Goal: Information Seeking & Learning: Learn about a topic

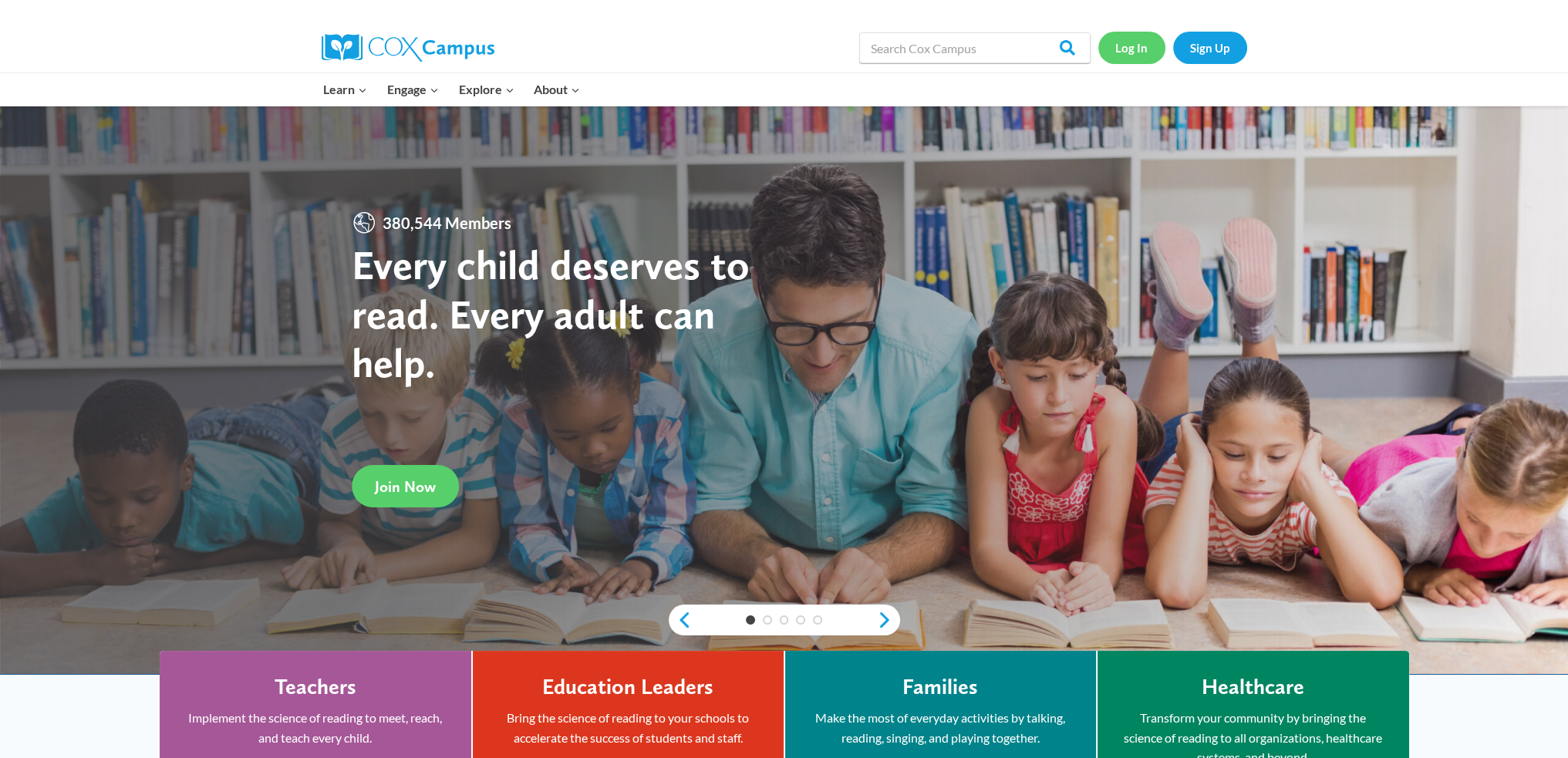
click at [1126, 55] on link "Log In" at bounding box center [1131, 47] width 67 height 31
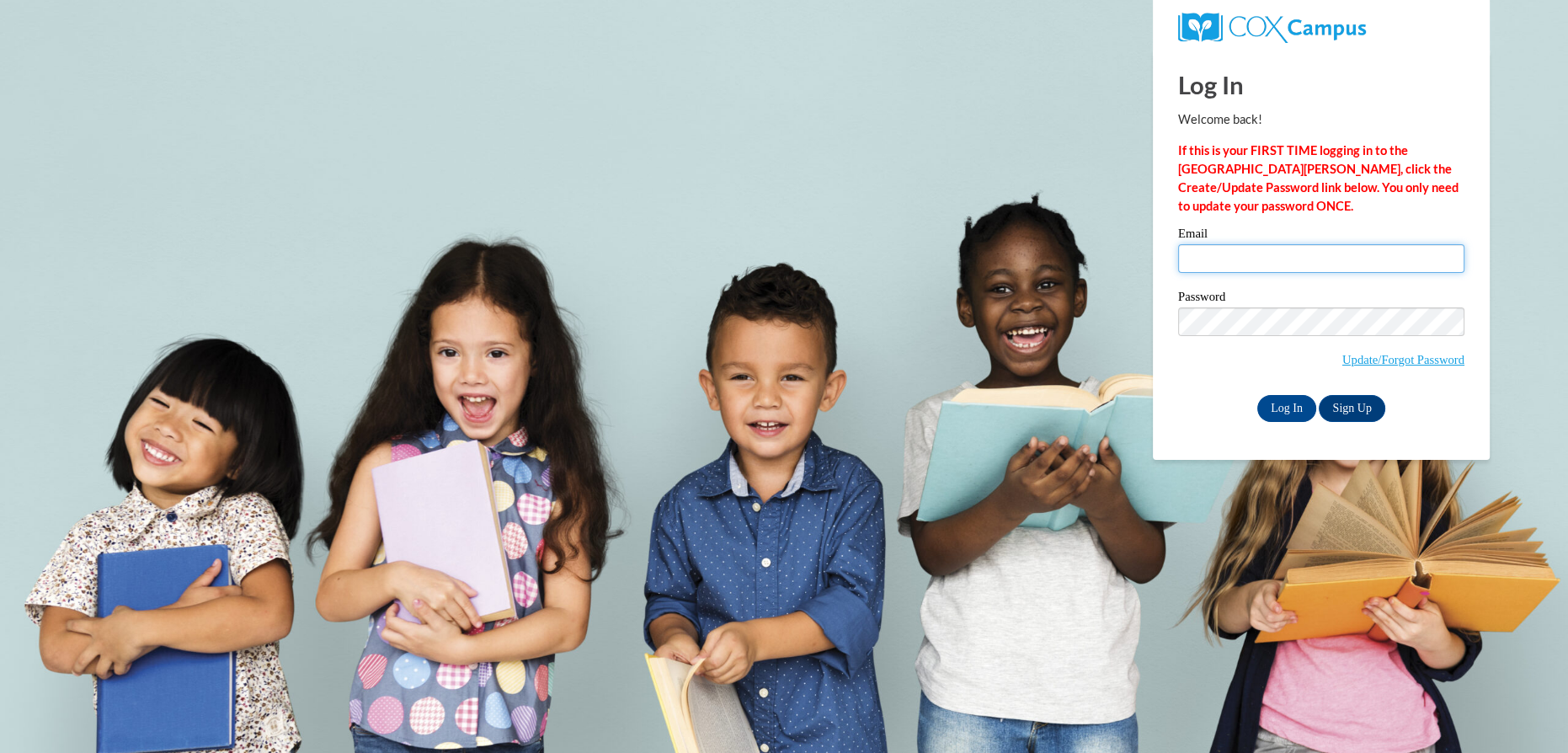
click at [1239, 261] on input "Email" at bounding box center [1321, 258] width 286 height 29
type input "n"
type input "buechelemilie@aasd.k12.wi.us"
click at [1287, 399] on input "Log In" at bounding box center [1286, 408] width 59 height 27
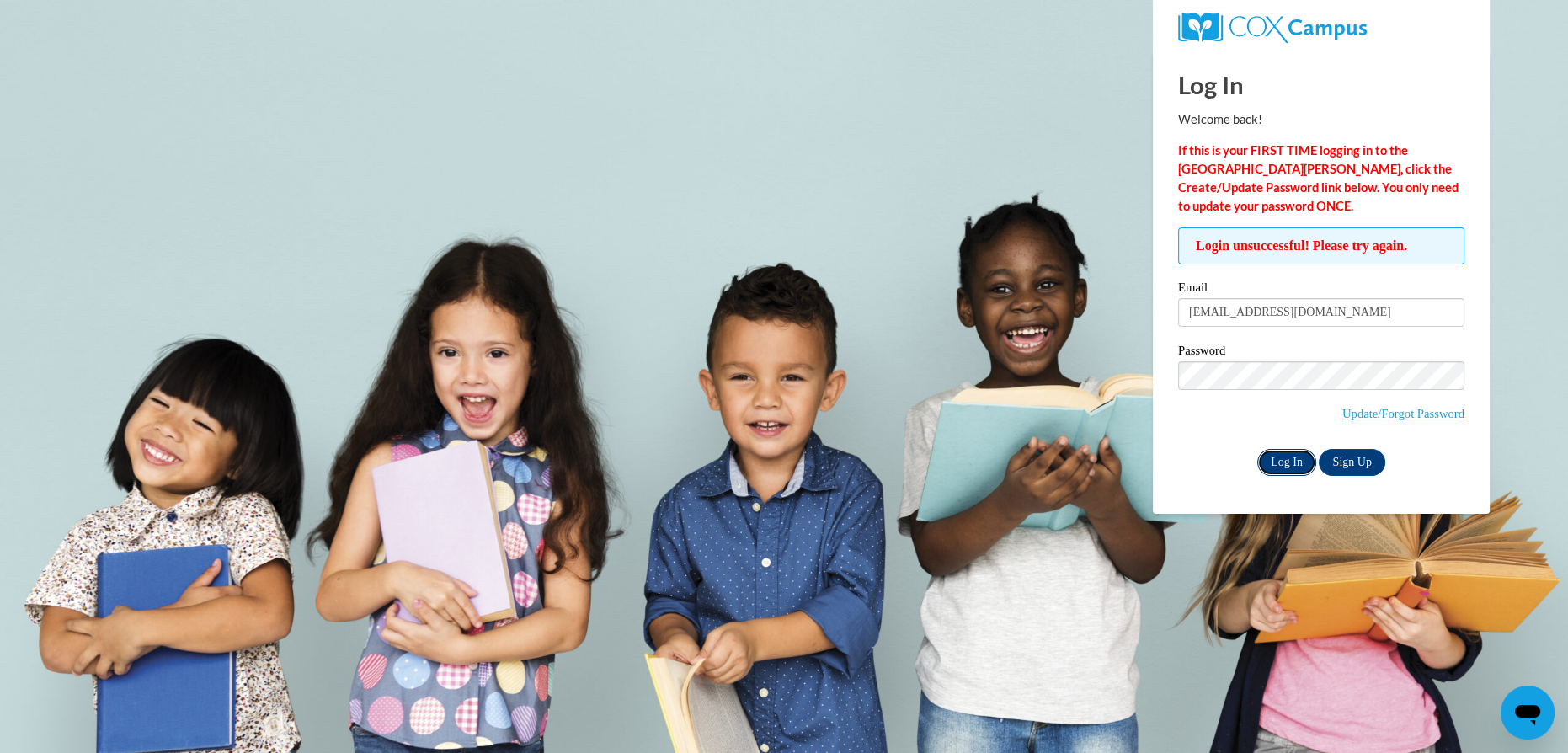
click at [1271, 451] on input "Log In" at bounding box center [1286, 462] width 59 height 27
click at [1278, 456] on input "Log In" at bounding box center [1286, 462] width 59 height 27
click at [1181, 404] on span "Update/Forgot Password" at bounding box center [1321, 395] width 286 height 70
click at [1449, 415] on link "Update/Forgot Password" at bounding box center [1403, 413] width 122 height 14
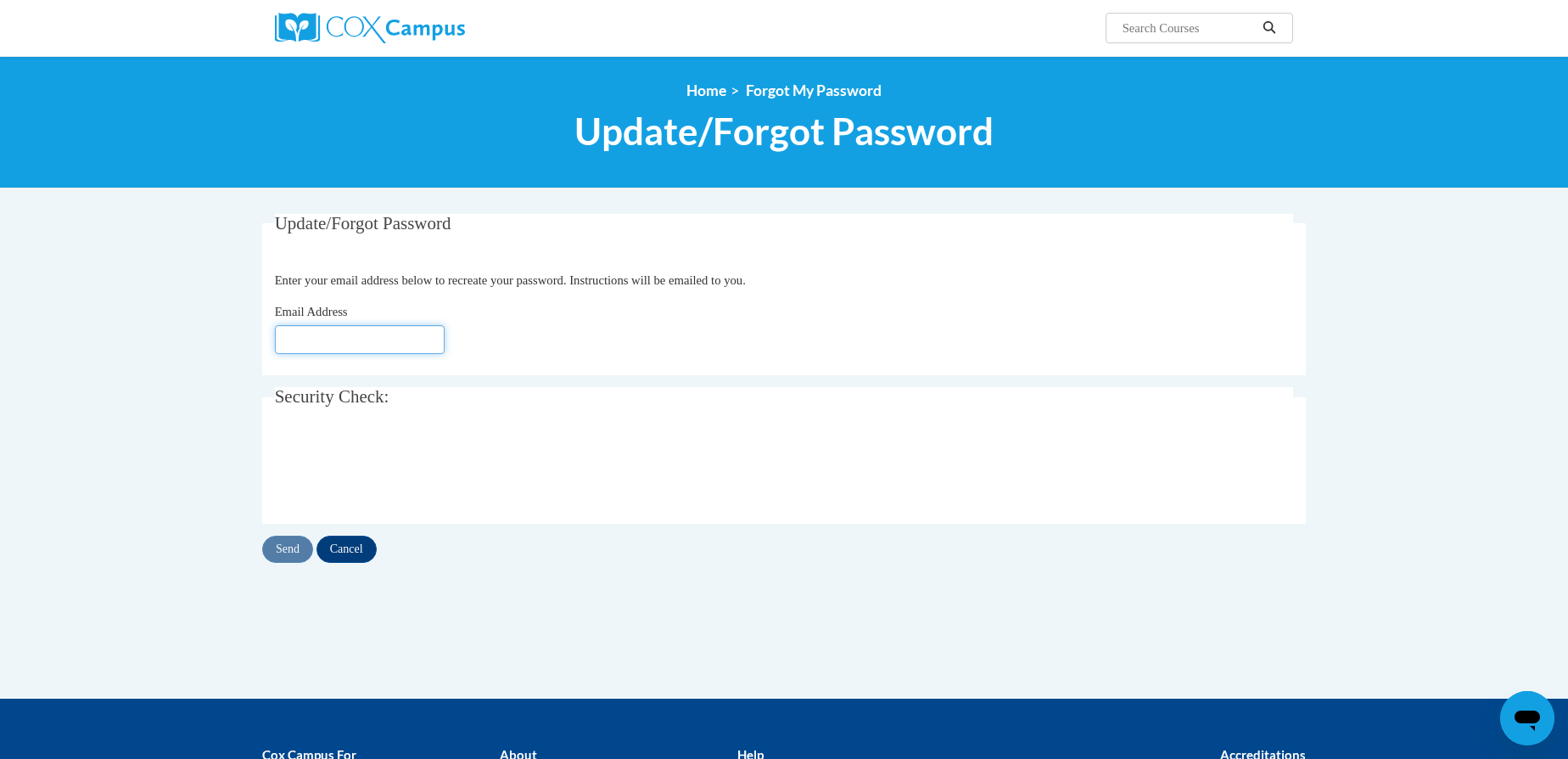
click at [318, 331] on input "Email Address" at bounding box center [359, 339] width 170 height 29
type input "buechelemilie@aasd.k12.wi.us"
click at [287, 550] on input "Send" at bounding box center [288, 549] width 51 height 27
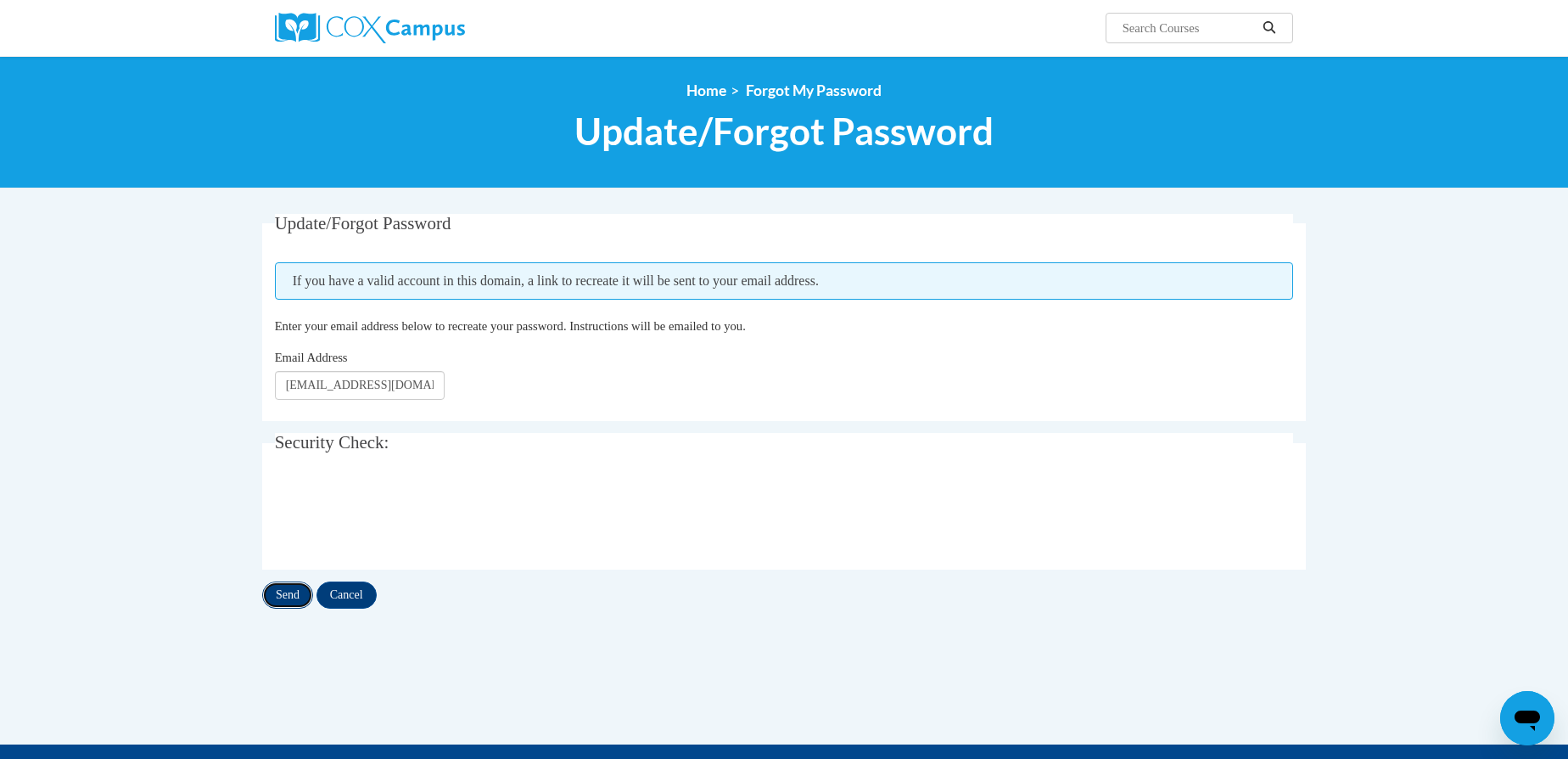
click at [288, 601] on input "Send" at bounding box center [288, 595] width 51 height 27
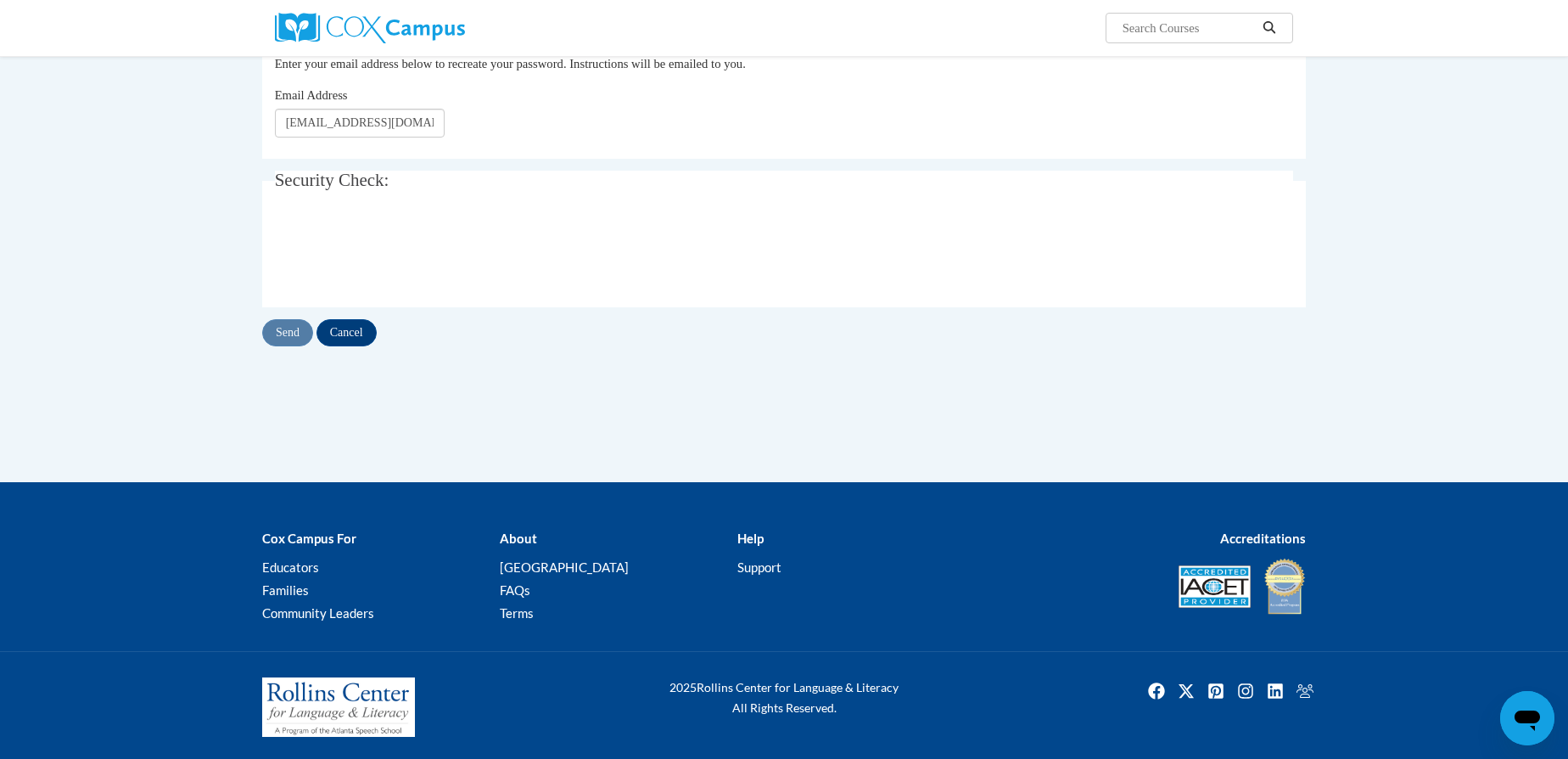
scroll to position [264, 0]
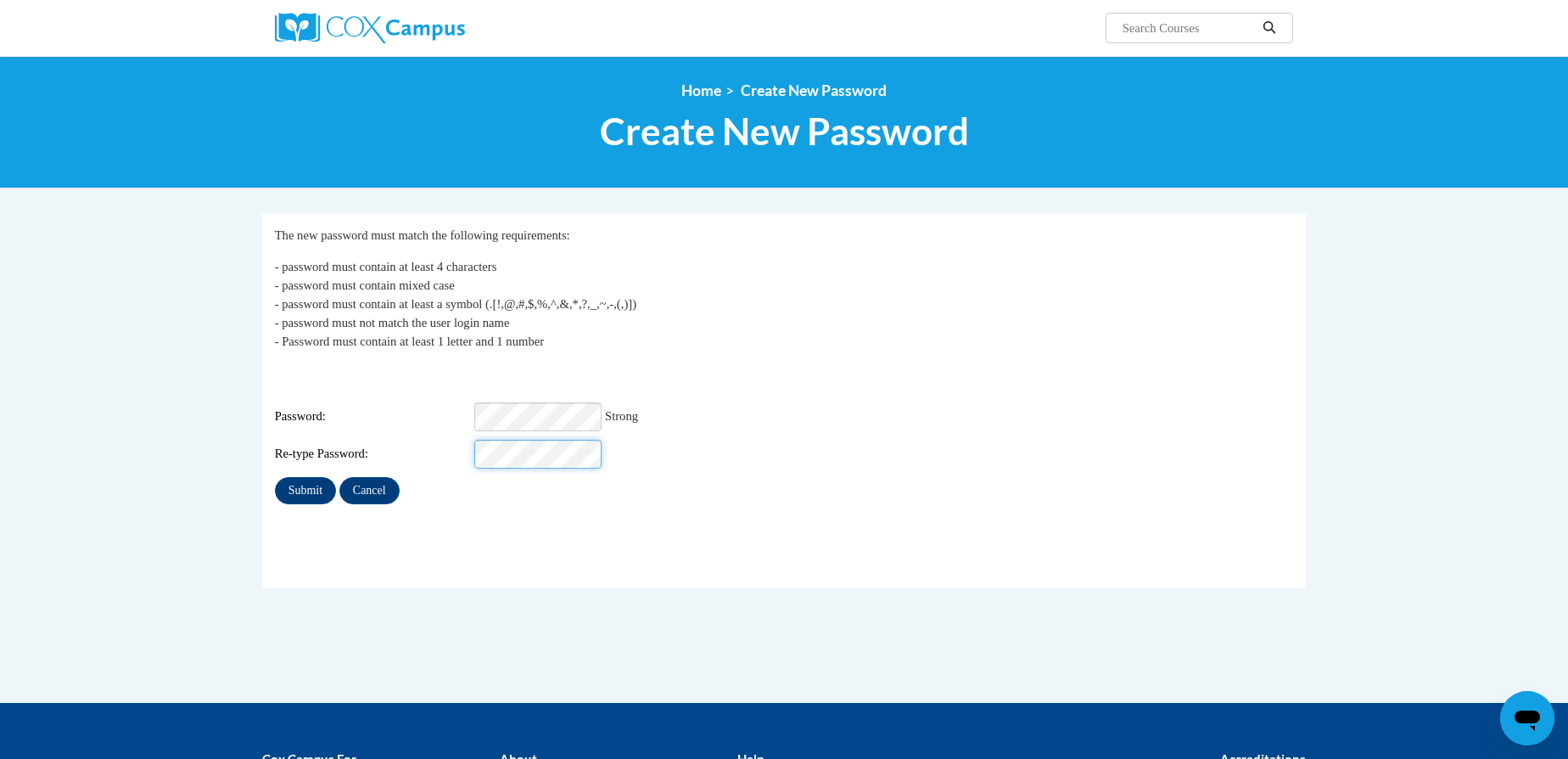
click at [275, 477] on input "Submit" at bounding box center [305, 491] width 61 height 27
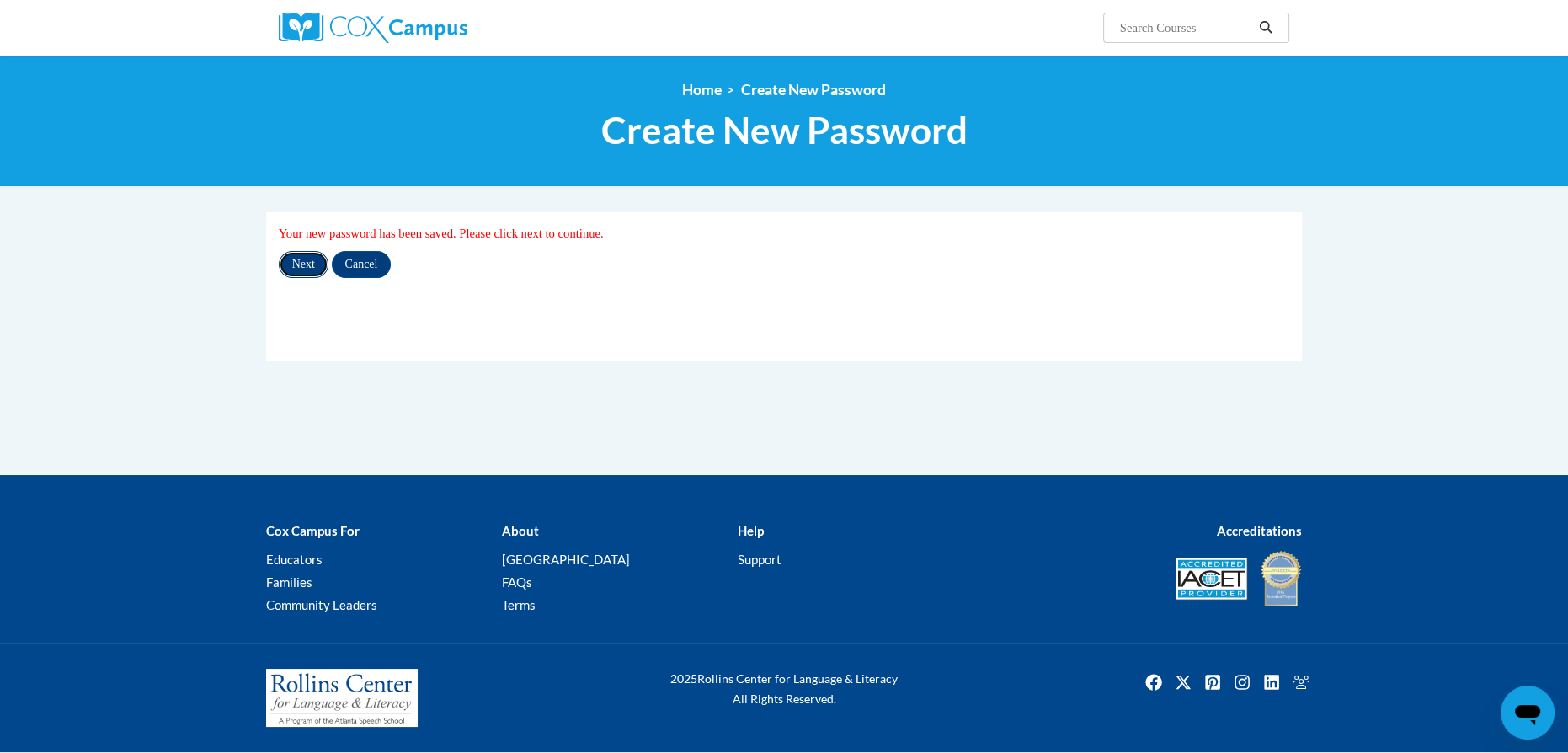
click at [309, 262] on input "Next" at bounding box center [303, 265] width 50 height 27
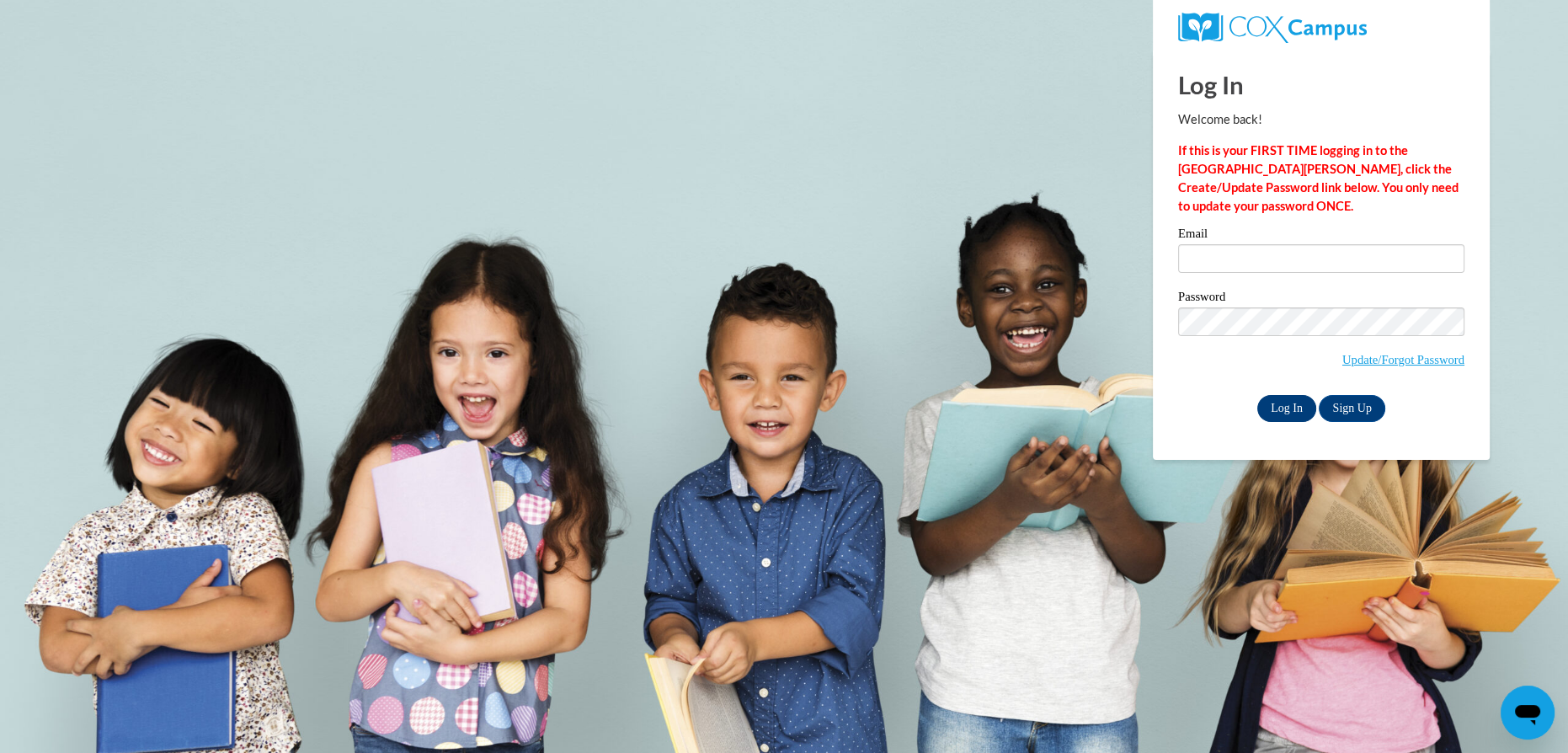
type input "buechelemilie@aasd.k12.wi.us"
click at [1295, 413] on input "Log In" at bounding box center [1286, 408] width 59 height 27
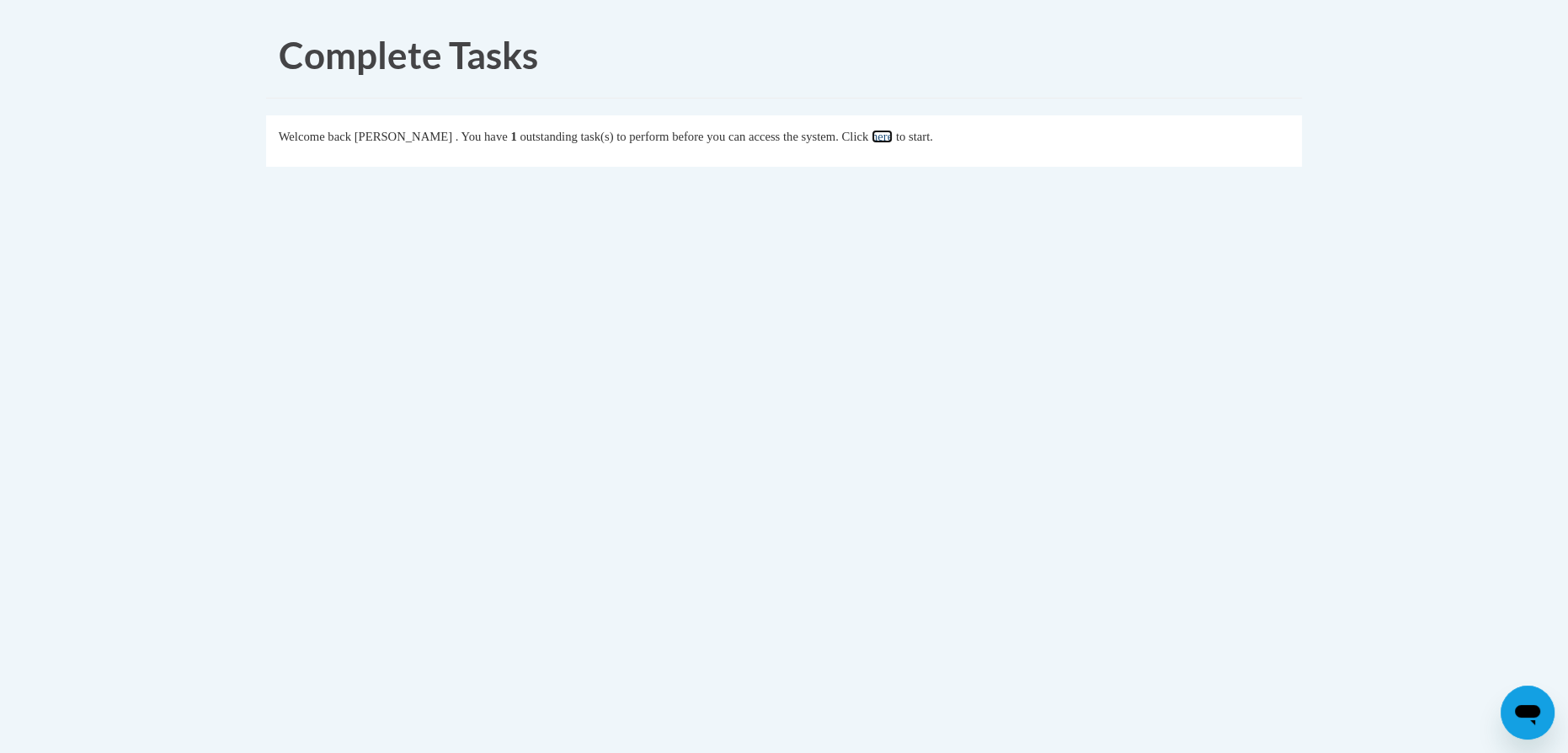
click at [892, 133] on link "here" at bounding box center [882, 136] width 21 height 14
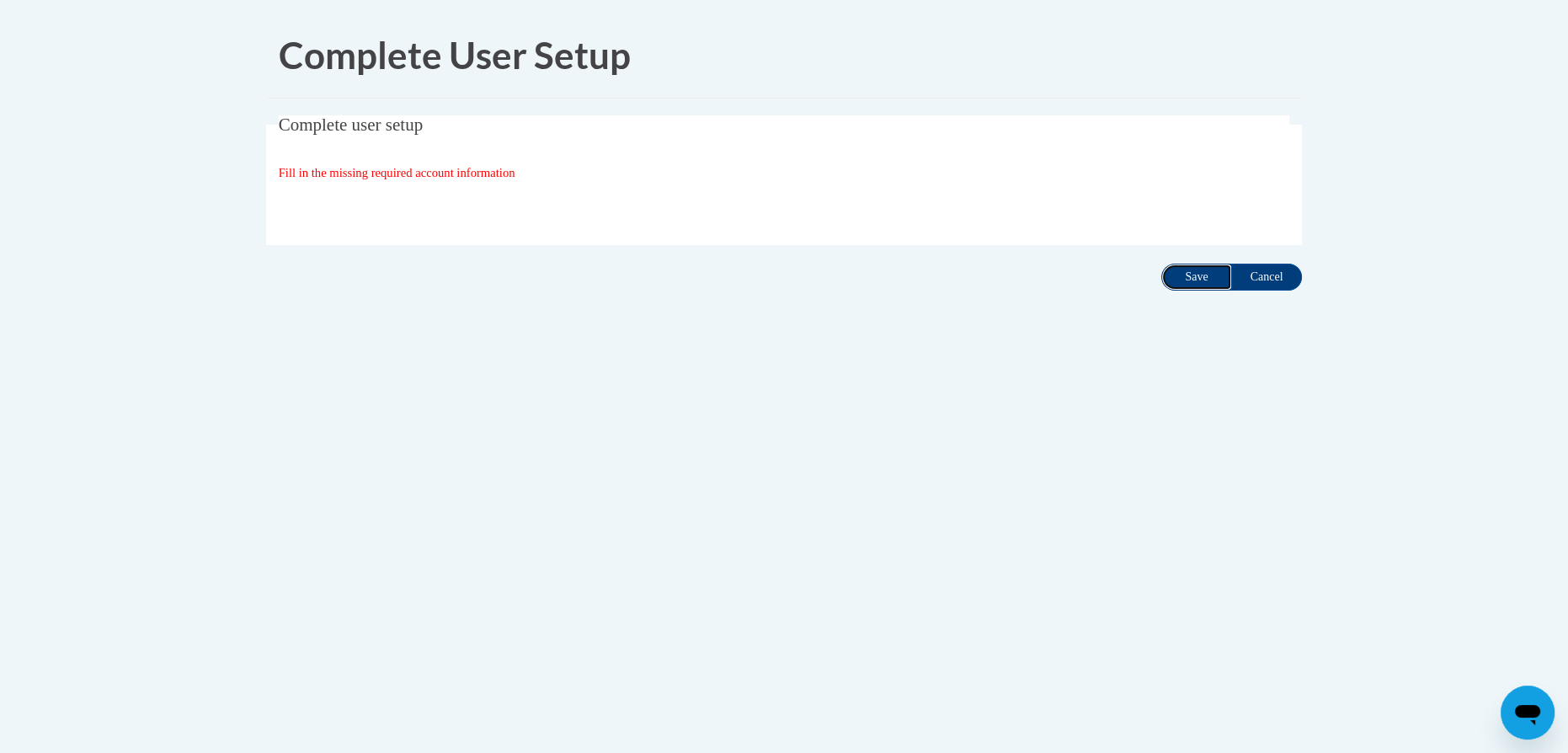
click at [1197, 278] on input "Save" at bounding box center [1197, 277] width 70 height 27
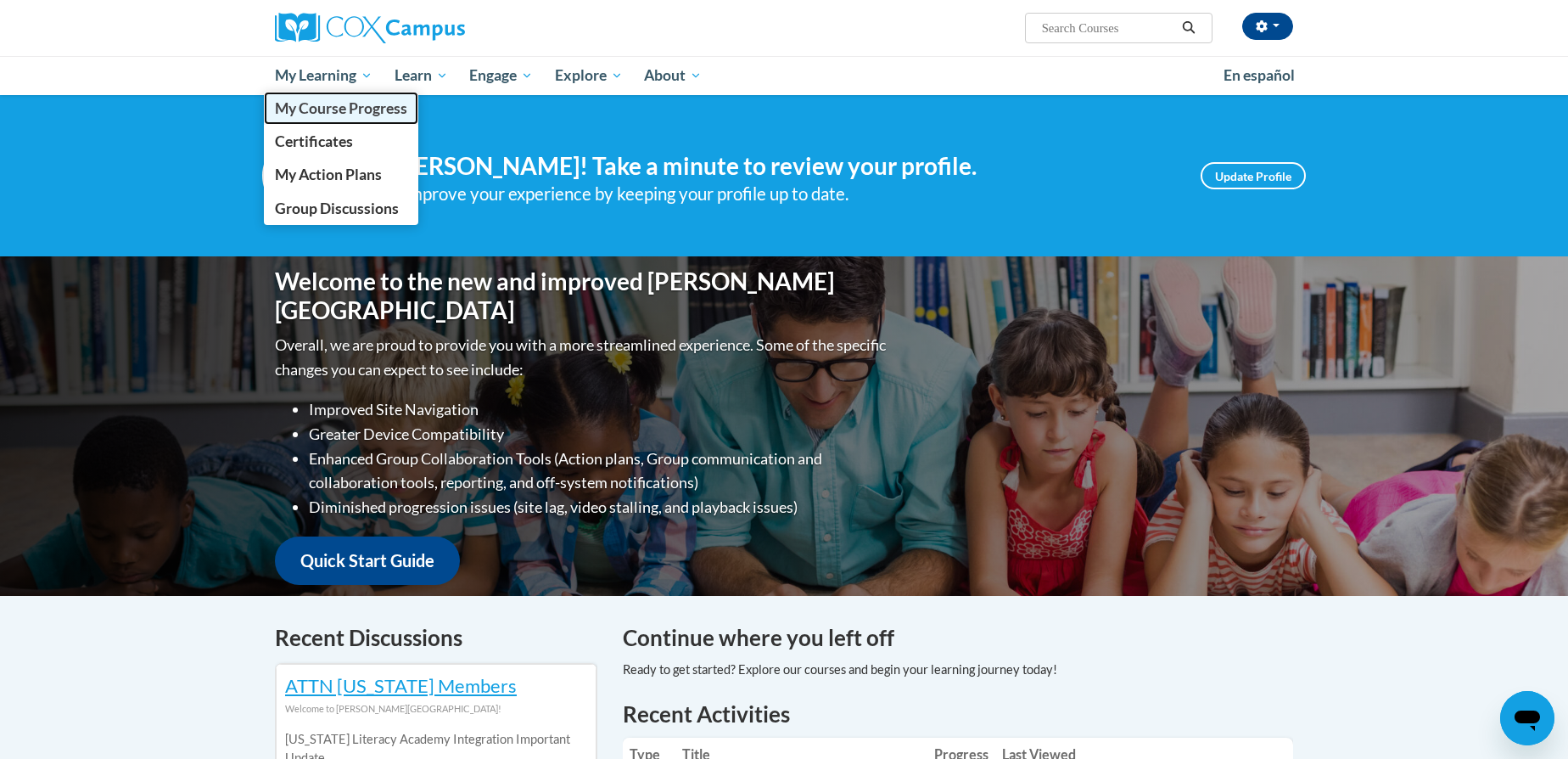
click at [334, 107] on span "My Course Progress" at bounding box center [340, 108] width 132 height 18
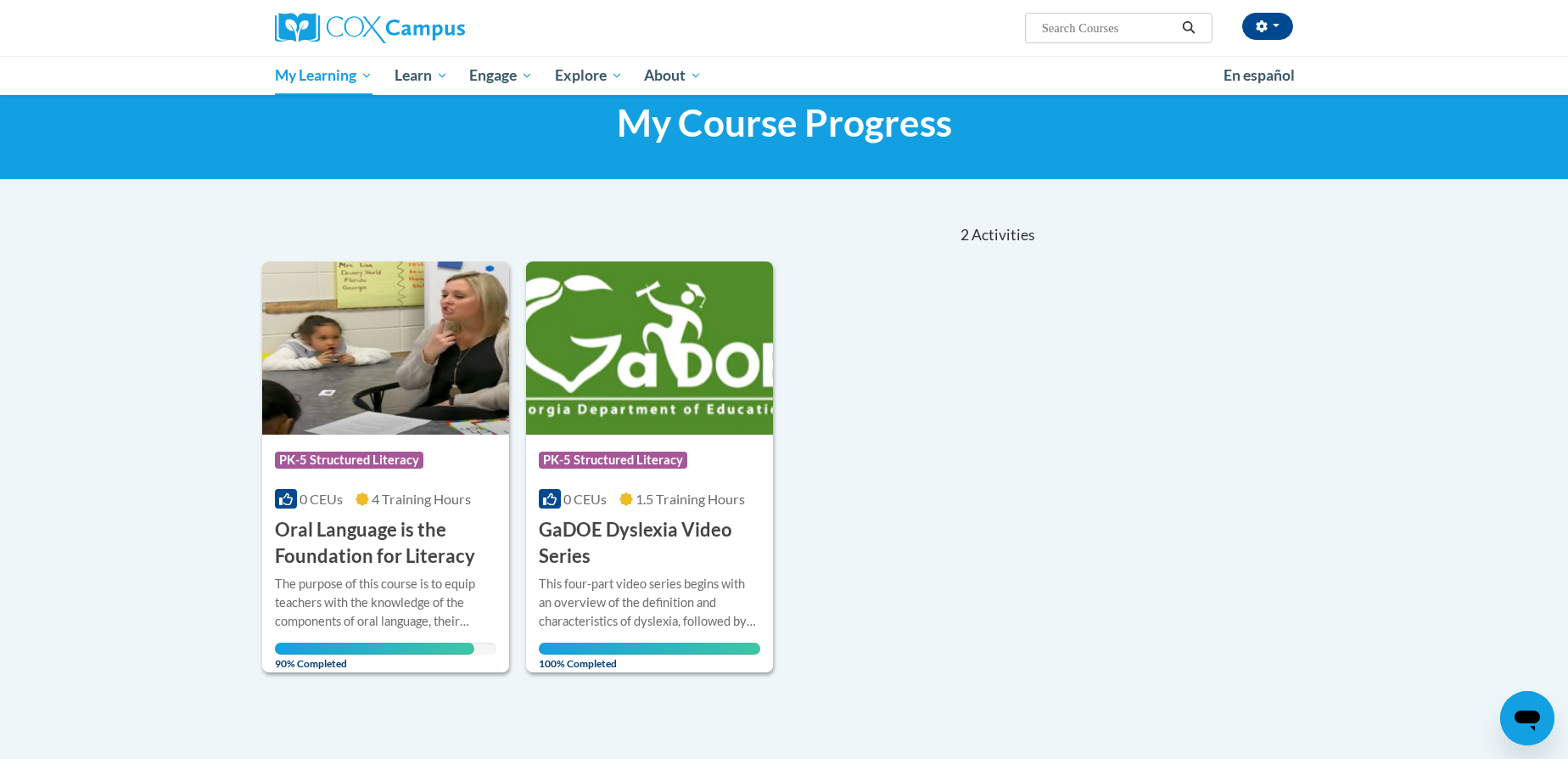
scroll to position [128, 0]
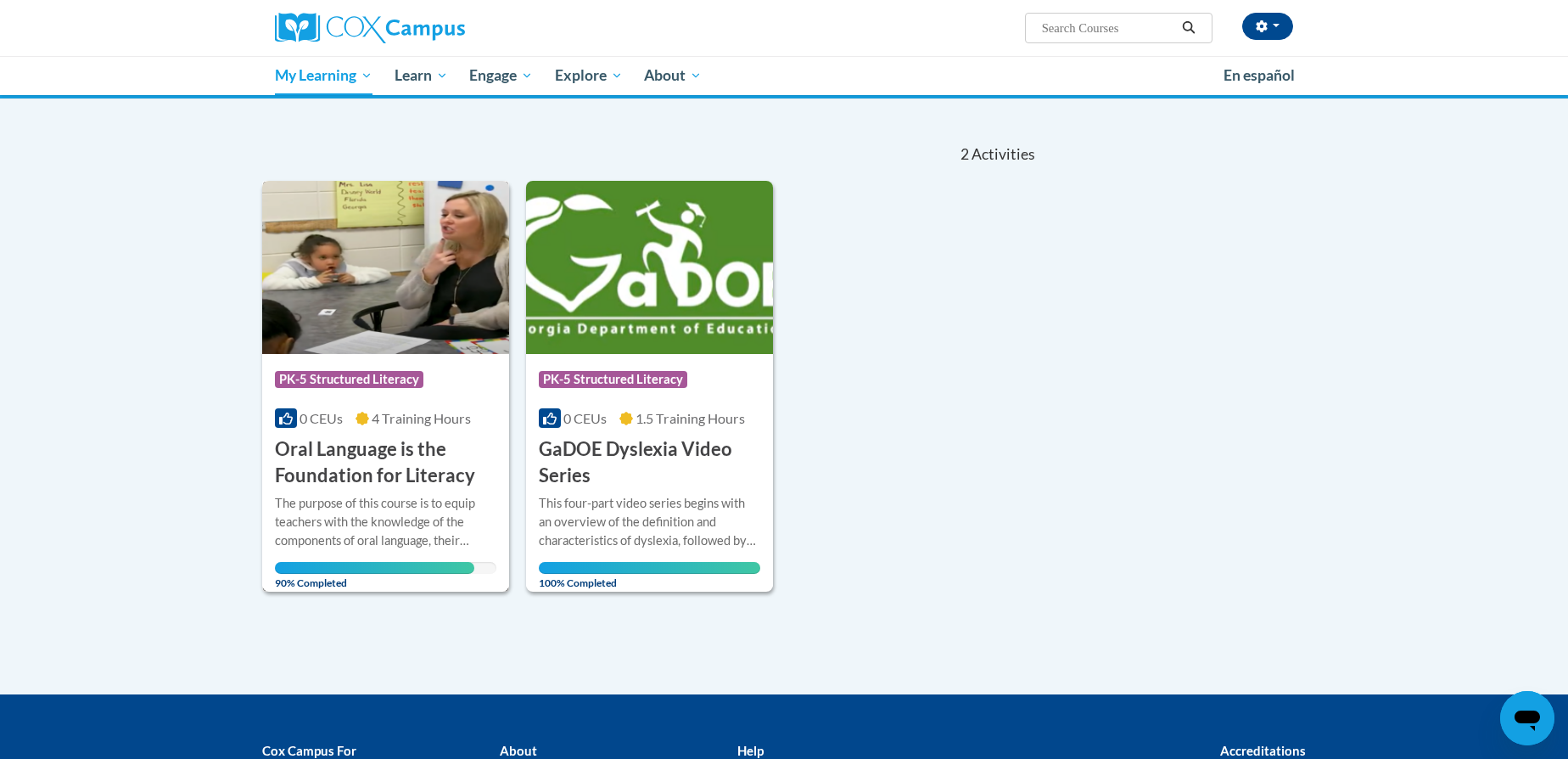
click at [339, 460] on h3 "Oral Language is the Foundation for Literacy" at bounding box center [385, 462] width 221 height 53
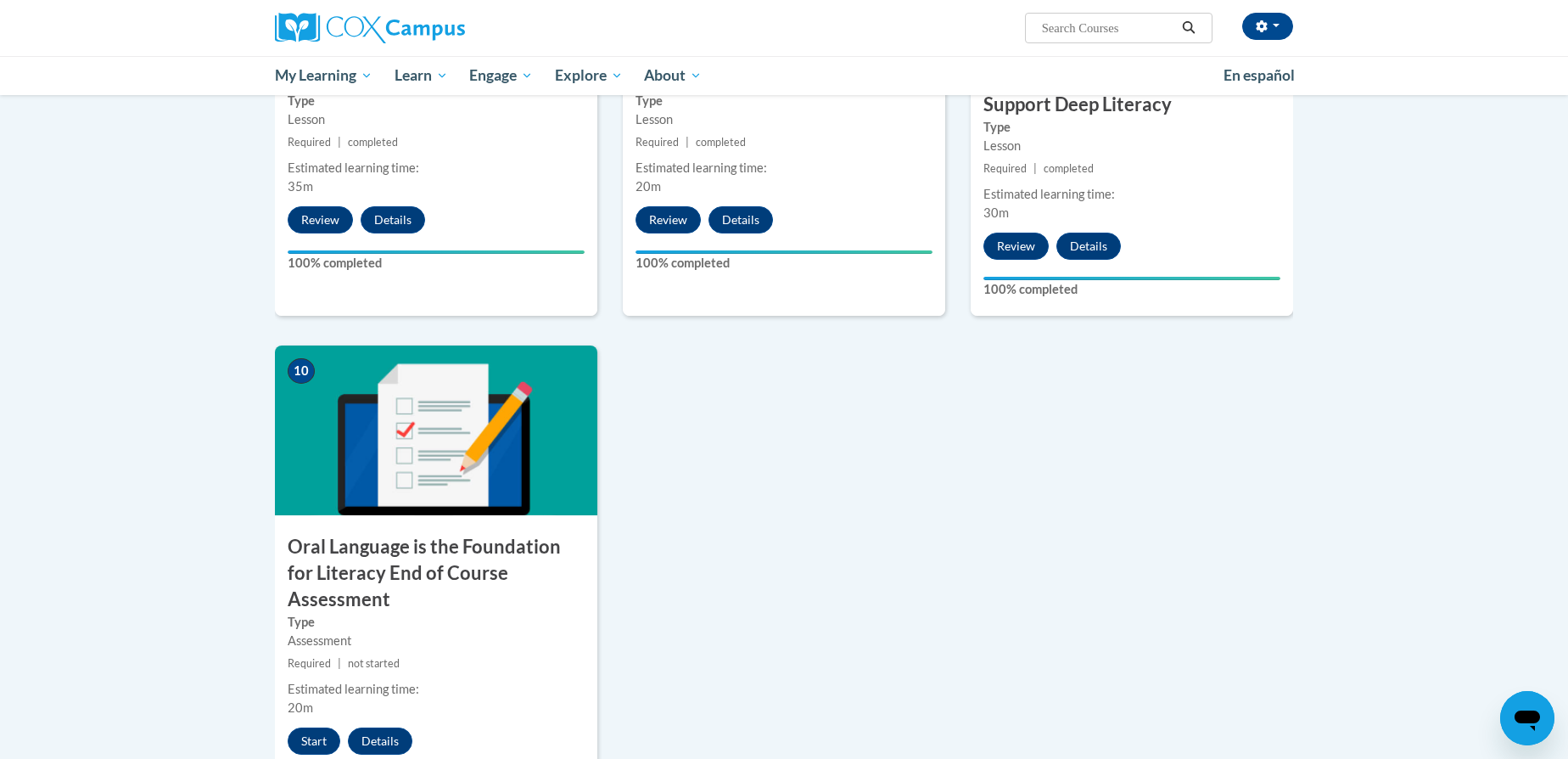
scroll to position [1285, 0]
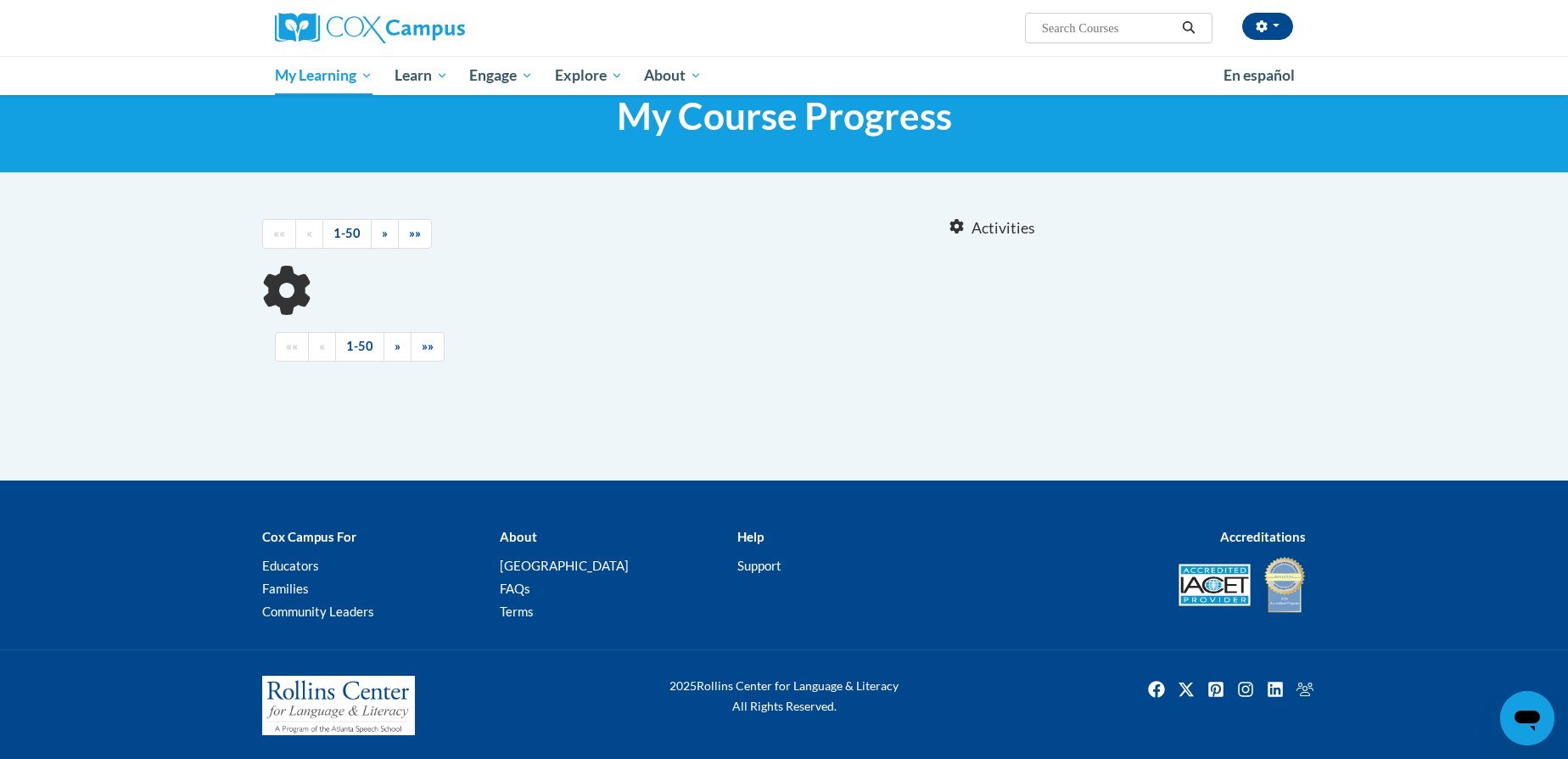
scroll to position [5, 0]
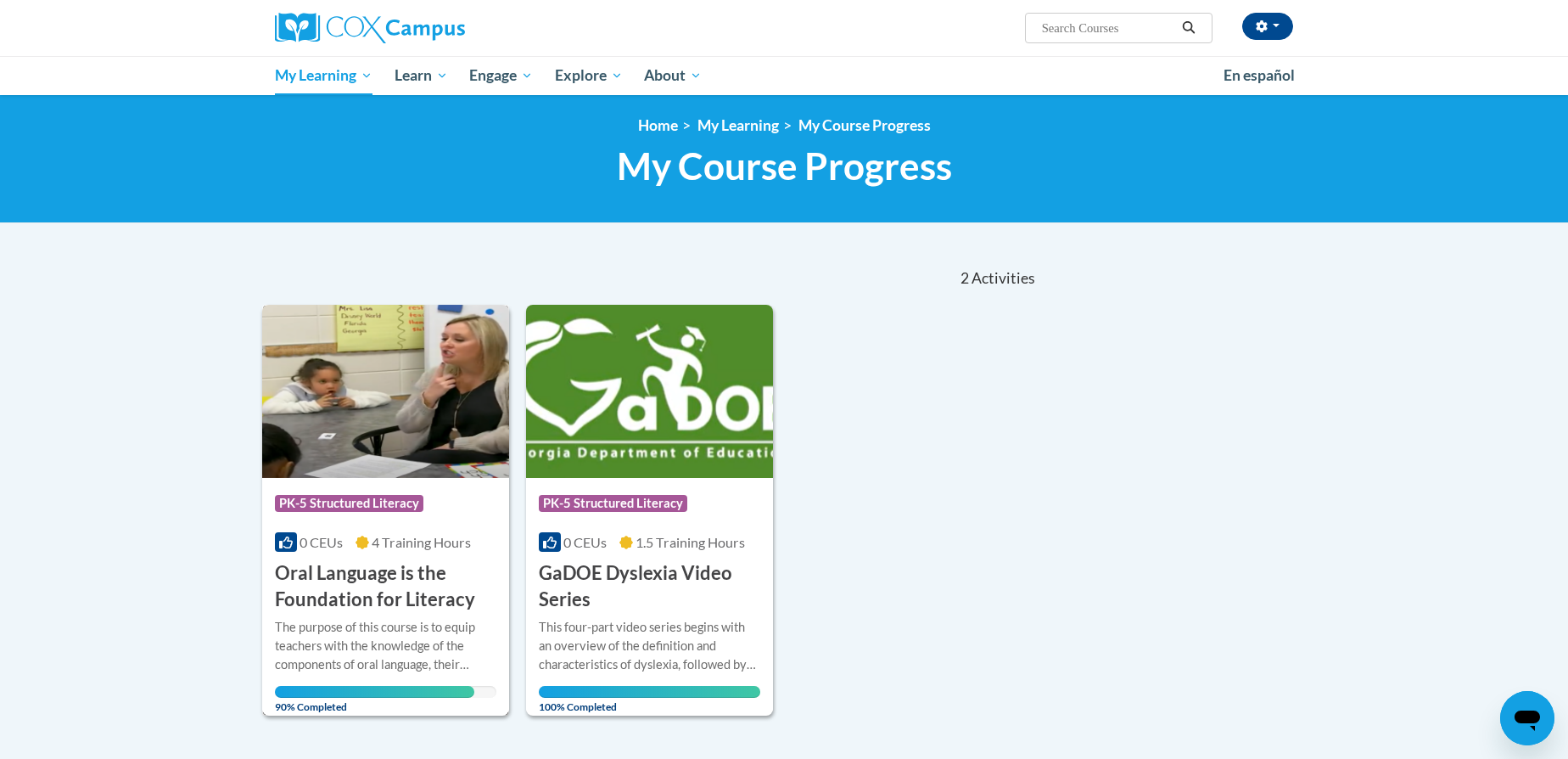
click at [381, 412] on img at bounding box center [385, 391] width 247 height 173
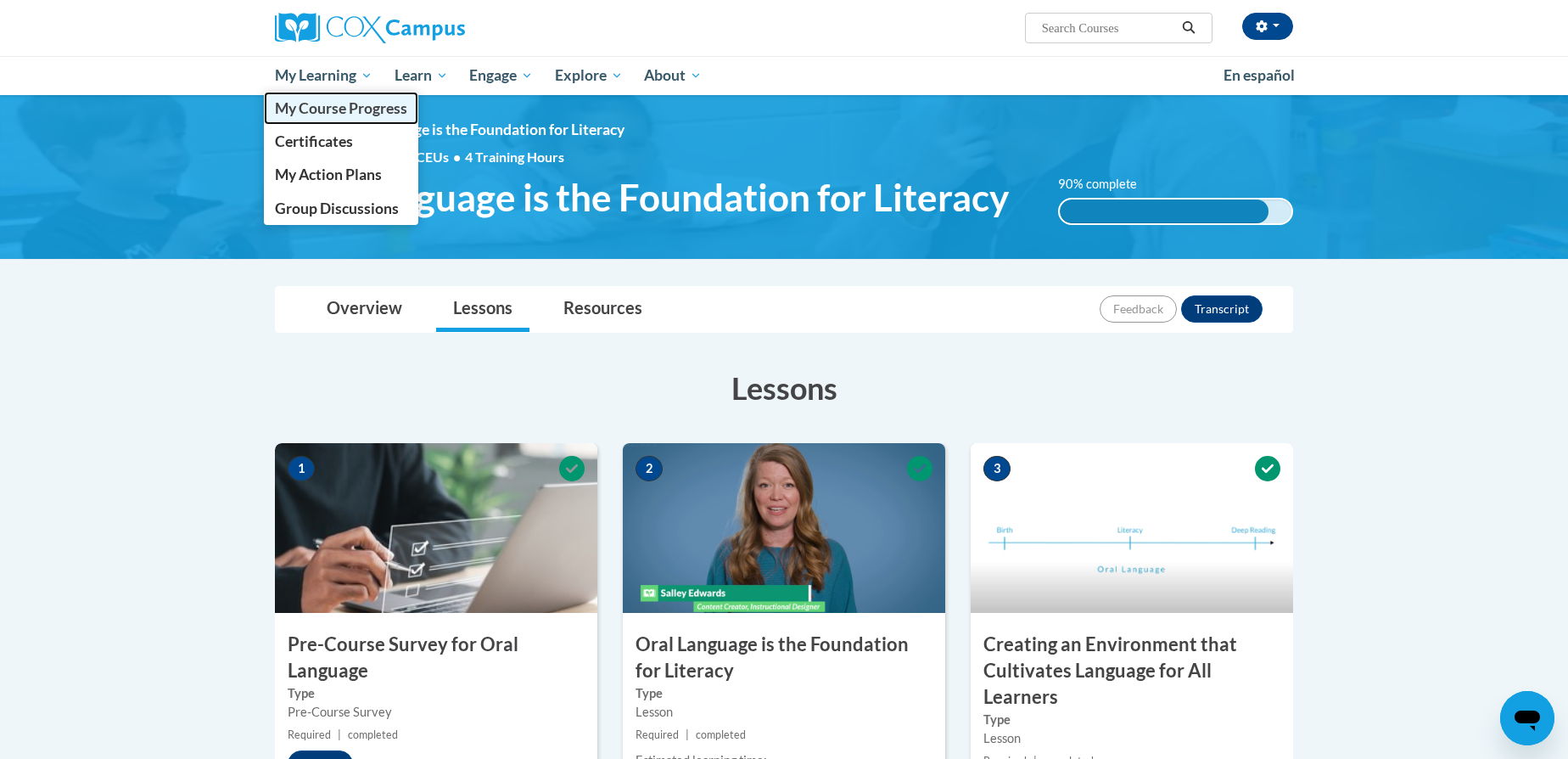
click at [339, 101] on span "My Course Progress" at bounding box center [340, 108] width 132 height 18
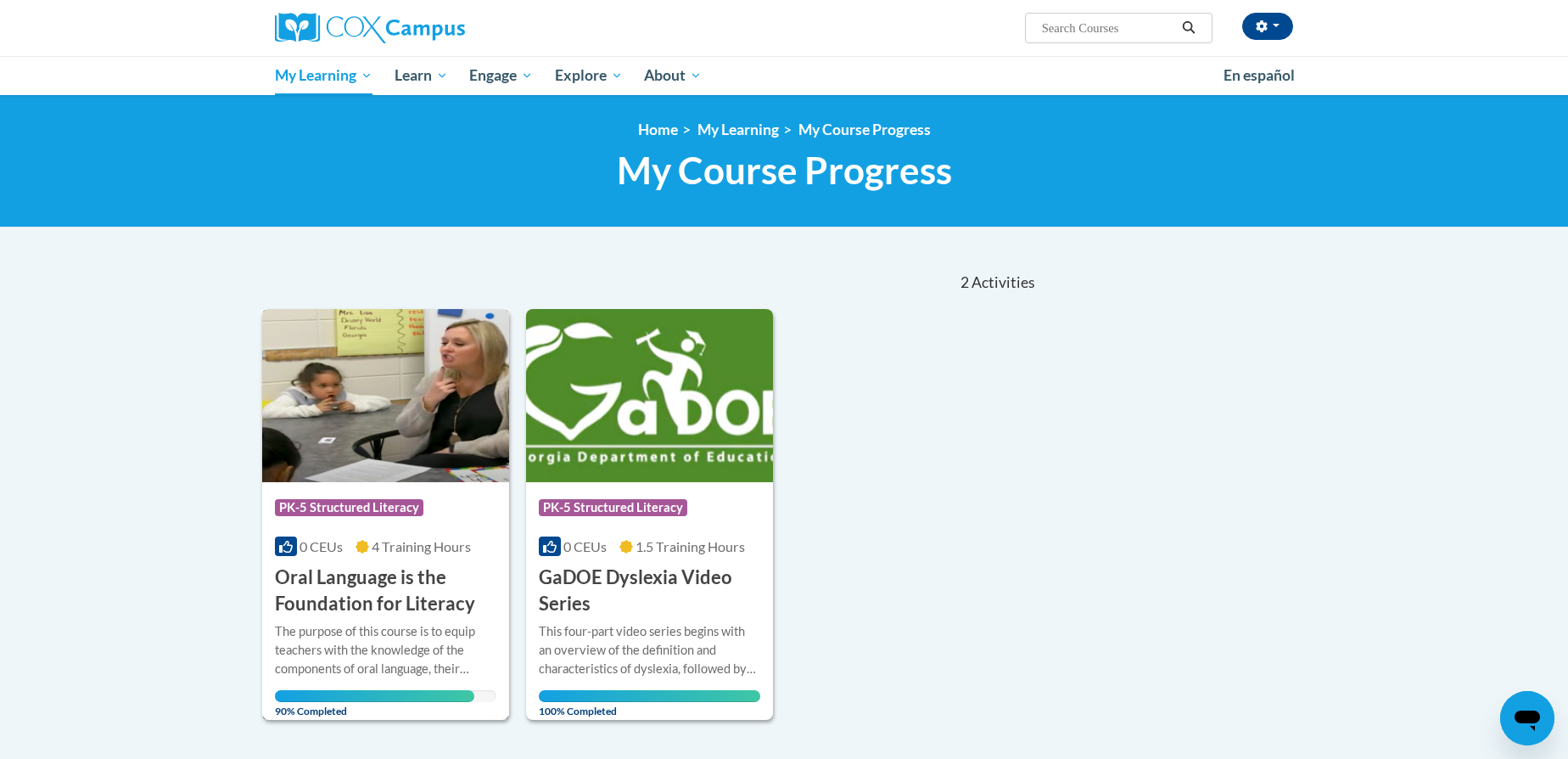
click at [402, 464] on img at bounding box center [385, 395] width 247 height 173
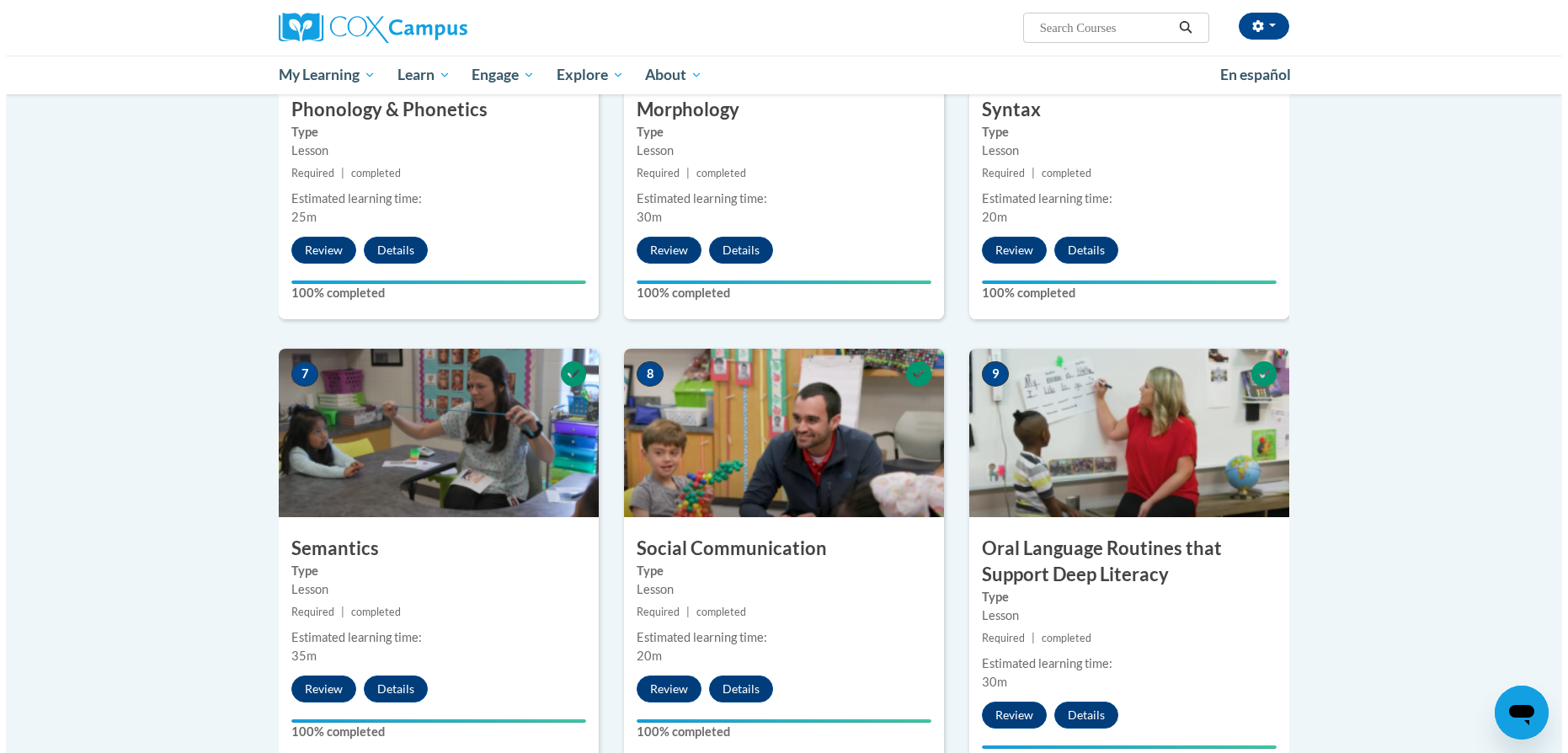
scroll to position [1658, 0]
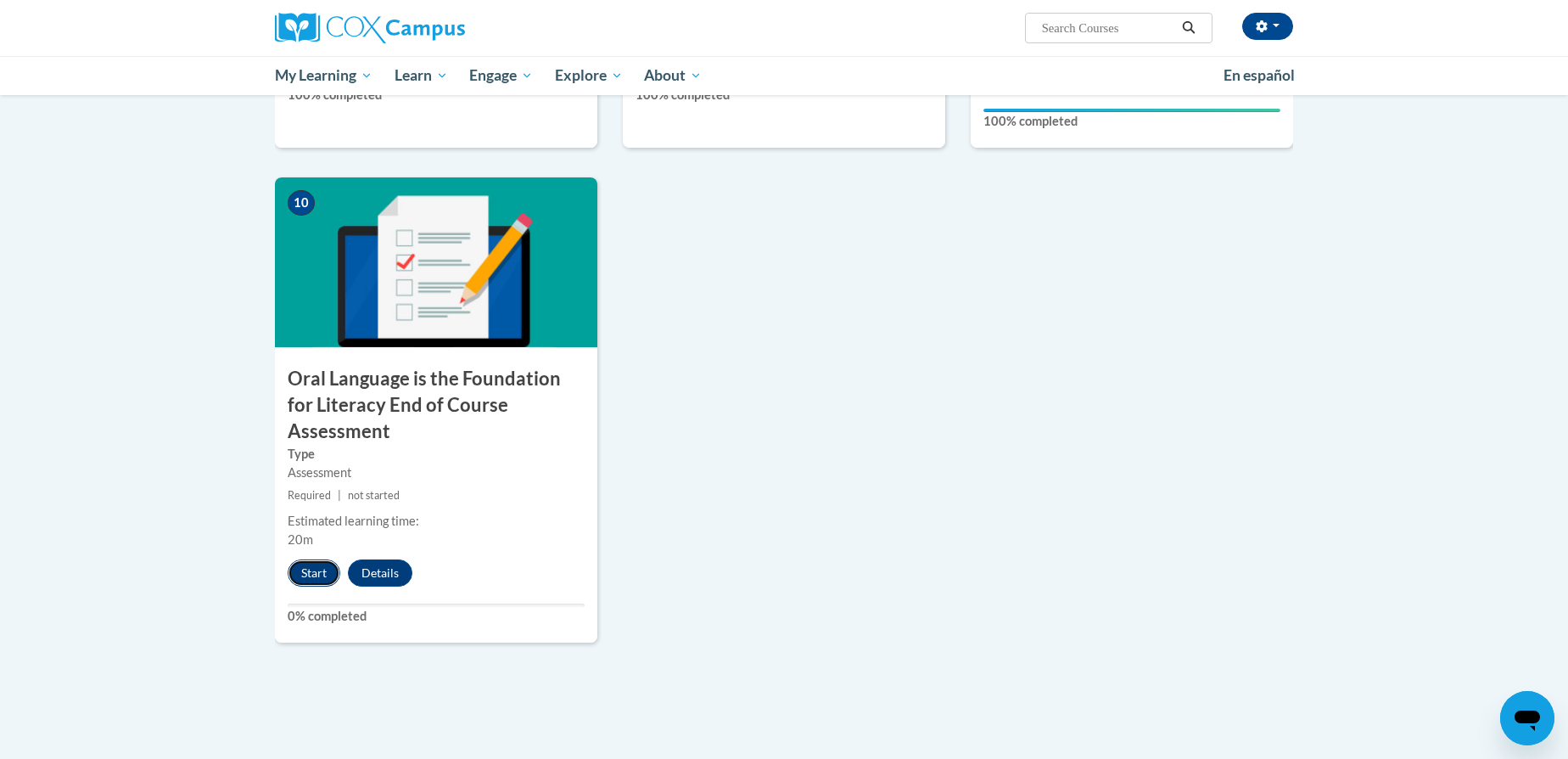
click at [319, 560] on button "Start" at bounding box center [314, 573] width 53 height 27
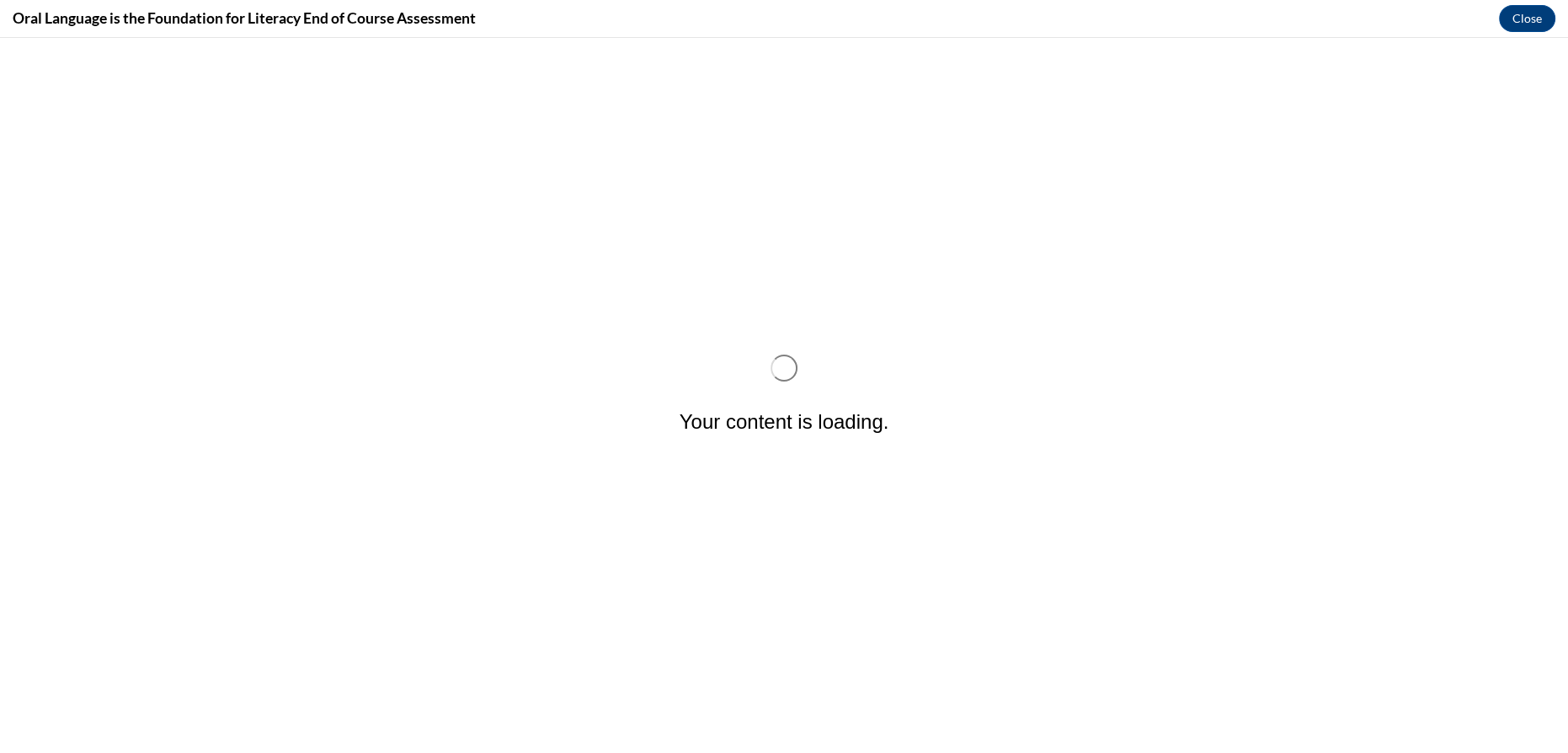
scroll to position [0, 0]
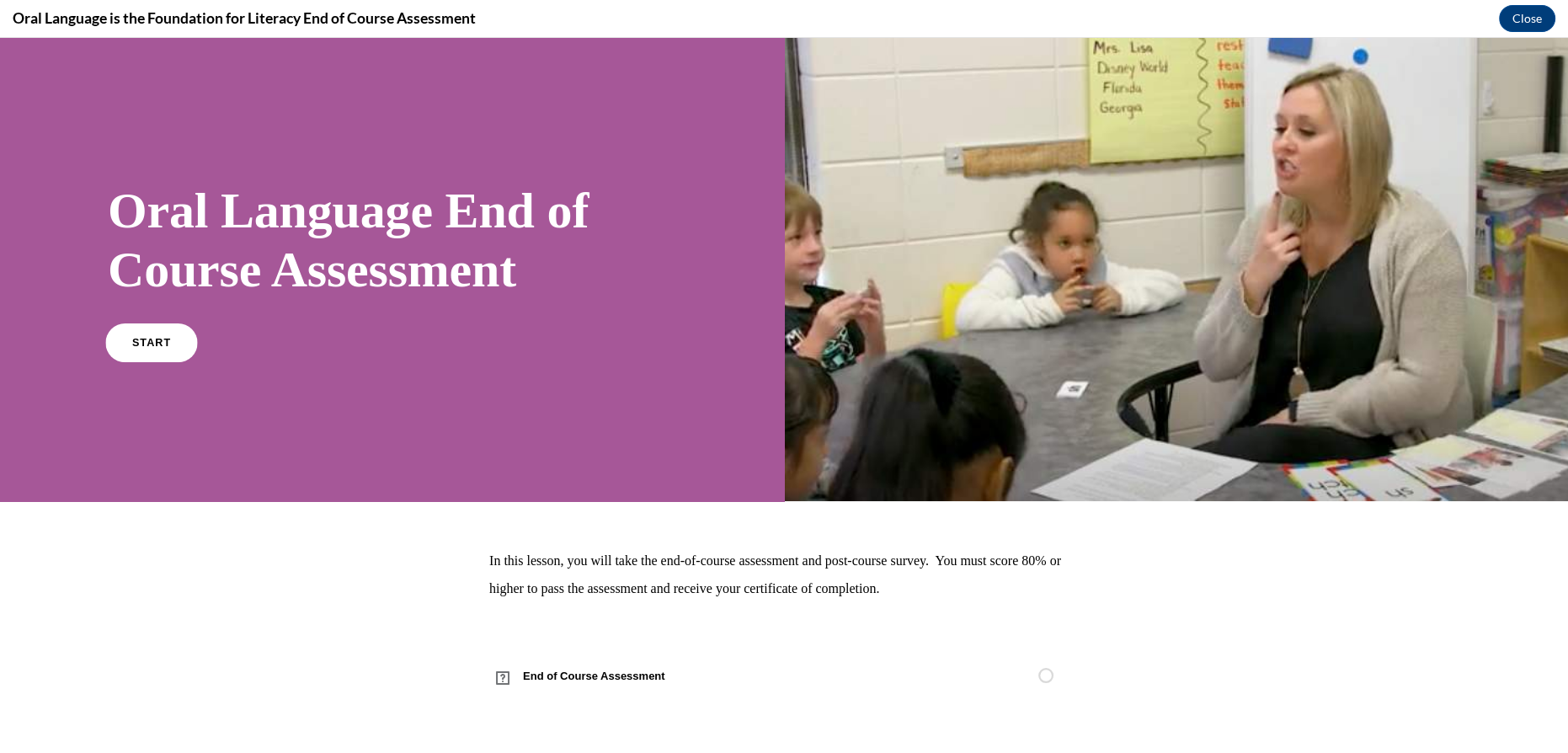
click at [155, 338] on span "START" at bounding box center [151, 342] width 39 height 13
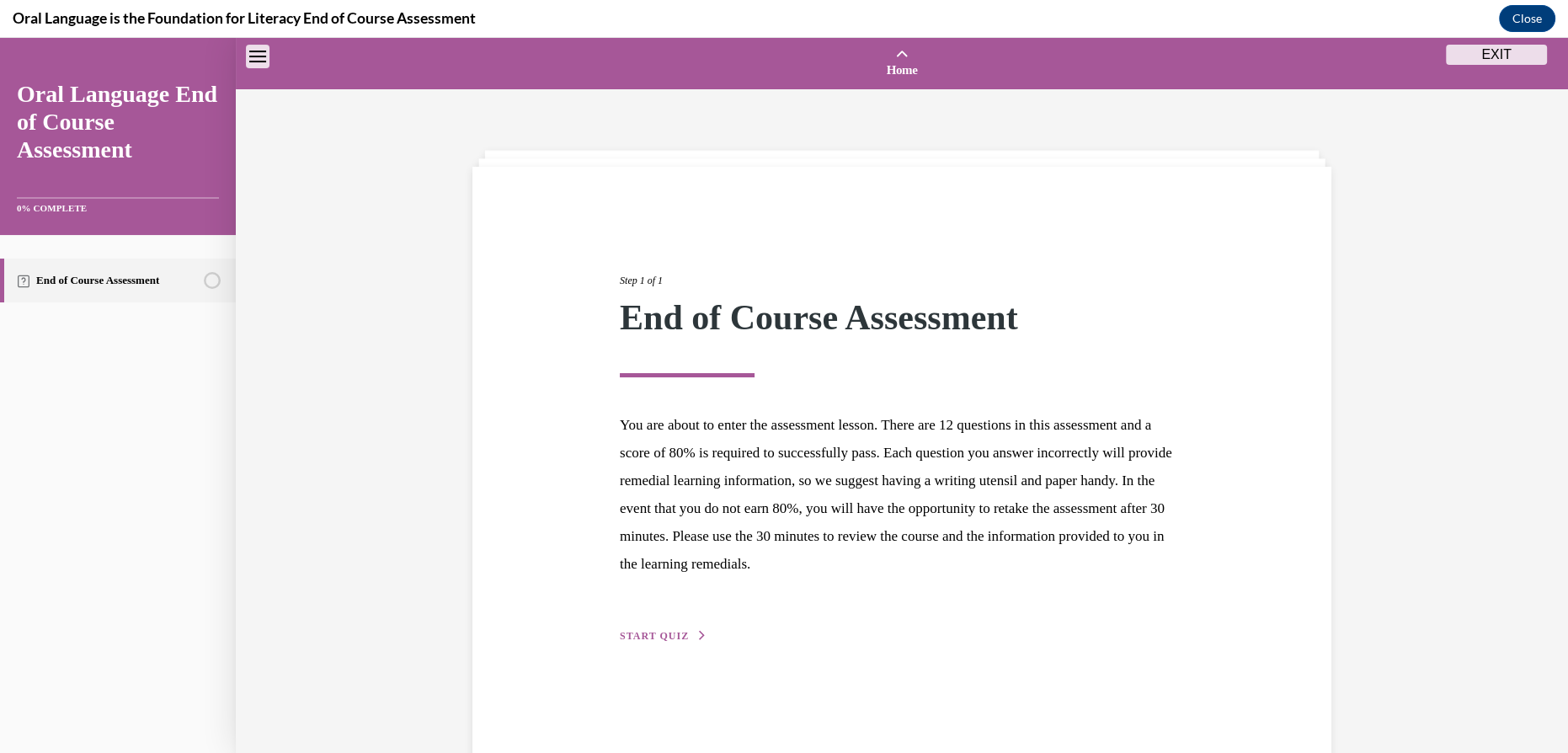
scroll to position [51, 0]
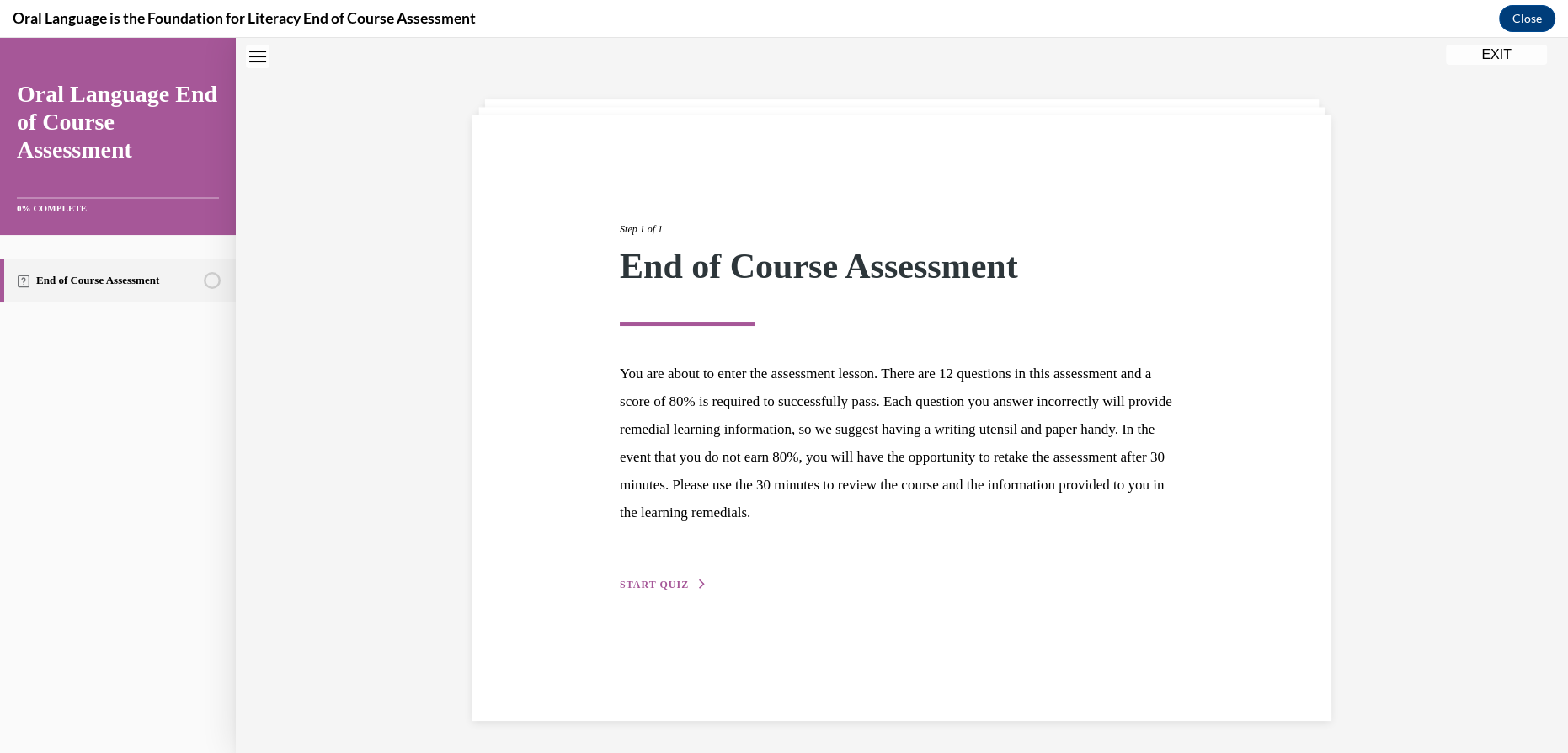
click at [656, 581] on span "START QUIZ" at bounding box center [654, 584] width 69 height 12
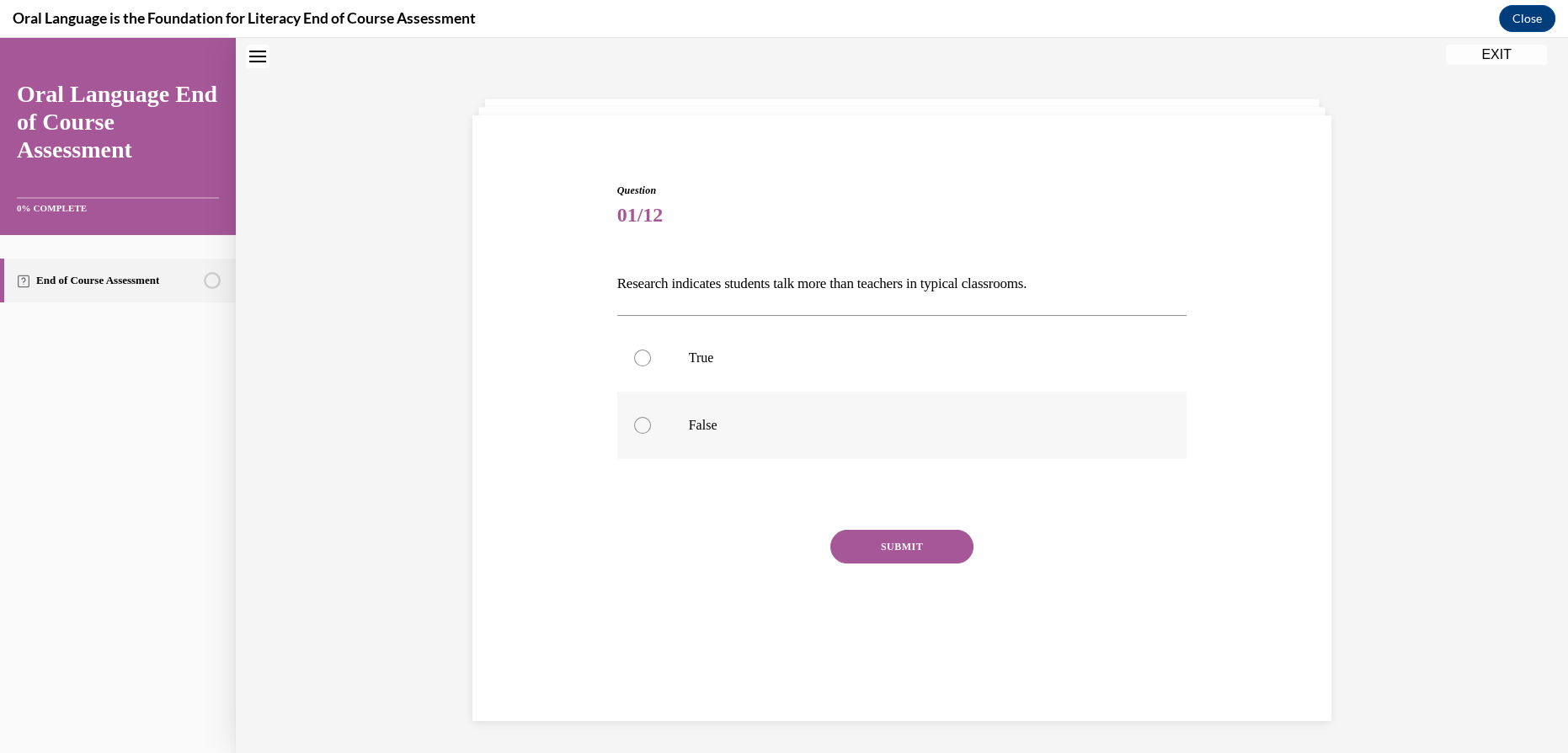
click at [664, 429] on label "False" at bounding box center [902, 425] width 570 height 68
click at [651, 429] on input "False" at bounding box center [642, 425] width 17 height 17
radio input "true"
click at [896, 547] on button "SUBMIT" at bounding box center [901, 546] width 144 height 33
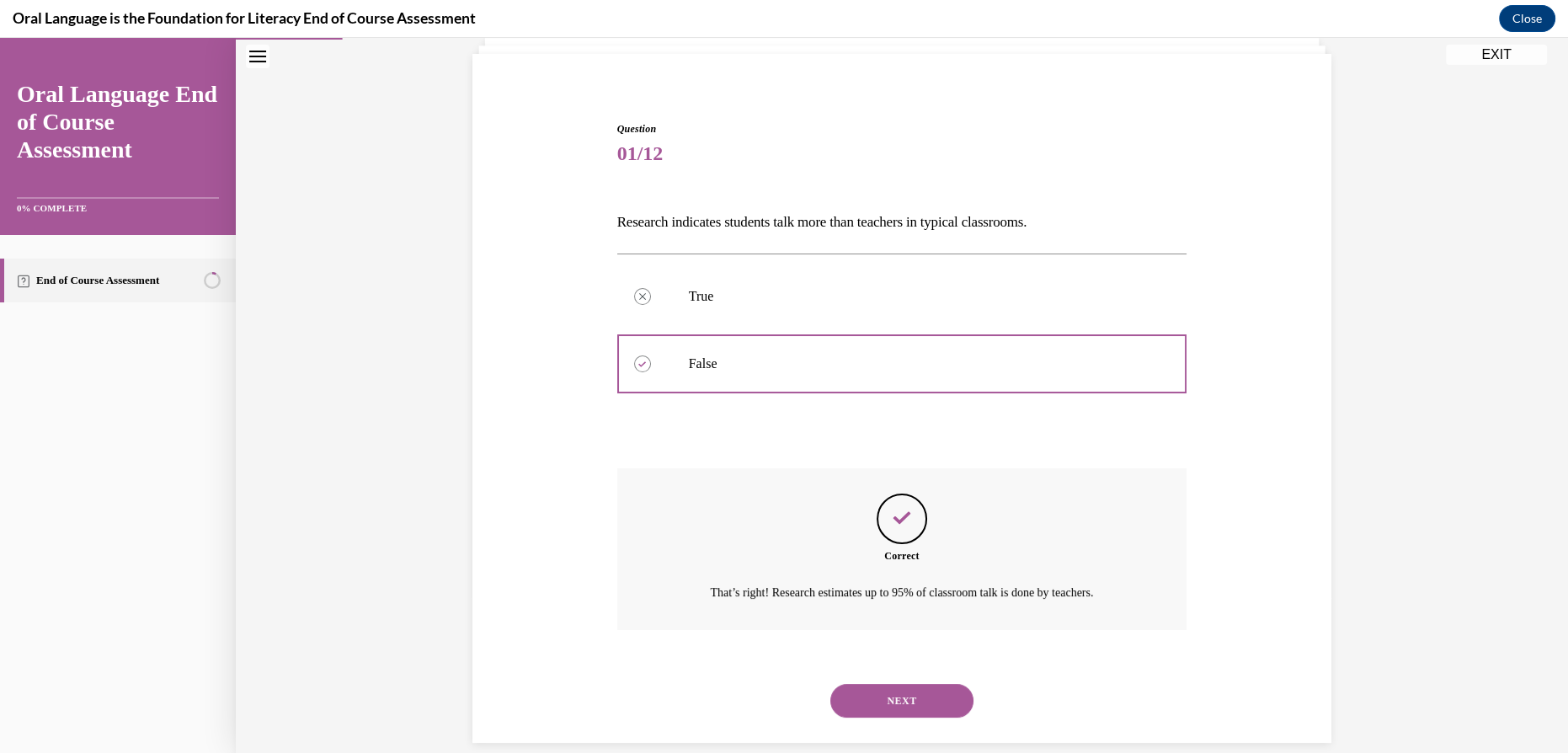
scroll to position [135, 0]
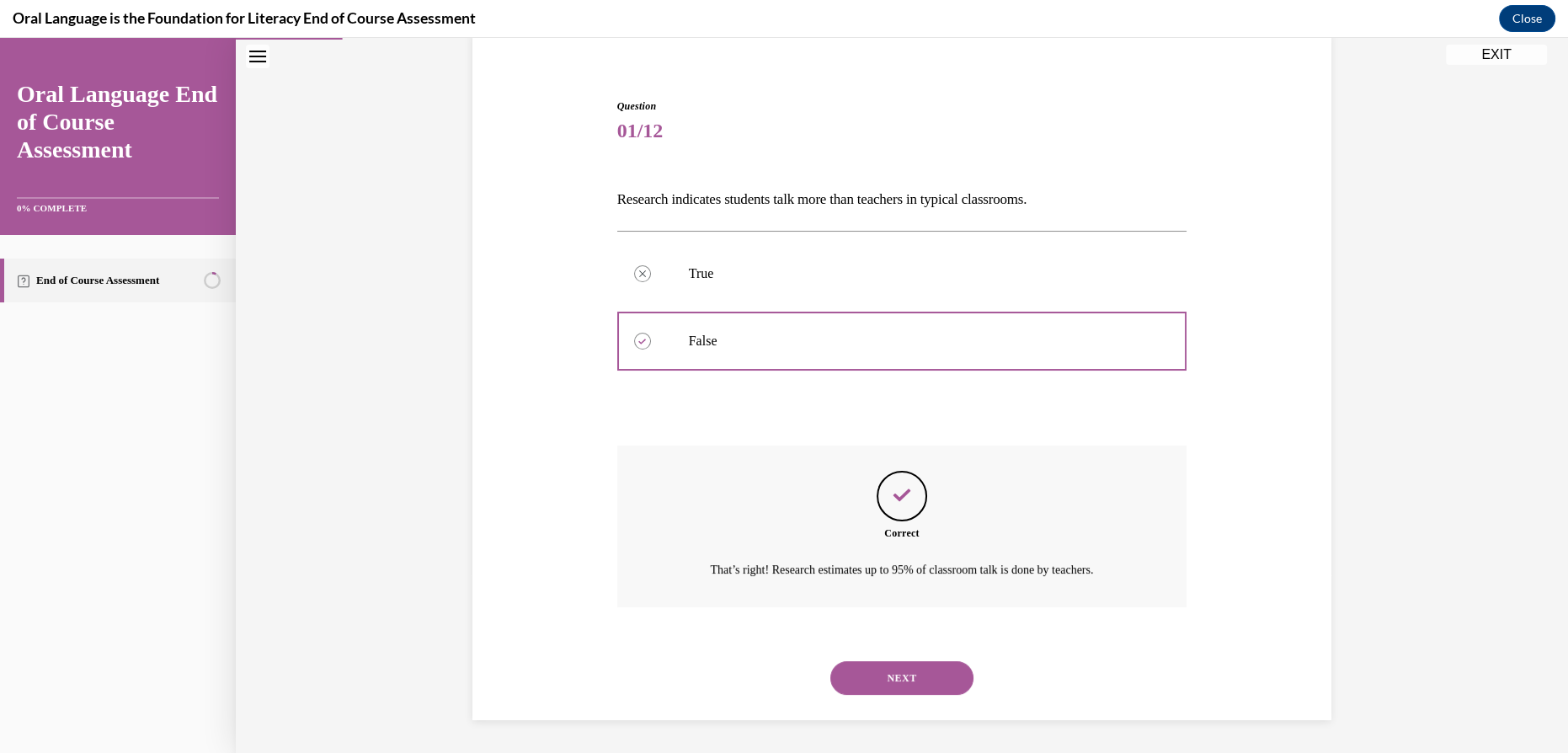
click at [897, 673] on button "NEXT" at bounding box center [901, 677] width 144 height 33
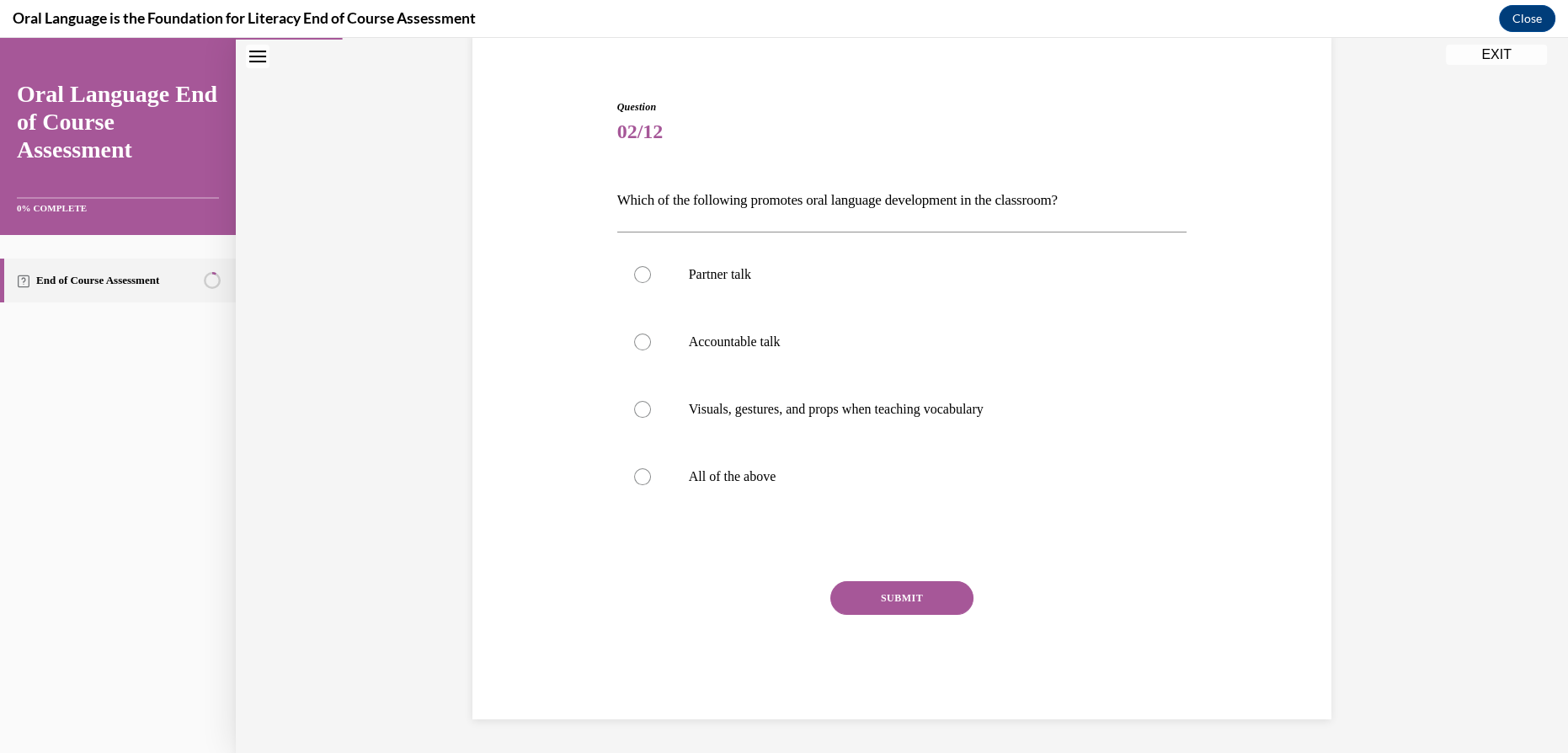
scroll to position [87, 0]
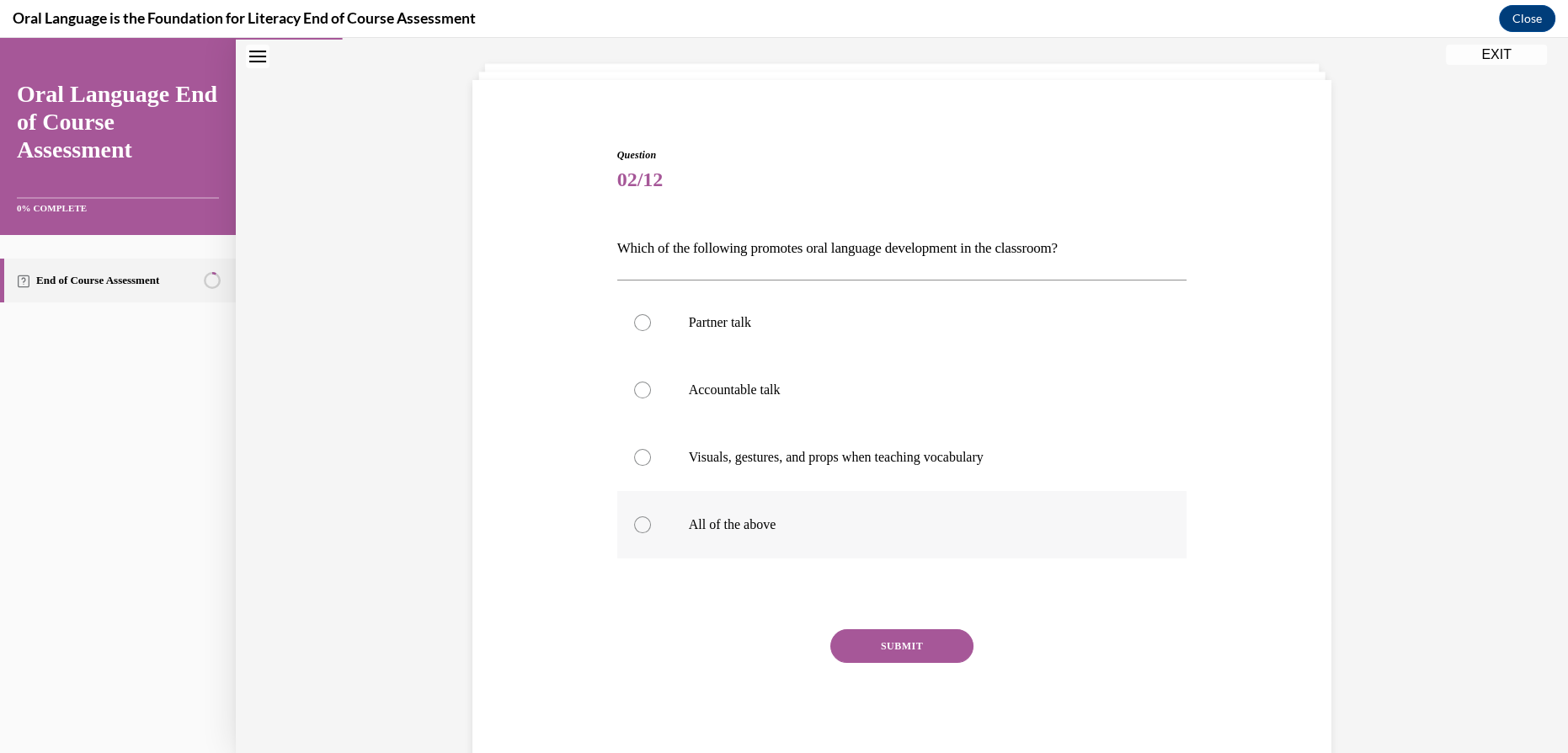
click at [733, 522] on p "All of the above" at bounding box center [917, 525] width 456 height 17
click at [651, 522] on input "All of the above" at bounding box center [642, 525] width 17 height 17
radio input "true"
click at [873, 642] on button "SUBMIT" at bounding box center [901, 646] width 144 height 33
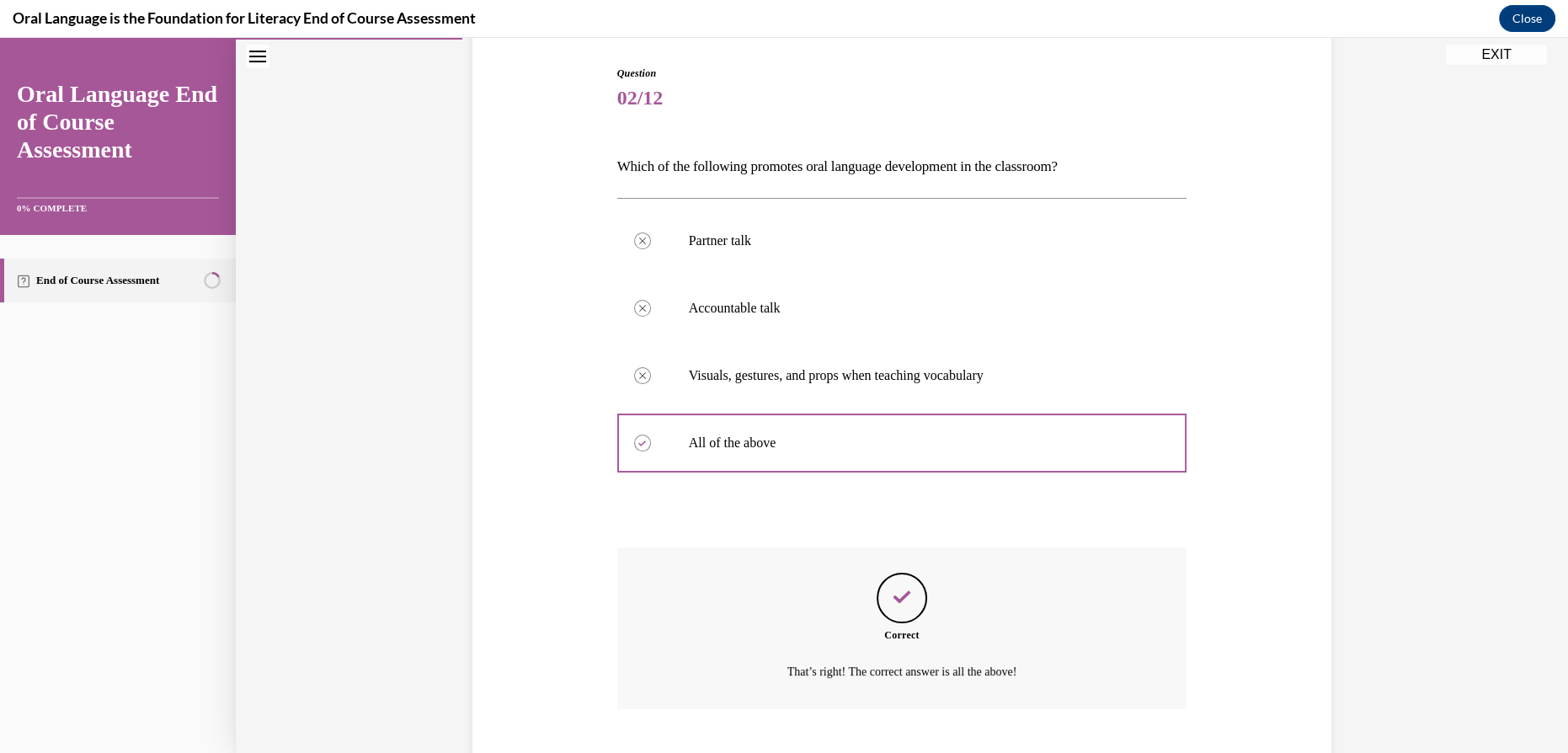
scroll to position [270, 0]
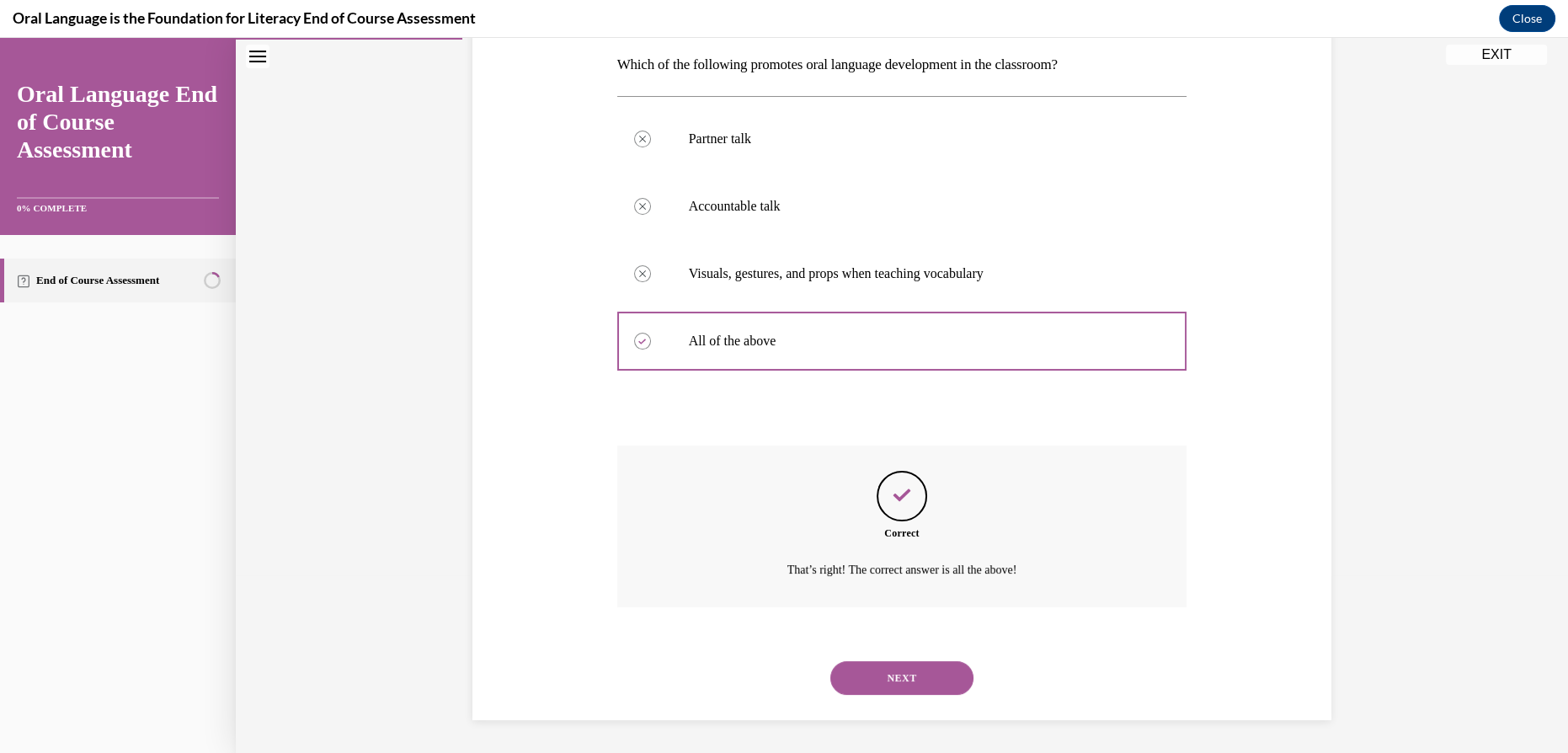
click at [882, 683] on button "NEXT" at bounding box center [901, 677] width 144 height 33
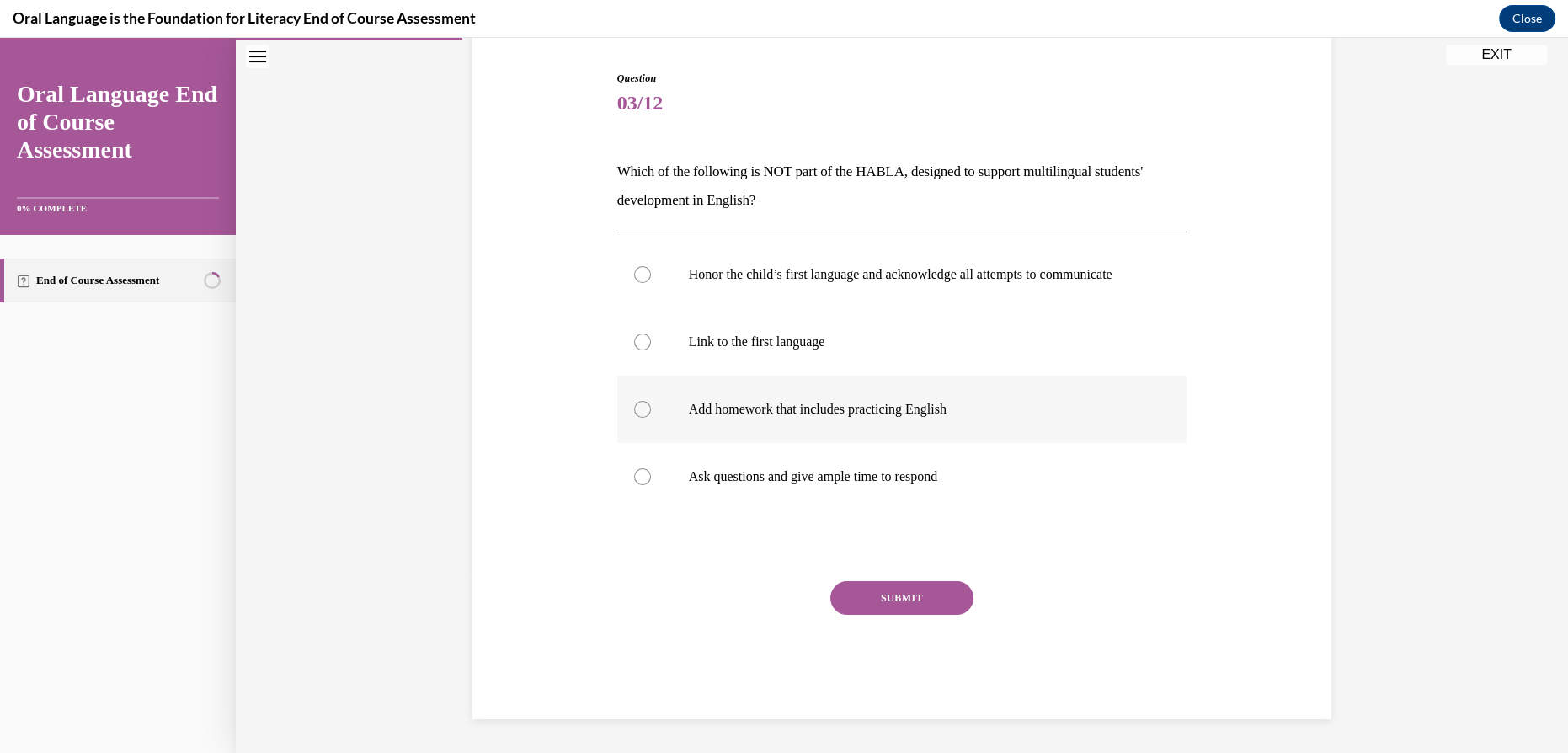
click at [770, 417] on p "Add homework that includes practicing English" at bounding box center [917, 409] width 456 height 17
click at [651, 417] on input "Add homework that includes practicing English" at bounding box center [642, 409] width 17 height 17
radio input "true"
click at [884, 600] on button "SUBMIT" at bounding box center [901, 597] width 144 height 33
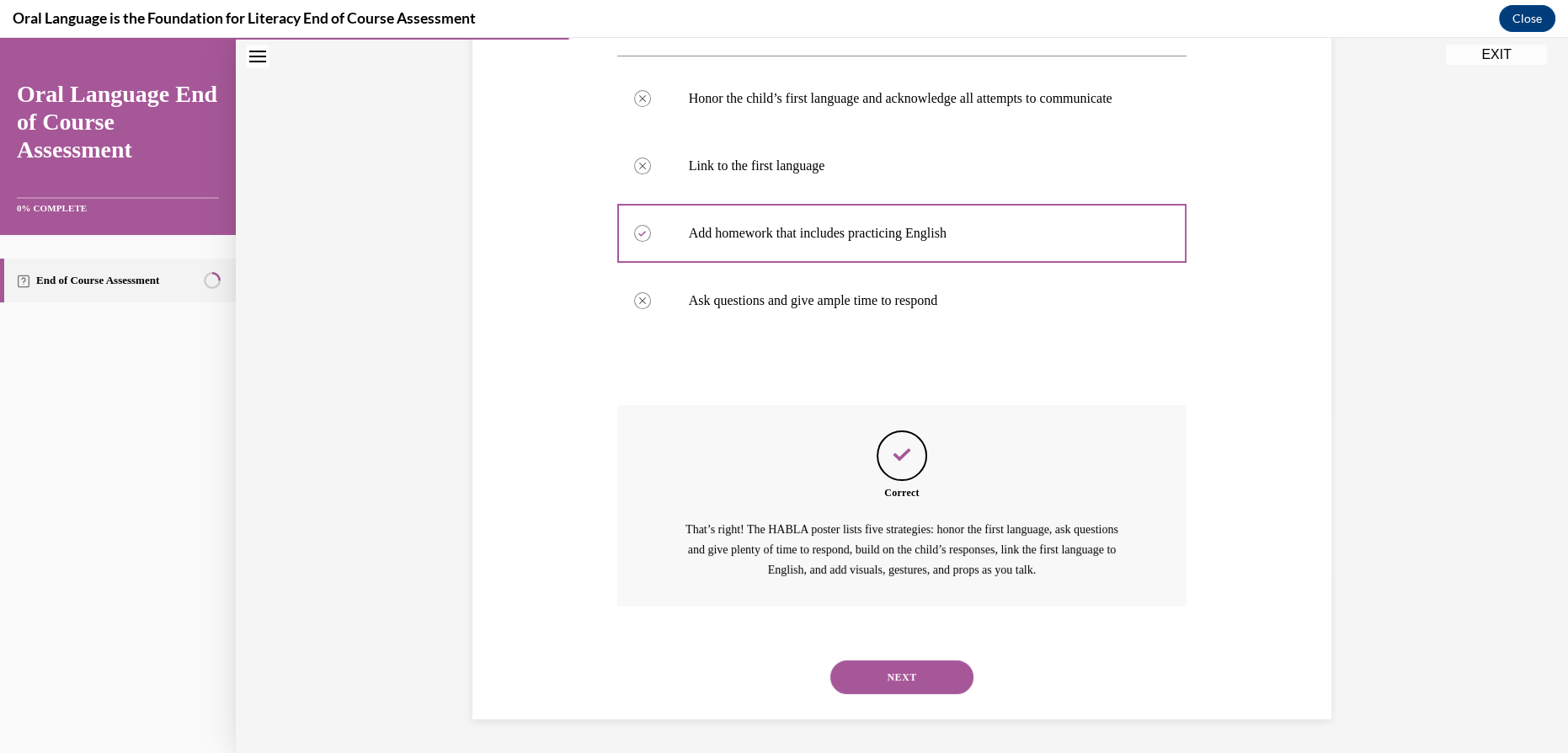
scroll to position [356, 0]
click at [878, 677] on button "NEXT" at bounding box center [901, 676] width 144 height 33
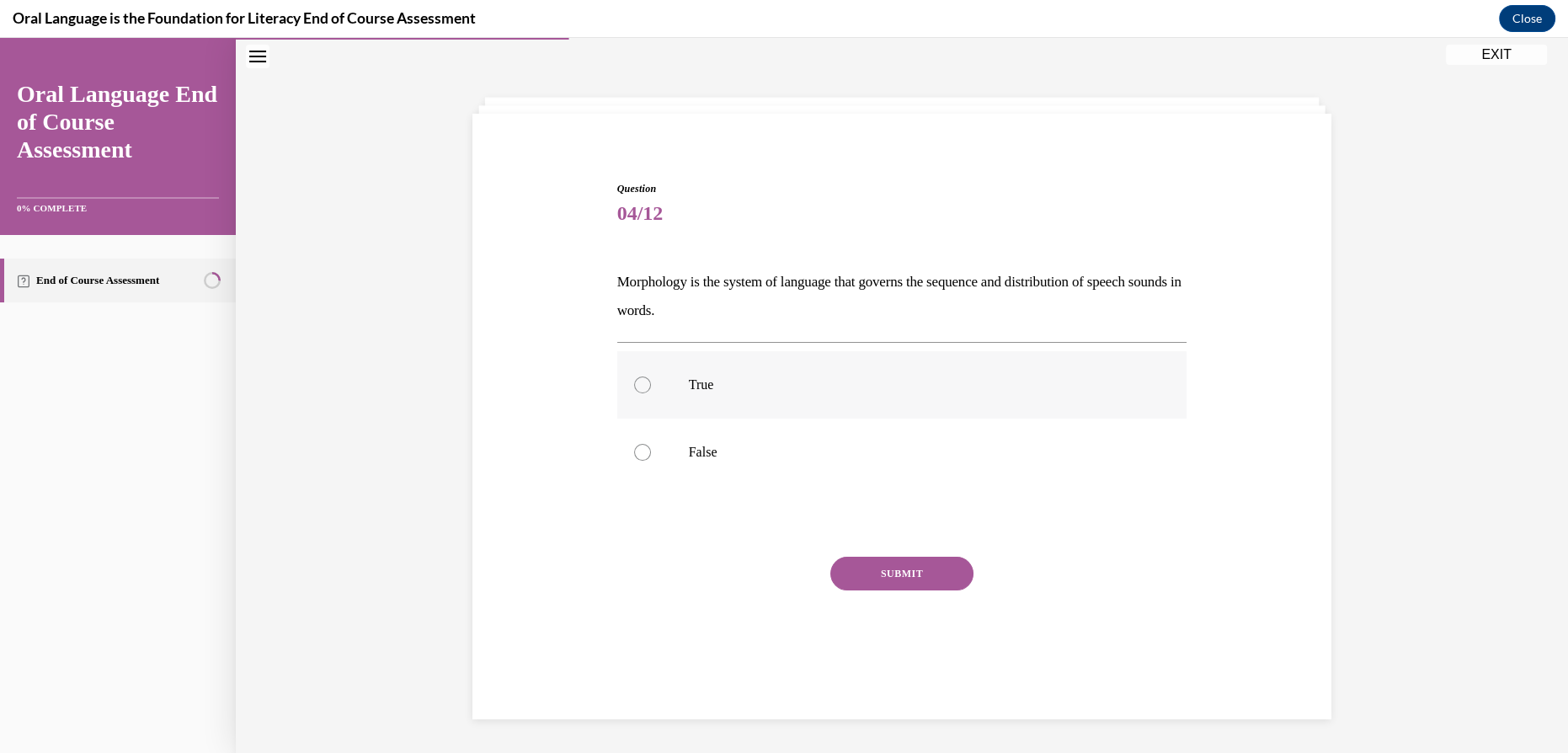
click at [729, 404] on label "True" at bounding box center [902, 385] width 570 height 68
click at [651, 393] on input "True" at bounding box center [642, 385] width 17 height 17
radio input "true"
click at [846, 574] on button "SUBMIT" at bounding box center [901, 572] width 144 height 33
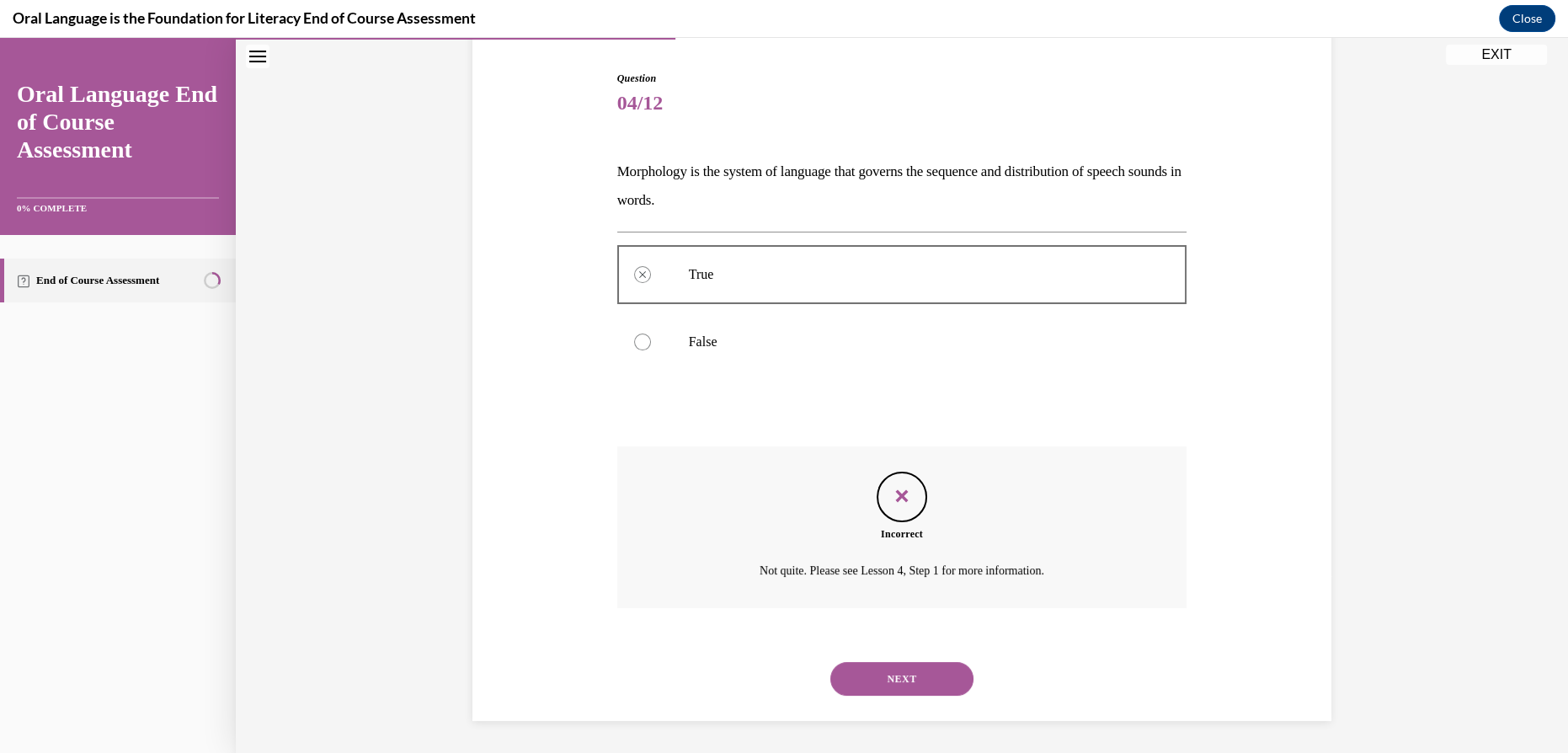
scroll to position [164, 0]
click at [855, 680] on button "NEXT" at bounding box center [901, 677] width 144 height 33
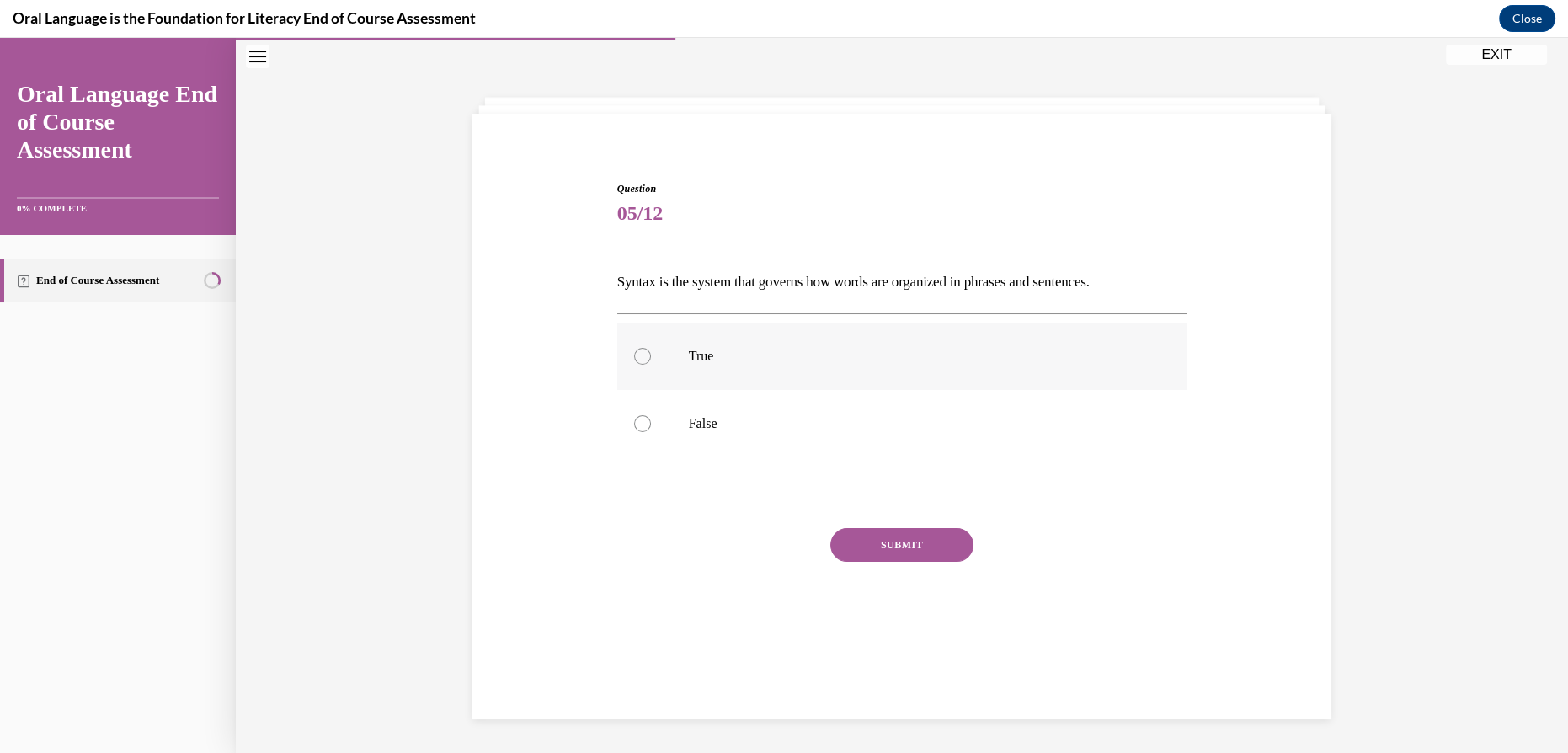
click at [702, 360] on p "True" at bounding box center [917, 356] width 456 height 17
click at [651, 360] on input "True" at bounding box center [642, 356] width 17 height 17
radio input "true"
click at [903, 544] on button "SUBMIT" at bounding box center [901, 544] width 144 height 33
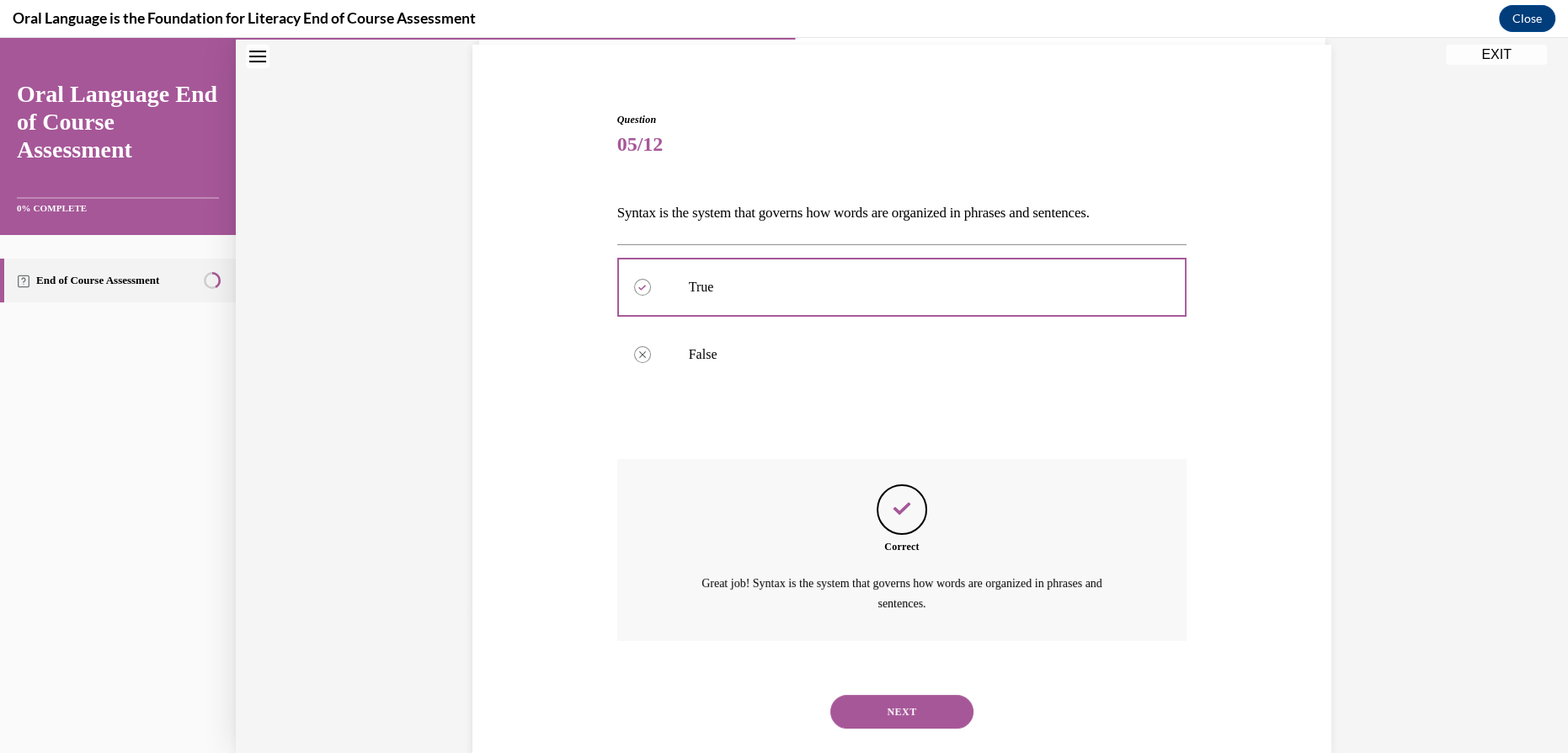
scroll to position [156, 0]
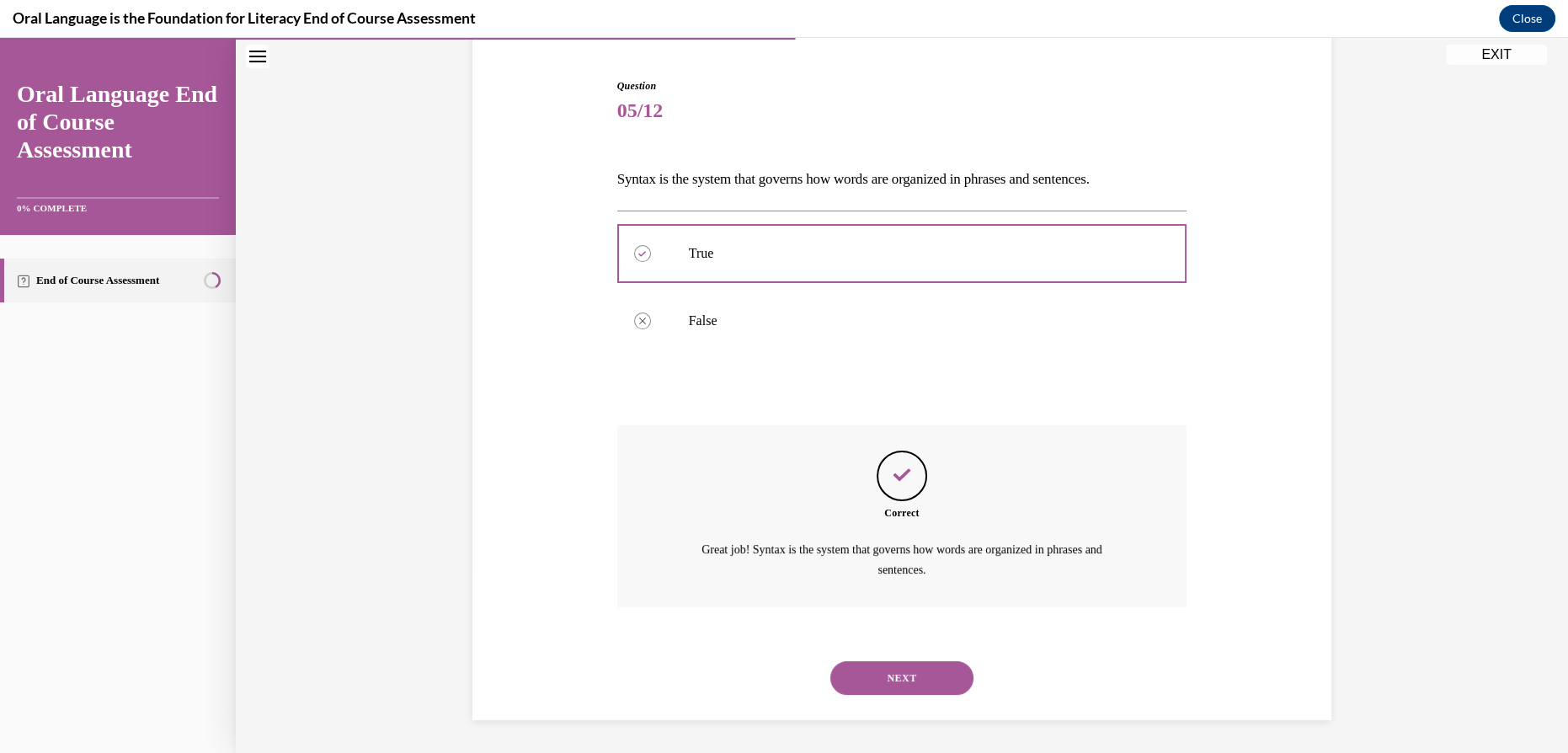
click at [872, 682] on button "NEXT" at bounding box center [901, 677] width 144 height 33
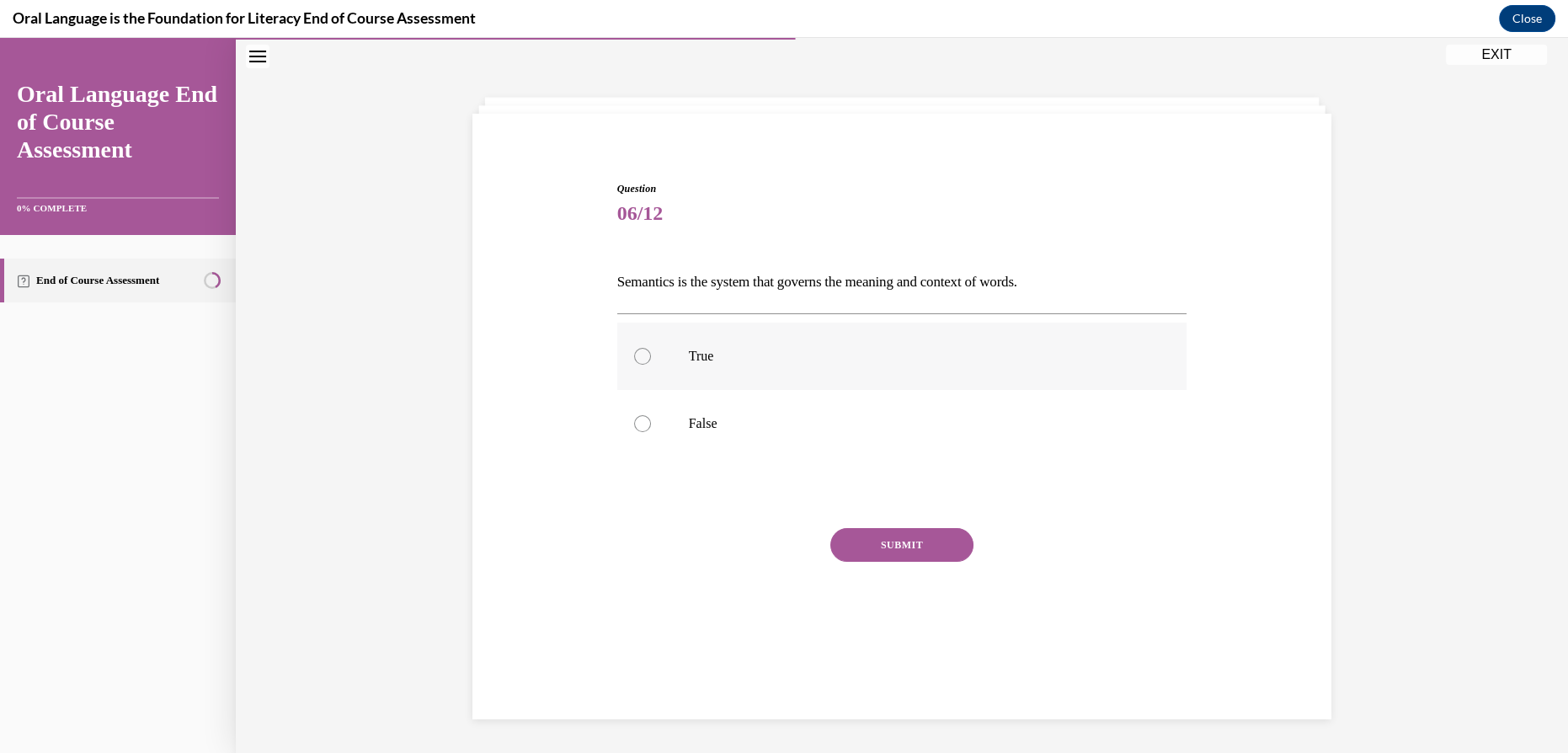
click at [761, 356] on p "True" at bounding box center [917, 356] width 456 height 17
click at [651, 356] on input "True" at bounding box center [642, 356] width 17 height 17
radio input "true"
click at [854, 543] on button "SUBMIT" at bounding box center [901, 544] width 144 height 33
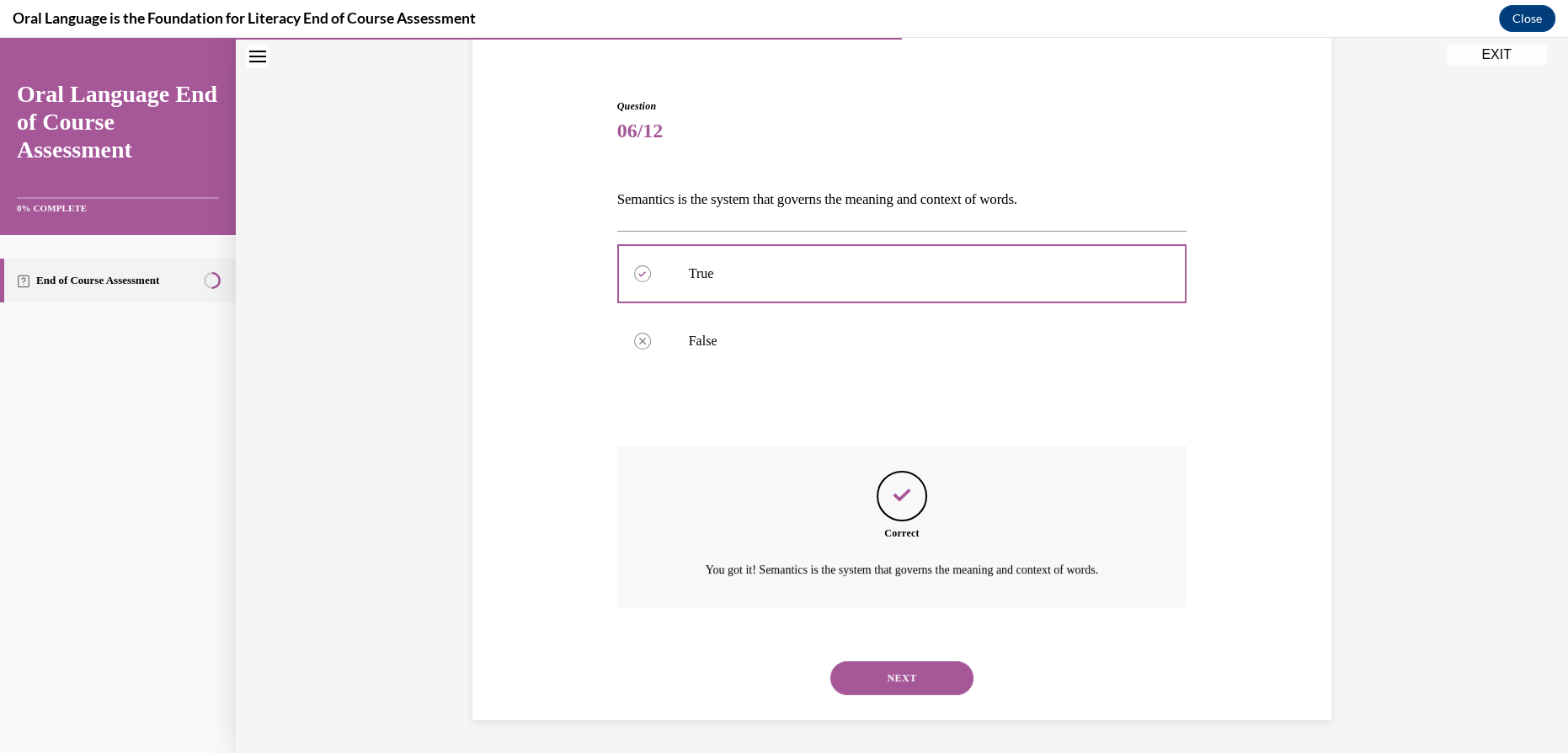
click at [897, 670] on button "NEXT" at bounding box center [901, 677] width 144 height 33
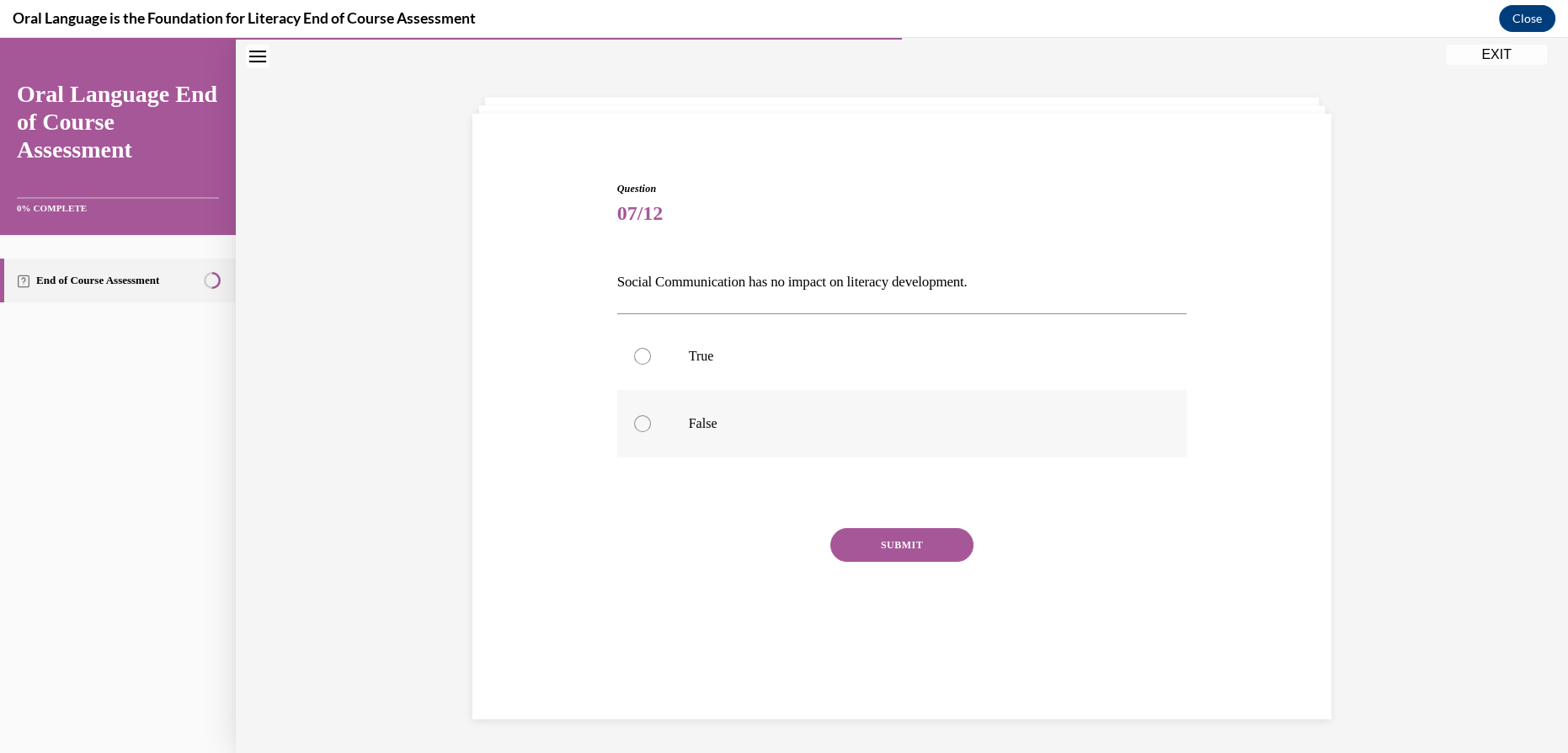
click at [829, 440] on label "False" at bounding box center [902, 423] width 570 height 68
click at [651, 432] on input "False" at bounding box center [642, 423] width 17 height 17
radio input "true"
click at [874, 544] on button "SUBMIT" at bounding box center [901, 544] width 144 height 33
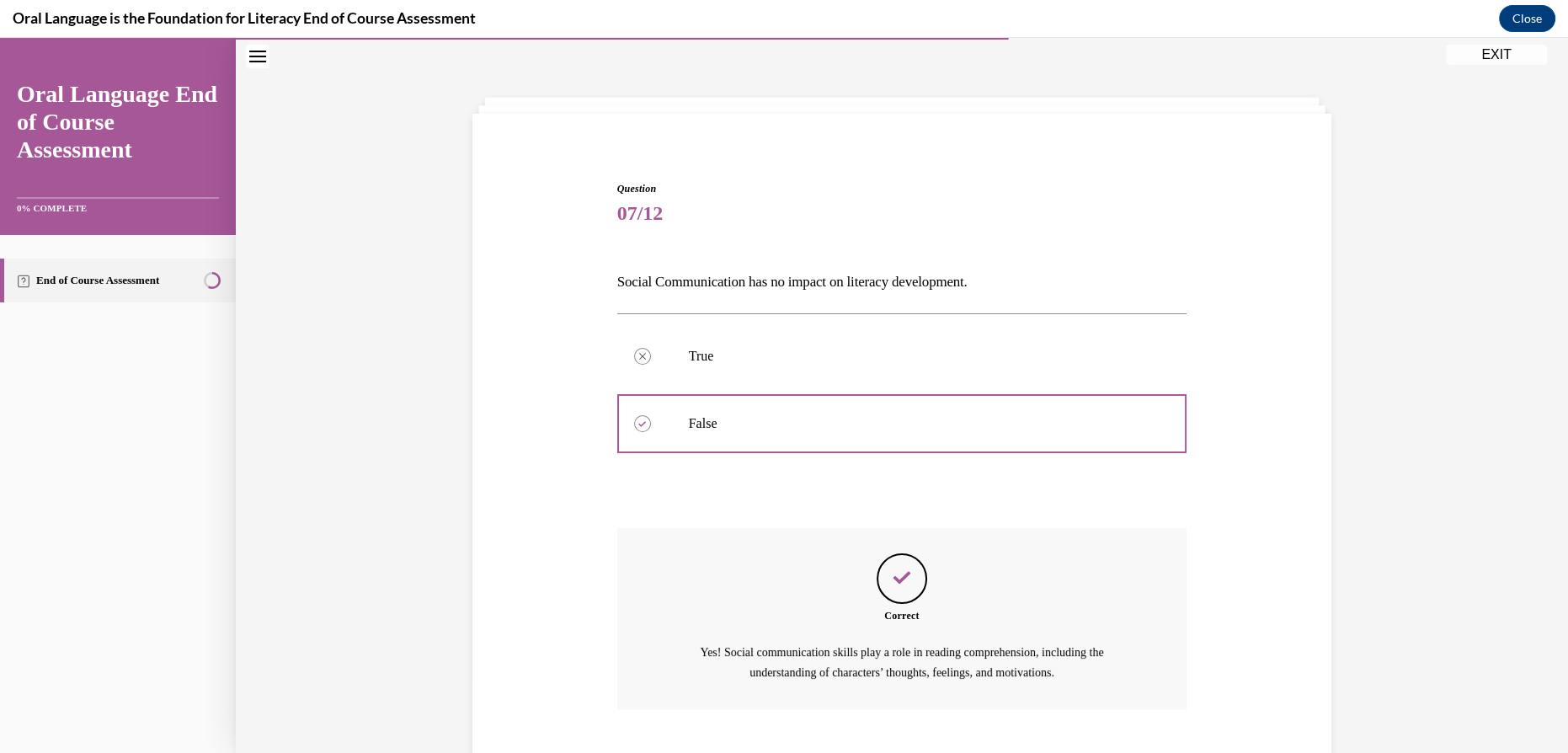
scroll to position [156, 0]
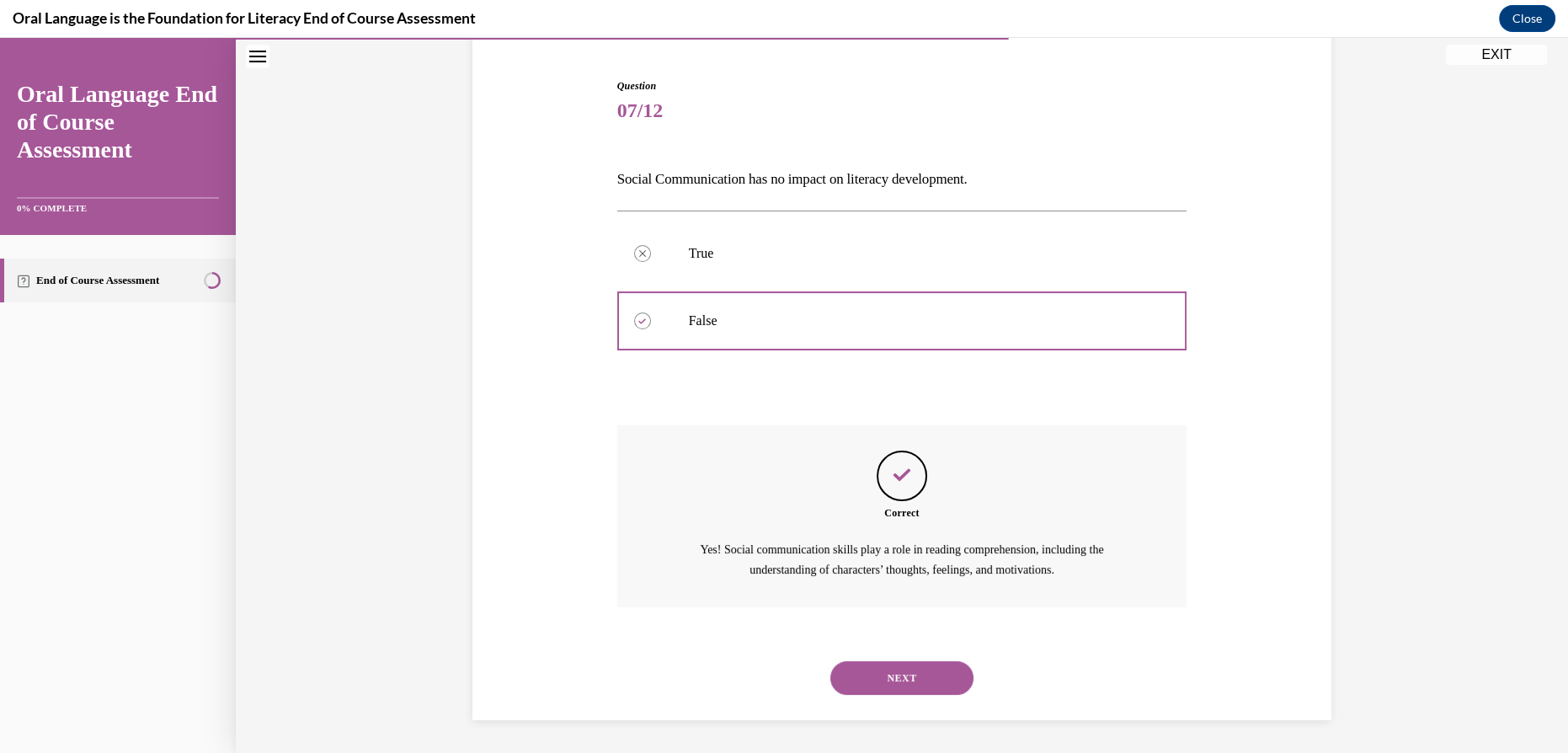
click at [891, 675] on button "NEXT" at bounding box center [901, 677] width 144 height 33
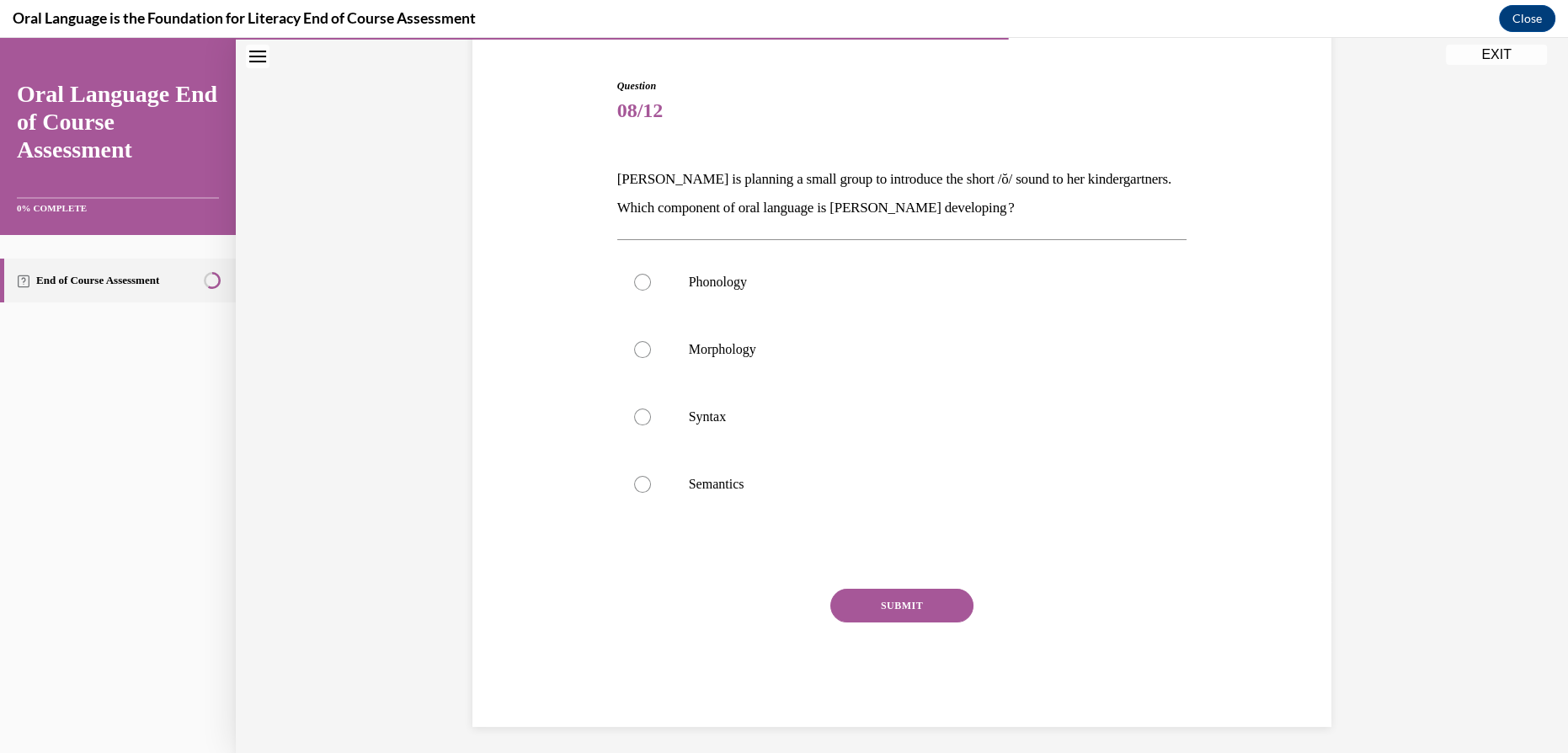
scroll to position [88, 0]
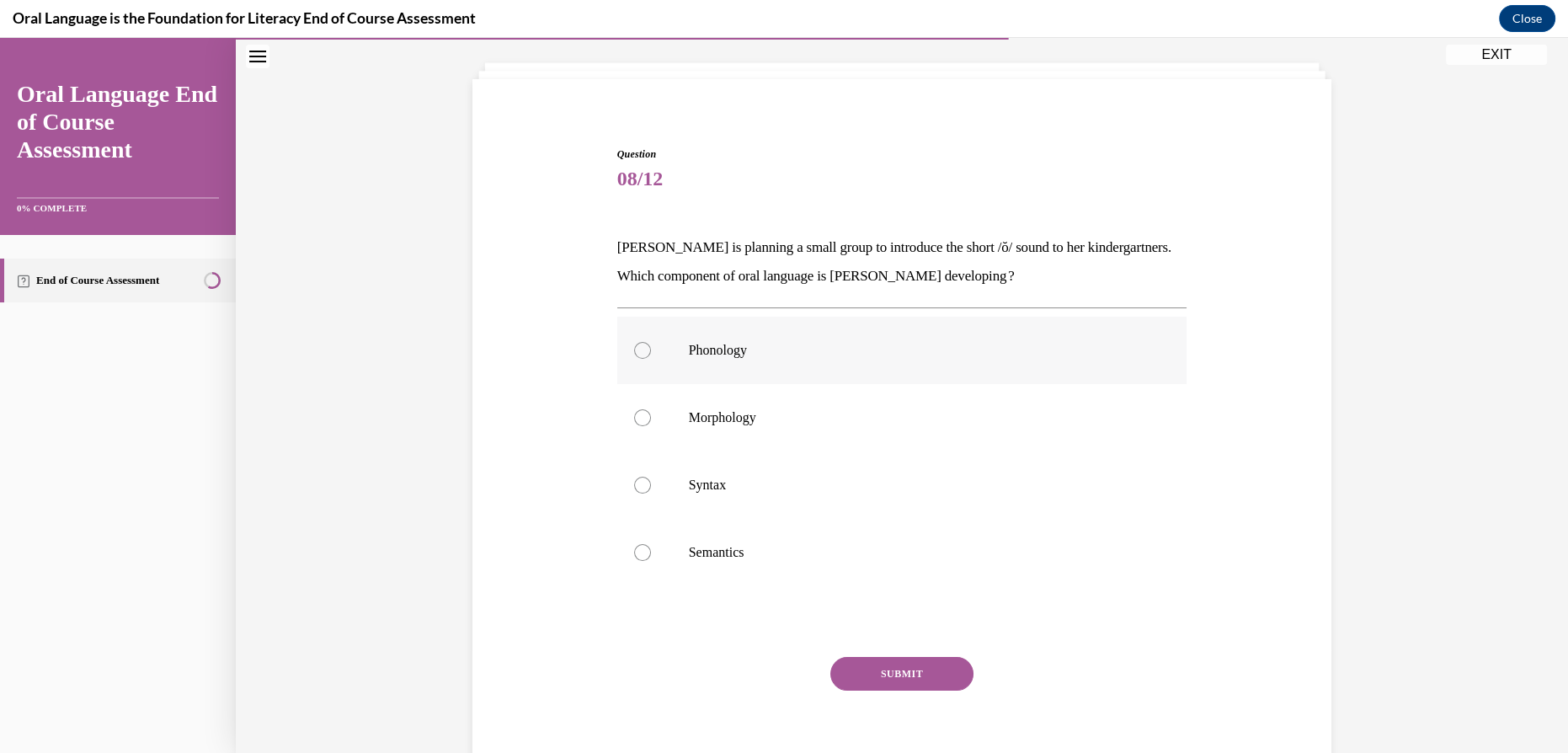
click at [686, 360] on label "Phonology" at bounding box center [902, 350] width 570 height 68
click at [651, 358] on input "Phonology" at bounding box center [642, 350] width 17 height 17
radio input "true"
click at [863, 663] on button "SUBMIT" at bounding box center [901, 673] width 144 height 33
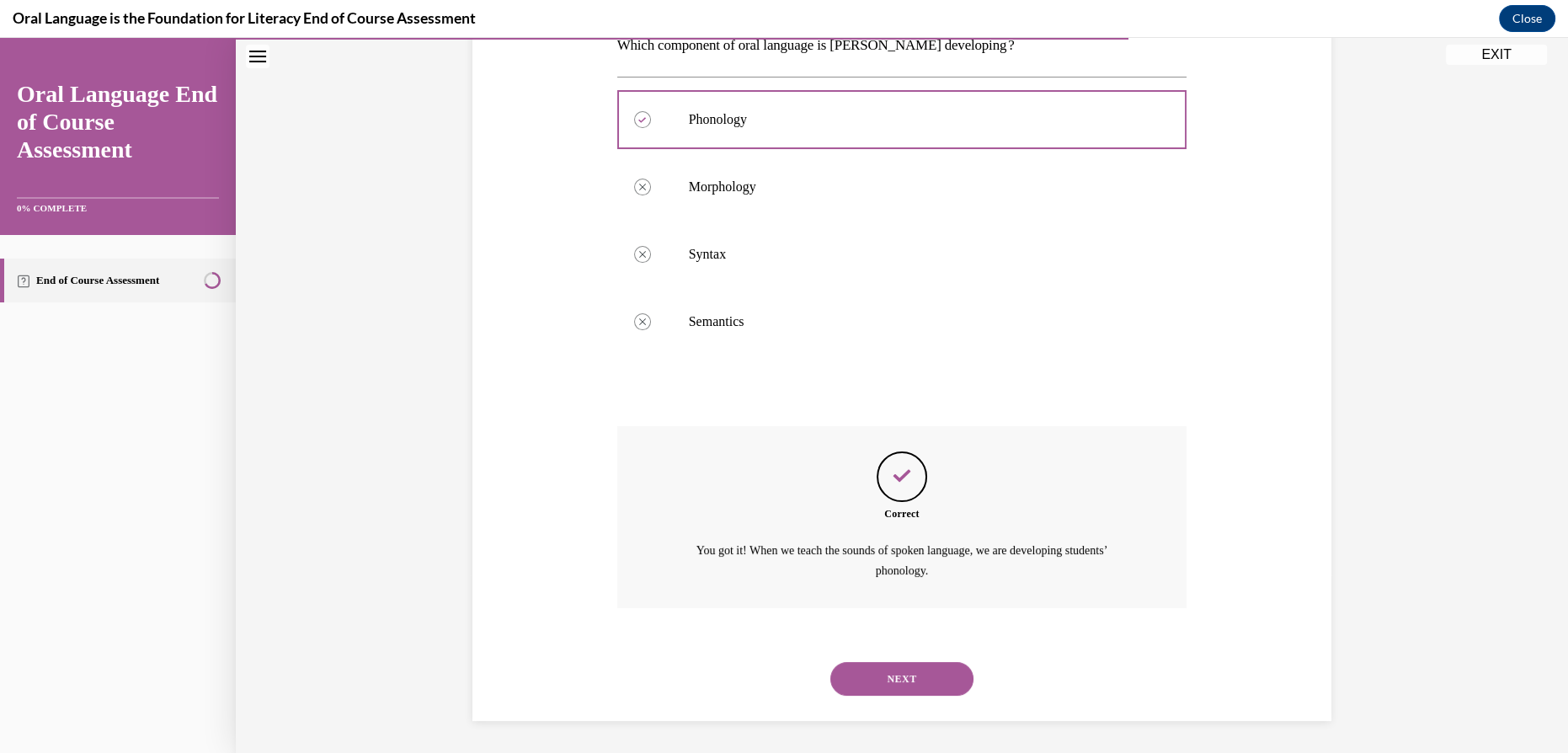
scroll to position [319, 0]
click at [877, 675] on button "NEXT" at bounding box center [901, 677] width 144 height 33
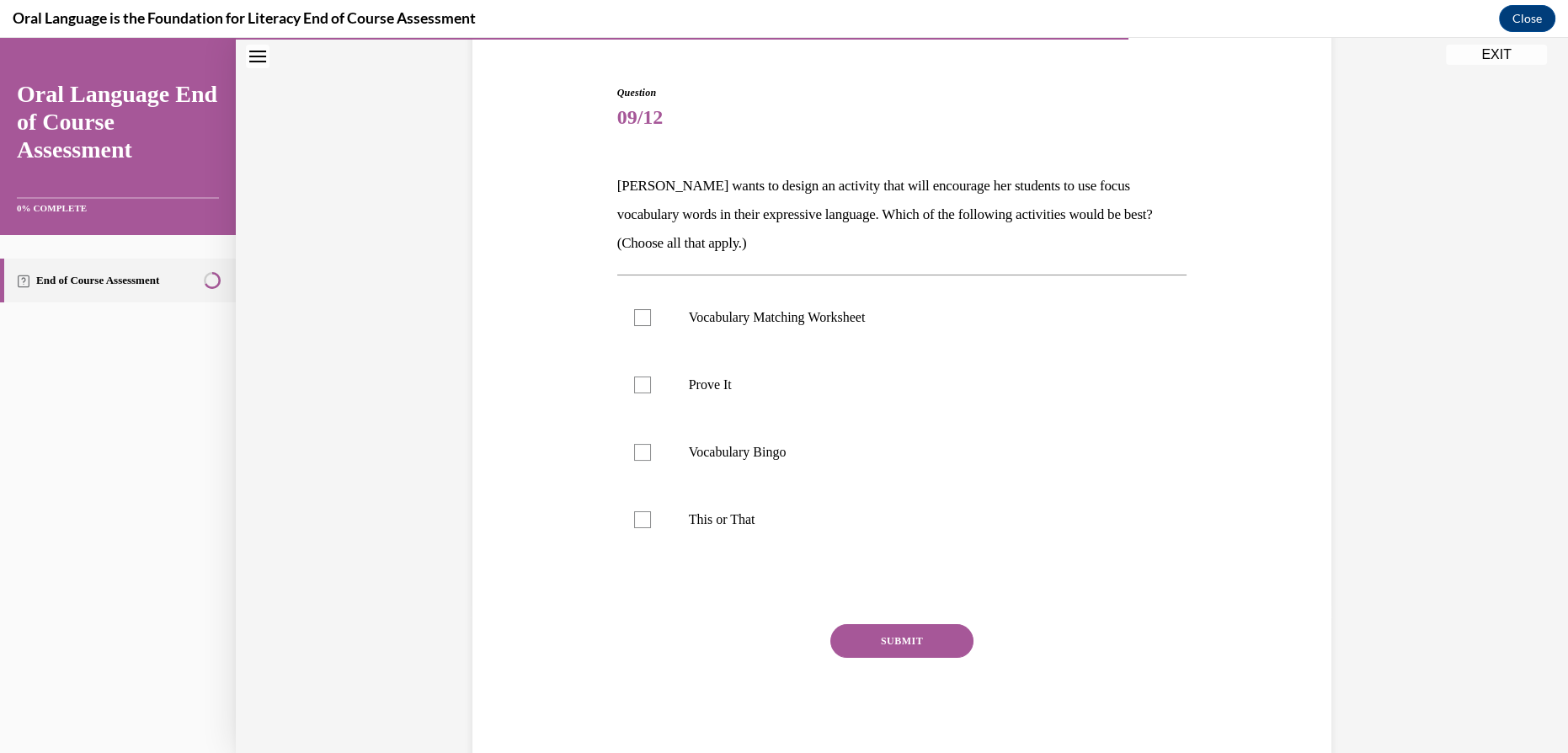
scroll to position [76, 0]
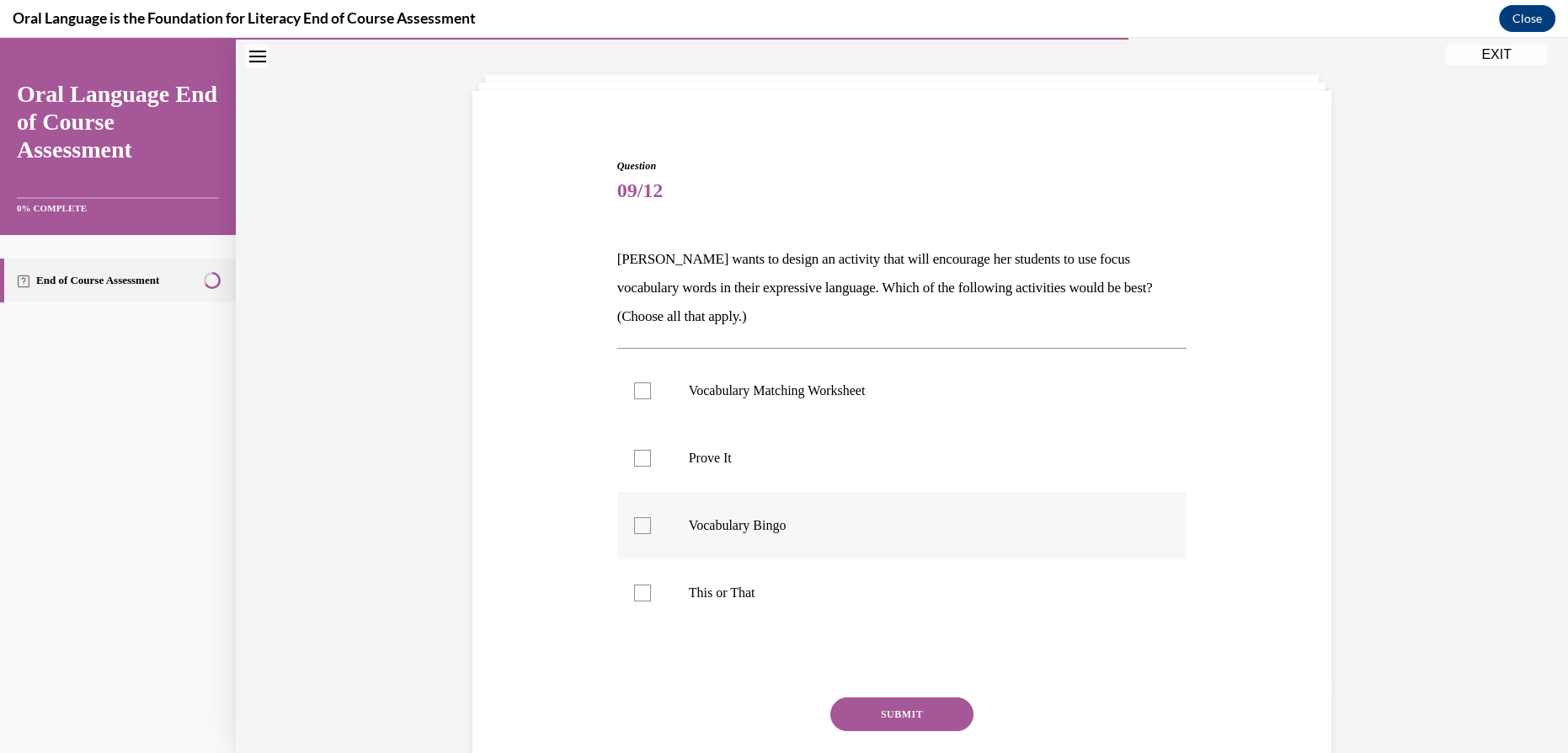
click at [714, 518] on p "Vocabulary Bingo" at bounding box center [917, 525] width 456 height 17
click at [651, 518] on input "Vocabulary Bingo" at bounding box center [642, 525] width 17 height 17
checkbox input "true"
click at [898, 704] on button "SUBMIT" at bounding box center [901, 713] width 144 height 33
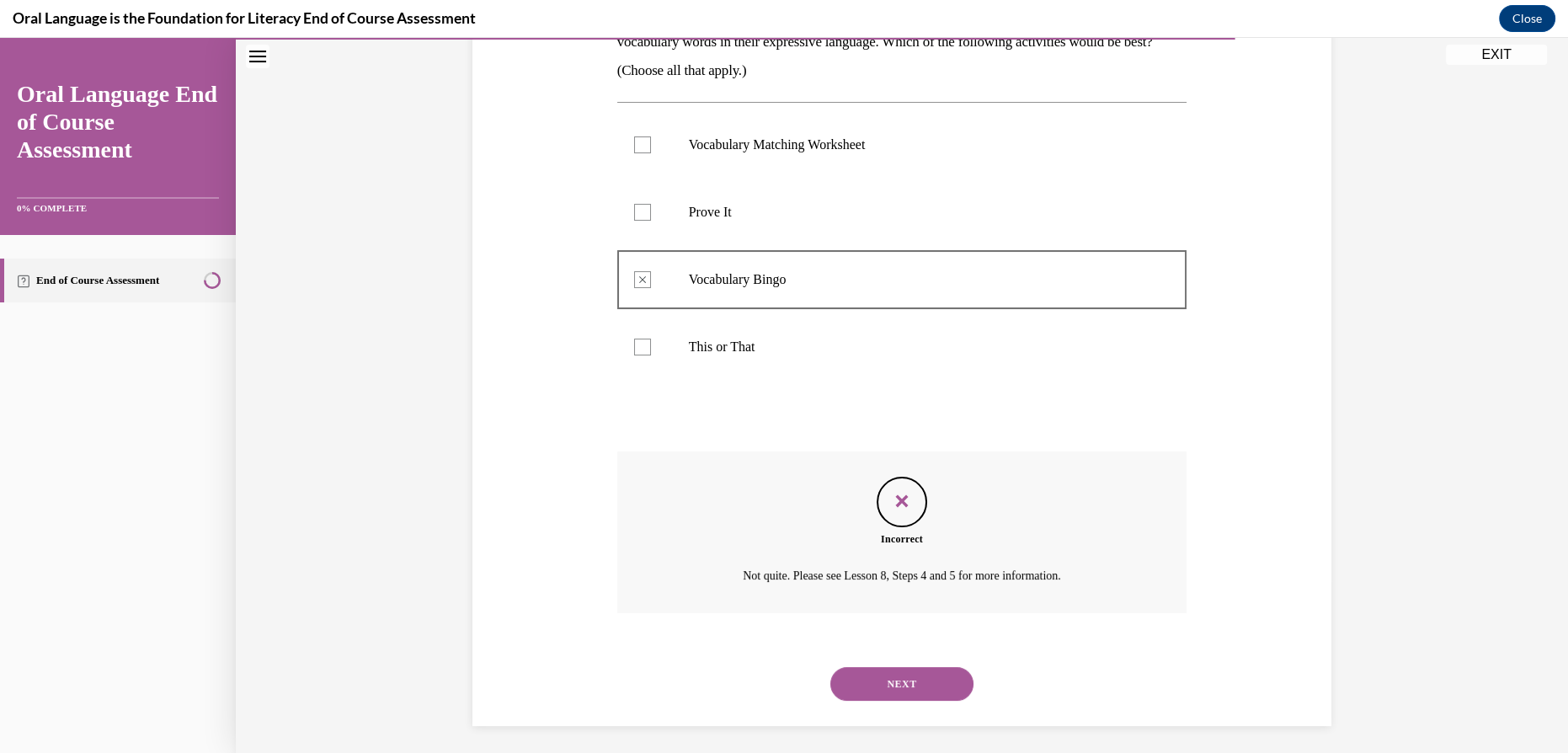
scroll to position [328, 0]
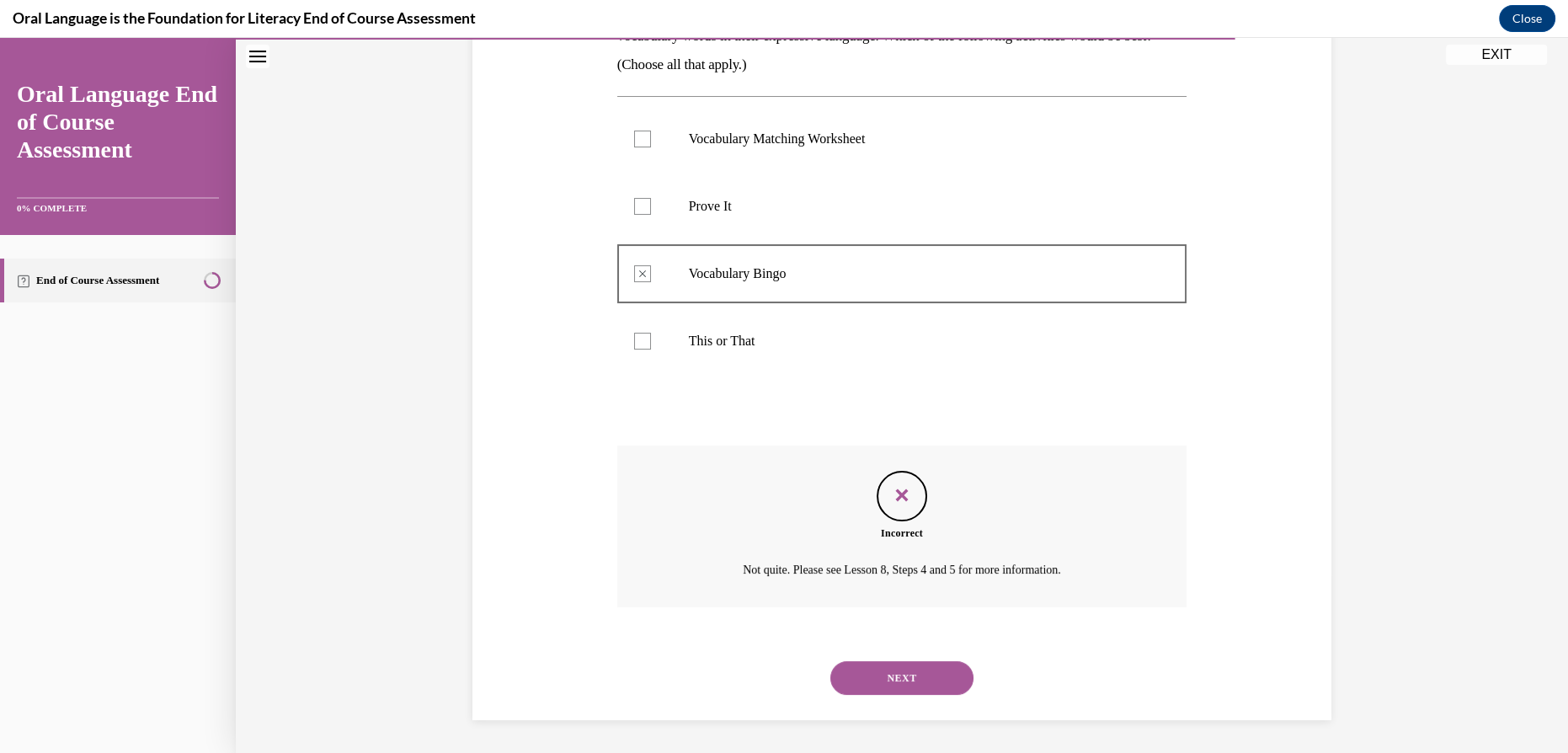
click at [876, 681] on button "NEXT" at bounding box center [901, 677] width 144 height 33
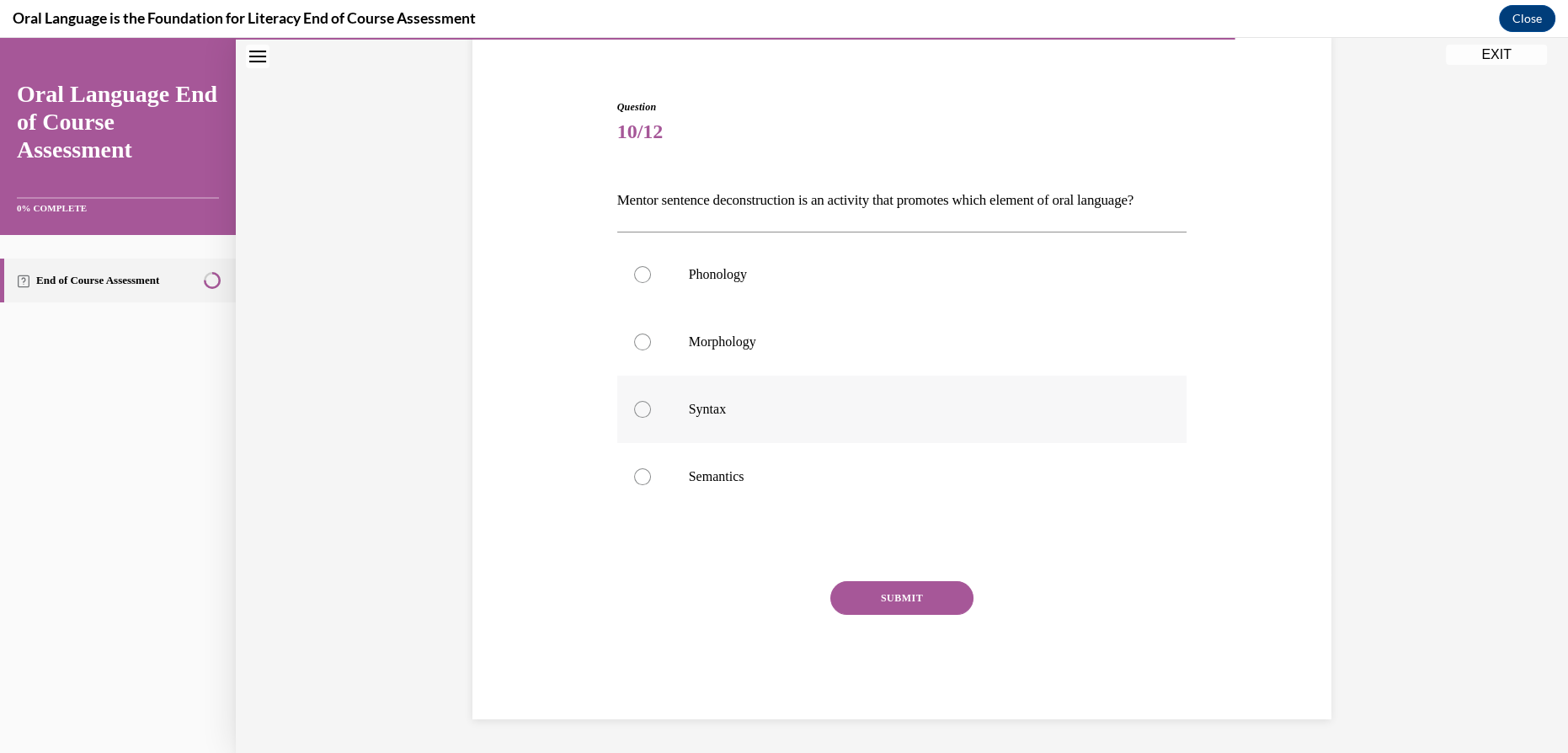
click at [725, 414] on p "Syntax" at bounding box center [917, 409] width 456 height 17
click at [651, 414] on input "Syntax" at bounding box center [642, 409] width 17 height 17
radio input "true"
click at [898, 596] on button "SUBMIT" at bounding box center [901, 597] width 144 height 33
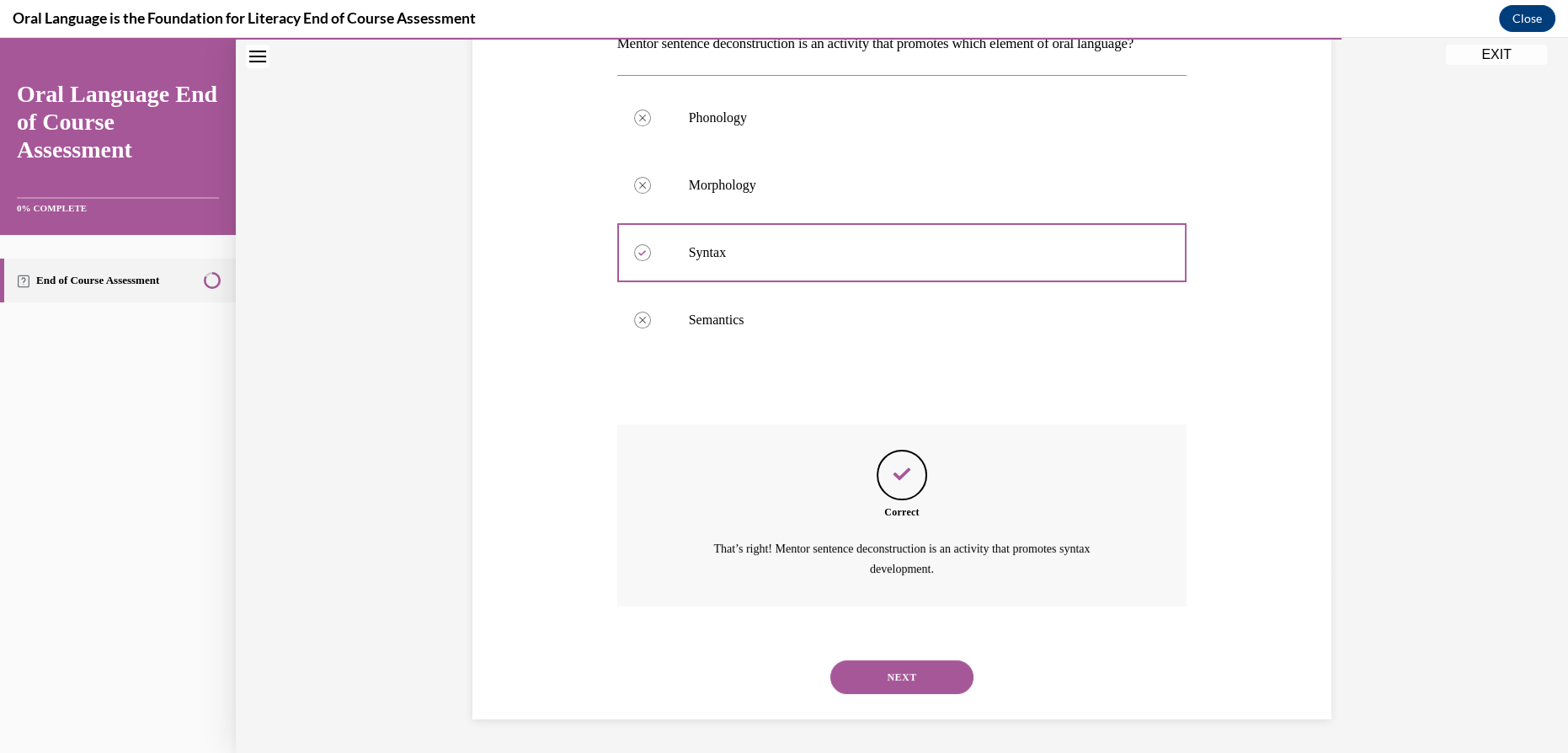
scroll to position [319, 0]
click at [897, 672] on button "NEXT" at bounding box center [901, 676] width 144 height 33
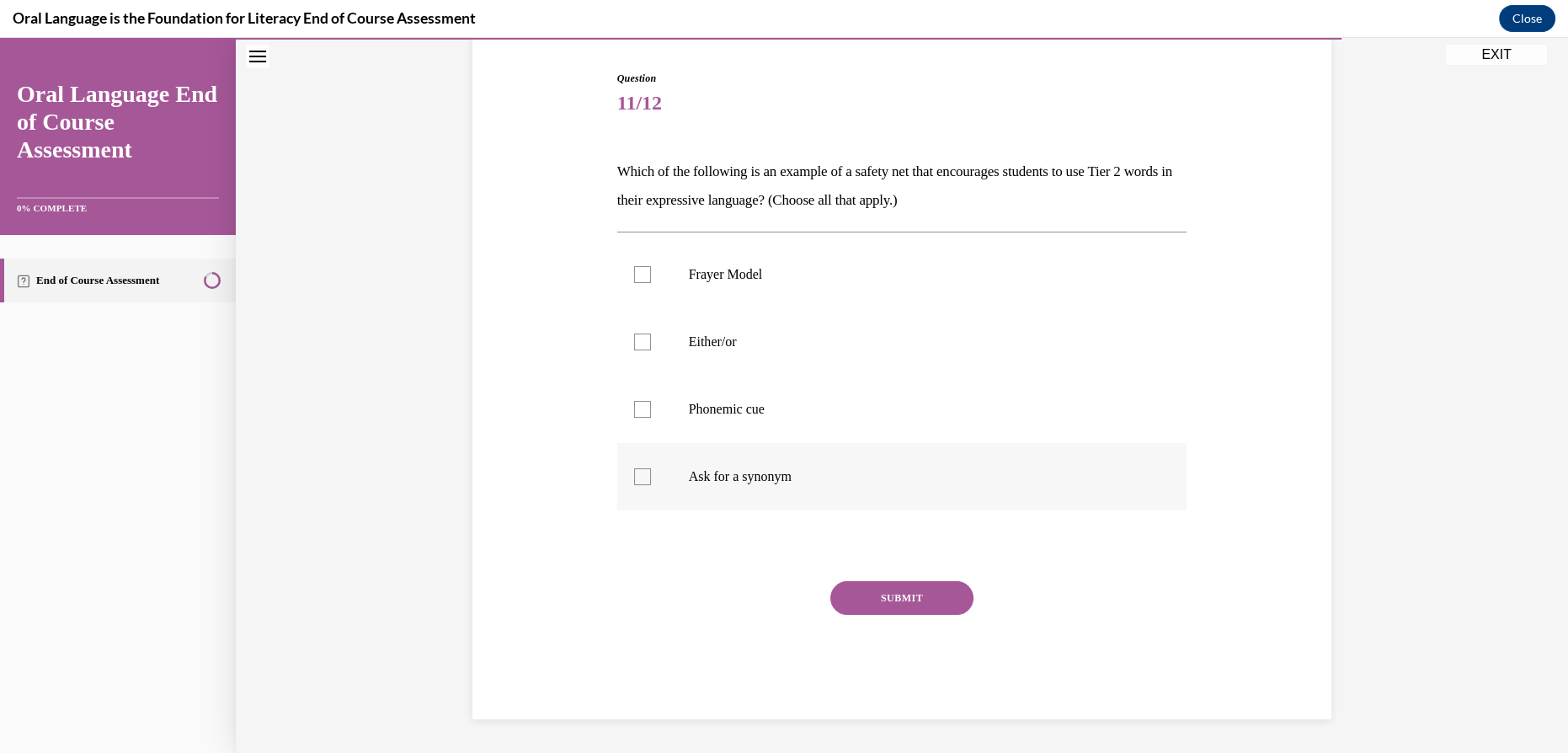
click at [699, 476] on p "Ask for a synonym" at bounding box center [917, 476] width 456 height 17
click at [651, 476] on input "Ask for a synonym" at bounding box center [642, 476] width 17 height 17
checkbox input "true"
click at [709, 293] on label "Frayer Model" at bounding box center [902, 274] width 570 height 68
click at [651, 283] on input "Frayer Model" at bounding box center [642, 274] width 17 height 17
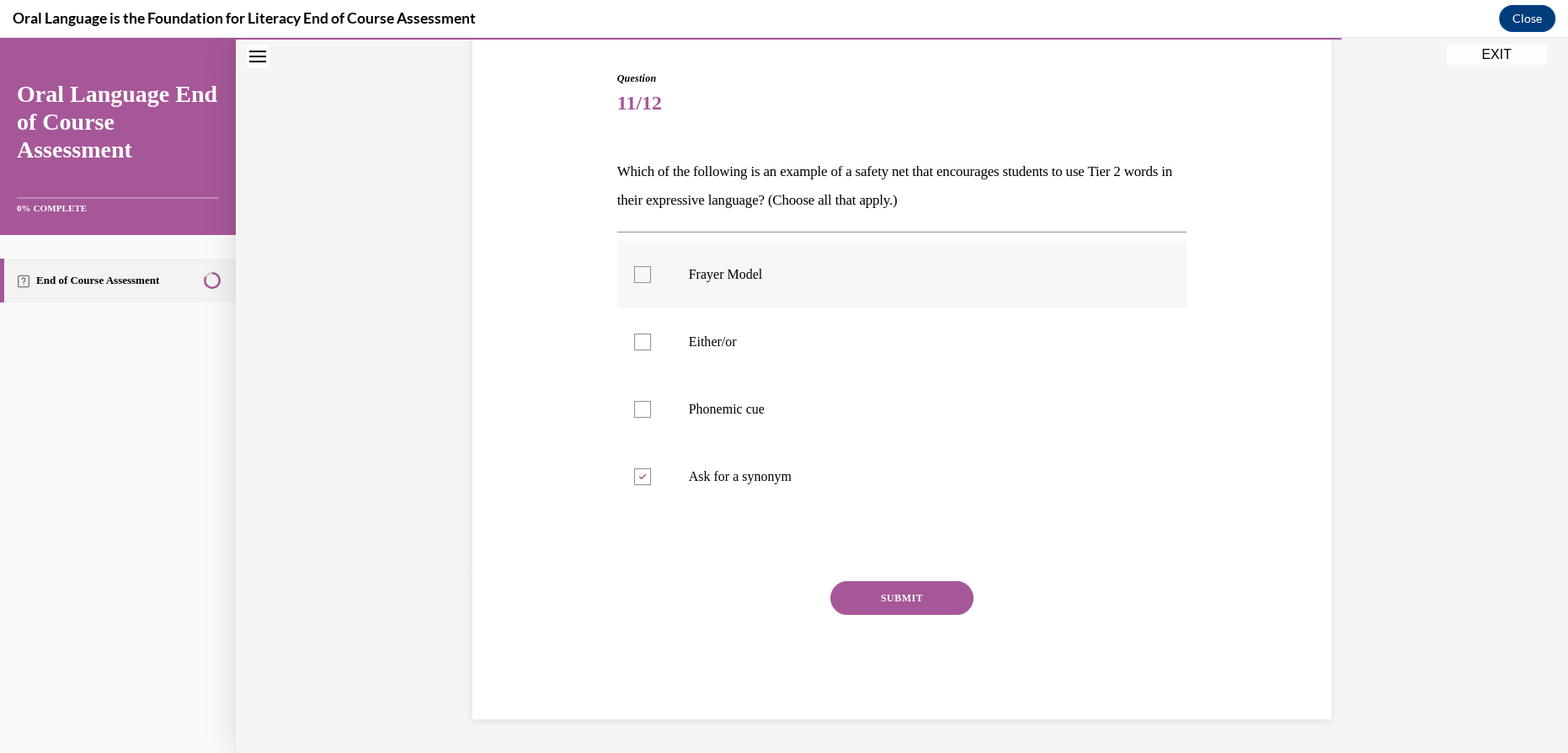
checkbox input "true"
click at [863, 588] on button "SUBMIT" at bounding box center [901, 597] width 144 height 33
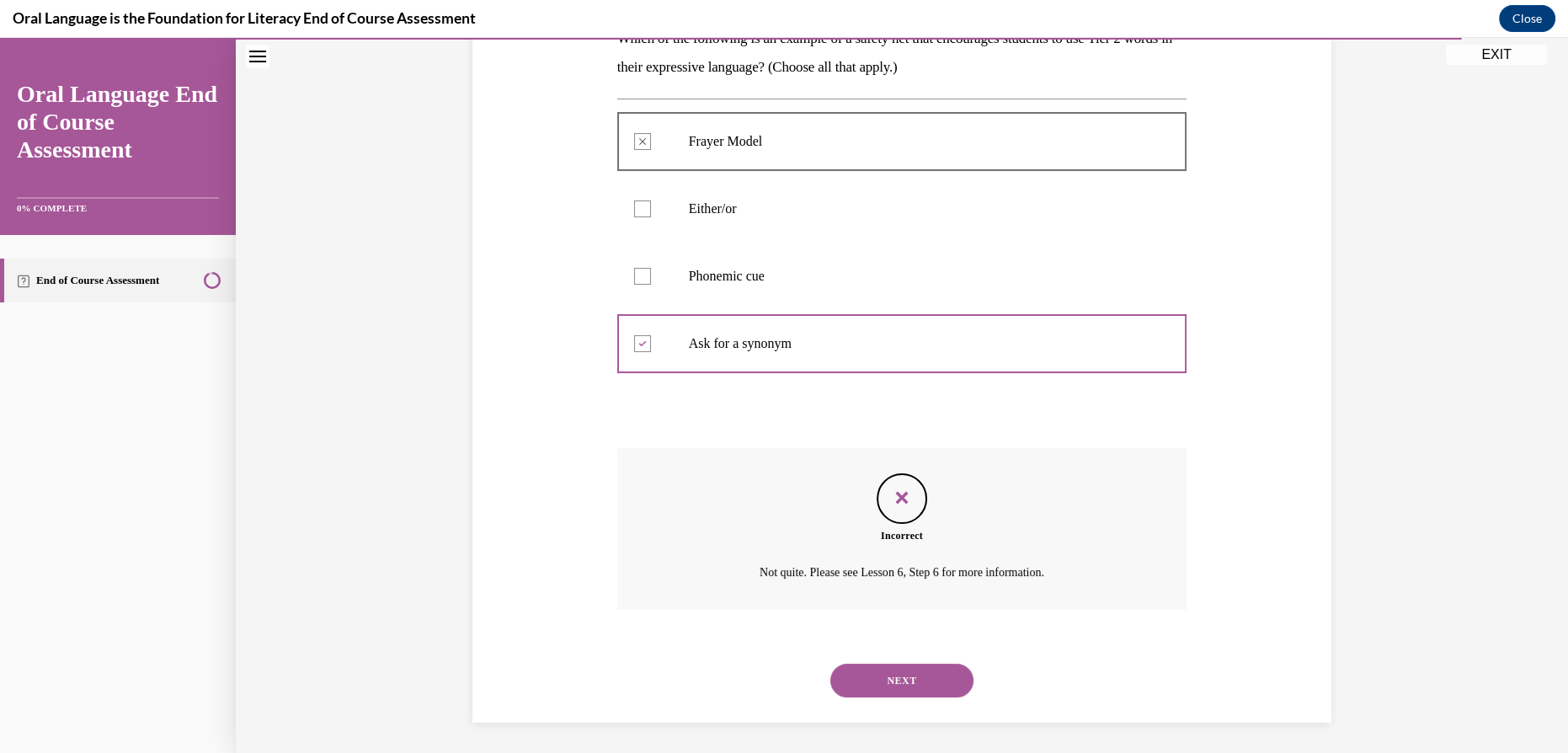
scroll to position [299, 0]
click at [881, 664] on button "NEXT" at bounding box center [901, 677] width 144 height 33
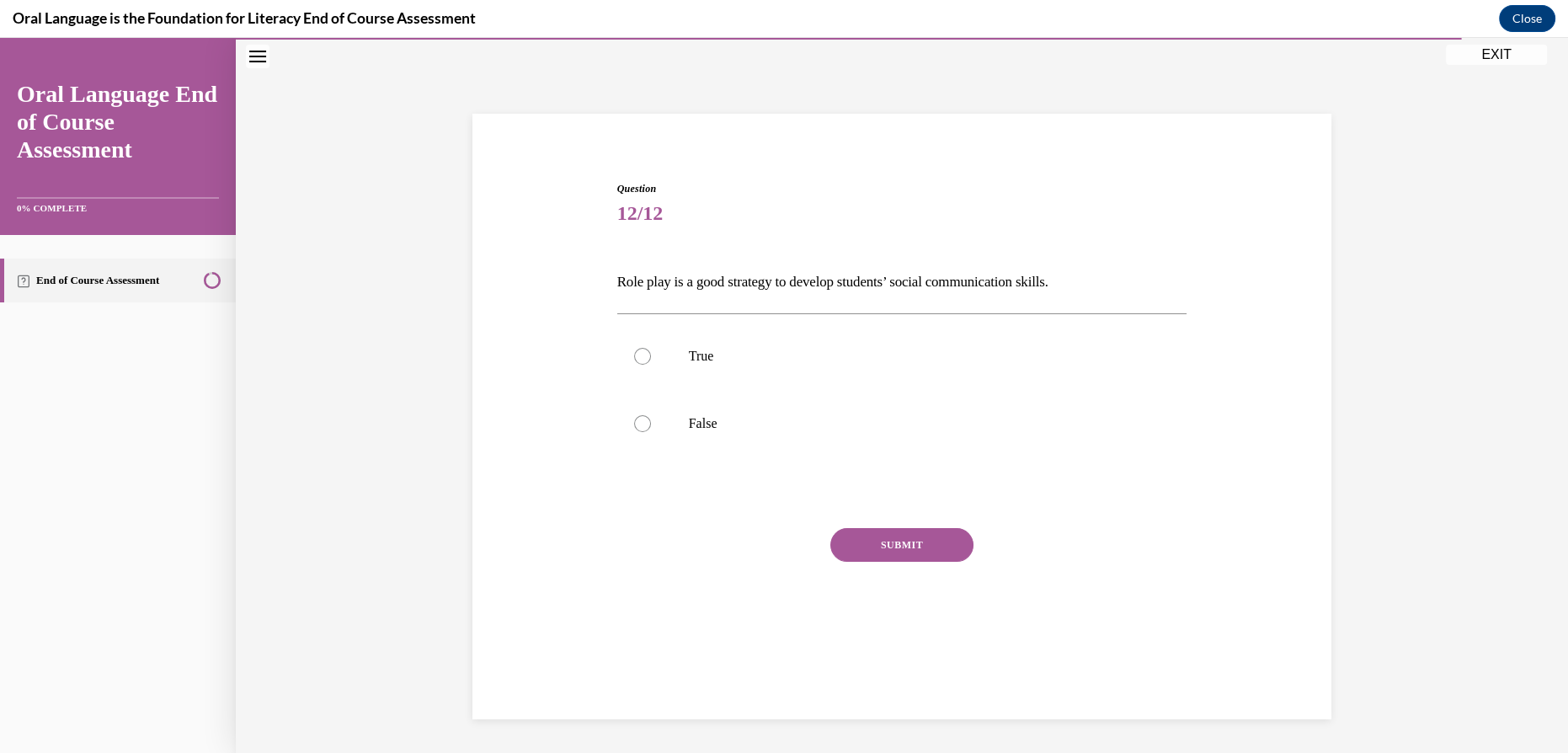
scroll to position [53, 0]
click at [673, 367] on label "True" at bounding box center [902, 356] width 570 height 68
click at [651, 365] on input "True" at bounding box center [642, 356] width 17 height 17
radio input "true"
click at [893, 544] on button "SUBMIT" at bounding box center [901, 544] width 144 height 33
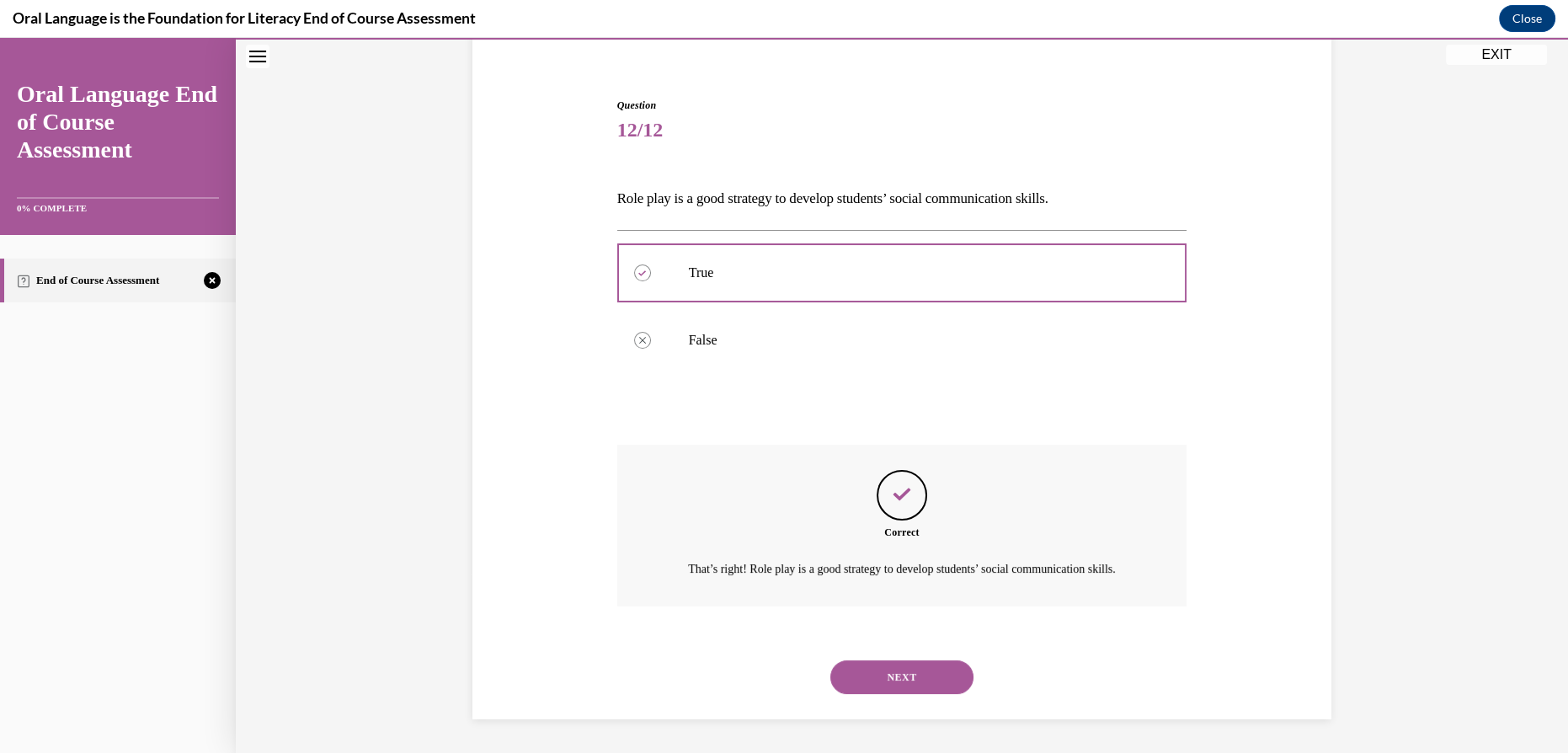
scroll to position [156, 0]
click at [921, 670] on button "NEXT" at bounding box center [901, 676] width 144 height 33
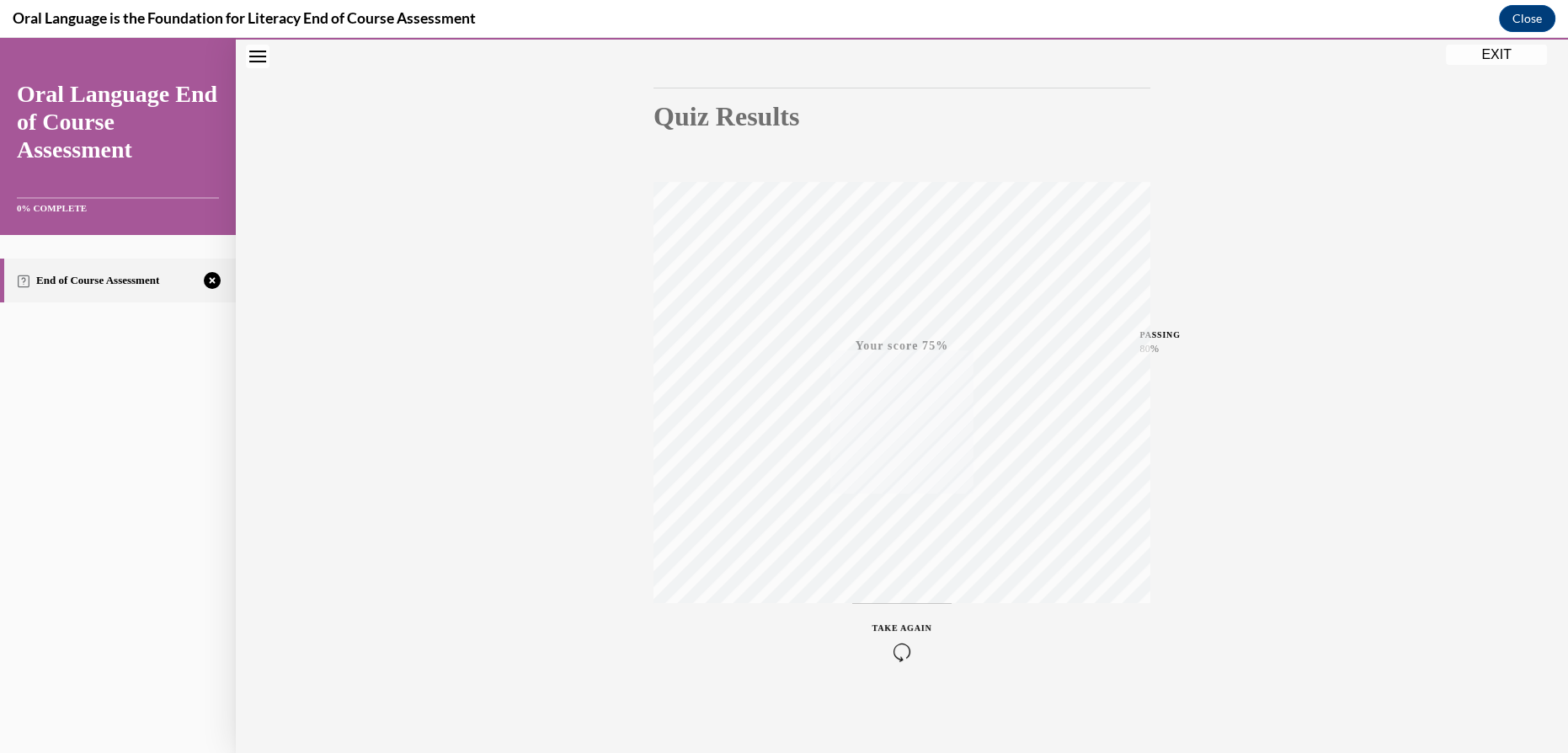
scroll to position [148, 0]
click at [890, 649] on icon "button" at bounding box center [902, 650] width 60 height 19
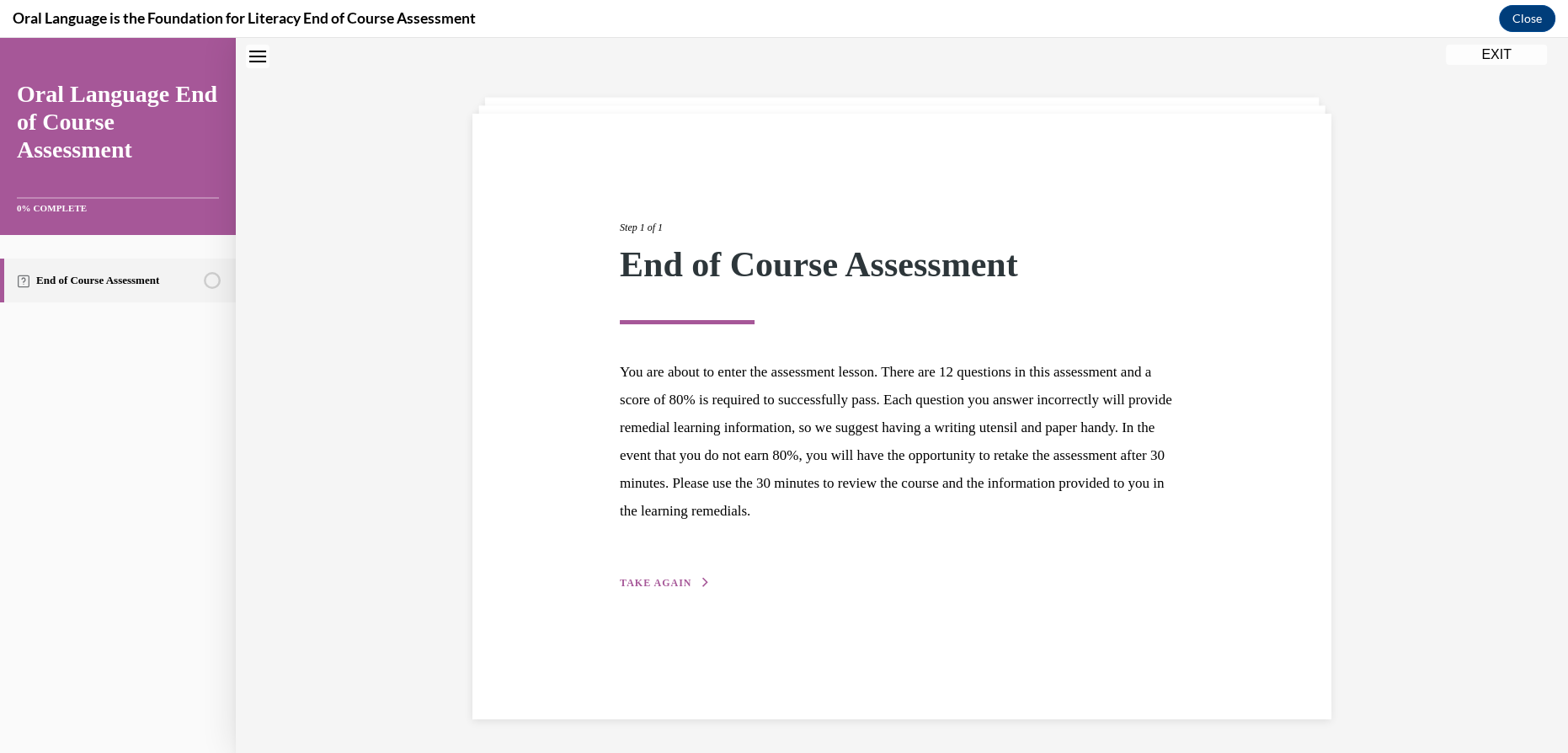
scroll to position [53, 0]
click at [678, 591] on div "Step 1 of 1 End of Course Assessment You are about to enter the assessment less…" at bounding box center [901, 416] width 859 height 605
click at [655, 575] on button "TAKE AGAIN" at bounding box center [665, 582] width 90 height 15
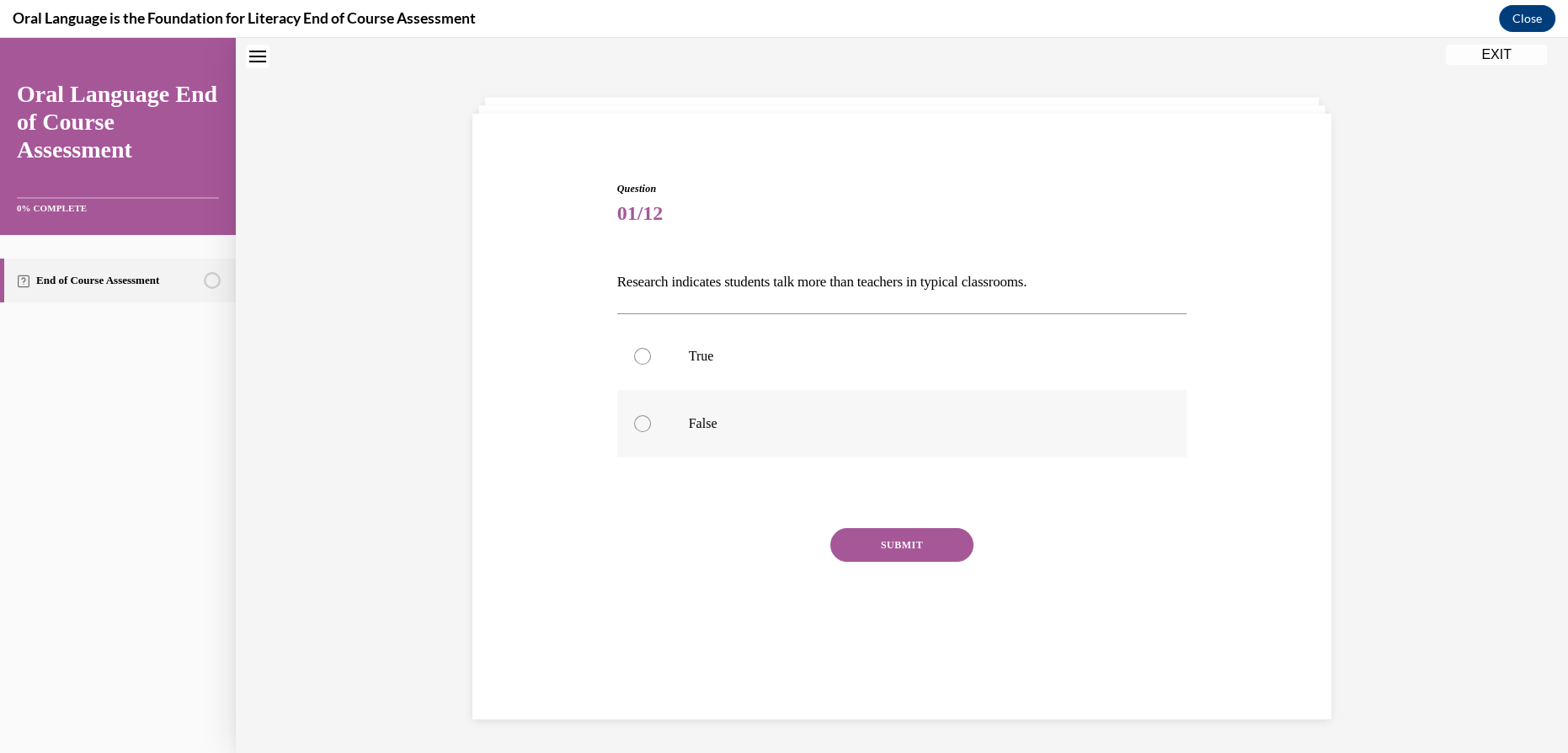
click at [688, 447] on label "False" at bounding box center [902, 423] width 570 height 68
click at [651, 432] on input "False" at bounding box center [642, 423] width 17 height 17
radio input "true"
click at [885, 554] on button "SUBMIT" at bounding box center [901, 544] width 144 height 33
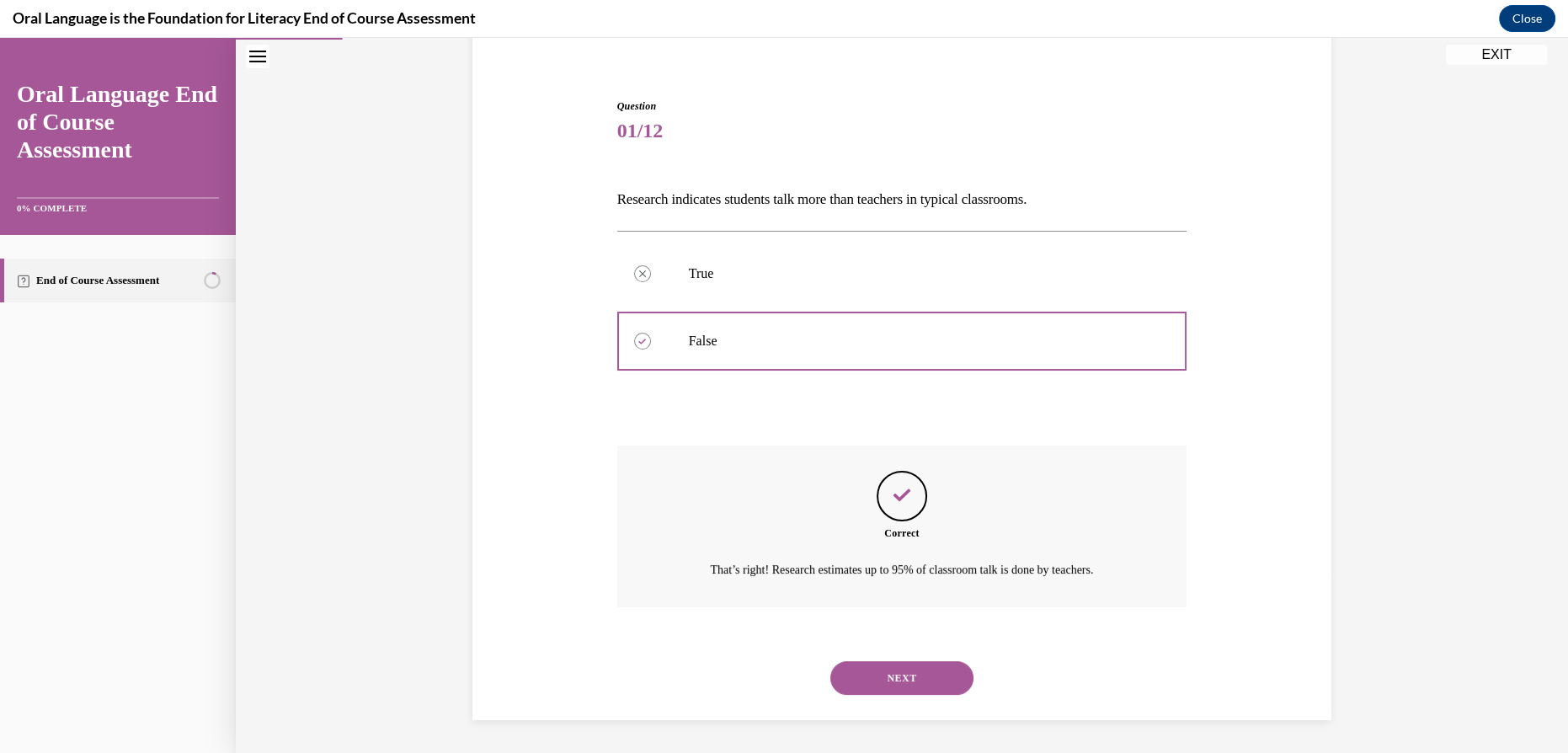
click at [902, 668] on button "NEXT" at bounding box center [901, 677] width 144 height 33
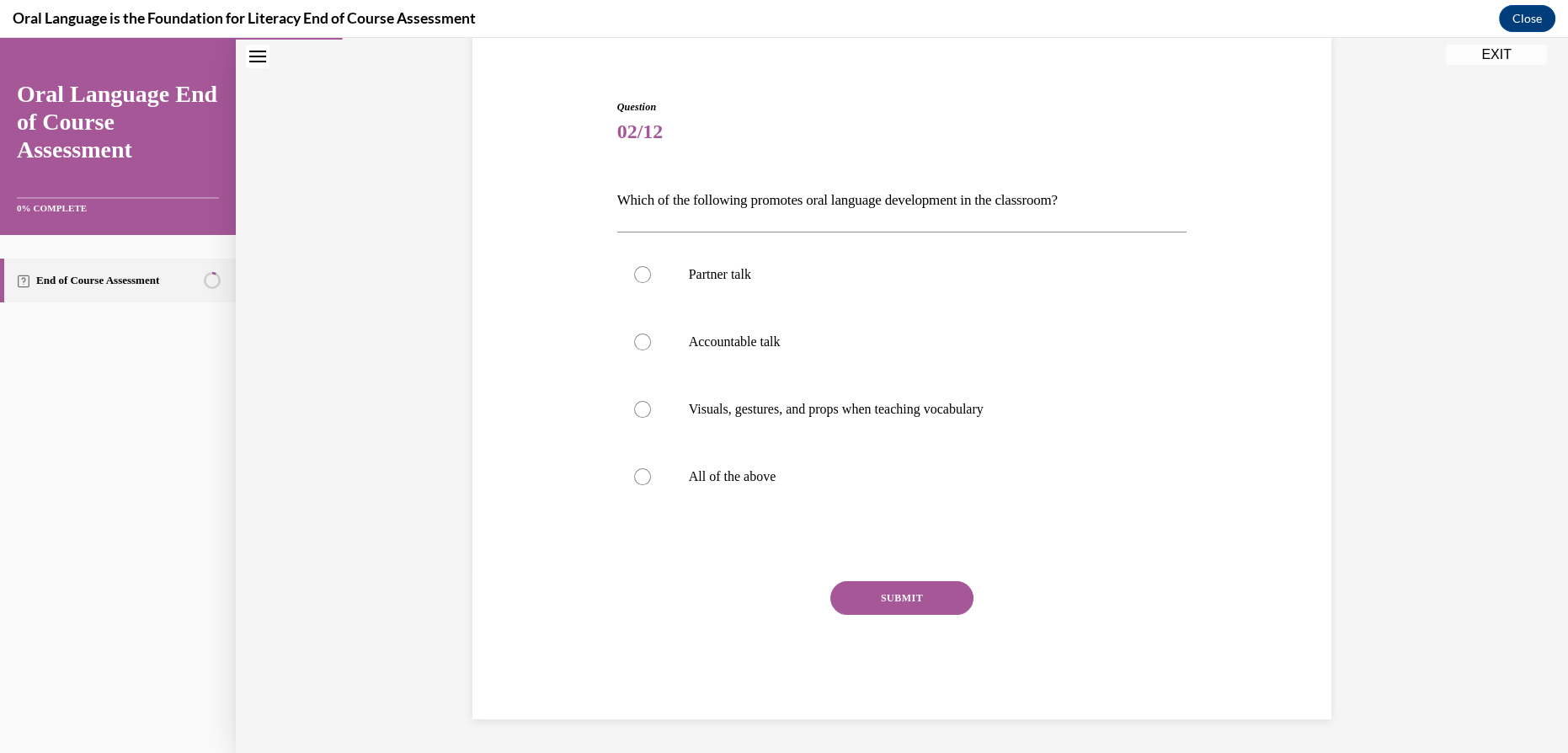
scroll to position [87, 0]
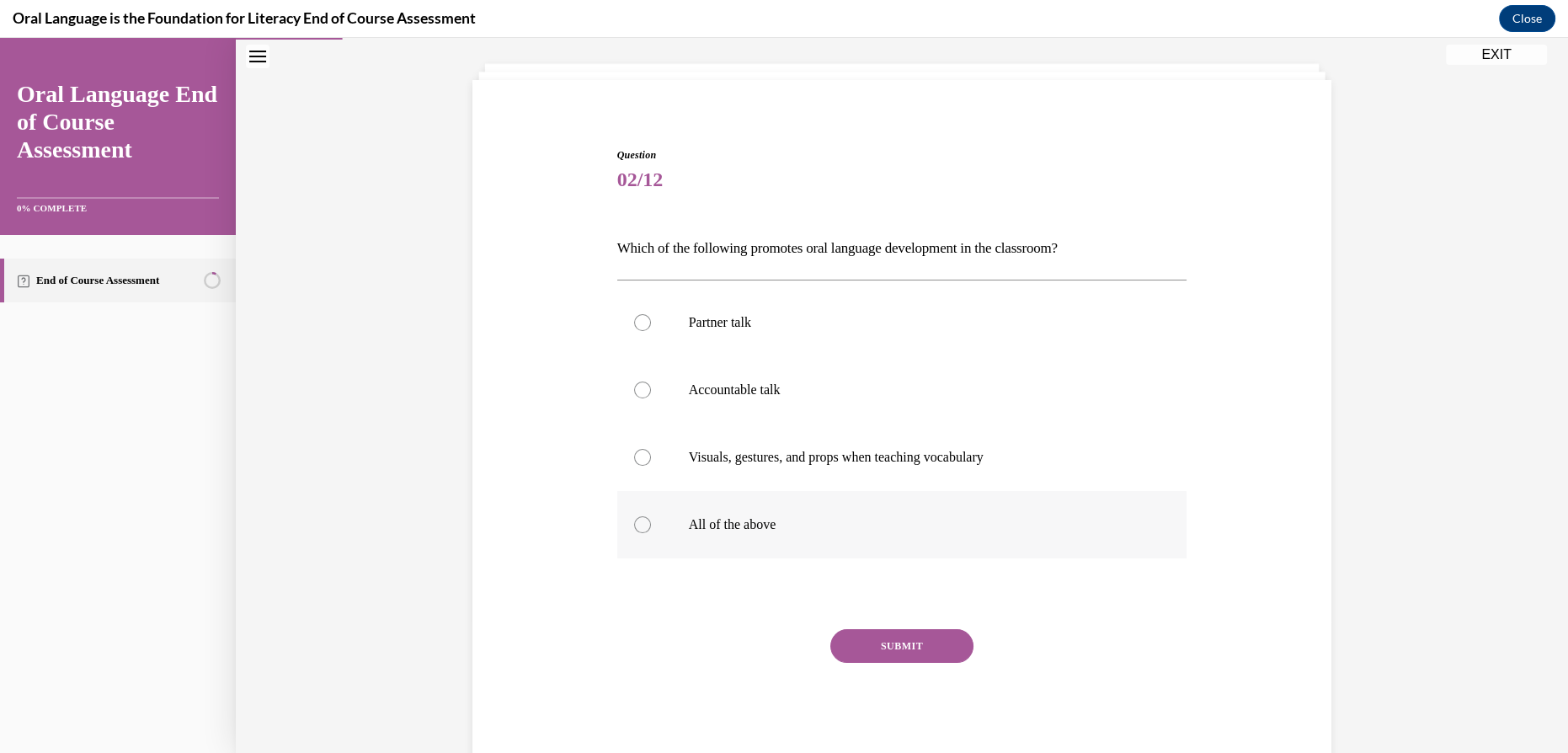
click at [789, 516] on p "All of the above" at bounding box center [917, 525] width 456 height 17
click at [651, 516] on input "All of the above" at bounding box center [642, 525] width 17 height 17
radio input "true"
click at [878, 643] on button "SUBMIT" at bounding box center [901, 646] width 144 height 33
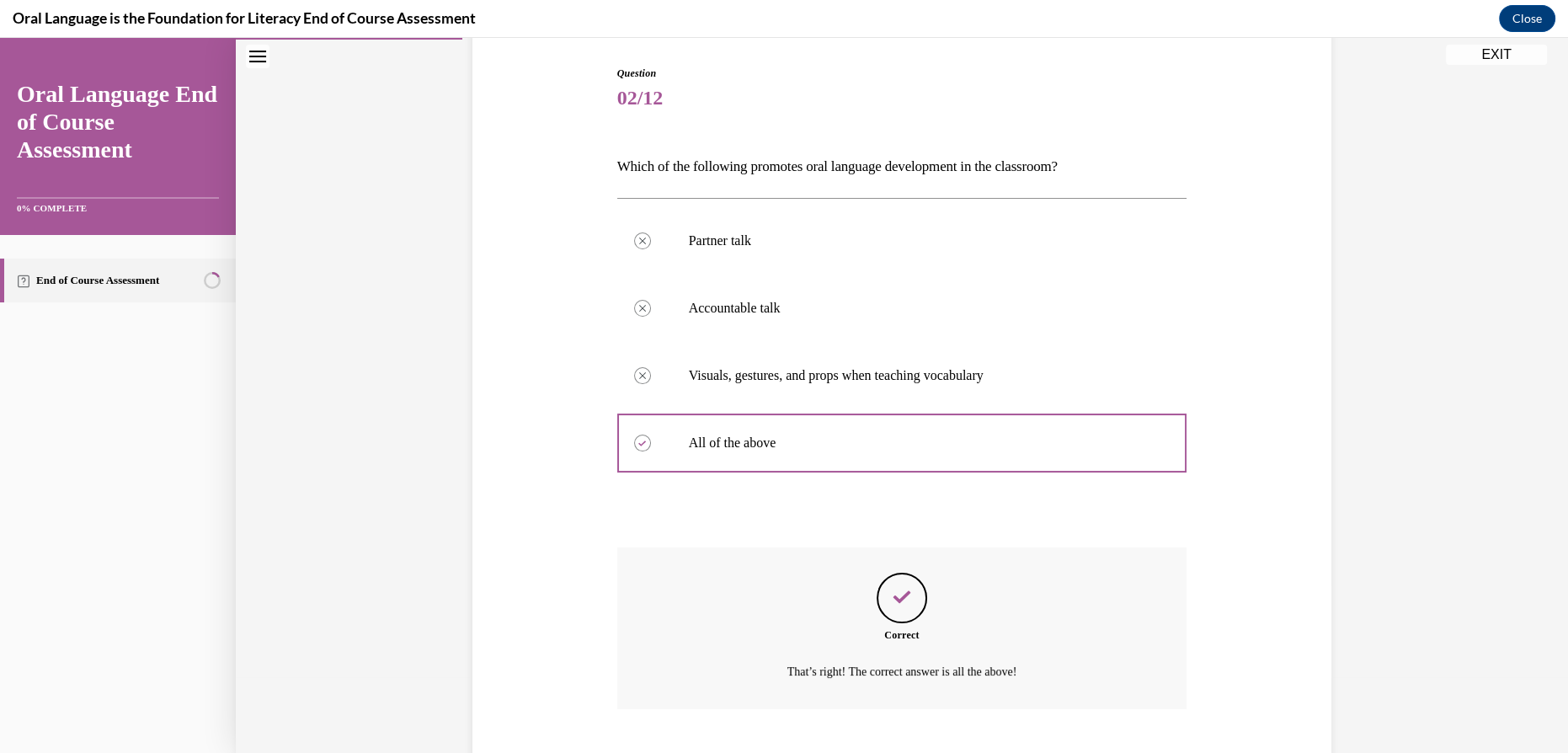
scroll to position [270, 0]
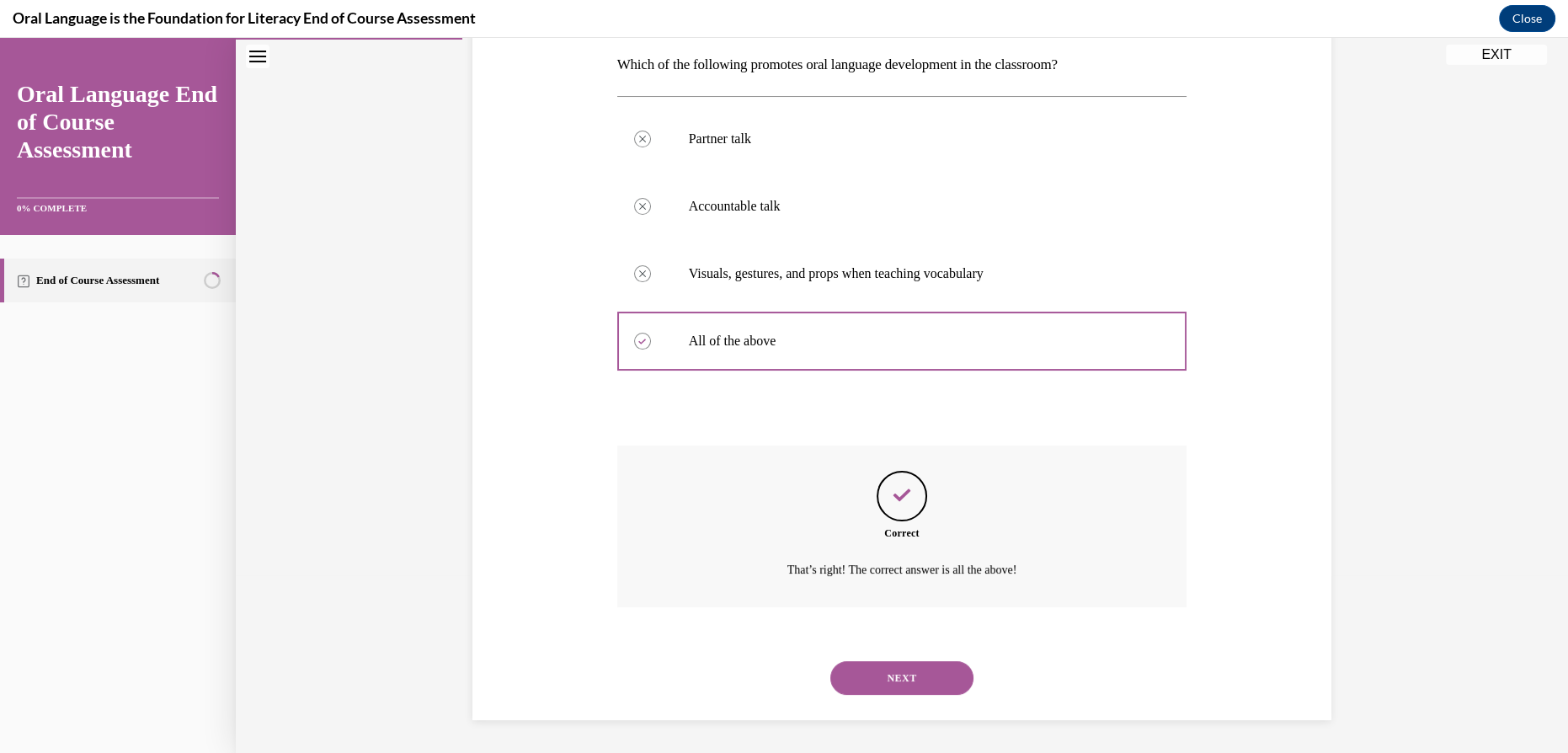
click at [878, 675] on button "NEXT" at bounding box center [901, 677] width 144 height 33
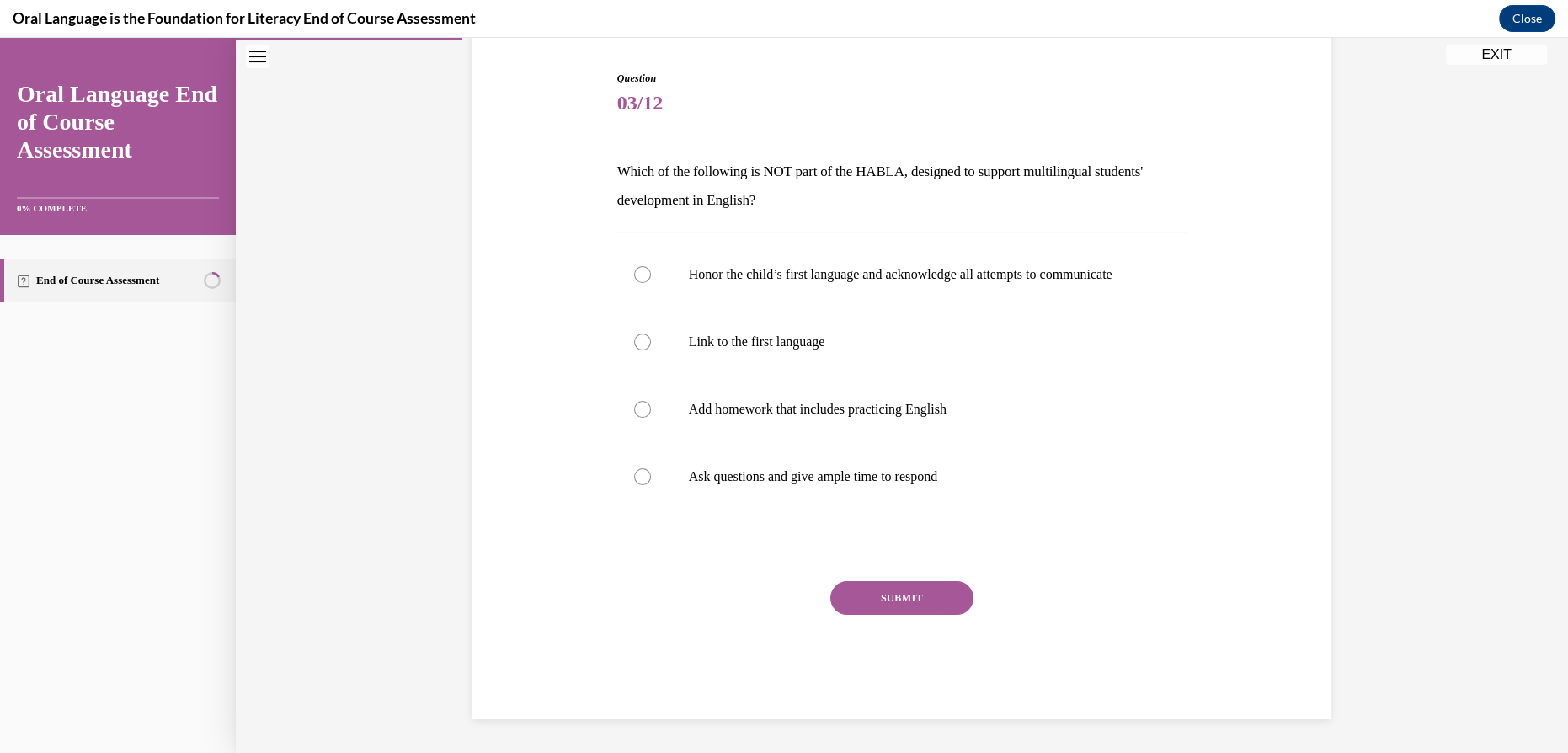
scroll to position [180, 0]
click at [881, 418] on label "Add homework that includes practicing English" at bounding box center [902, 409] width 570 height 68
click at [651, 418] on input "Add homework that includes practicing English" at bounding box center [642, 409] width 17 height 17
radio input "true"
click at [896, 602] on button "SUBMIT" at bounding box center [901, 597] width 144 height 33
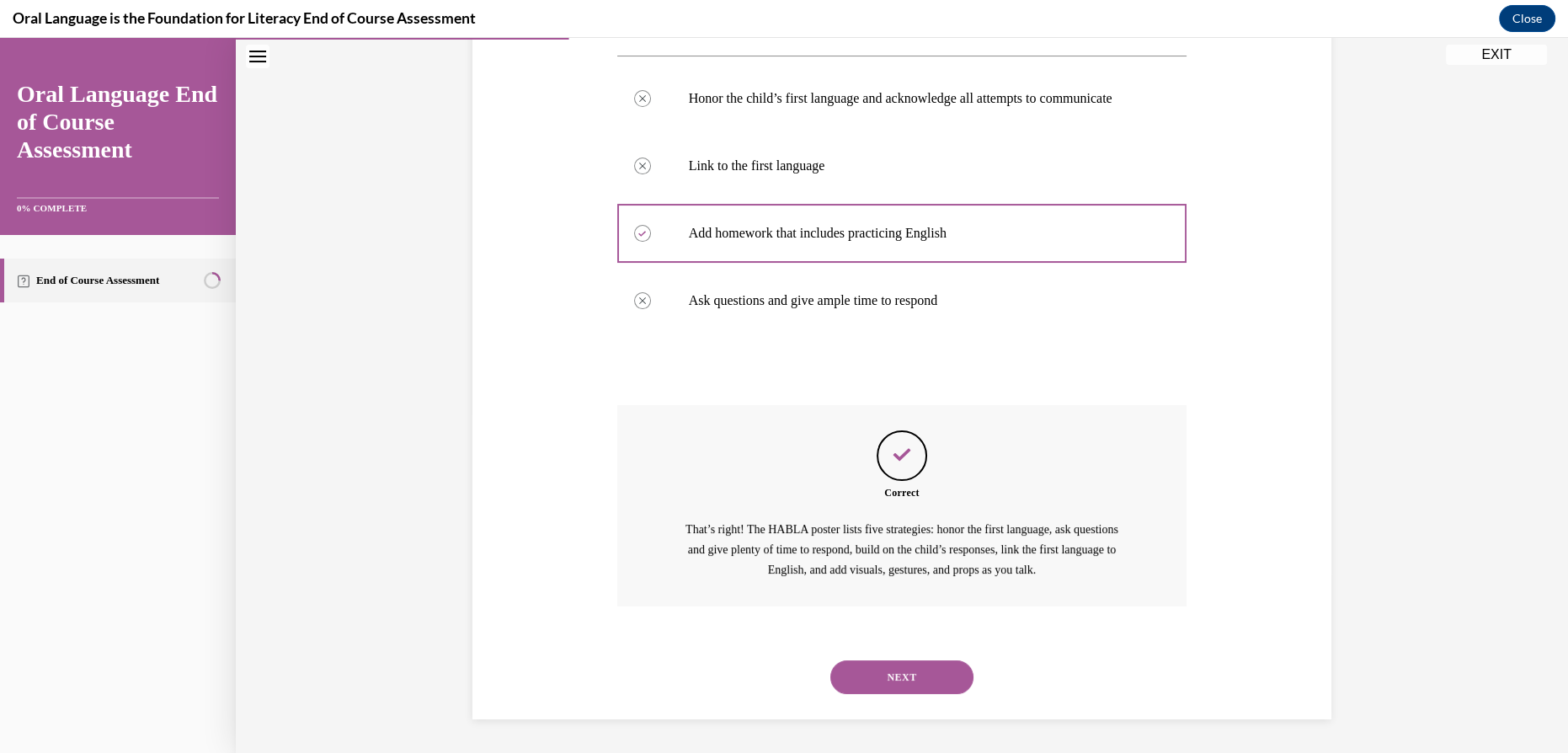
scroll to position [356, 0]
click at [904, 666] on button "NEXT" at bounding box center [901, 676] width 144 height 33
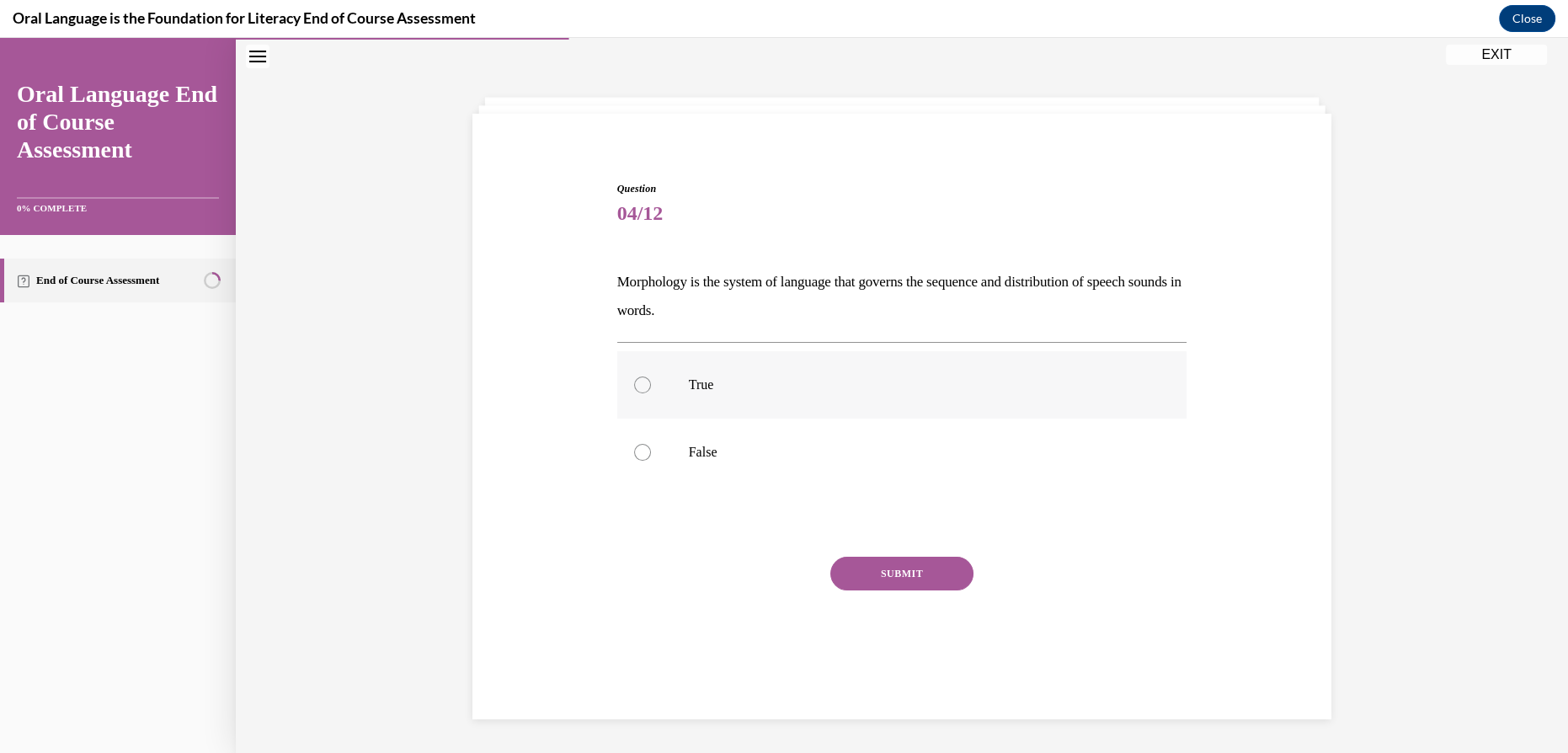
click at [798, 387] on p "True" at bounding box center [917, 385] width 456 height 17
click at [651, 387] on input "True" at bounding box center [642, 385] width 17 height 17
radio input "true"
click at [870, 562] on button "SUBMIT" at bounding box center [901, 572] width 144 height 33
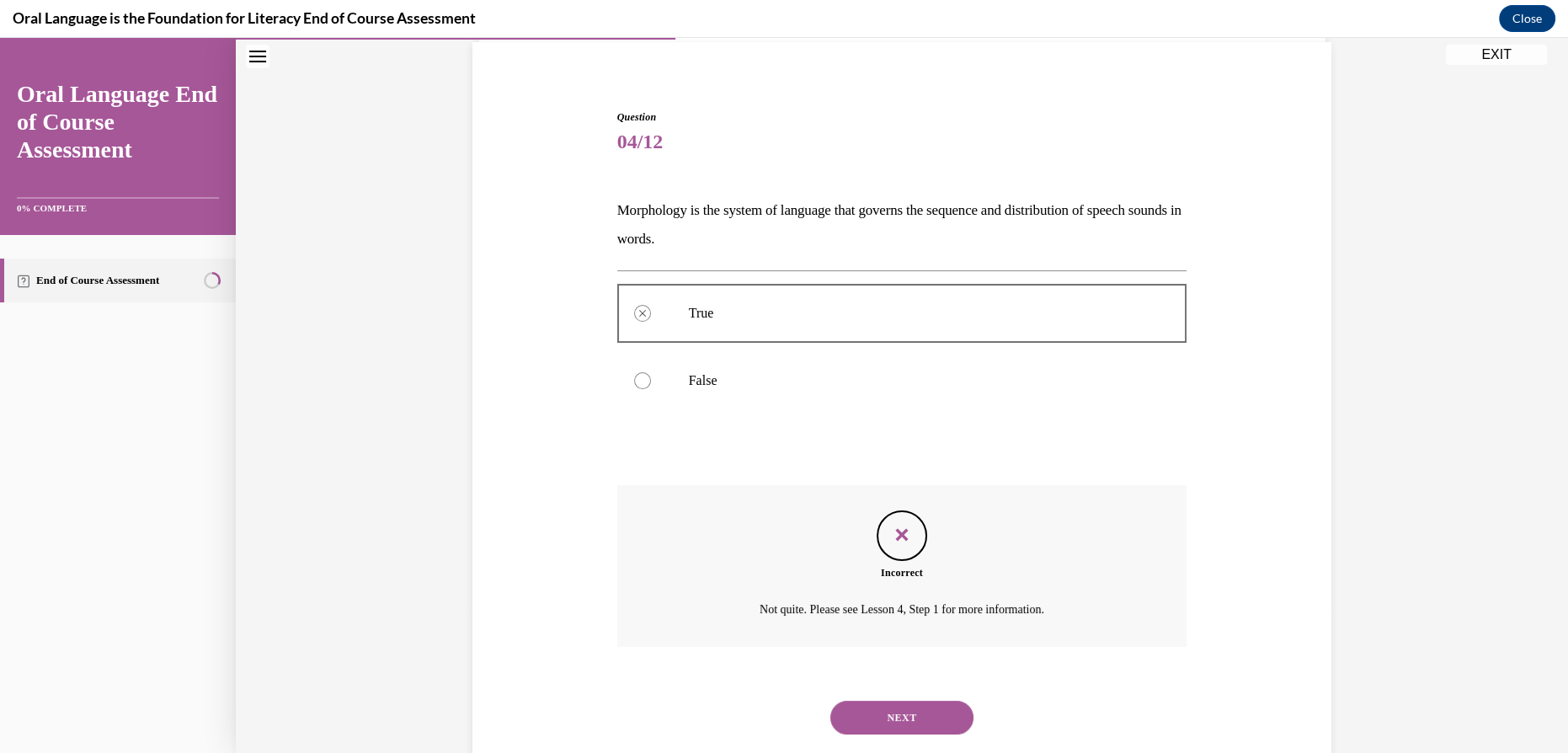
scroll to position [164, 0]
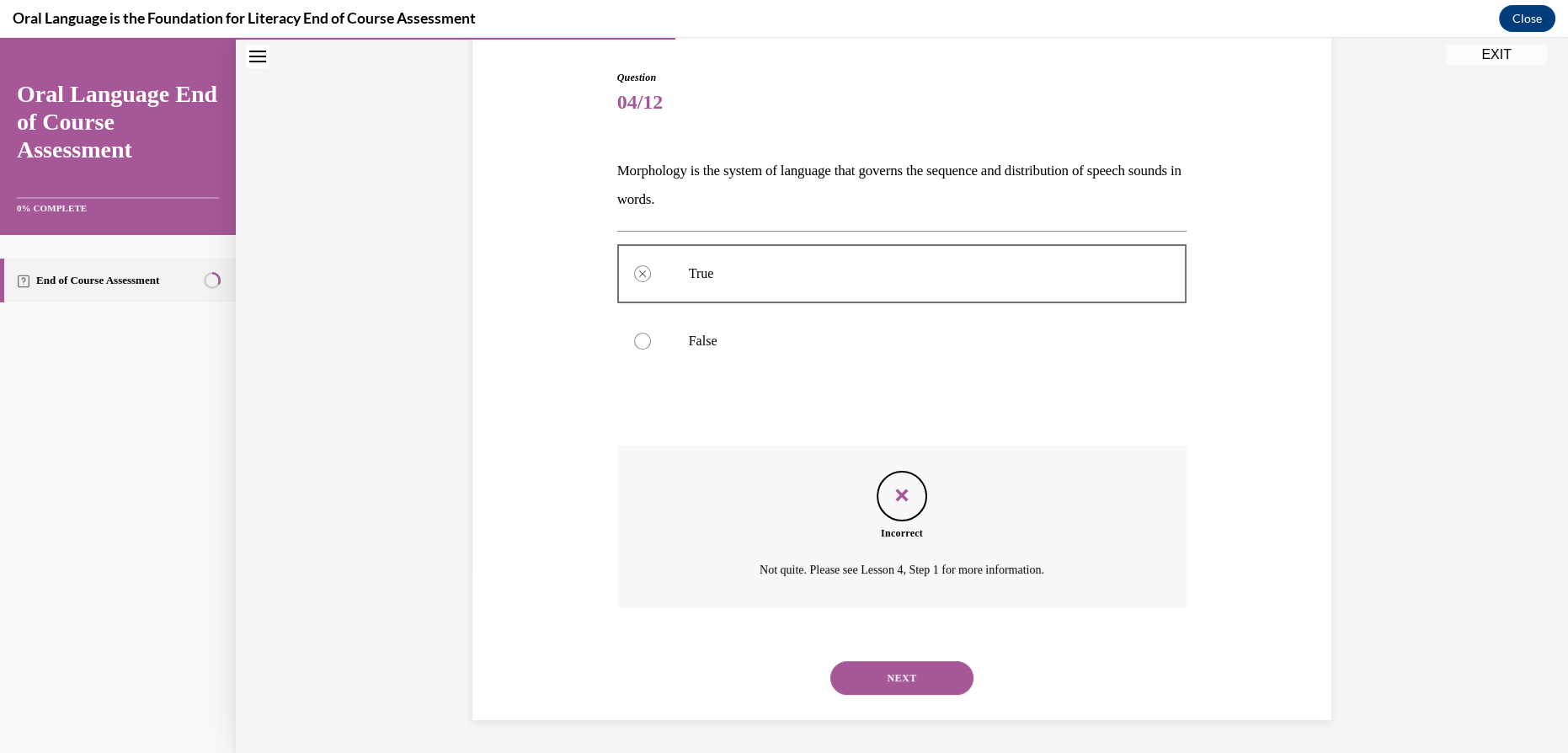
click at [898, 675] on button "NEXT" at bounding box center [901, 677] width 144 height 33
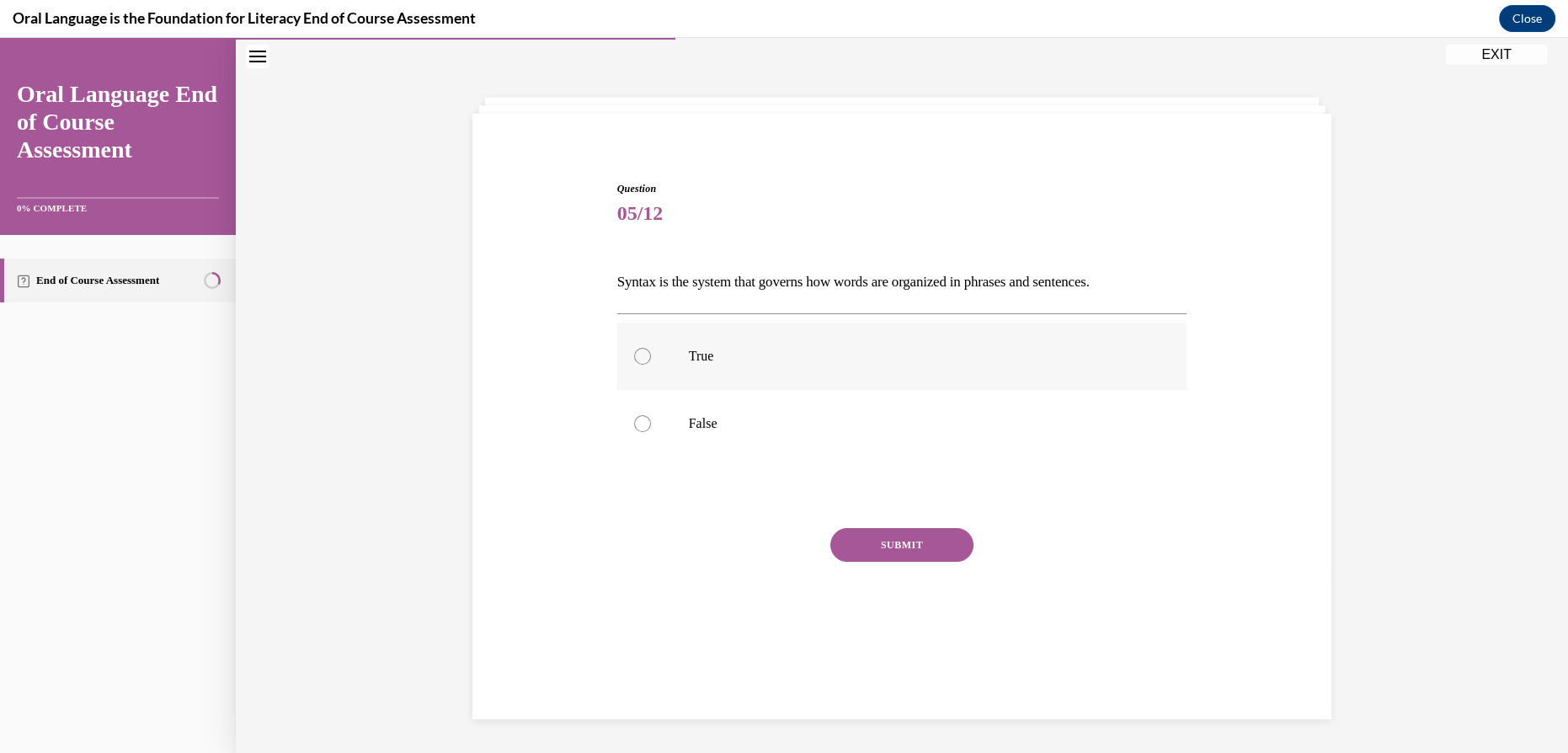
click at [745, 343] on label "True" at bounding box center [902, 356] width 570 height 68
click at [651, 348] on input "True" at bounding box center [642, 356] width 17 height 17
radio input "true"
click at [862, 554] on button "SUBMIT" at bounding box center [901, 544] width 144 height 33
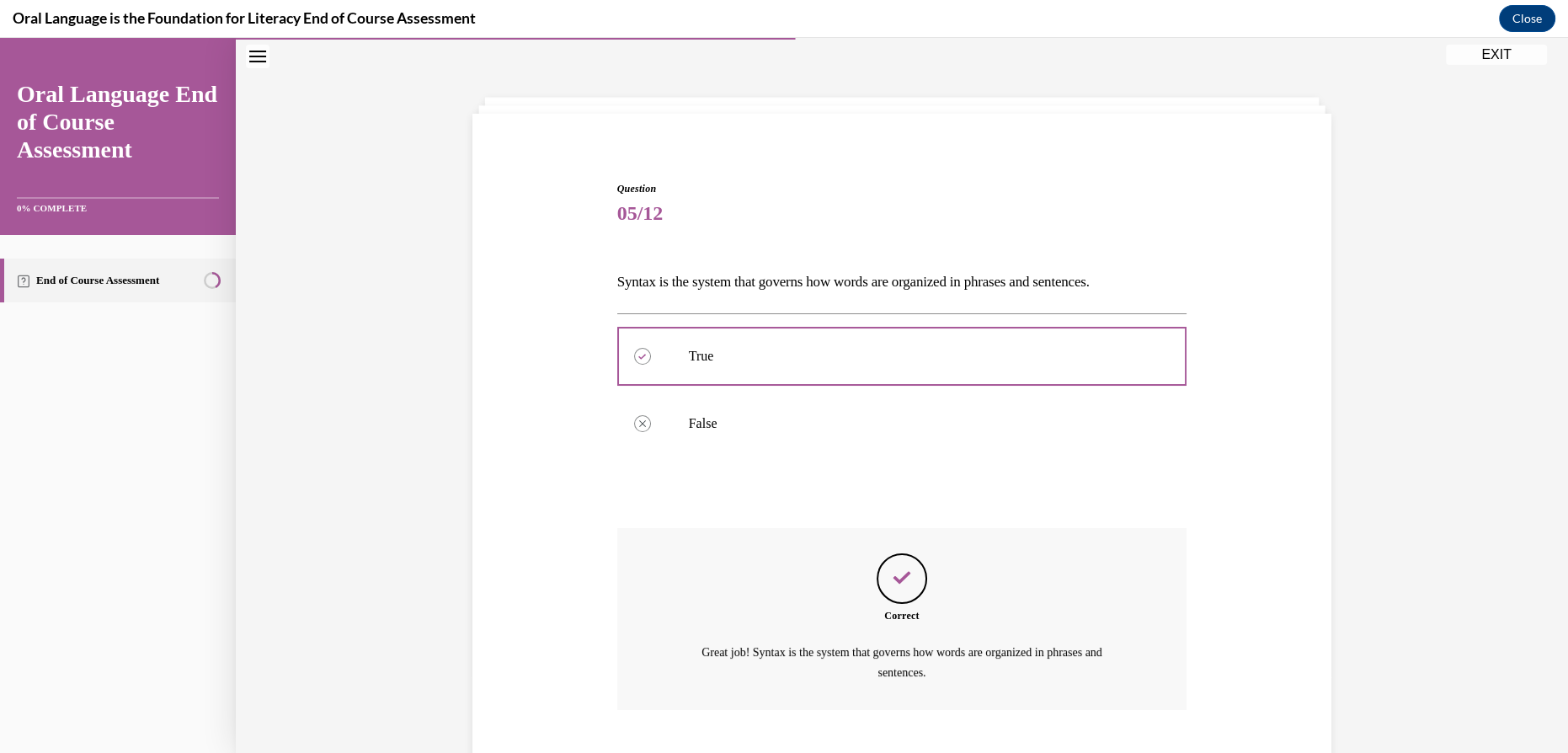
scroll to position [156, 0]
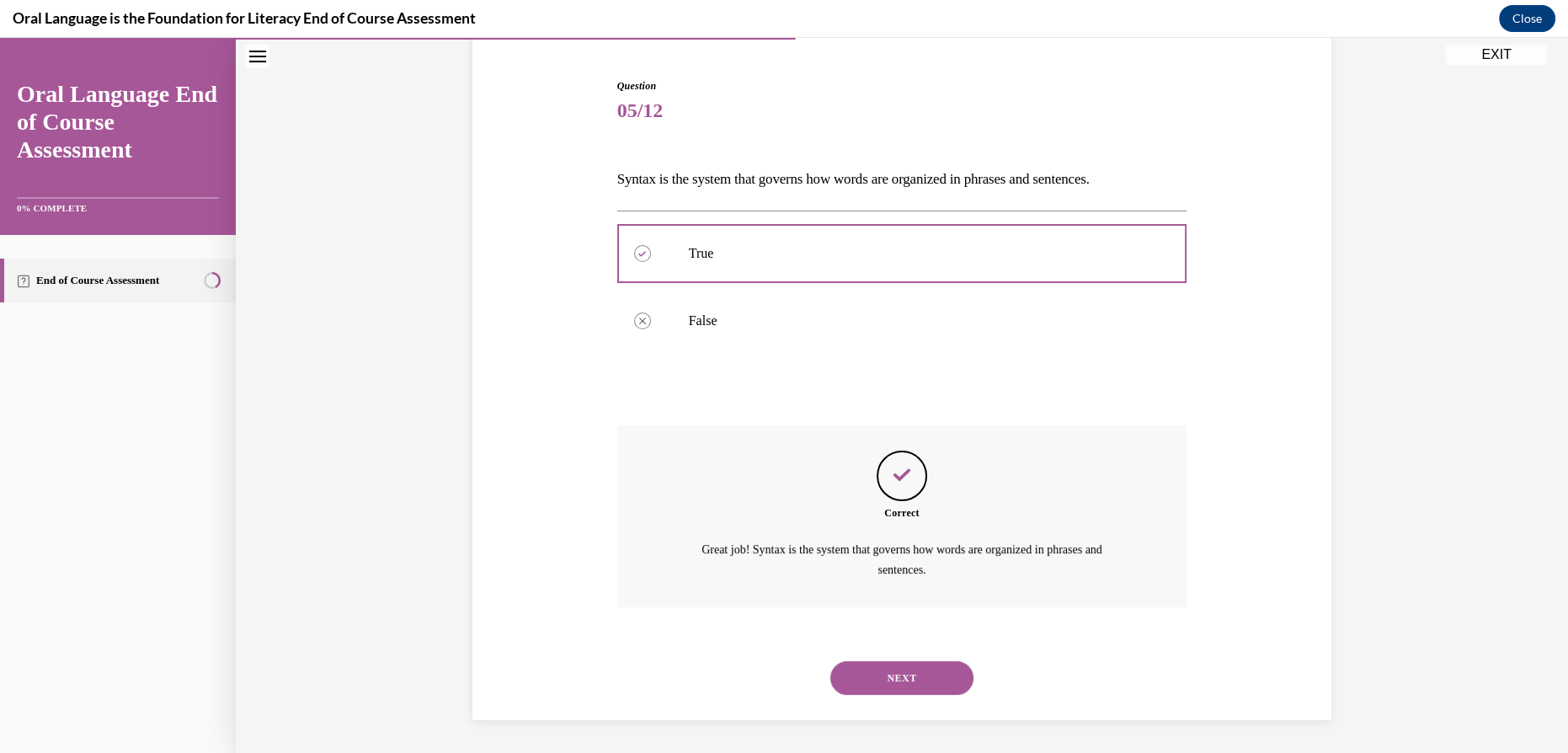
click at [881, 671] on button "NEXT" at bounding box center [901, 677] width 144 height 33
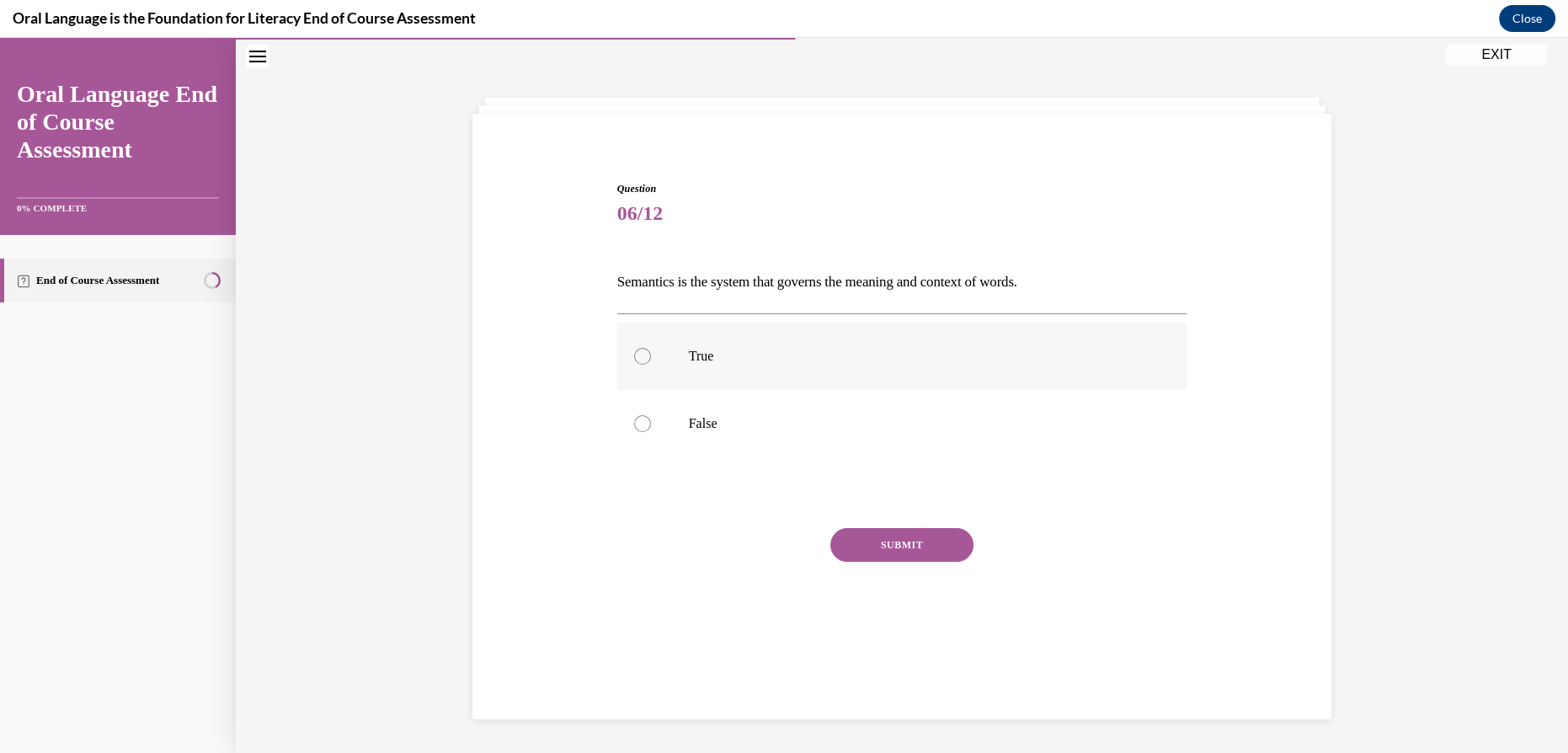
click at [732, 367] on label "True" at bounding box center [902, 356] width 570 height 68
click at [651, 365] on input "True" at bounding box center [642, 356] width 17 height 17
radio input "true"
click at [878, 536] on button "SUBMIT" at bounding box center [901, 544] width 144 height 33
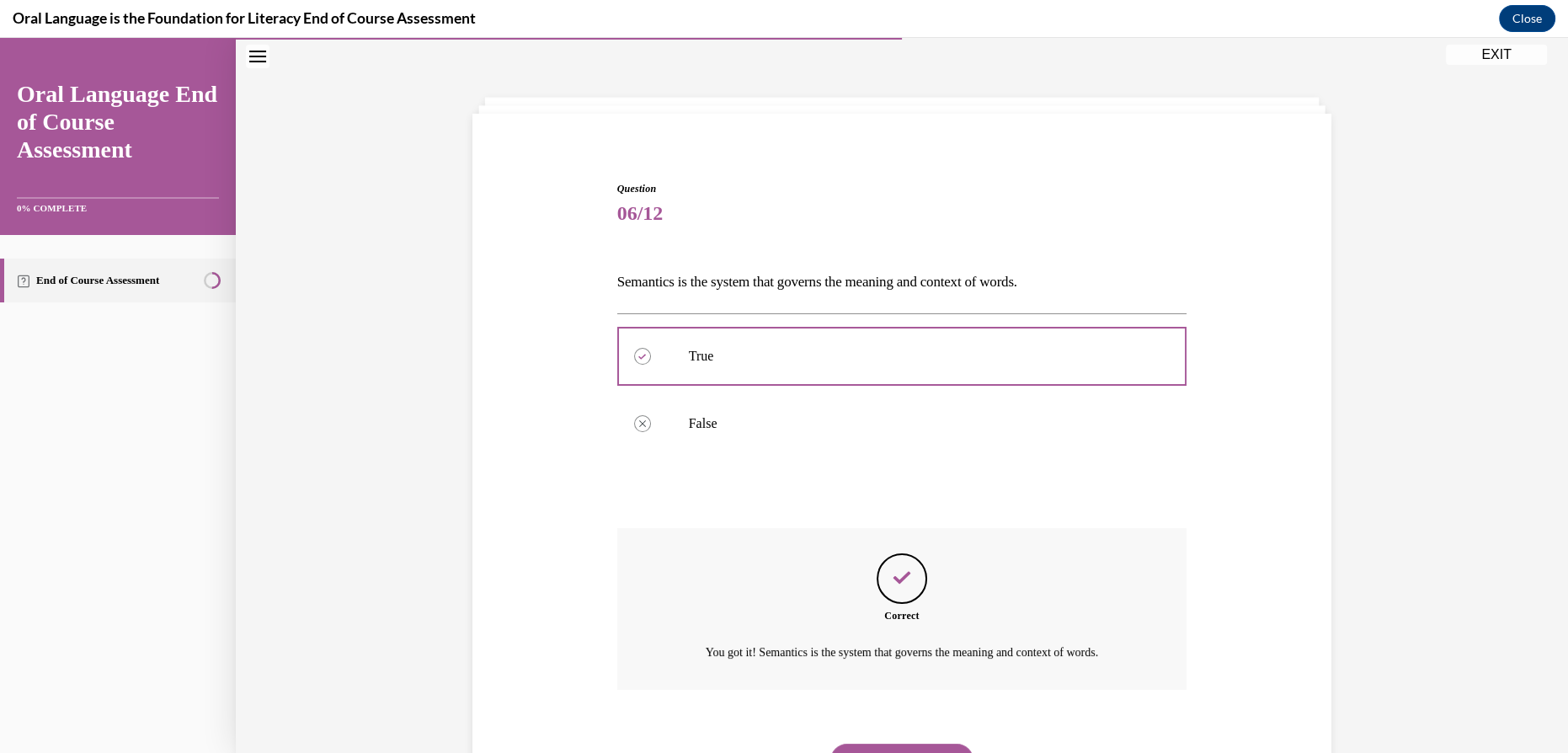
scroll to position [135, 0]
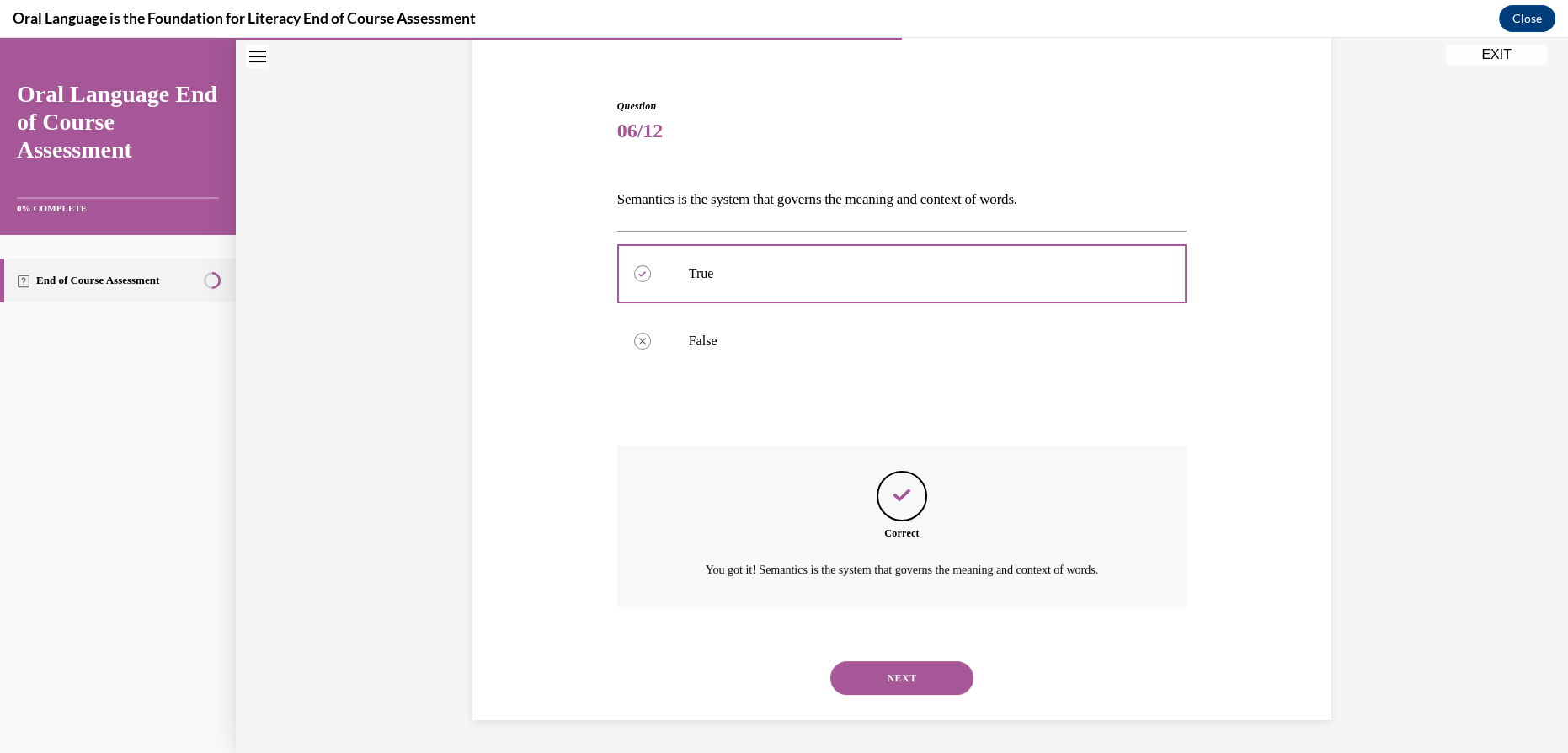
click at [877, 674] on button "NEXT" at bounding box center [901, 677] width 144 height 33
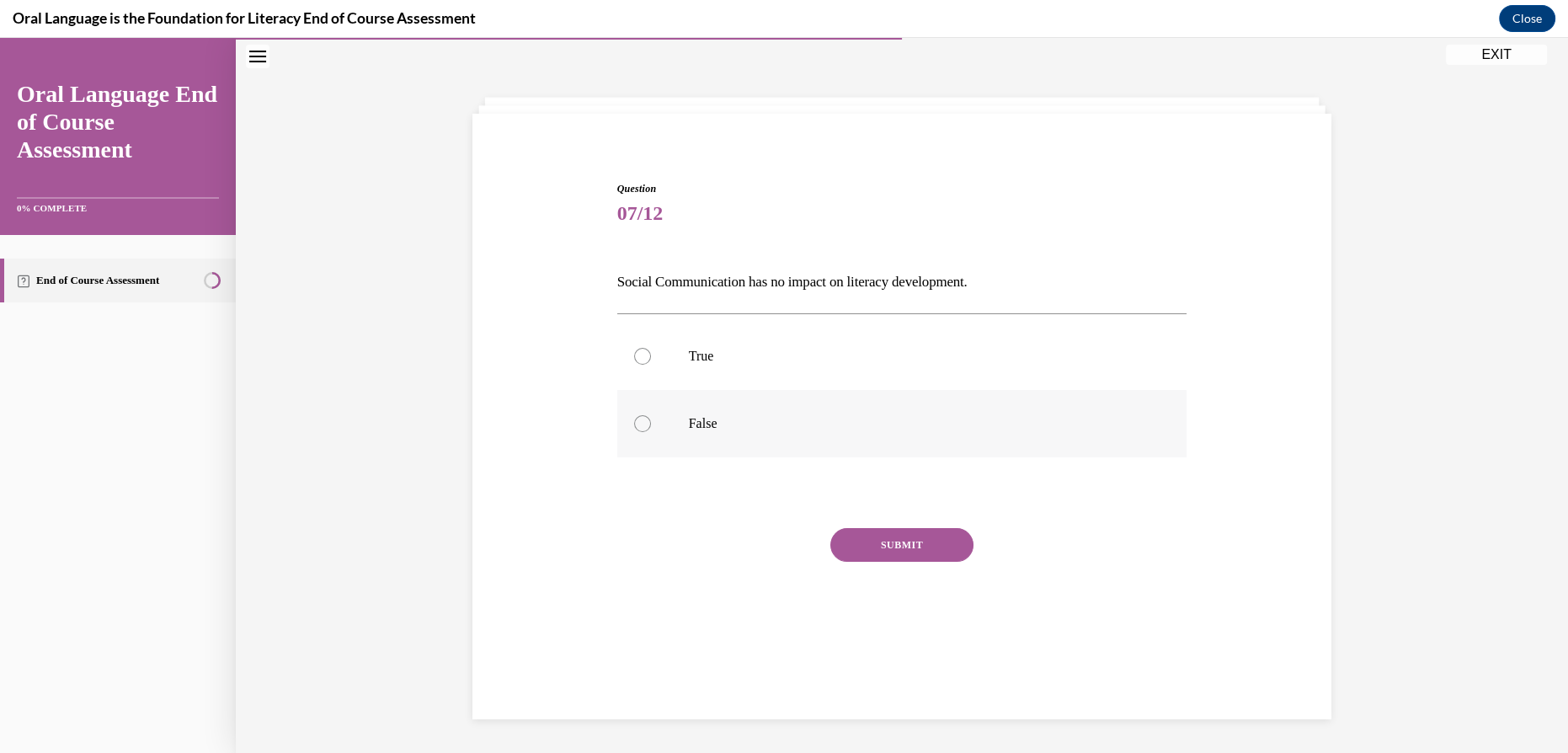
click at [813, 426] on p "False" at bounding box center [917, 423] width 456 height 17
click at [651, 426] on input "False" at bounding box center [642, 423] width 17 height 17
radio input "true"
click at [871, 547] on button "SUBMIT" at bounding box center [901, 544] width 144 height 33
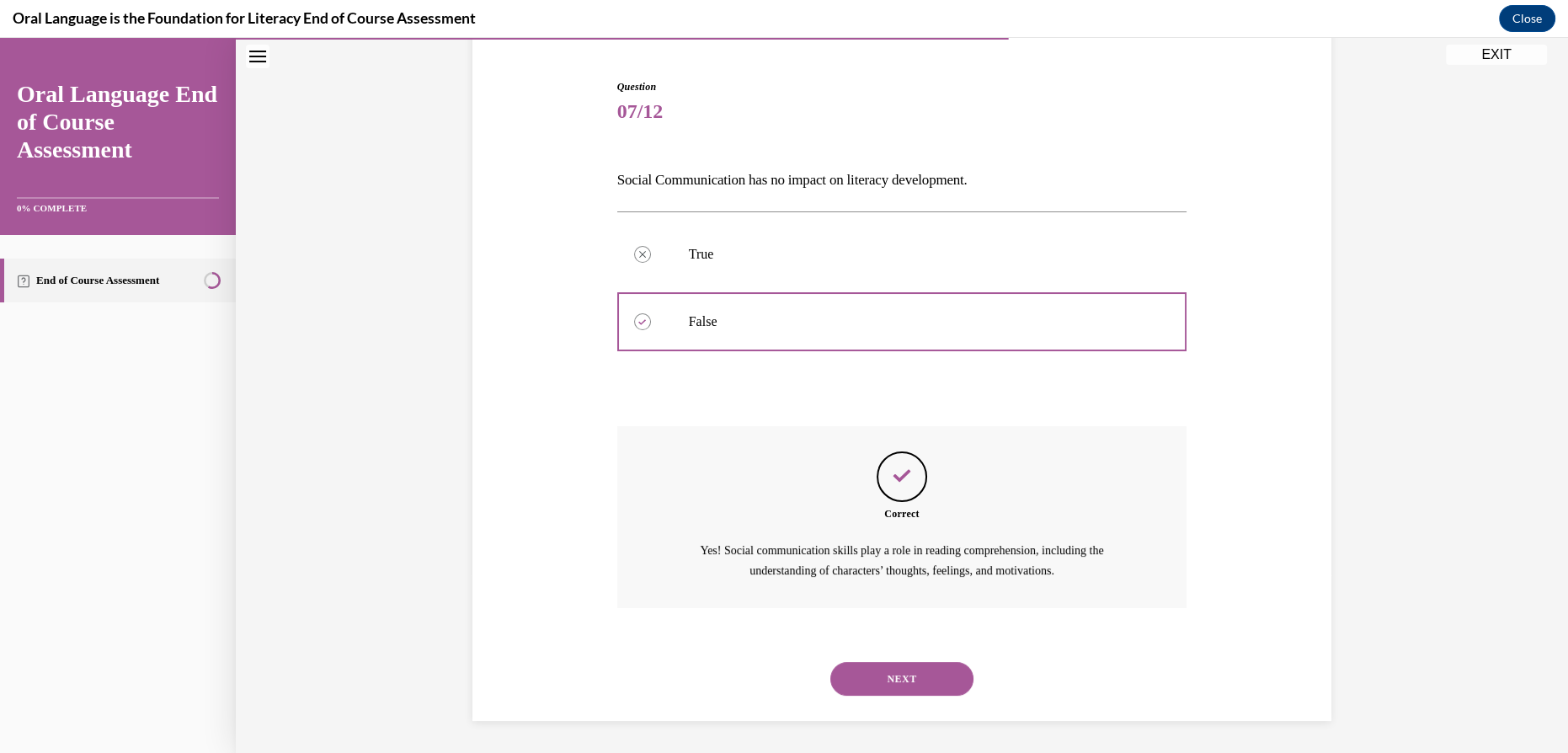
scroll to position [156, 0]
click at [878, 677] on button "NEXT" at bounding box center [901, 677] width 144 height 33
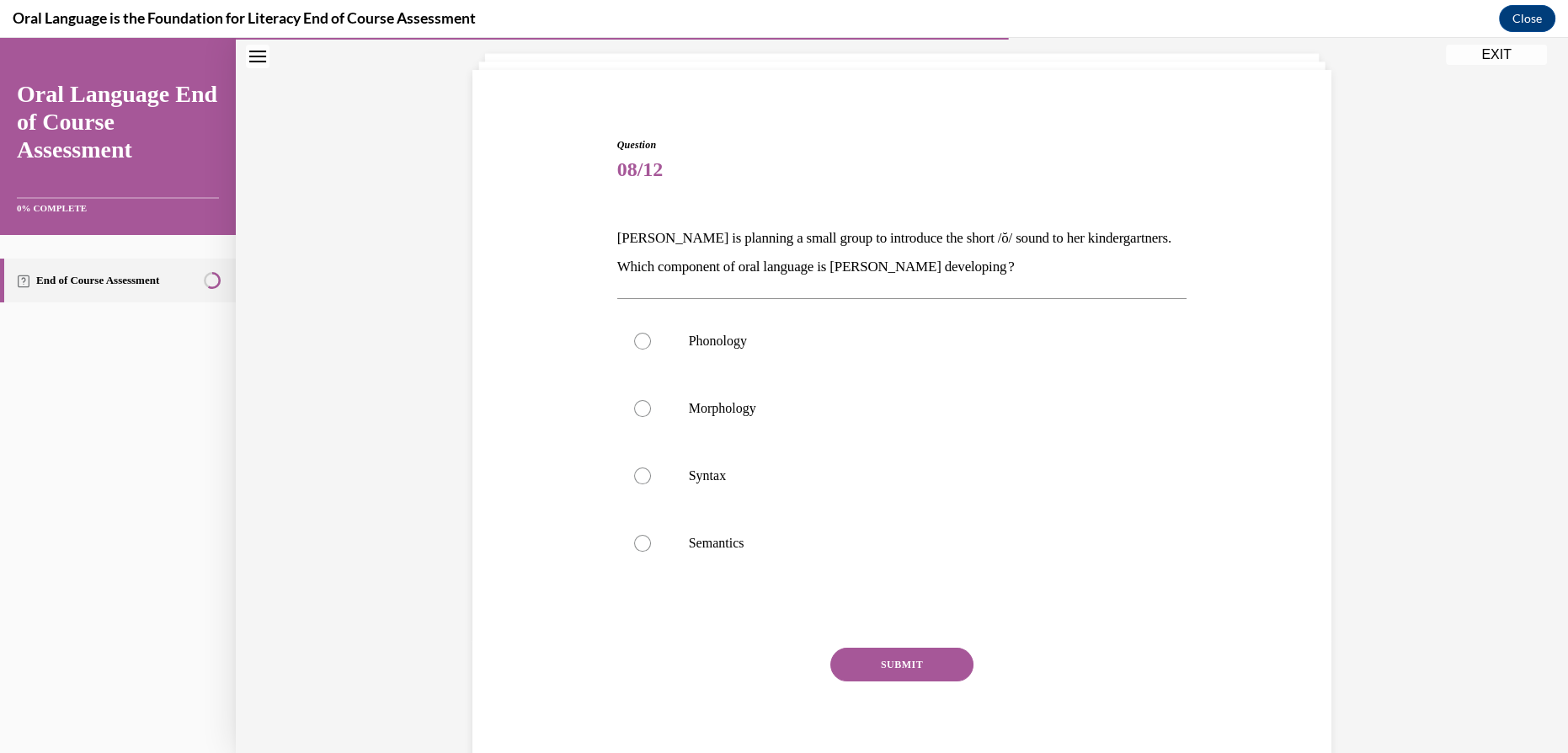
scroll to position [88, 0]
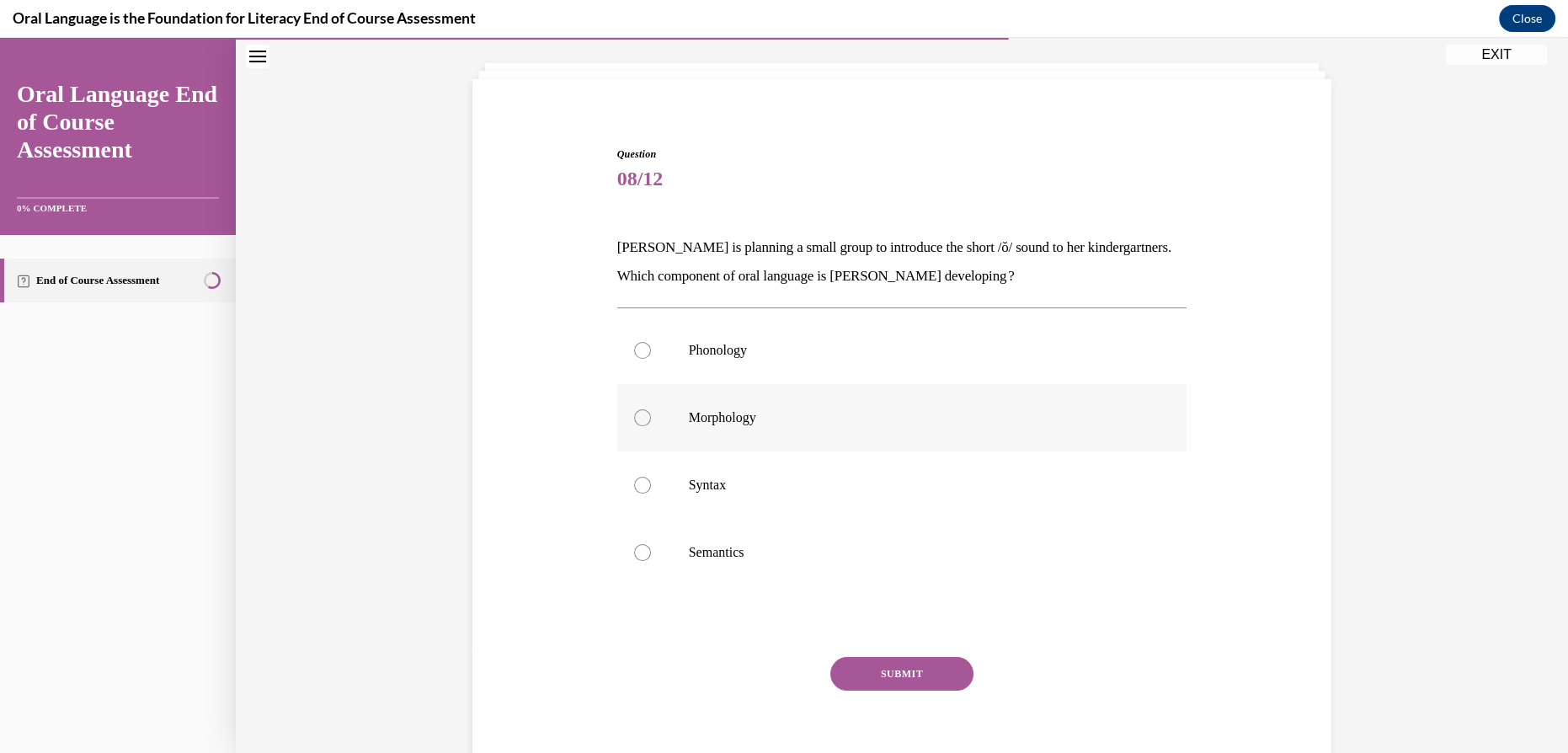
click at [802, 421] on p "Morphology" at bounding box center [917, 417] width 456 height 17
click at [651, 421] on input "Morphology" at bounding box center [642, 417] width 17 height 17
radio input "true"
click at [757, 336] on label "Phonology" at bounding box center [902, 350] width 570 height 68
click at [651, 342] on input "Phonology" at bounding box center [642, 350] width 17 height 17
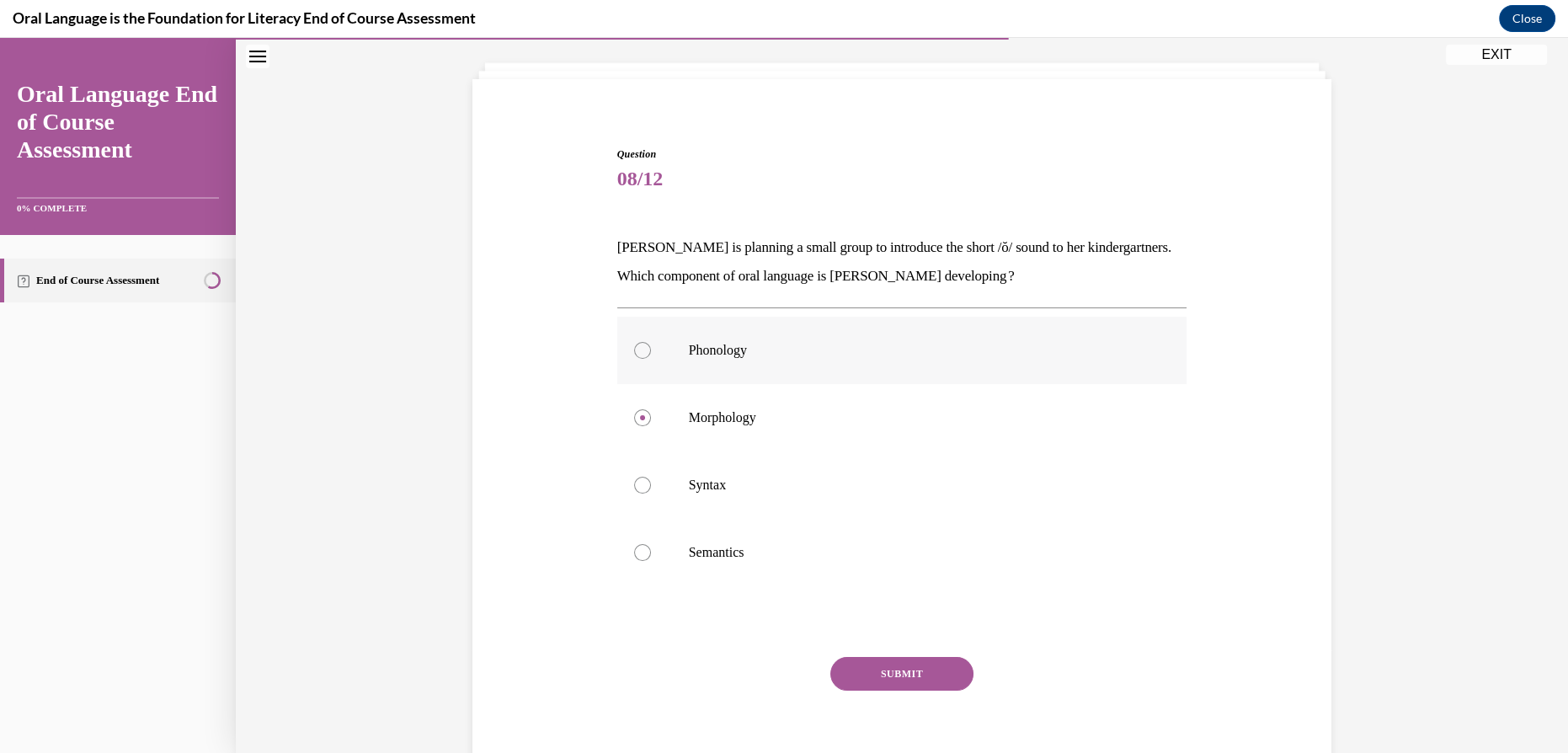
radio input "true"
click at [855, 664] on button "SUBMIT" at bounding box center [901, 673] width 144 height 33
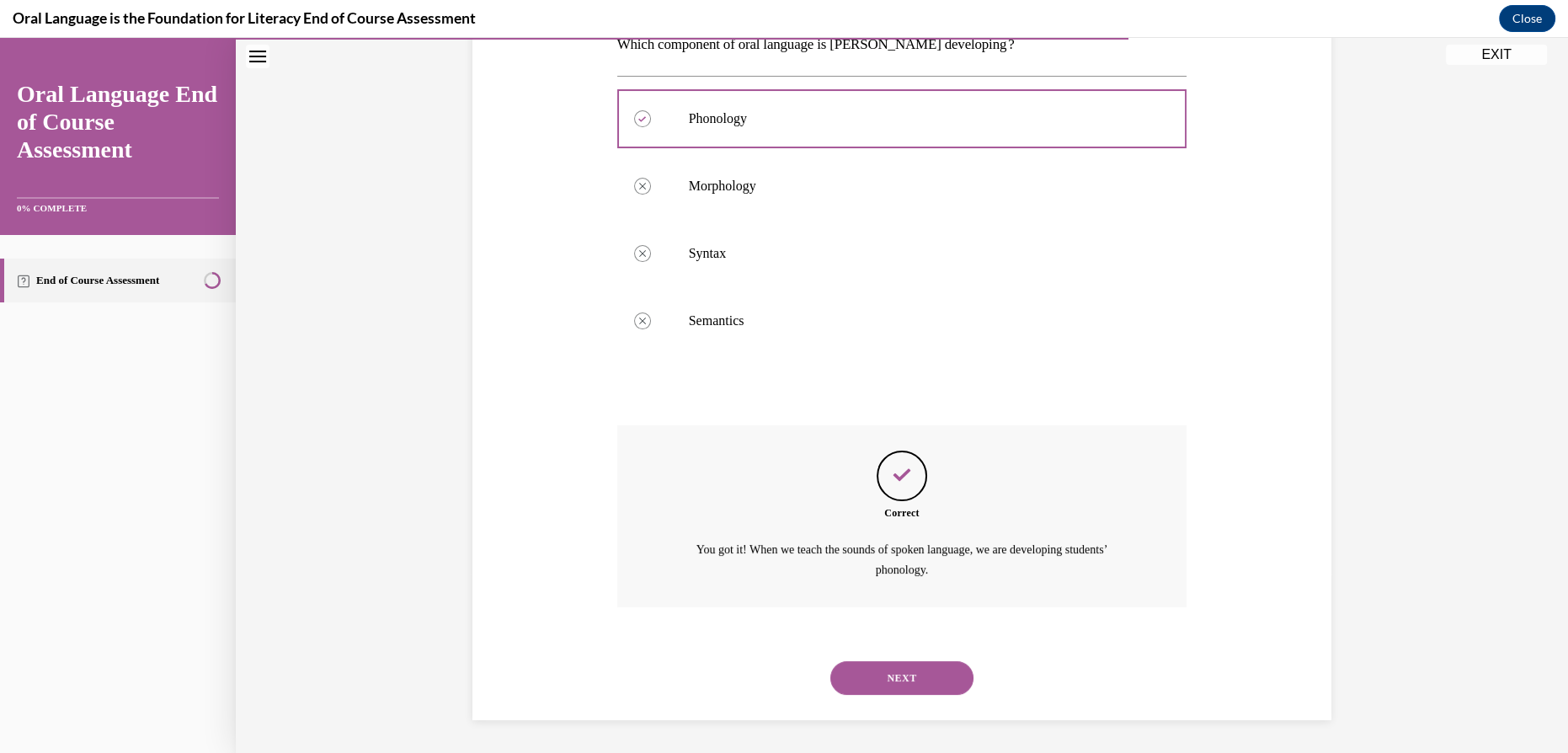
click at [875, 691] on button "NEXT" at bounding box center [901, 677] width 144 height 33
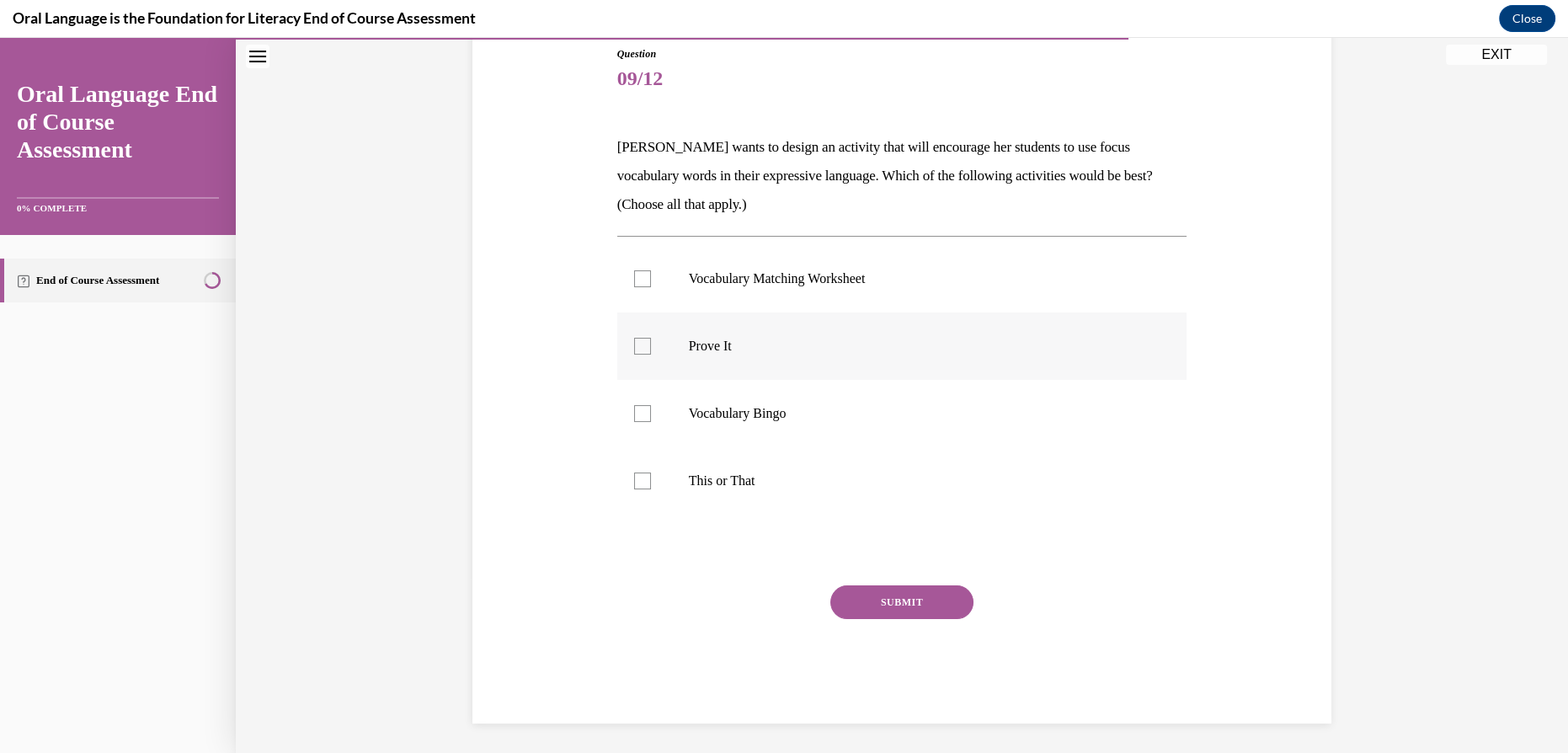
click at [644, 344] on div at bounding box center [642, 346] width 17 height 17
click at [644, 344] on input "Prove It" at bounding box center [642, 346] width 17 height 17
checkbox input "true"
click at [654, 481] on label "This or That" at bounding box center [902, 480] width 570 height 68
click at [651, 481] on input "This or That" at bounding box center [642, 480] width 17 height 17
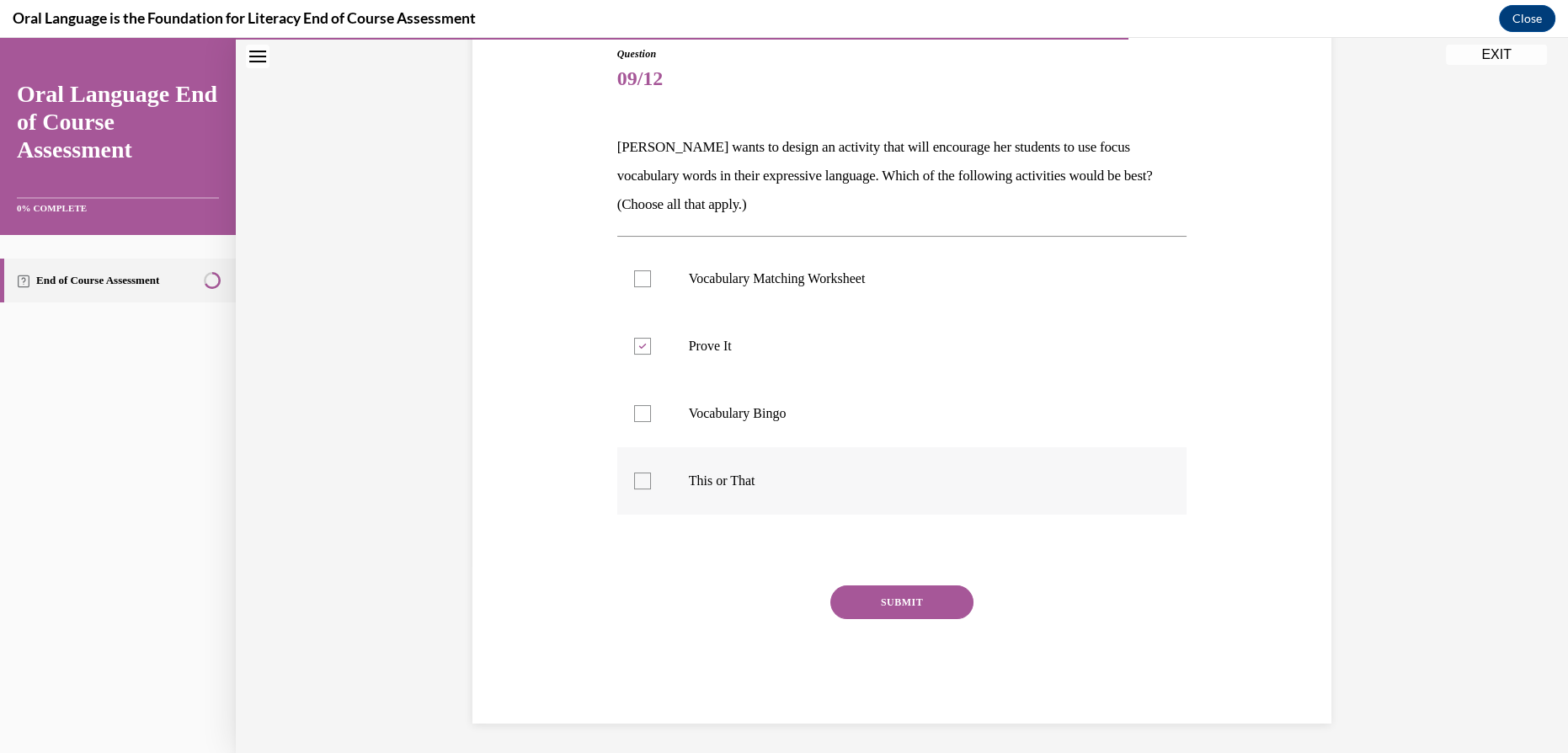
checkbox input "true"
click at [898, 605] on button "SUBMIT" at bounding box center [901, 601] width 144 height 33
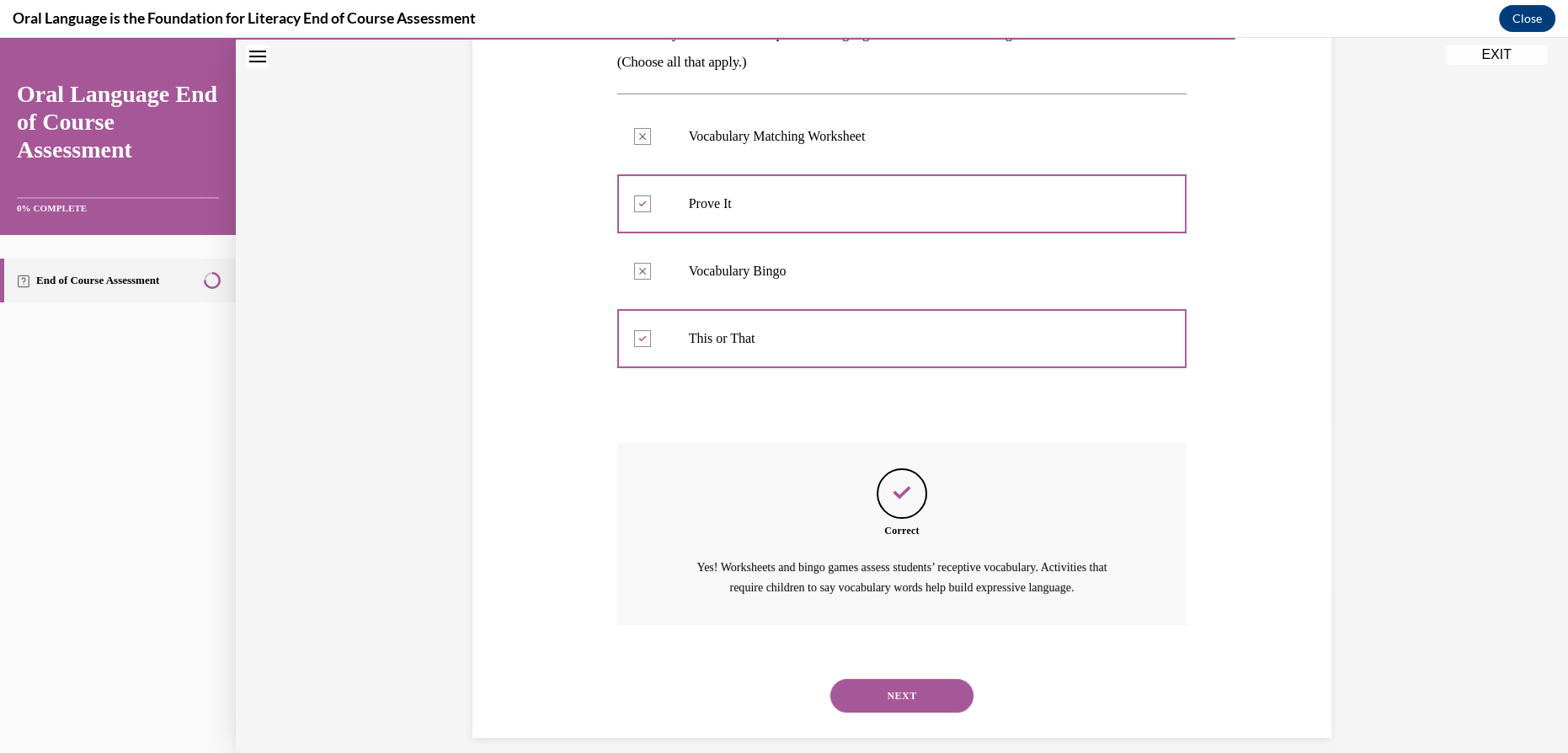
scroll to position [348, 0]
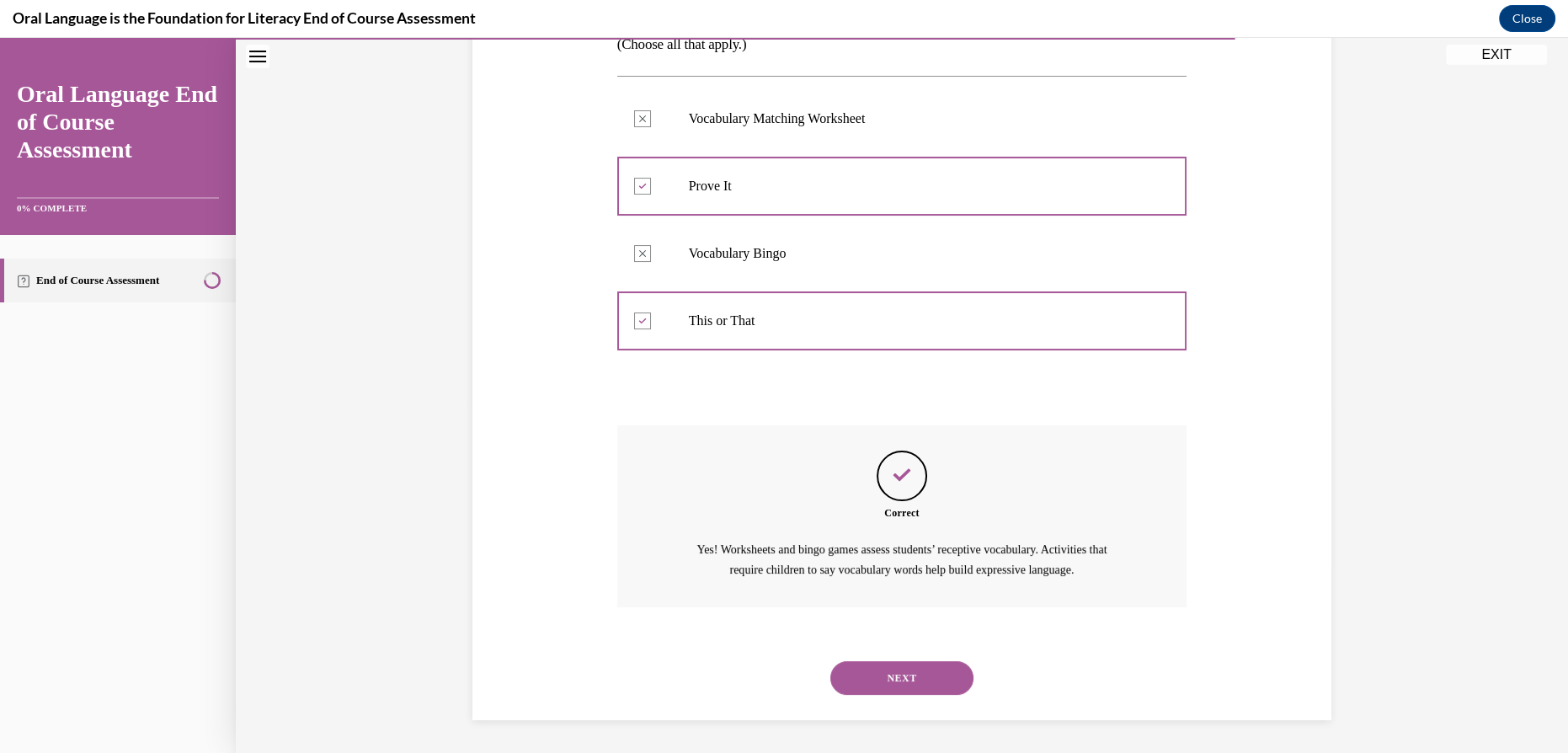
click at [868, 680] on button "NEXT" at bounding box center [901, 677] width 144 height 33
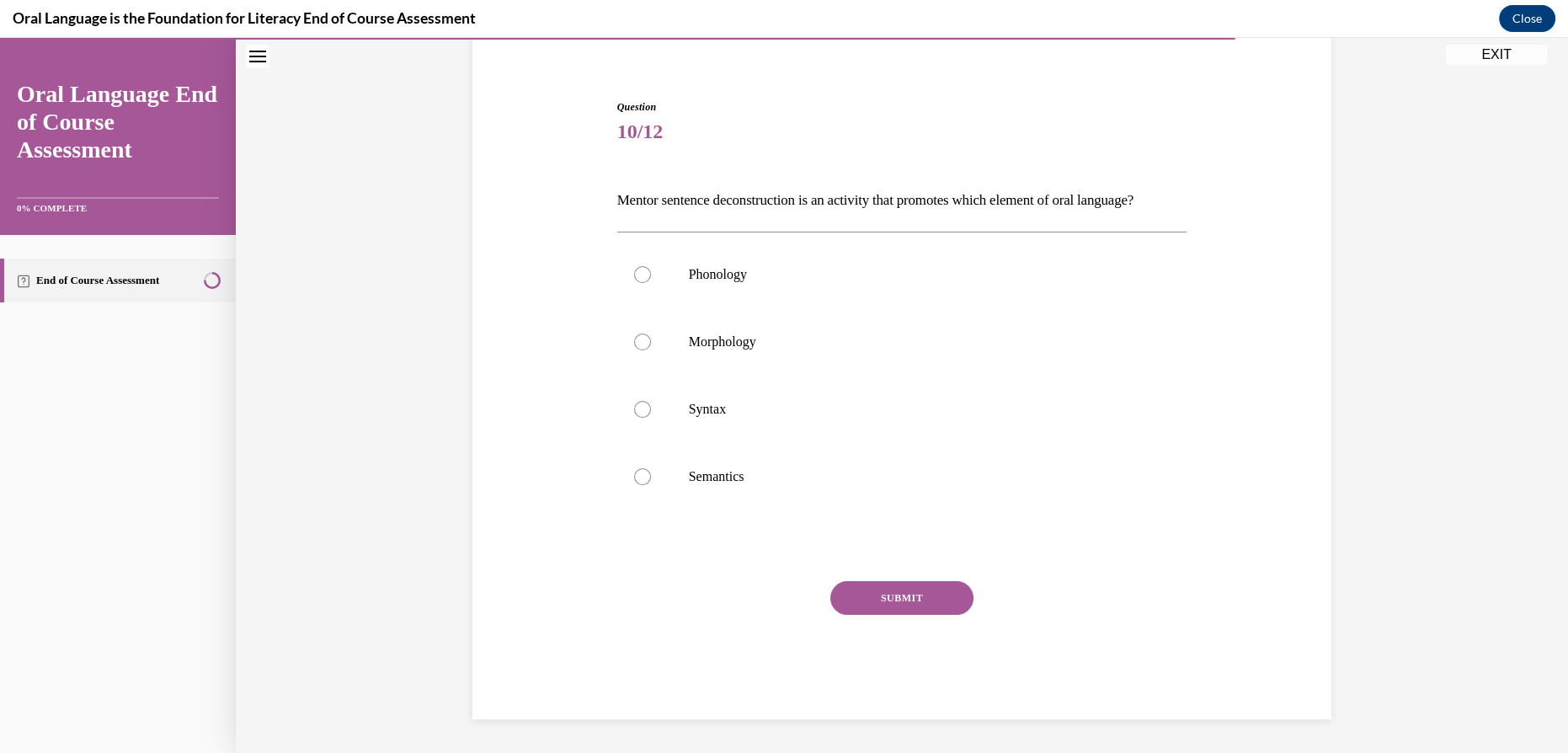
scroll to position [163, 0]
click at [710, 415] on p "Syntax" at bounding box center [917, 409] width 456 height 17
click at [651, 415] on input "Syntax" at bounding box center [642, 409] width 17 height 17
radio input "true"
click at [890, 600] on button "SUBMIT" at bounding box center [901, 597] width 144 height 33
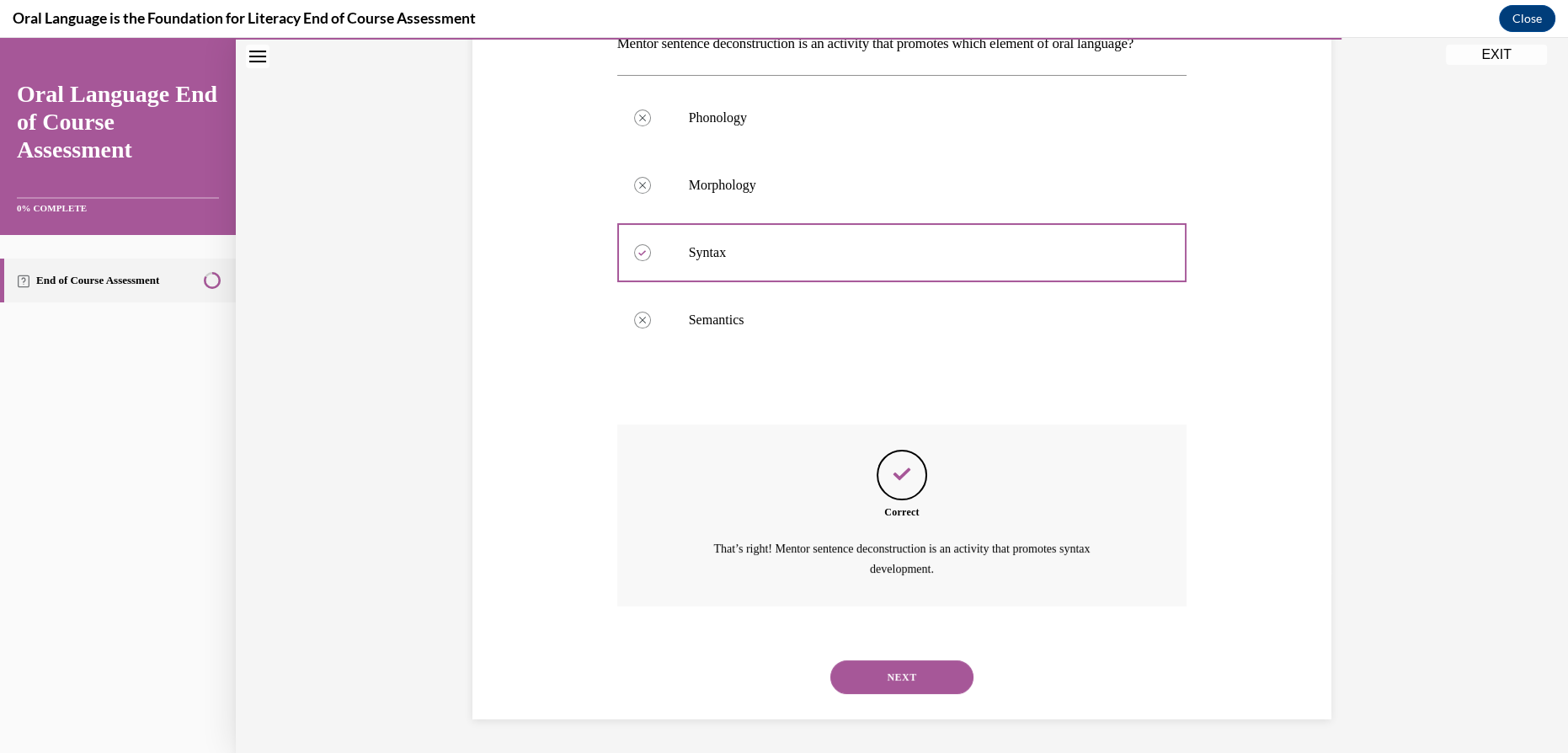
scroll to position [319, 0]
click at [934, 684] on button "NEXT" at bounding box center [901, 676] width 144 height 33
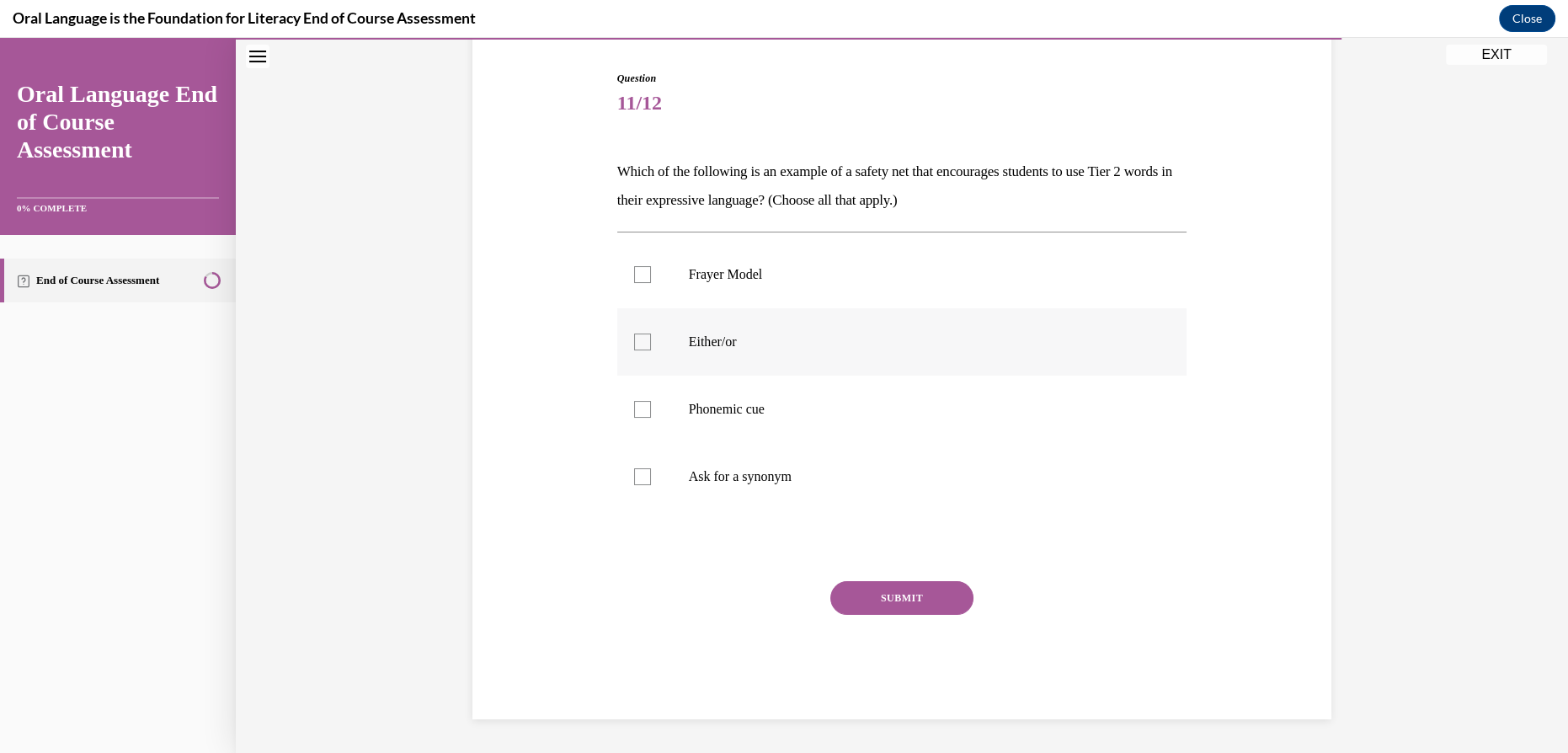
click at [828, 327] on label "Either/or" at bounding box center [902, 341] width 570 height 68
click at [651, 333] on input "Either/or" at bounding box center [642, 341] width 17 height 17
checkbox input "true"
click at [875, 605] on button "SUBMIT" at bounding box center [901, 597] width 144 height 33
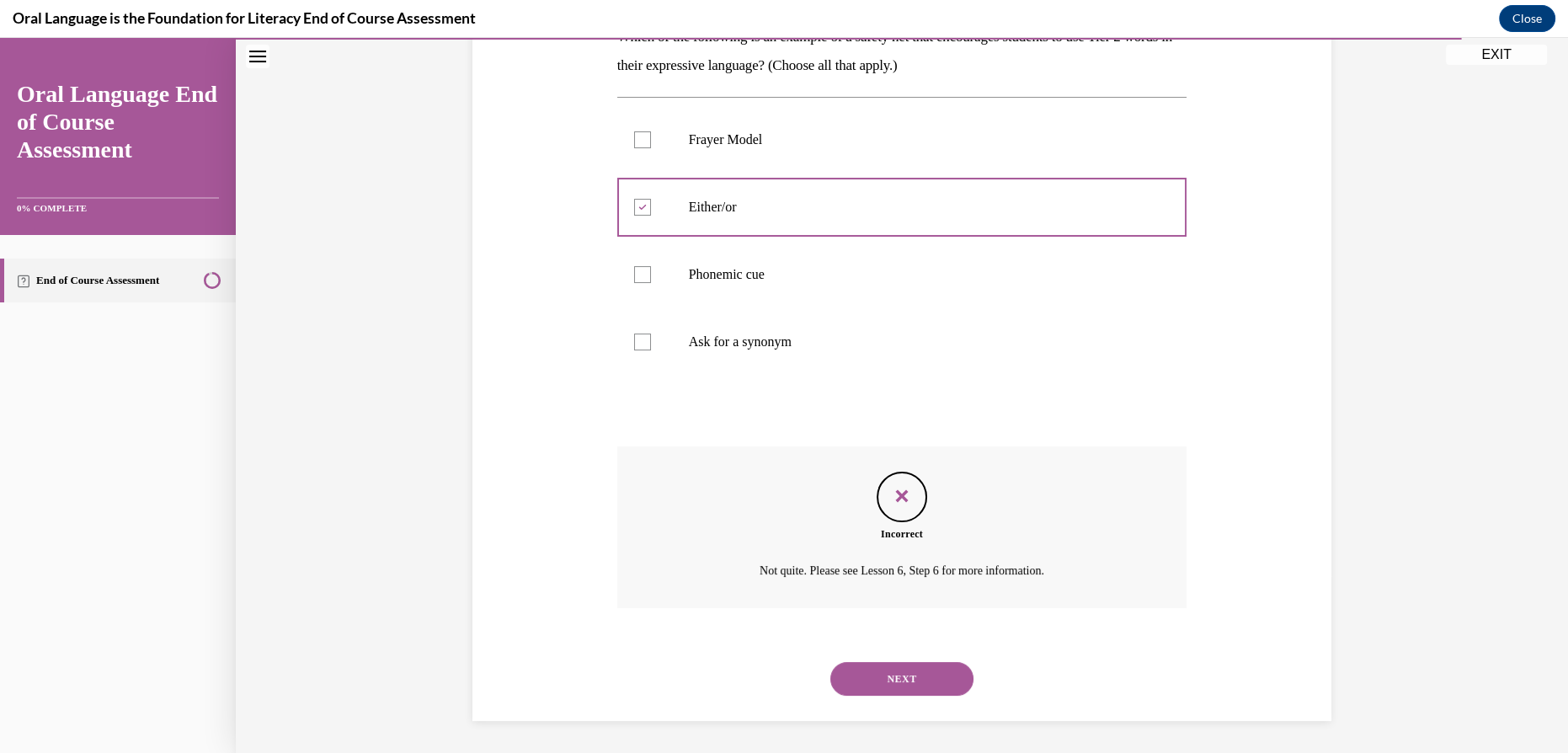
scroll to position [299, 0]
click at [889, 682] on button "NEXT" at bounding box center [901, 677] width 144 height 33
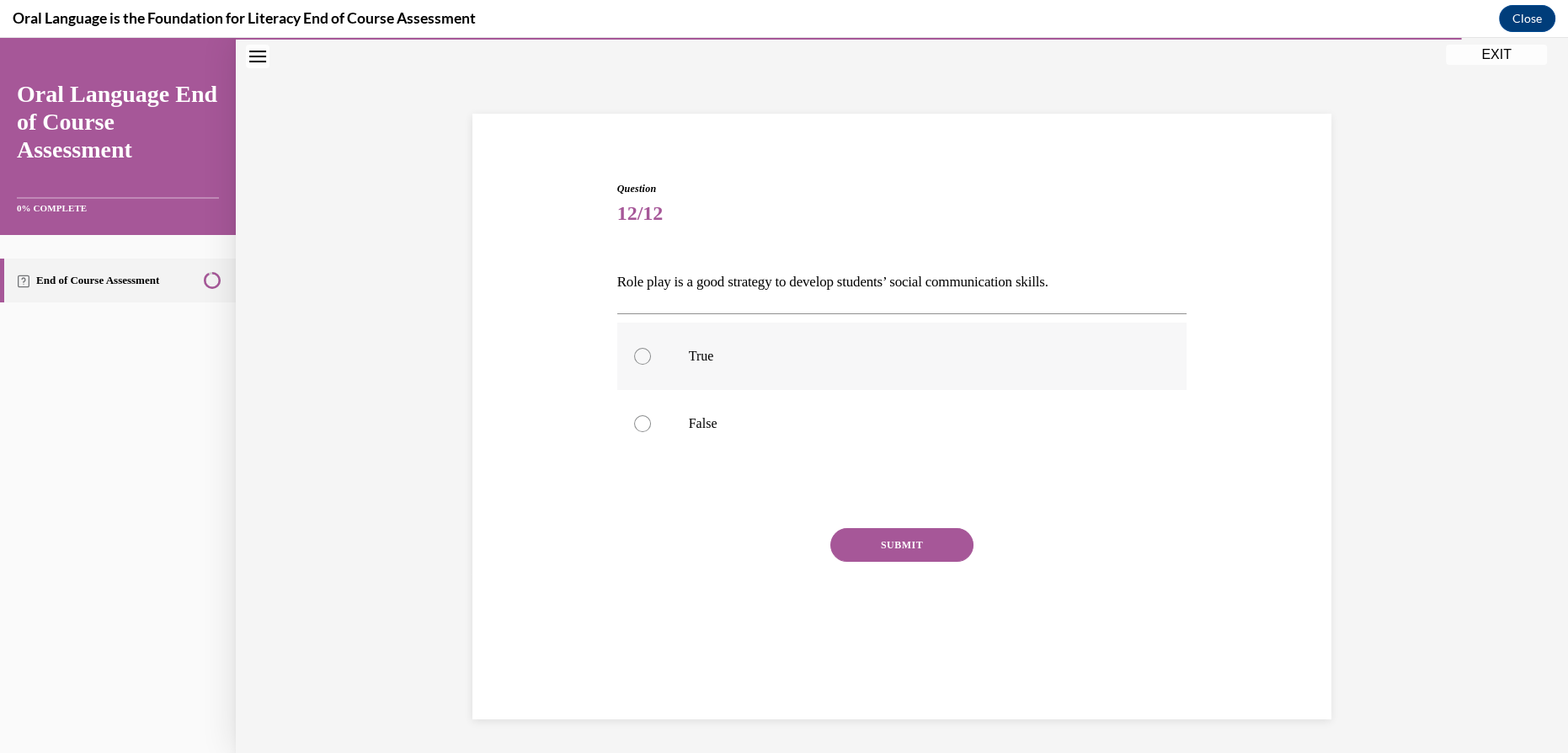
click at [807, 357] on p "True" at bounding box center [917, 356] width 456 height 17
click at [651, 357] on input "True" at bounding box center [642, 356] width 17 height 17
radio input "true"
click at [878, 552] on button "SUBMIT" at bounding box center [901, 544] width 144 height 33
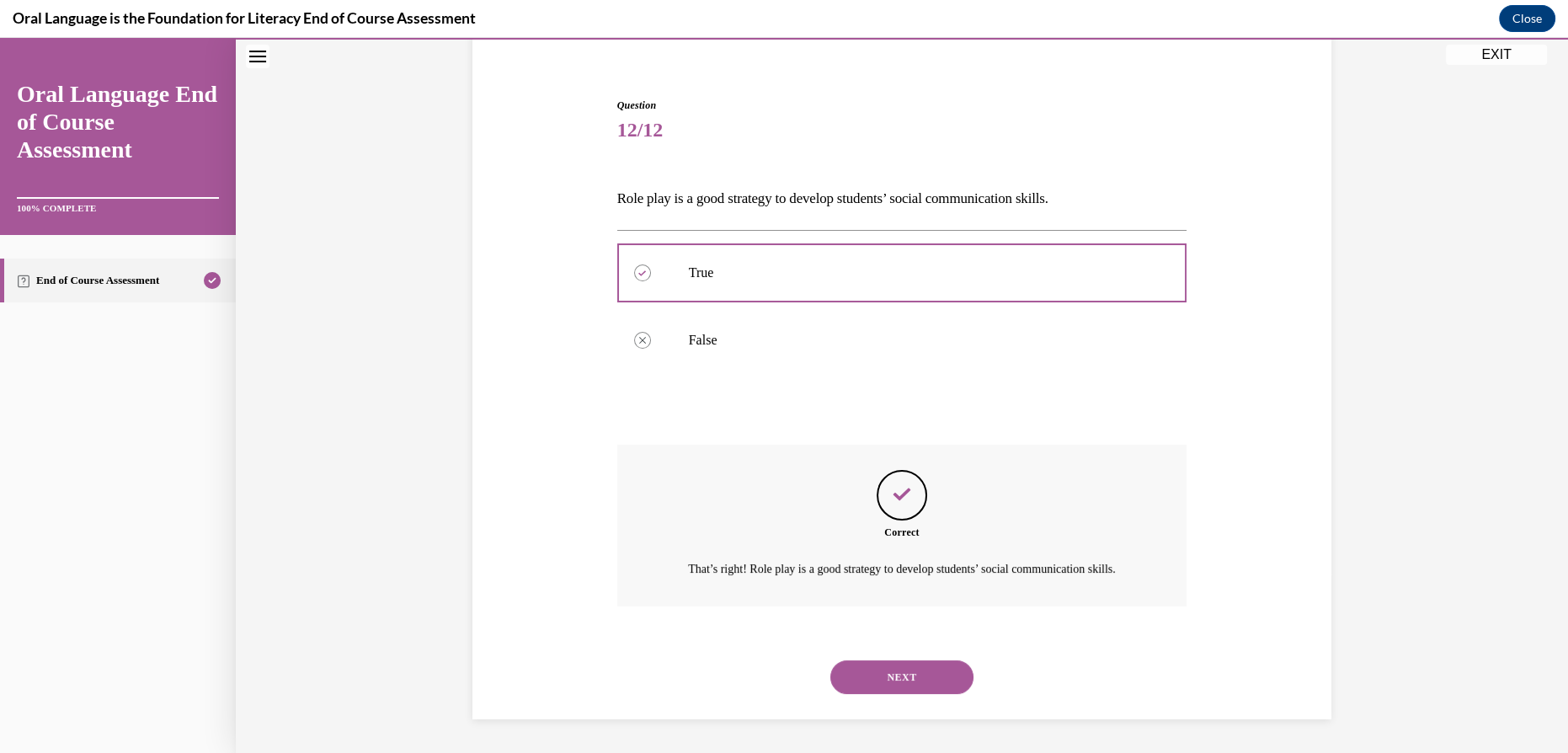
scroll to position [156, 0]
click at [903, 673] on button "NEXT" at bounding box center [901, 676] width 144 height 33
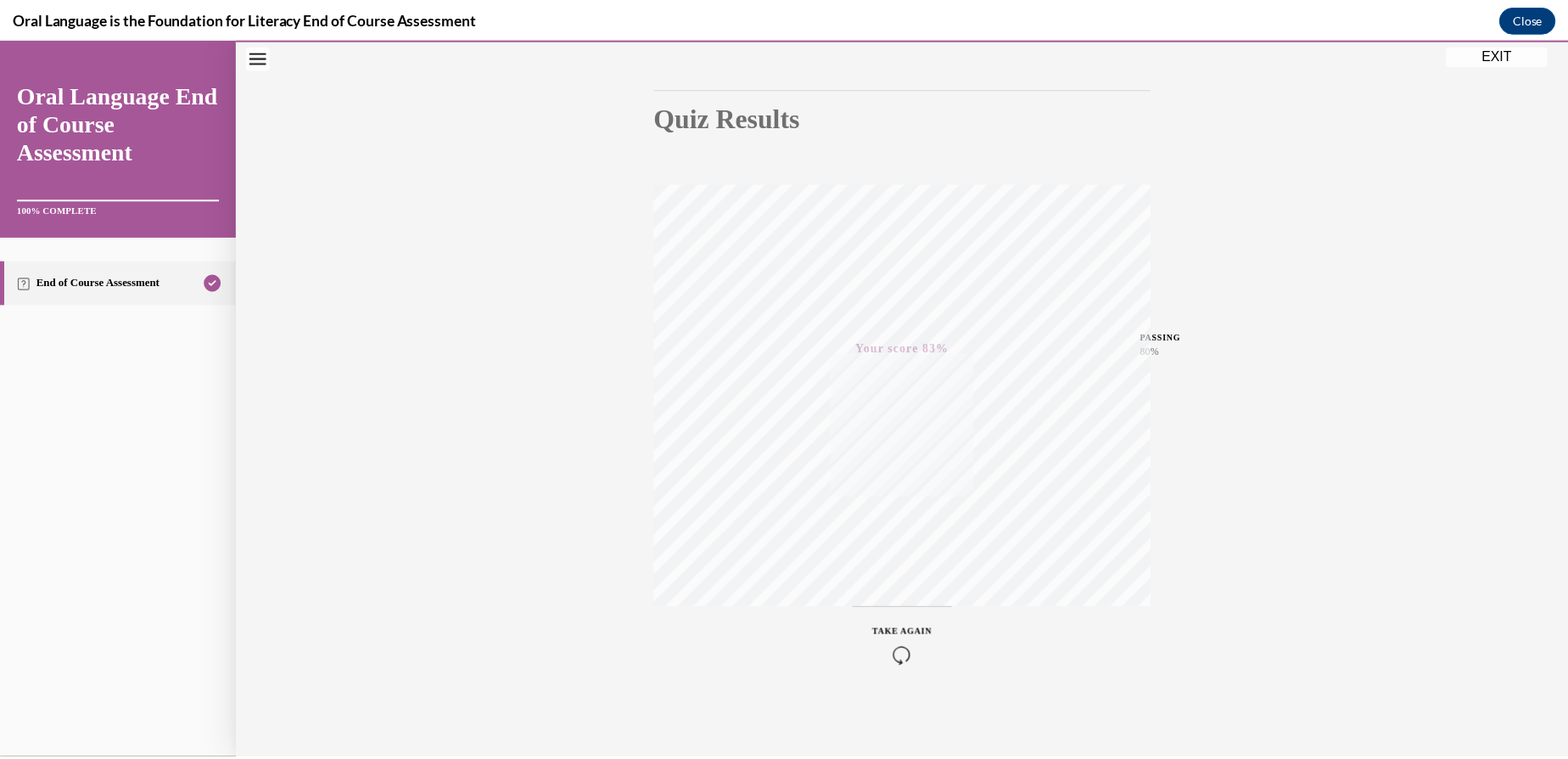
scroll to position [149, 0]
click at [1522, 63] on button "EXIT" at bounding box center [1508, 55] width 102 height 20
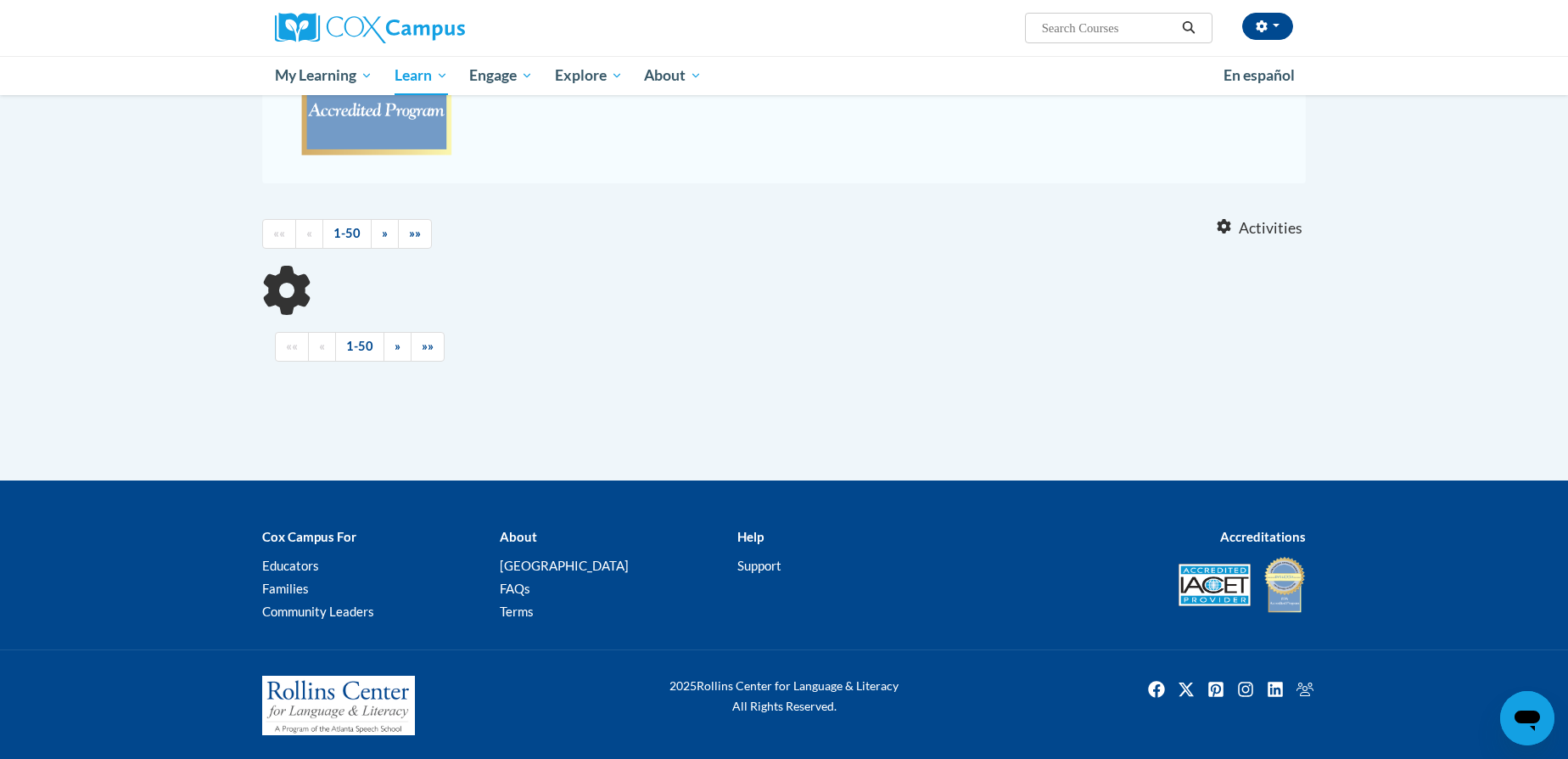
scroll to position [344, 0]
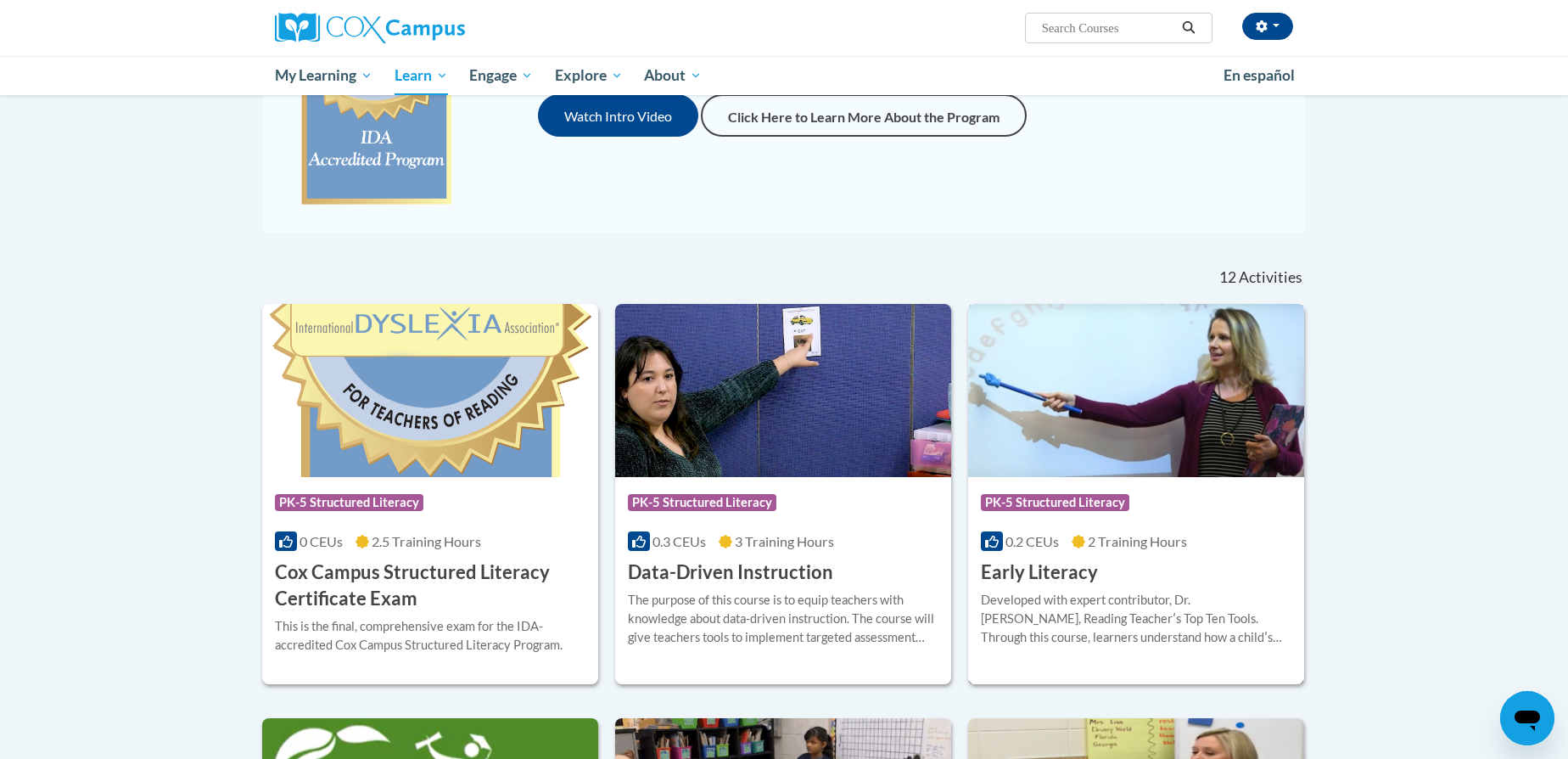
click at [1138, 388] on img at bounding box center [1136, 390] width 336 height 173
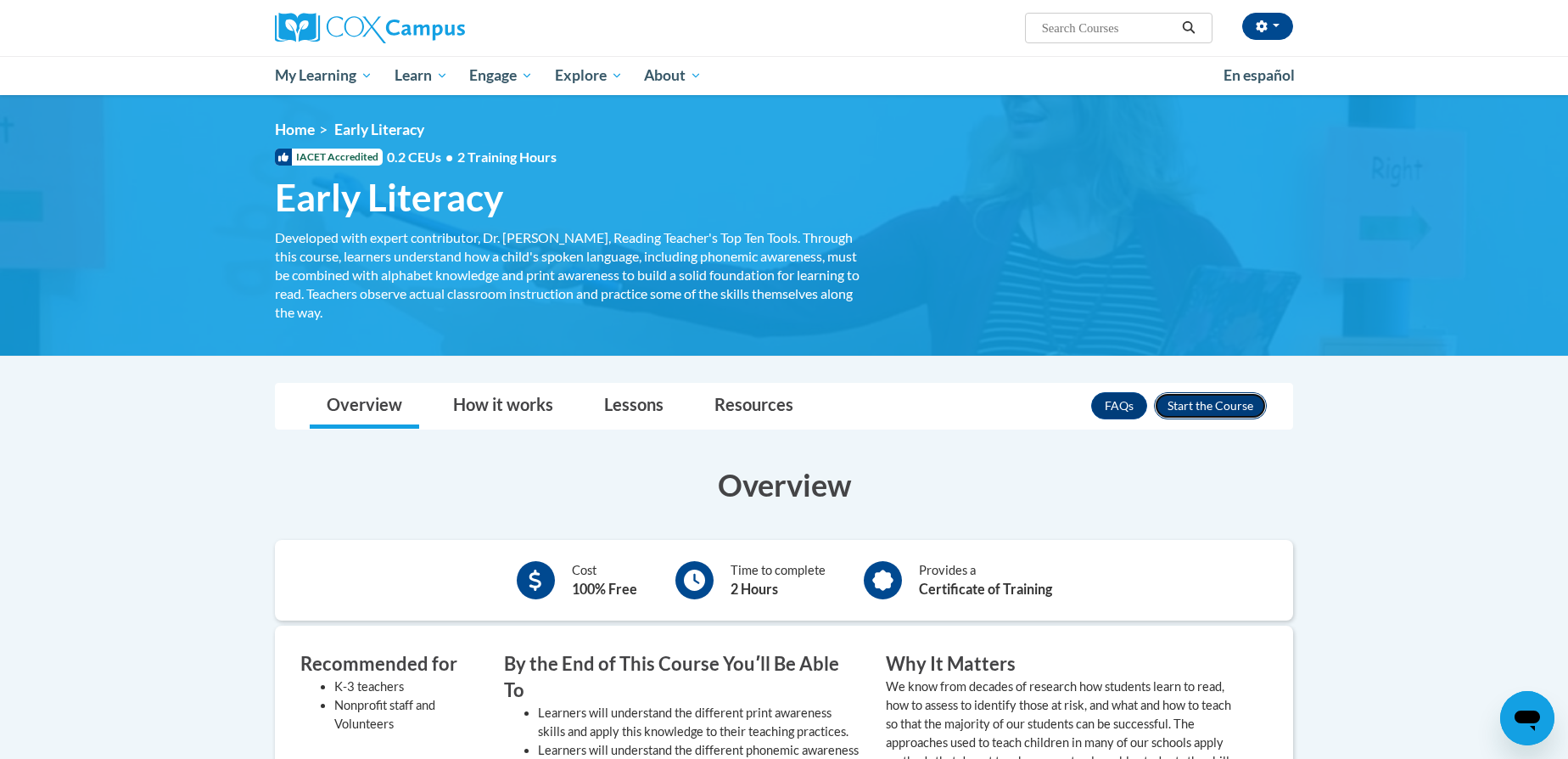
click at [1224, 397] on button "Enroll" at bounding box center [1210, 406] width 113 height 27
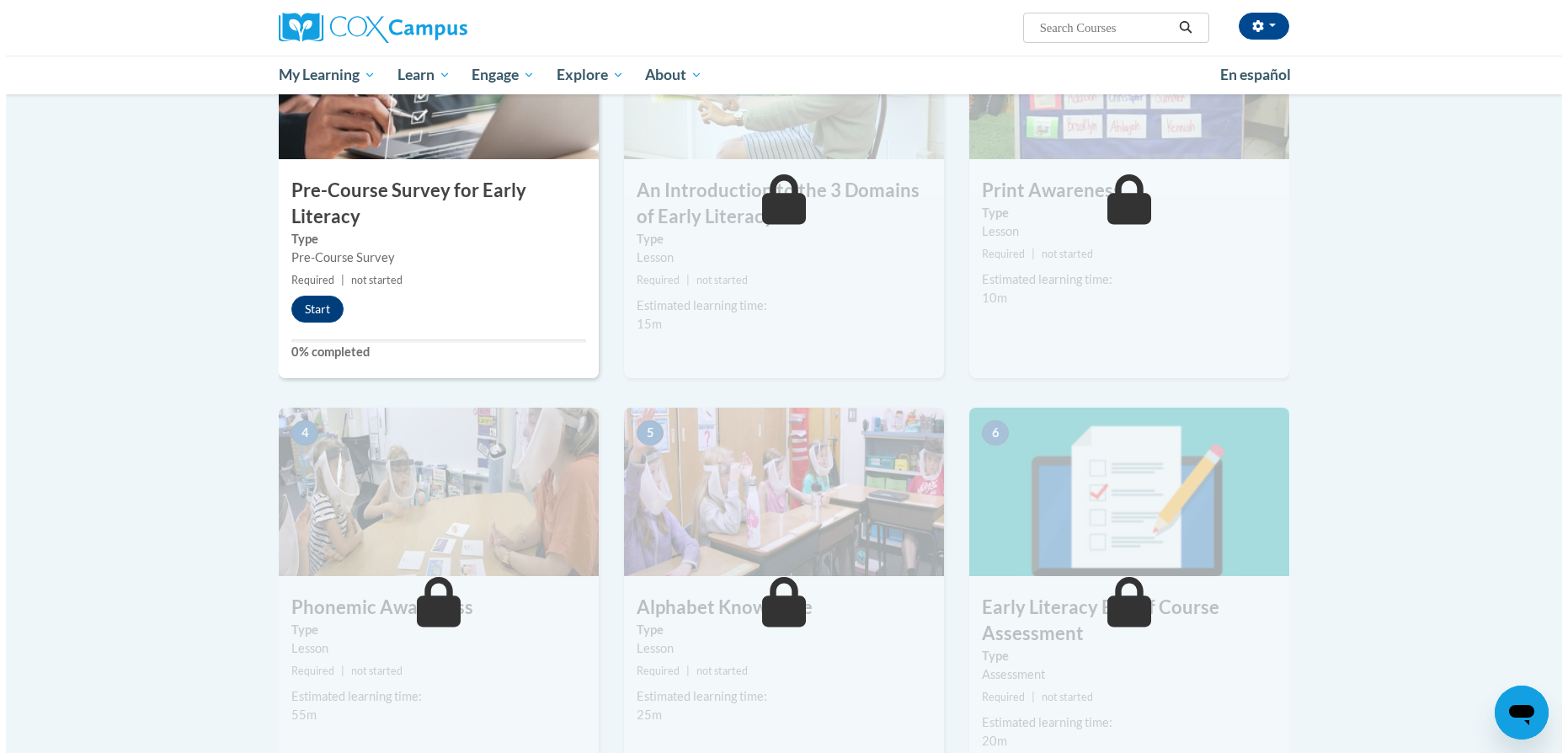
scroll to position [256, 0]
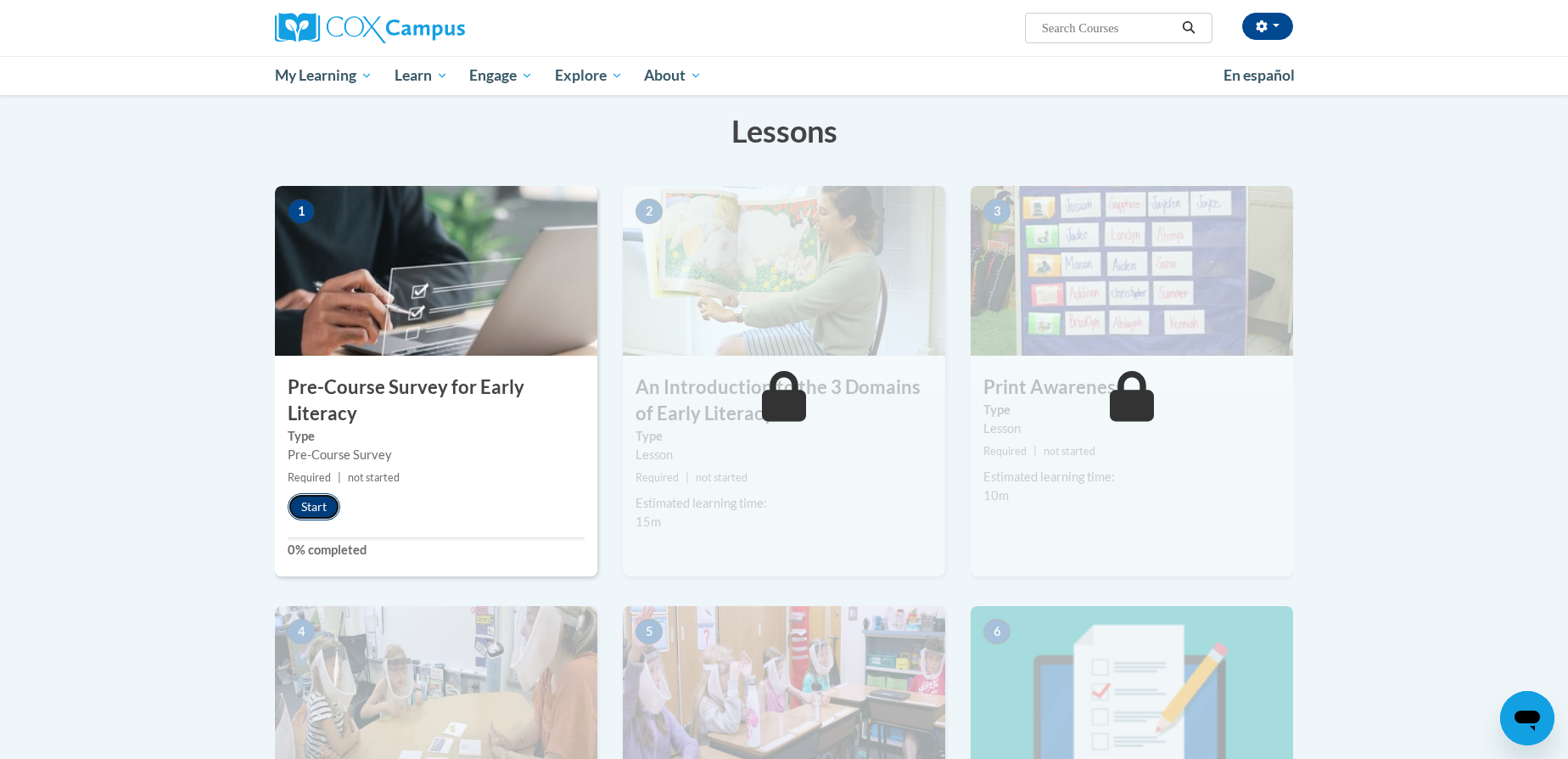
click at [312, 497] on button "Start" at bounding box center [314, 507] width 53 height 27
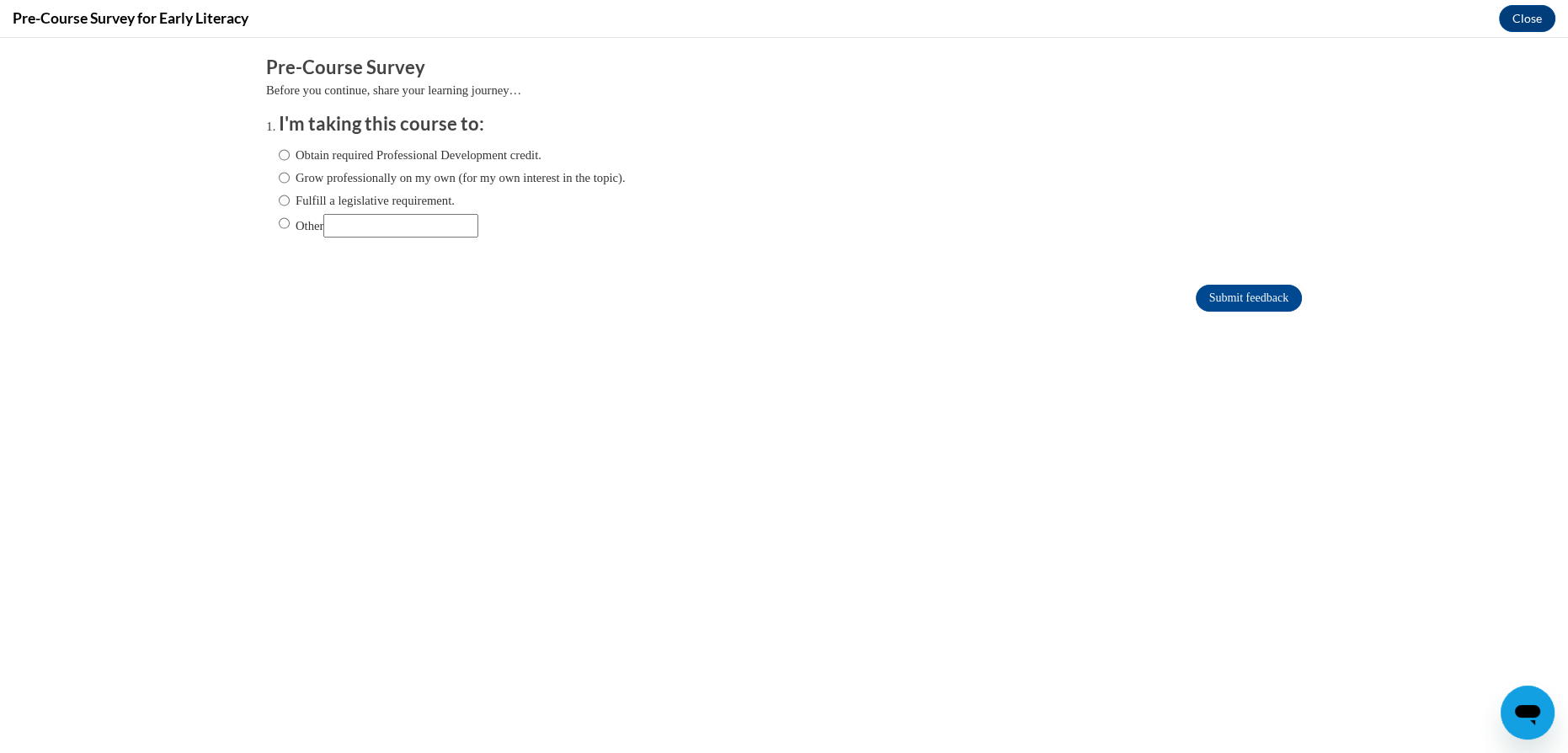
scroll to position [0, 0]
click at [279, 156] on input "Obtain required Professional Development credit." at bounding box center [285, 154] width 11 height 19
radio input "true"
click at [1215, 307] on input "Submit feedback" at bounding box center [1248, 298] width 106 height 27
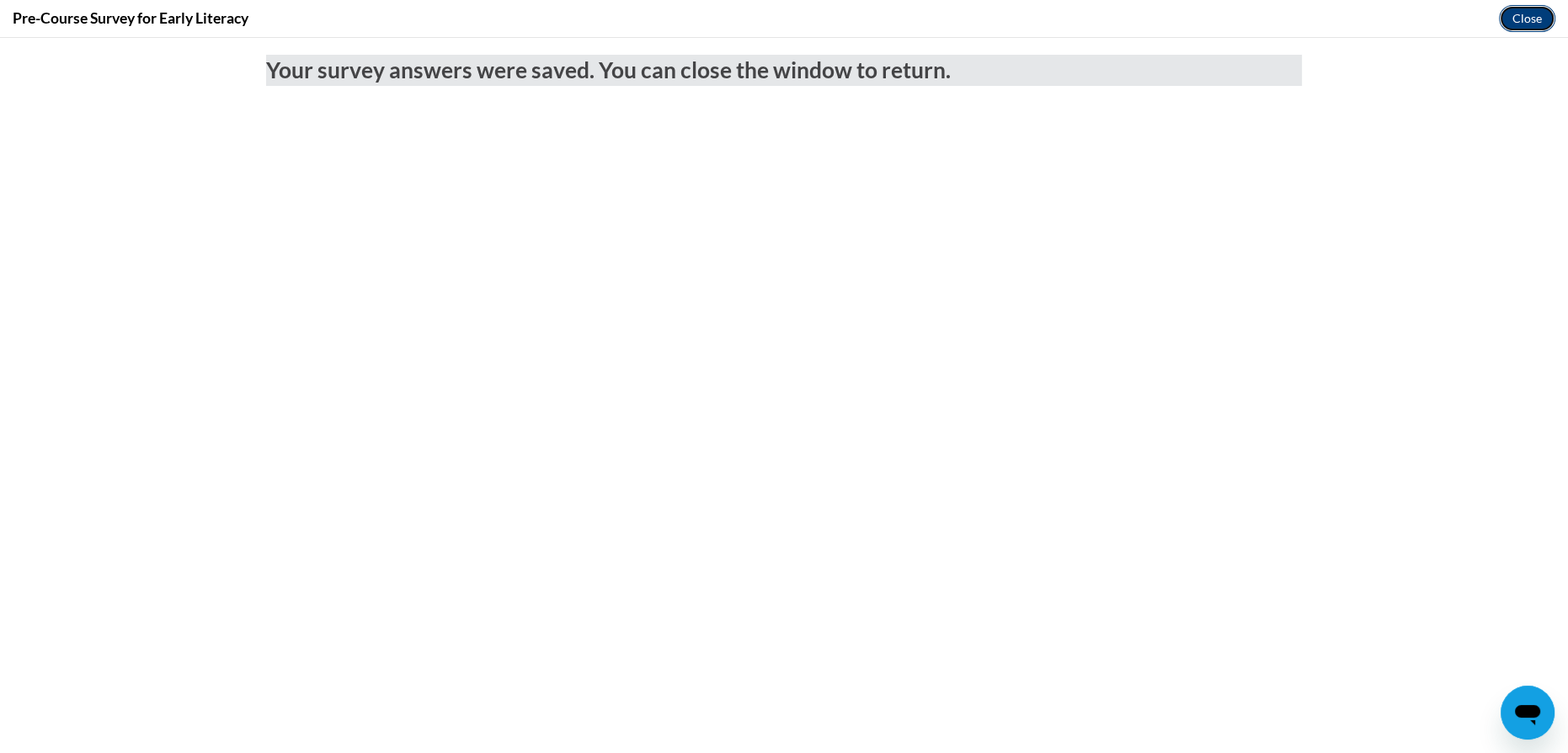
click at [1549, 19] on button "Close" at bounding box center [1527, 19] width 56 height 27
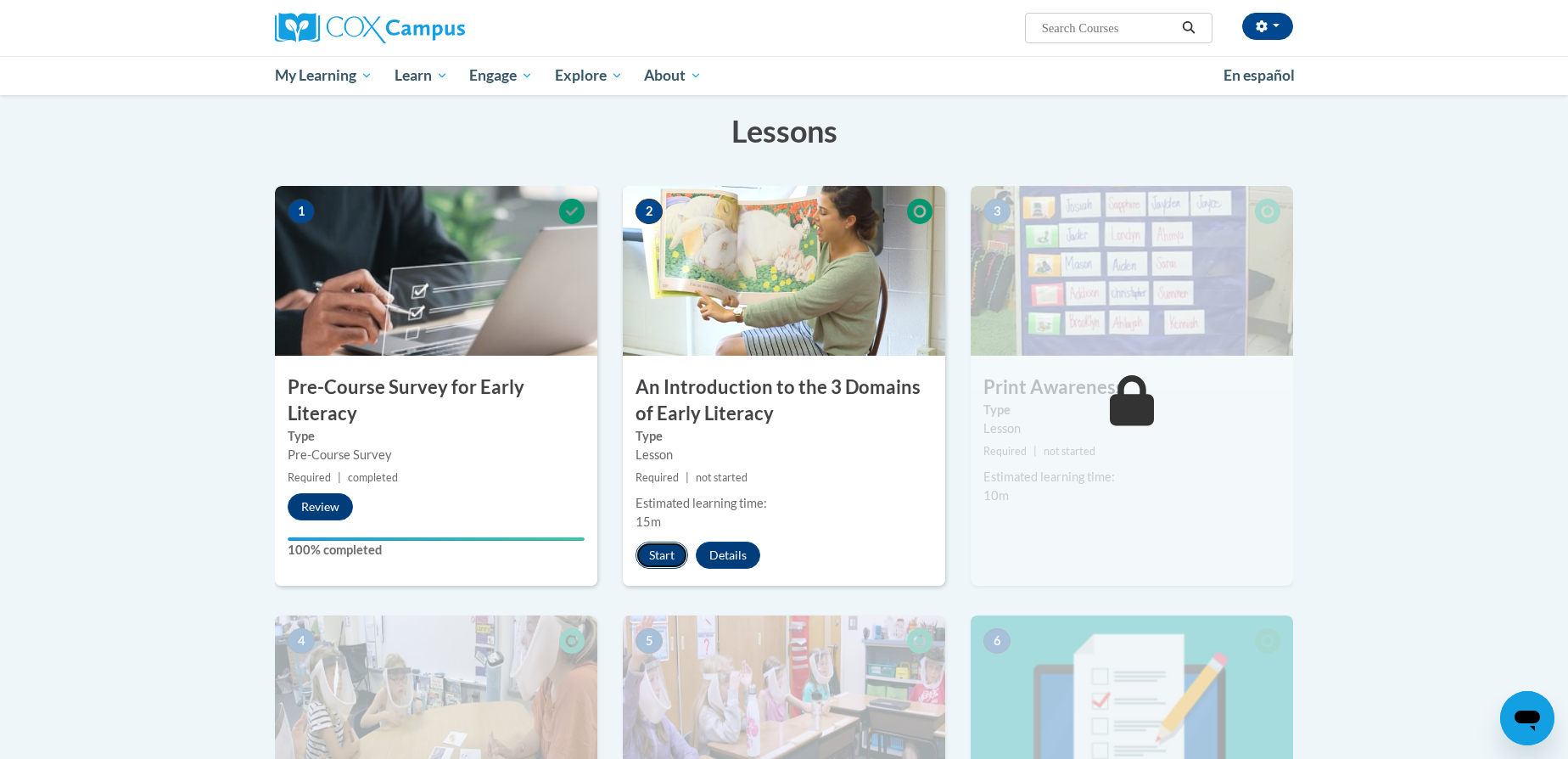
click at [663, 546] on button "Start" at bounding box center [662, 555] width 53 height 27
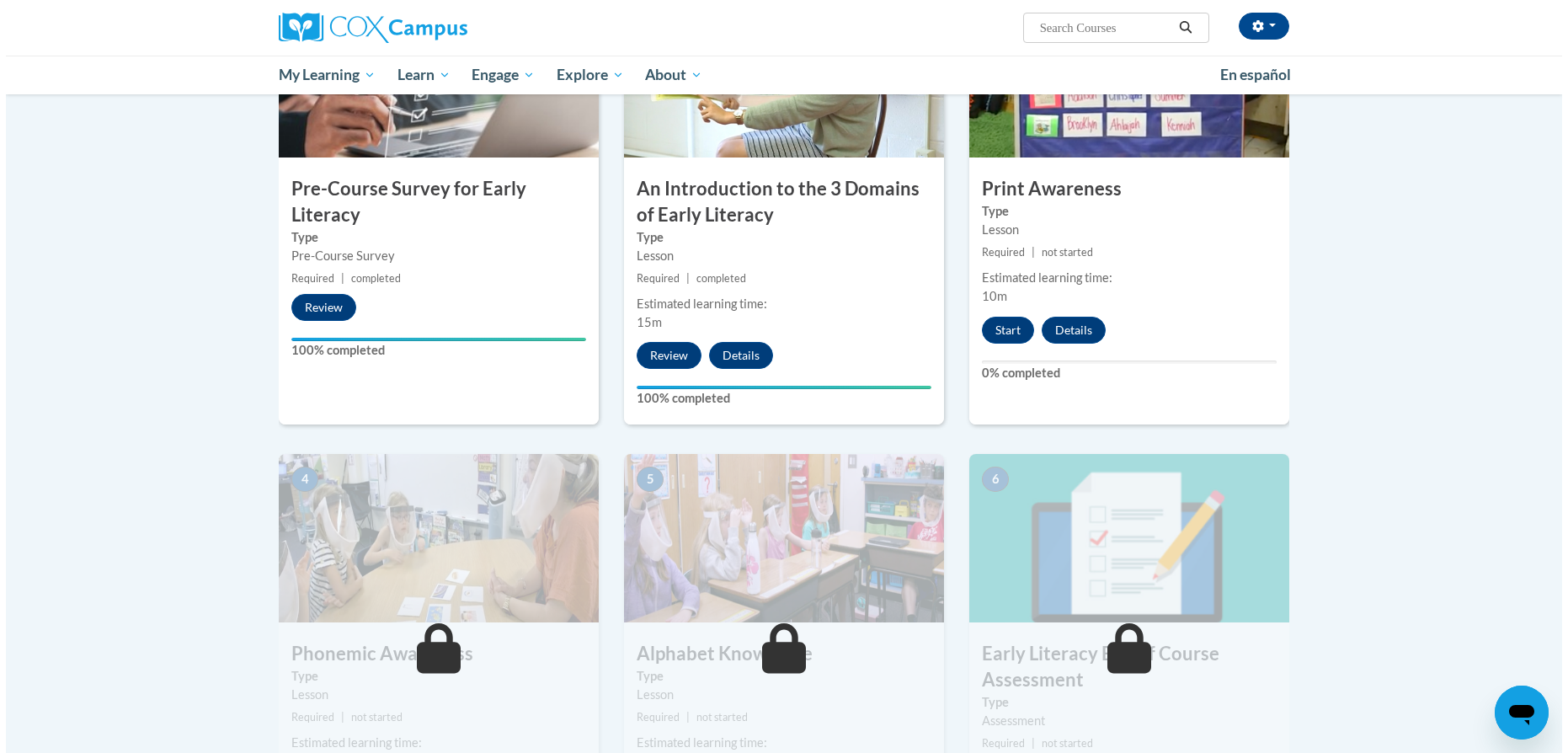
scroll to position [509, 0]
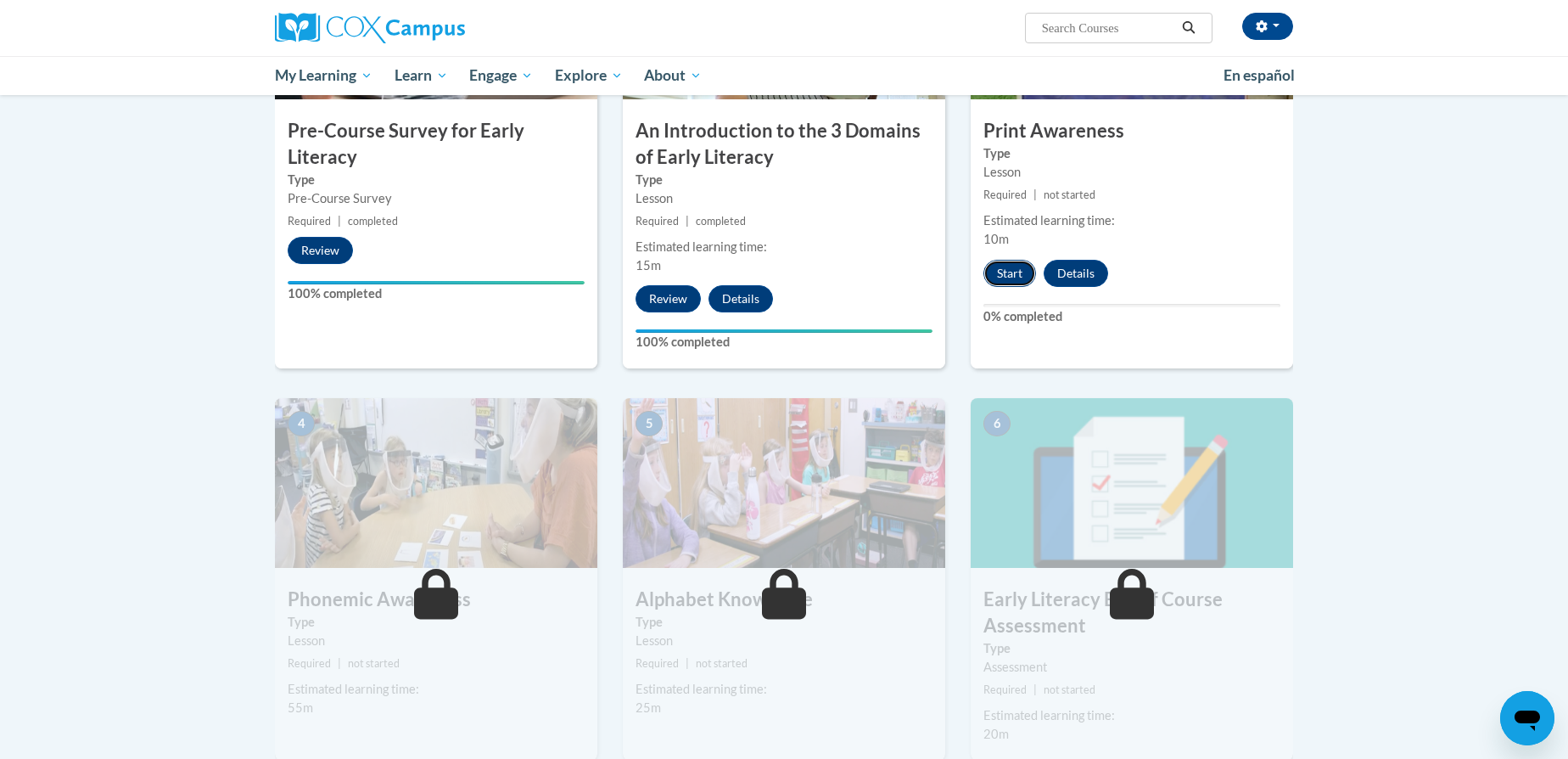
click at [1014, 264] on button "Start" at bounding box center [1010, 273] width 53 height 27
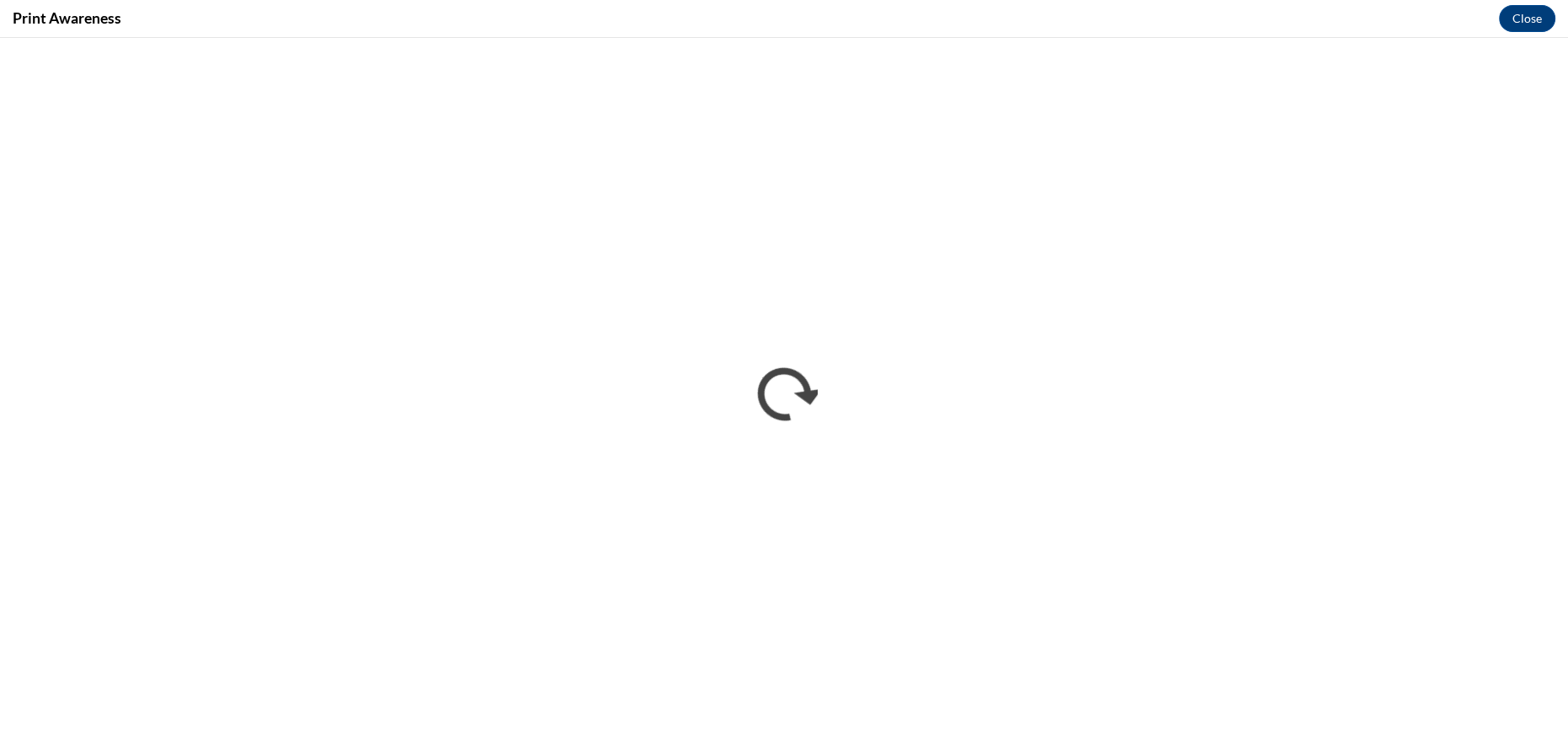
scroll to position [0, 0]
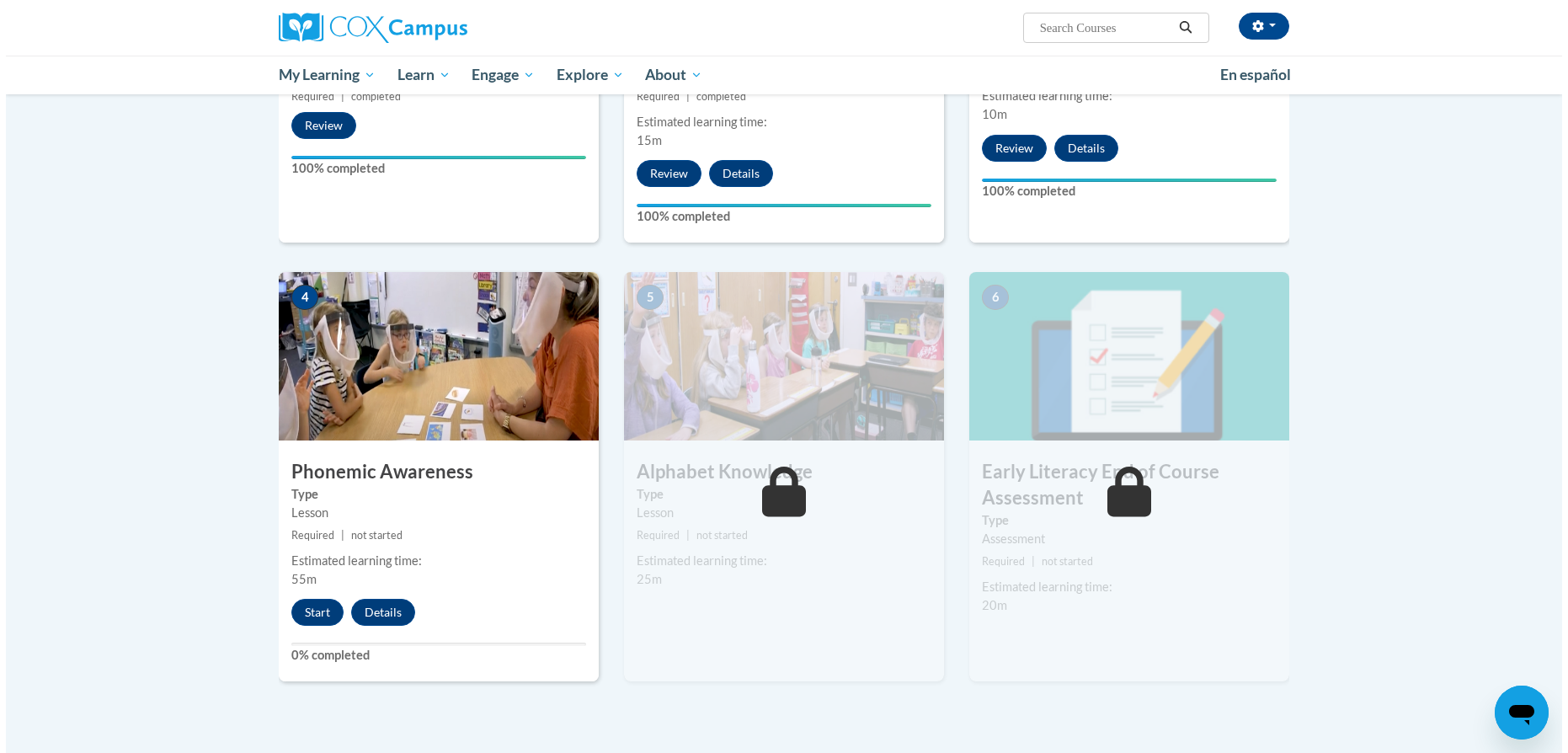
scroll to position [637, 0]
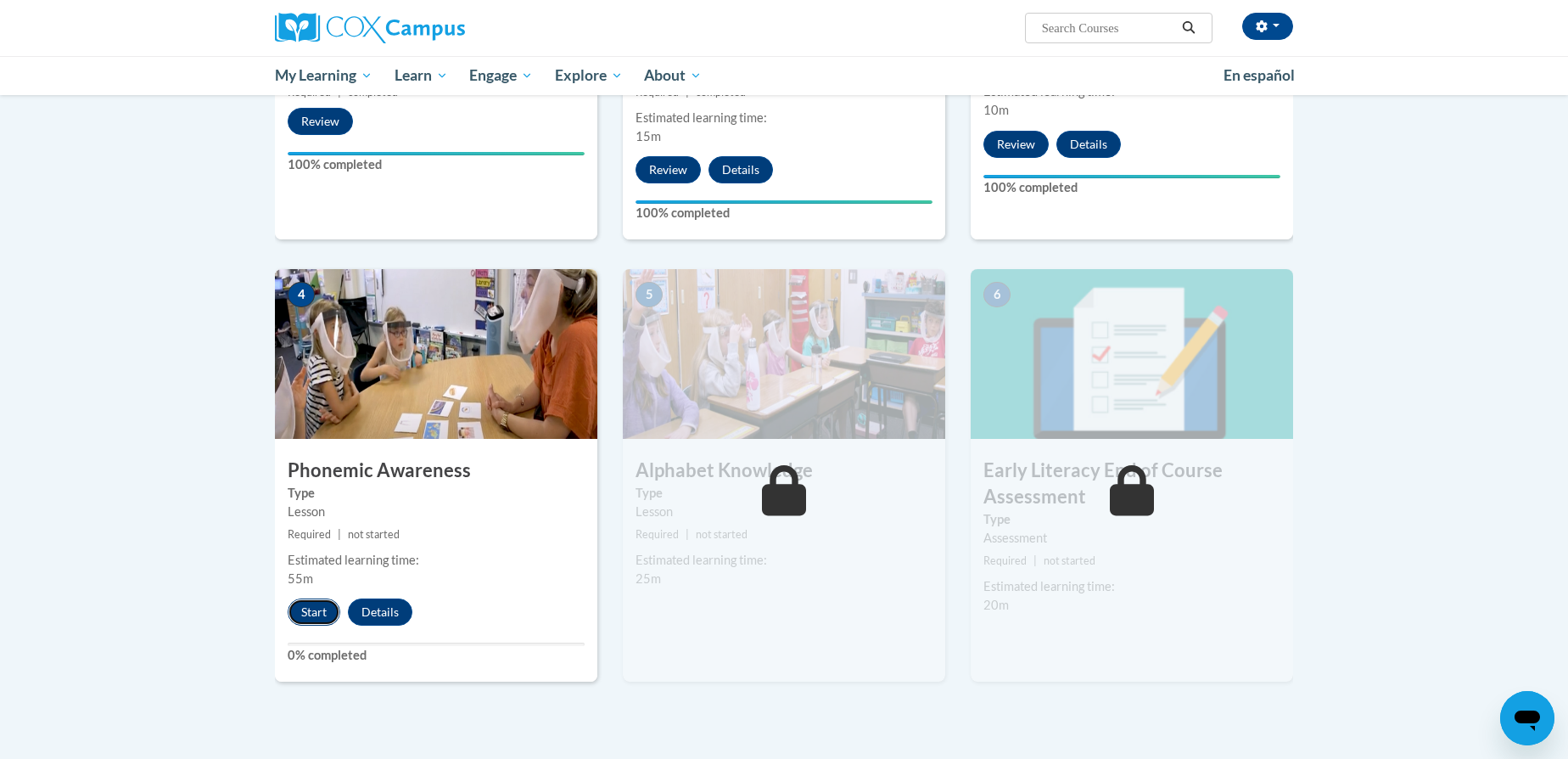
click at [305, 605] on button "Start" at bounding box center [314, 612] width 53 height 27
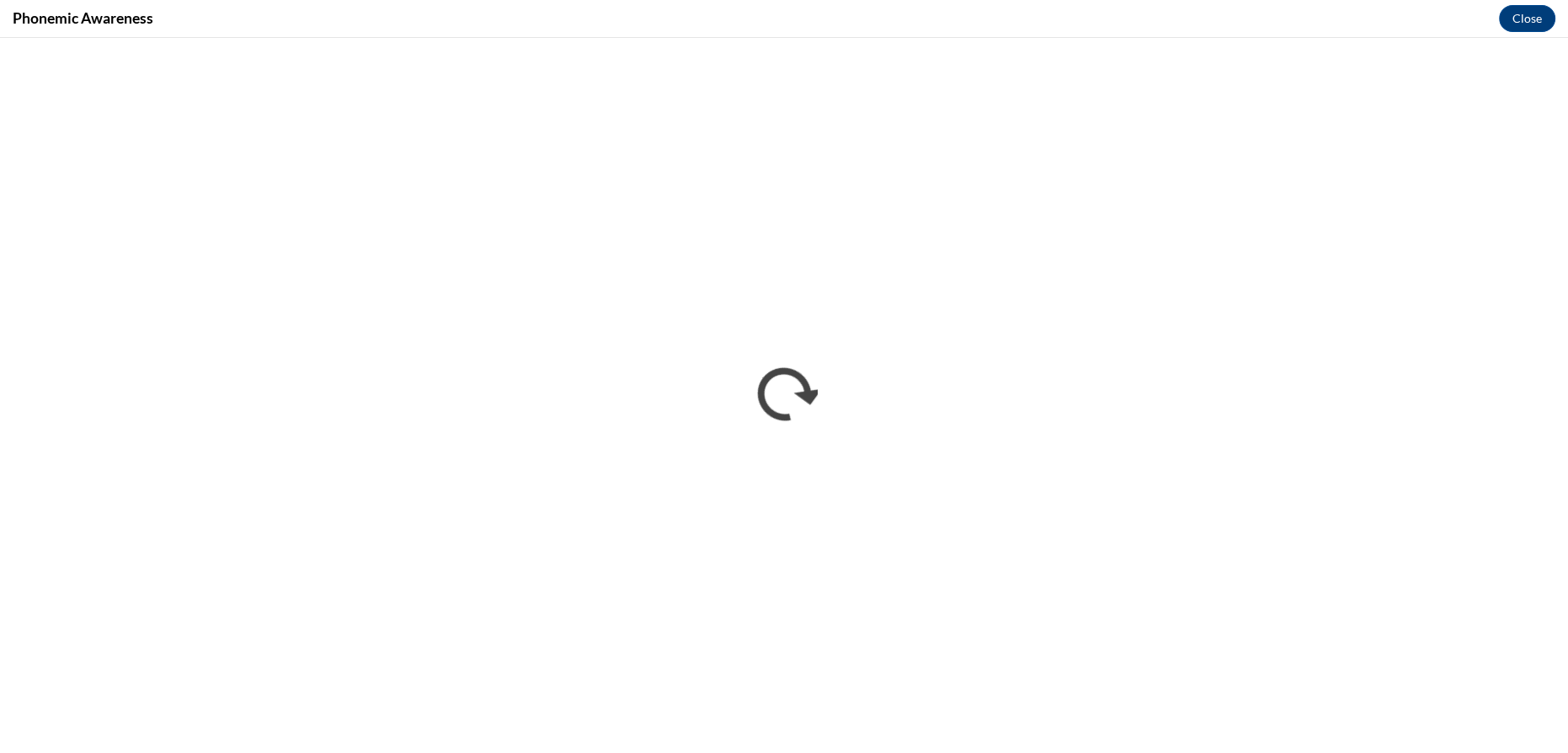
scroll to position [0, 0]
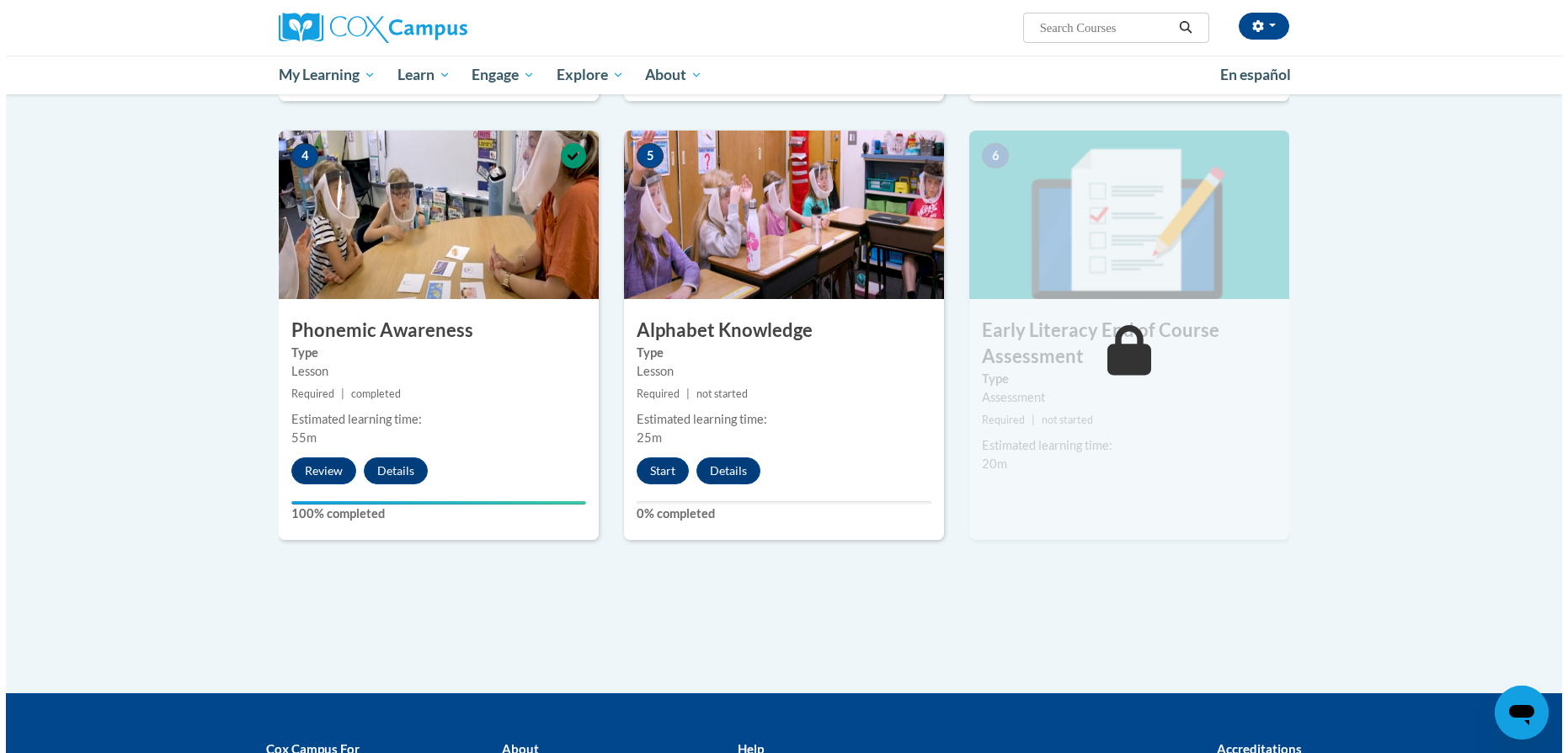
scroll to position [766, 0]
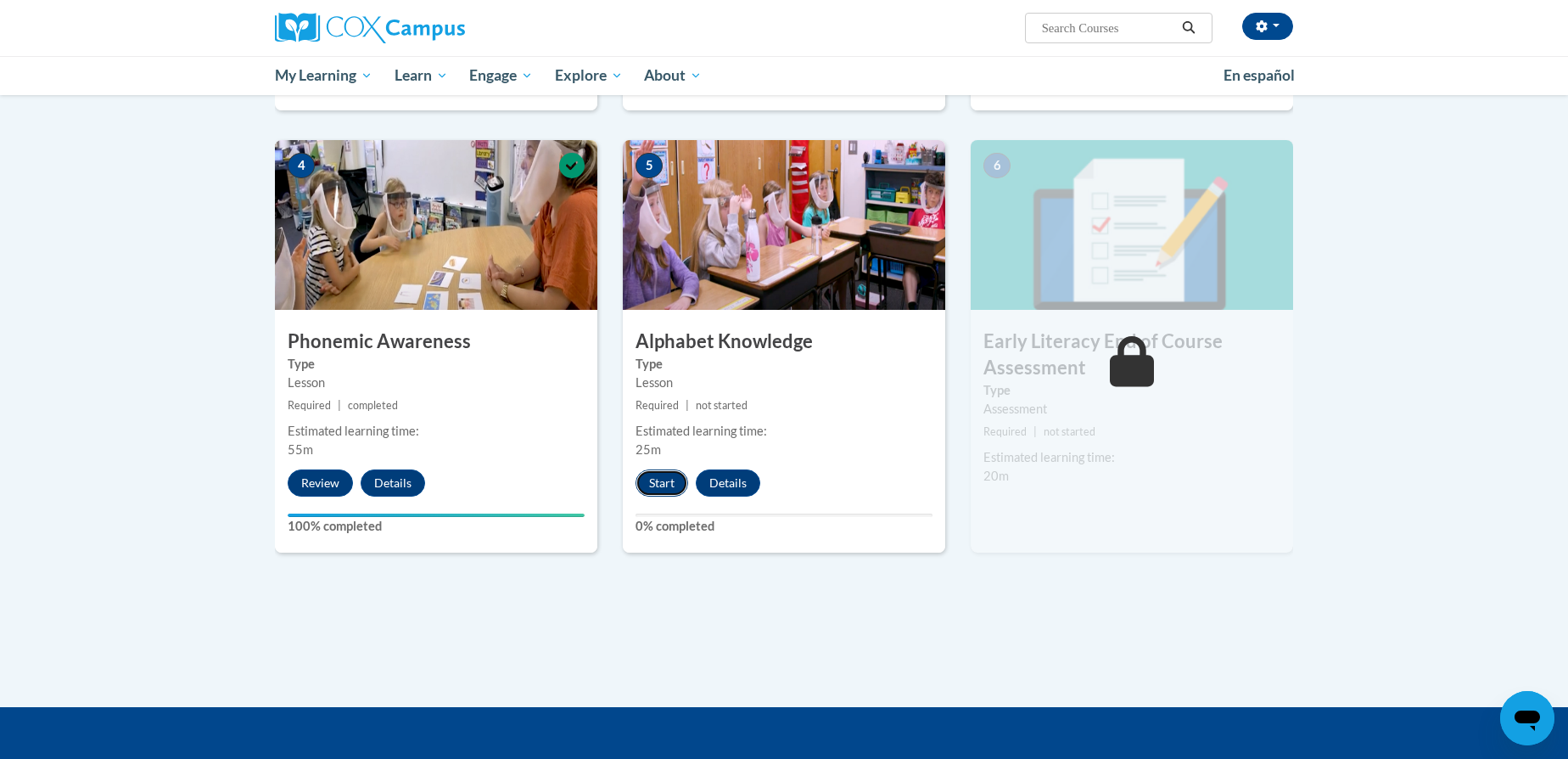
click at [659, 471] on button "Start" at bounding box center [662, 483] width 53 height 27
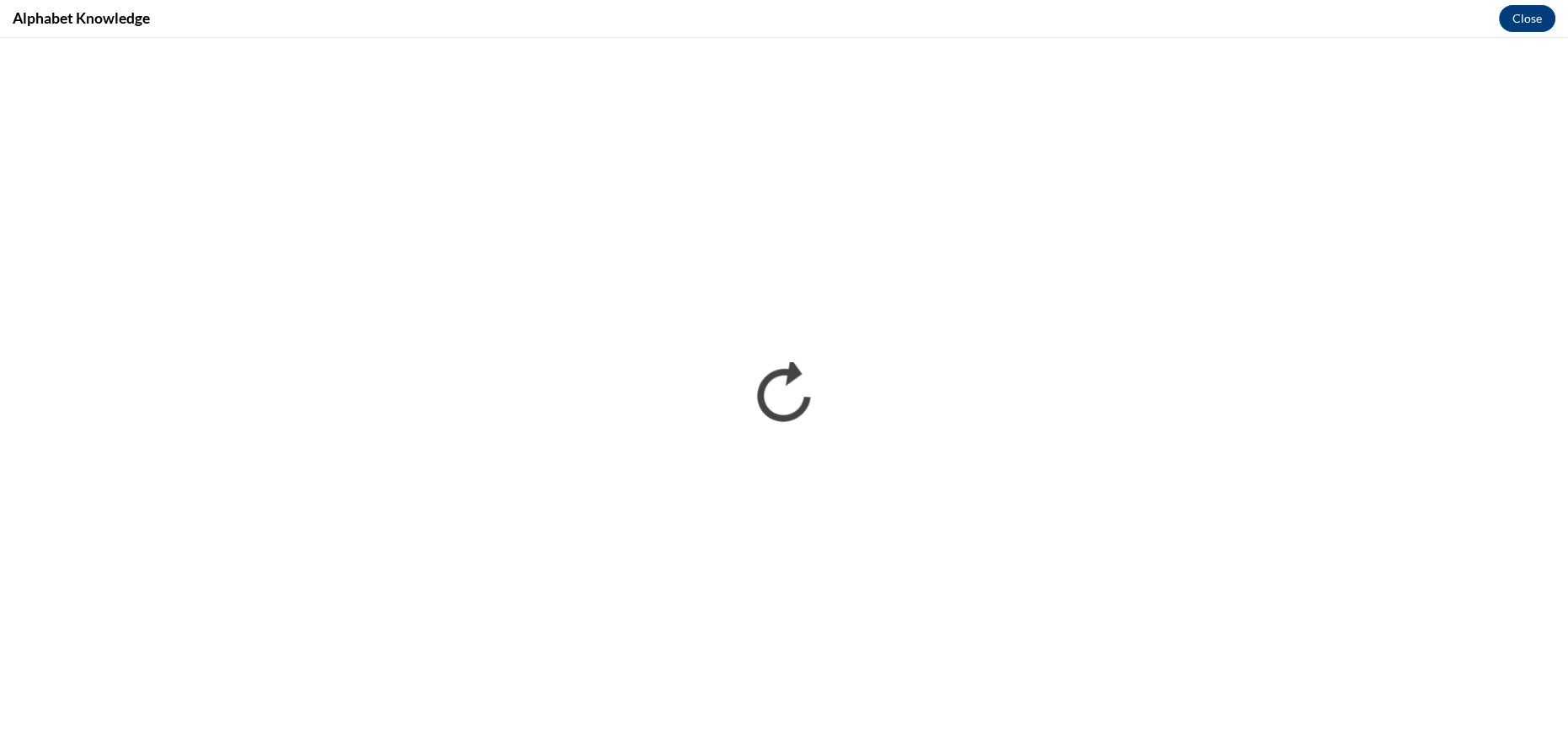
scroll to position [0, 0]
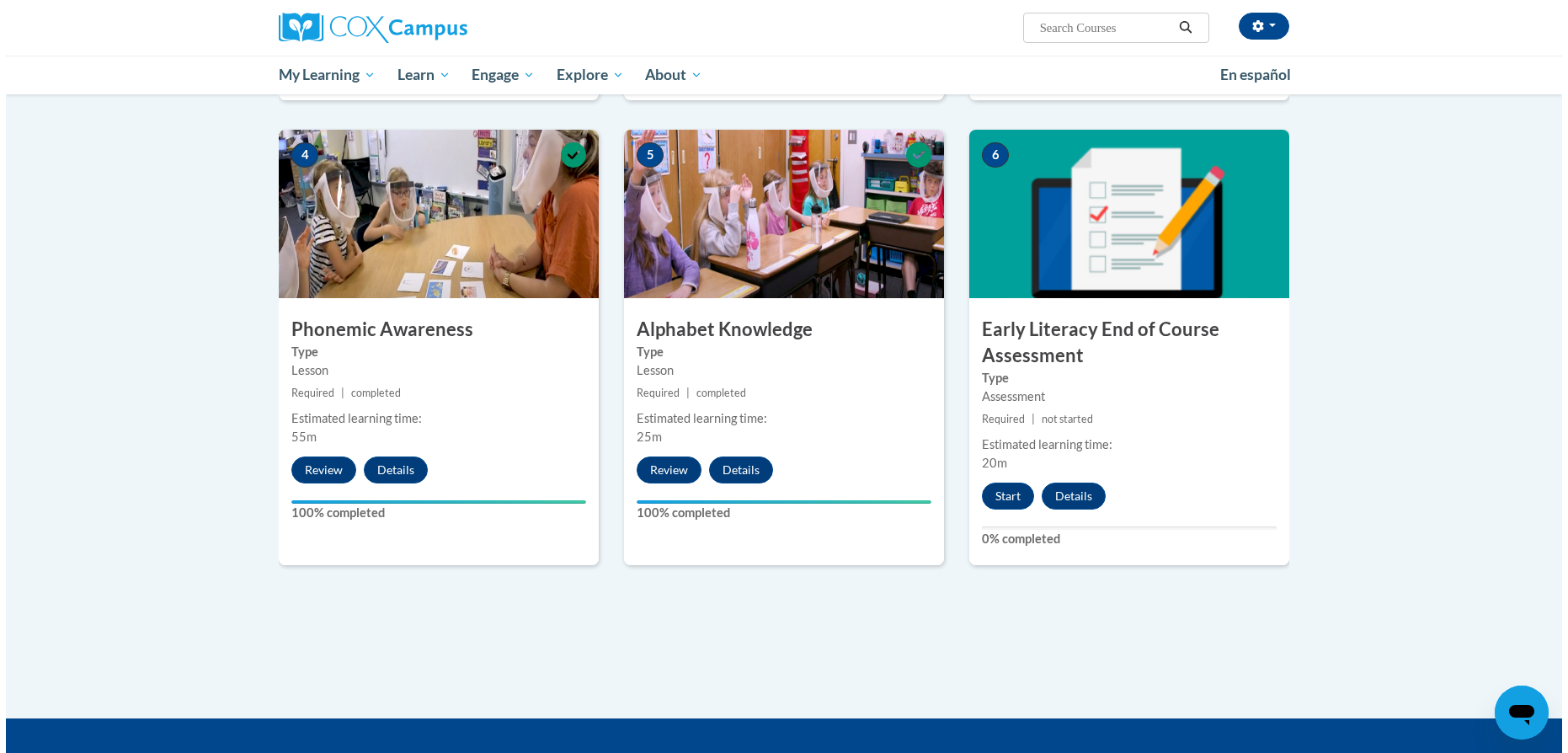
scroll to position [766, 0]
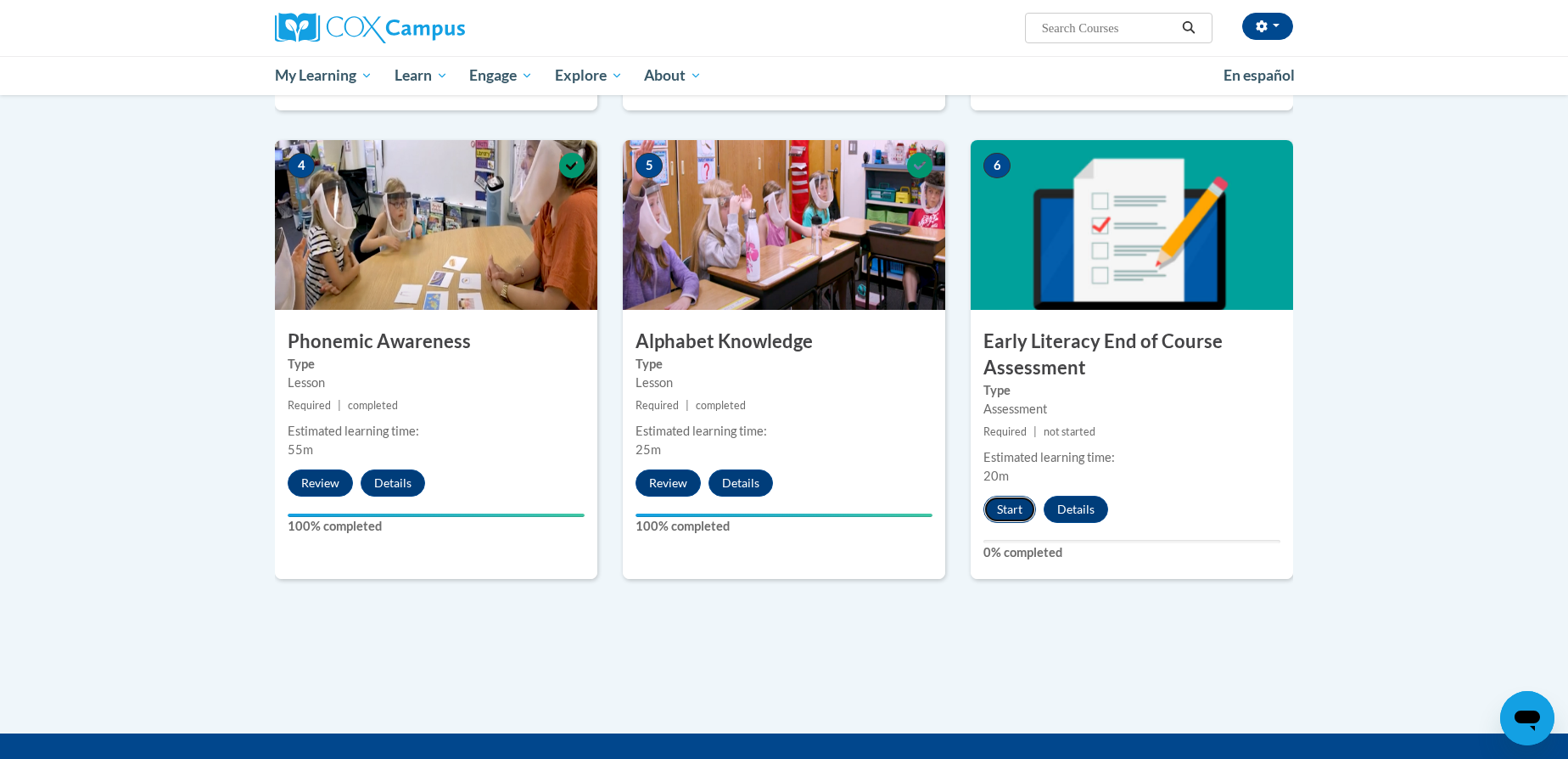
click at [999, 501] on button "Start" at bounding box center [1010, 510] width 53 height 27
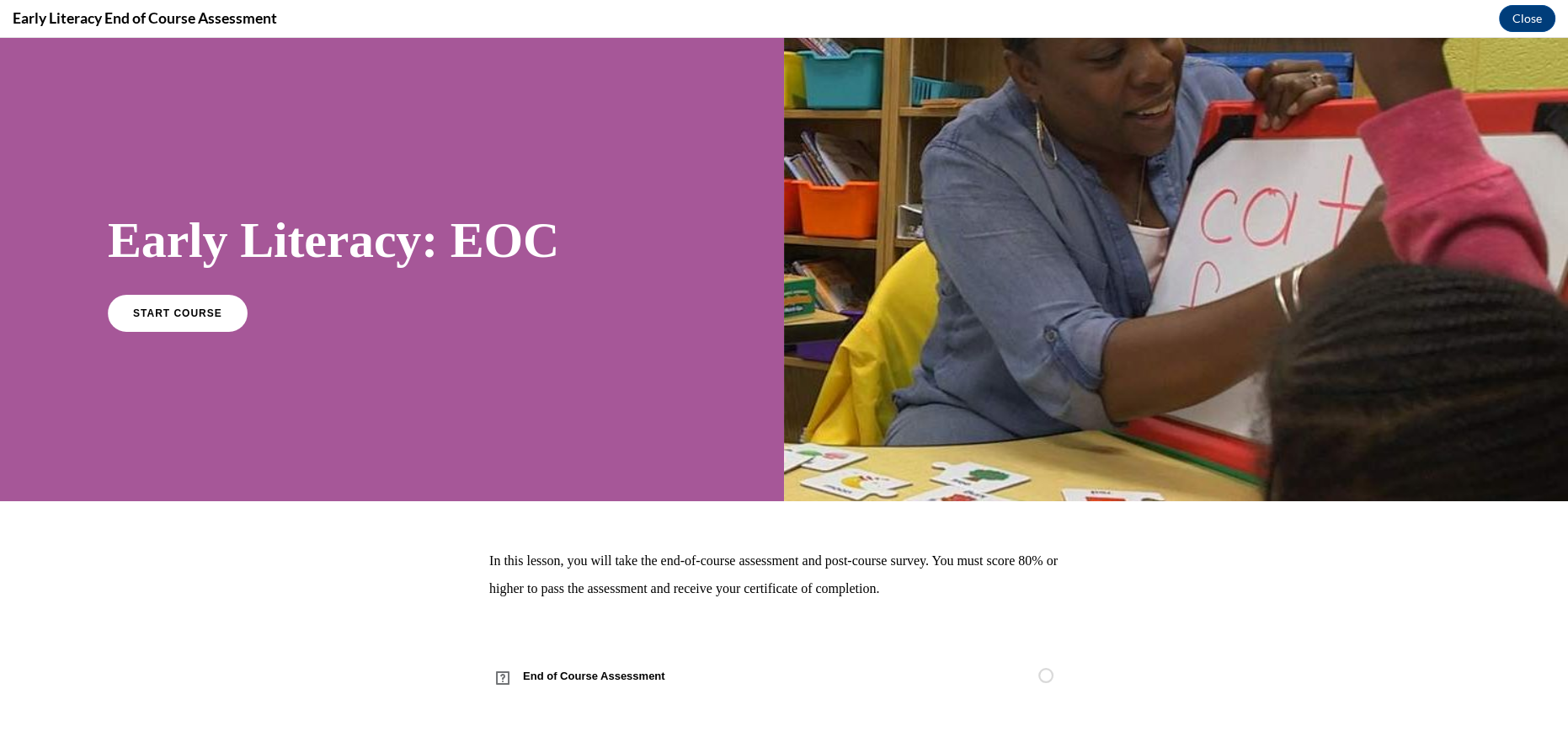
scroll to position [0, 0]
click at [189, 315] on span "START COURSE" at bounding box center [178, 312] width 94 height 13
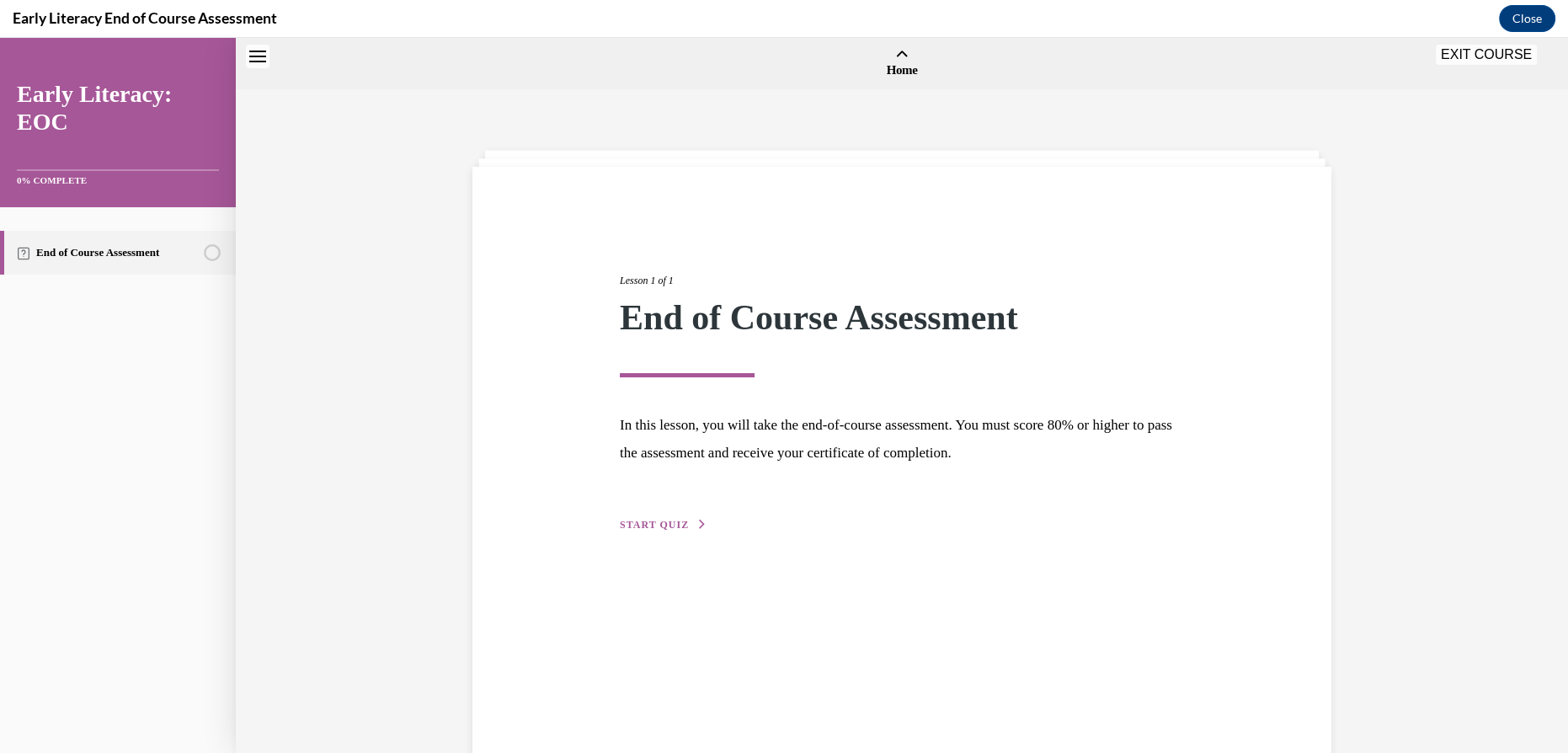
scroll to position [51, 0]
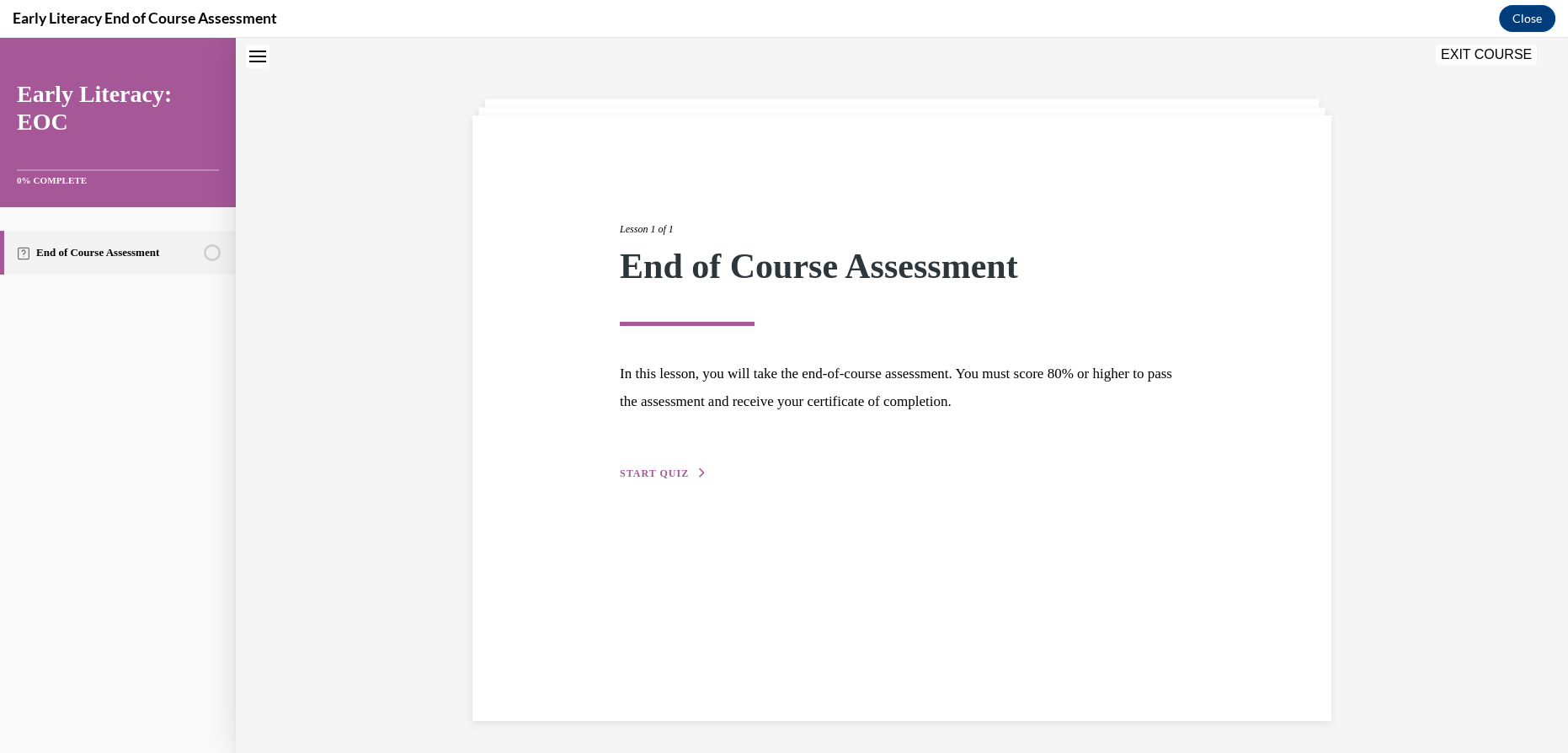
click at [649, 469] on span "START QUIZ" at bounding box center [654, 473] width 69 height 12
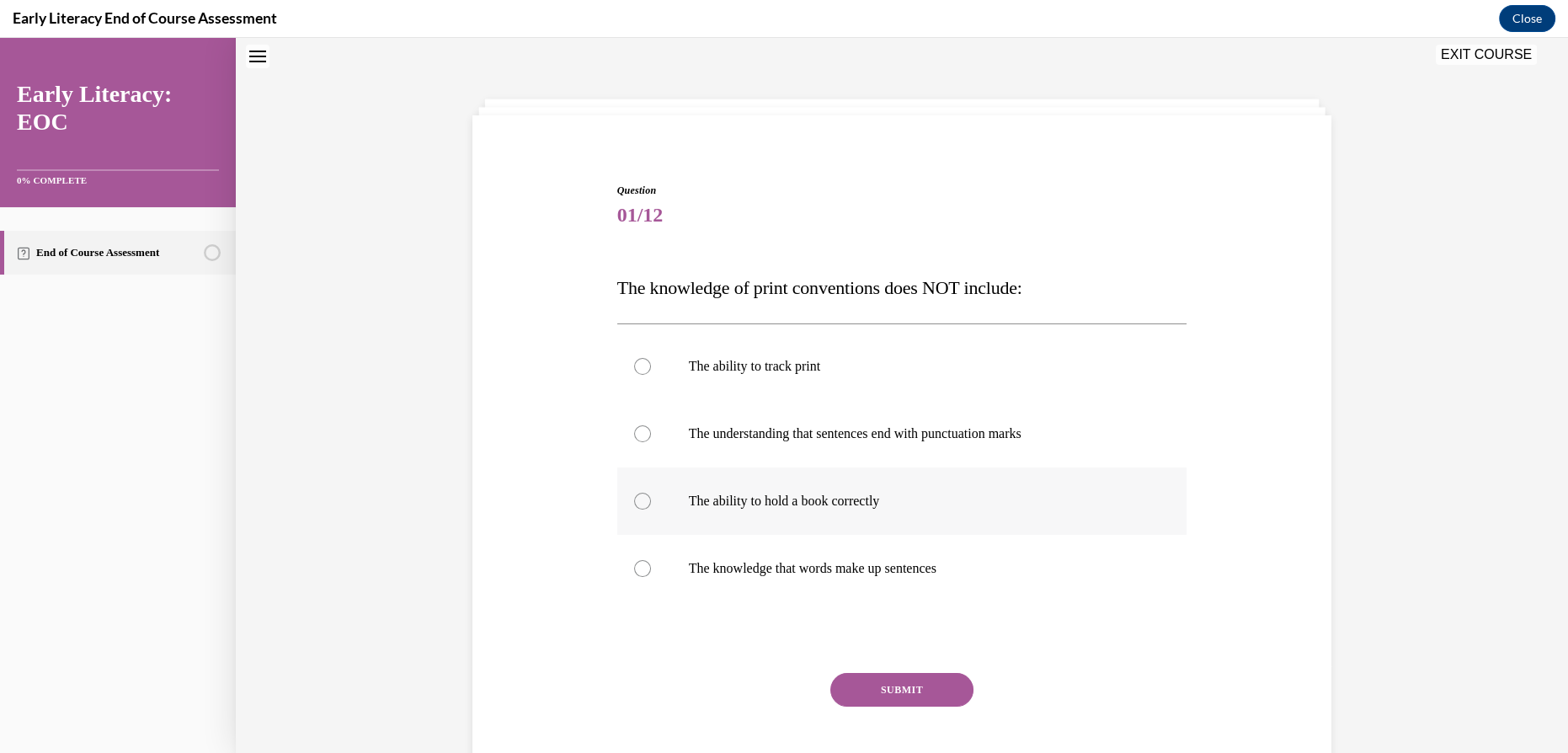
click at [779, 478] on div at bounding box center [902, 501] width 570 height 68
click at [923, 694] on button "SUBMIT" at bounding box center [901, 689] width 144 height 33
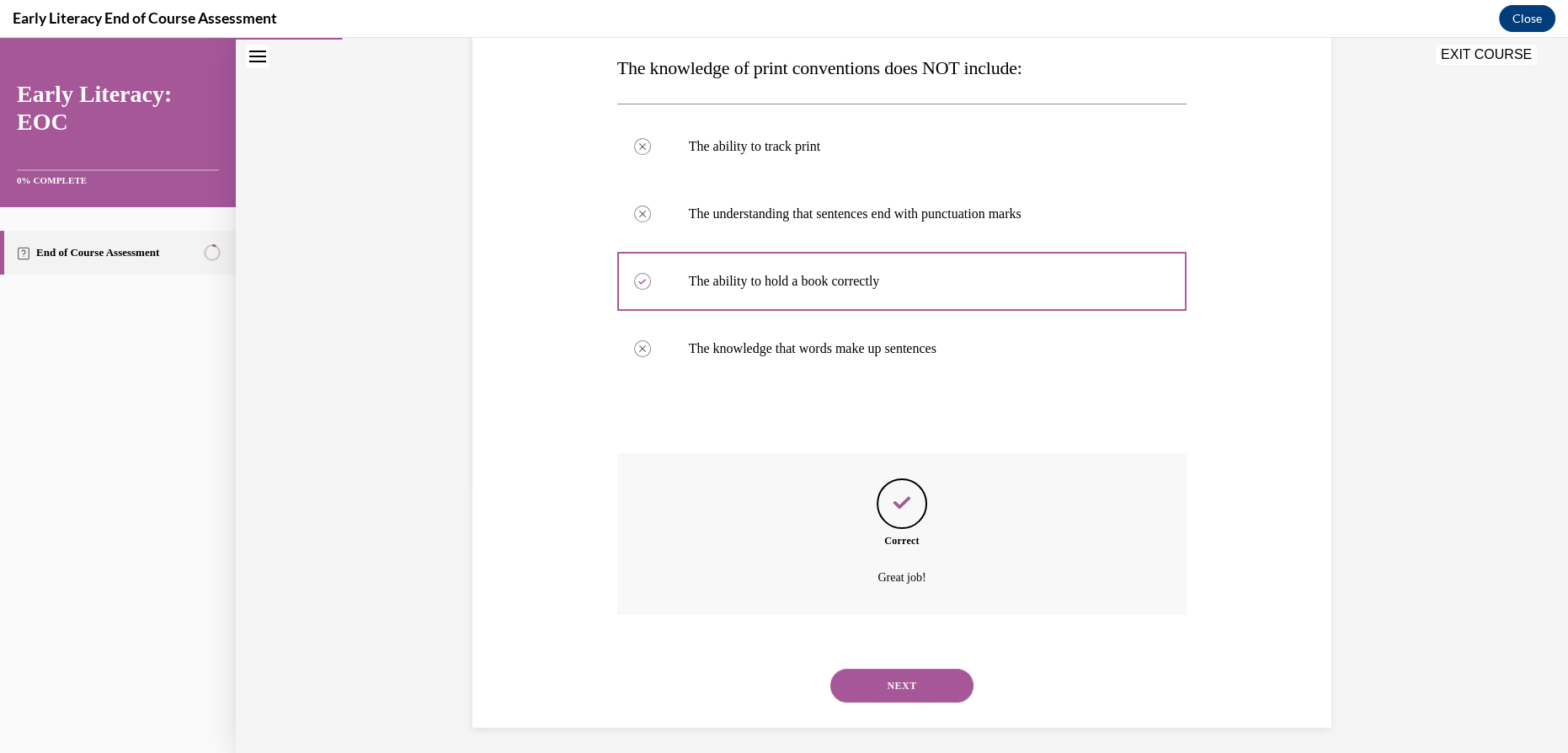
scroll to position [279, 0]
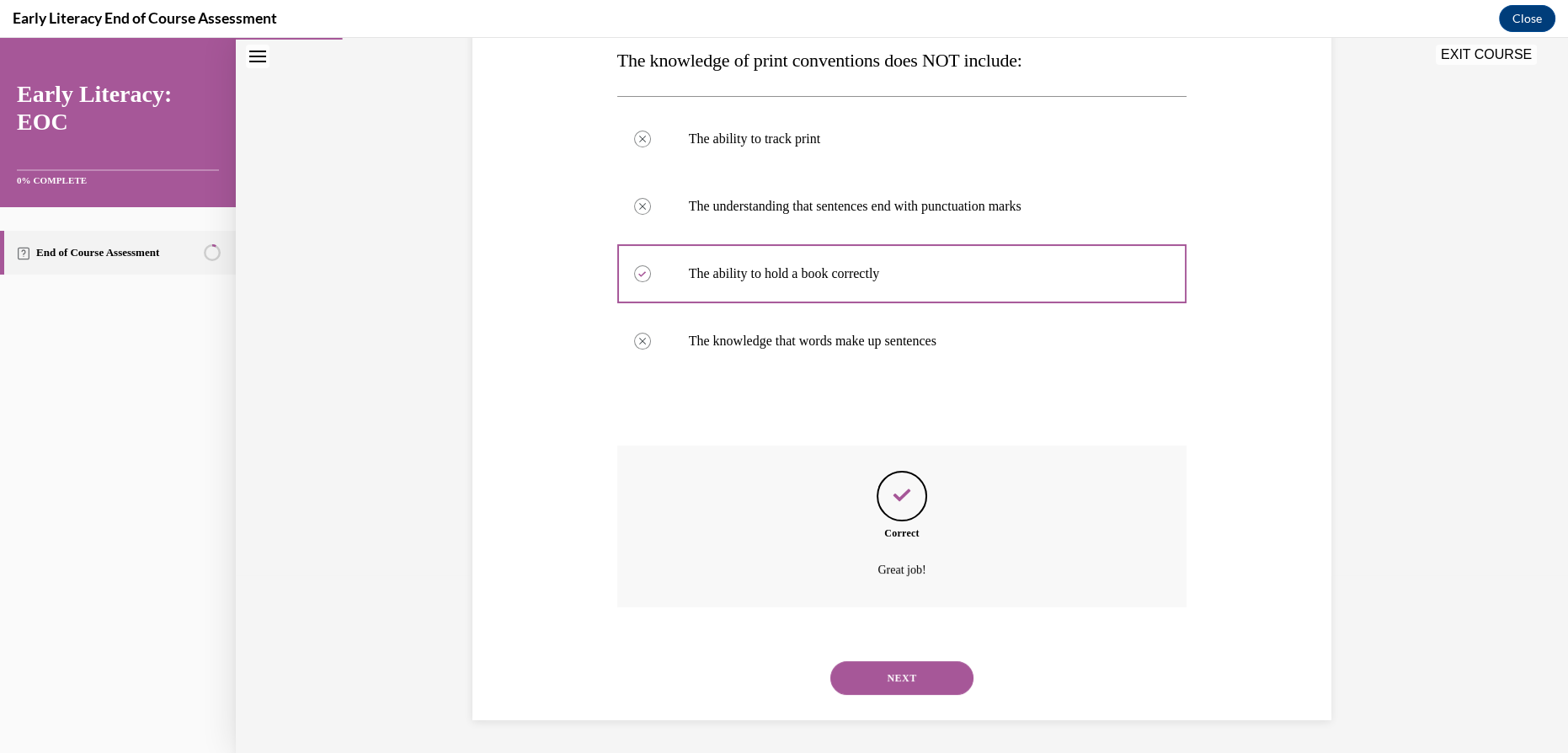
click at [882, 673] on button "NEXT" at bounding box center [901, 677] width 144 height 33
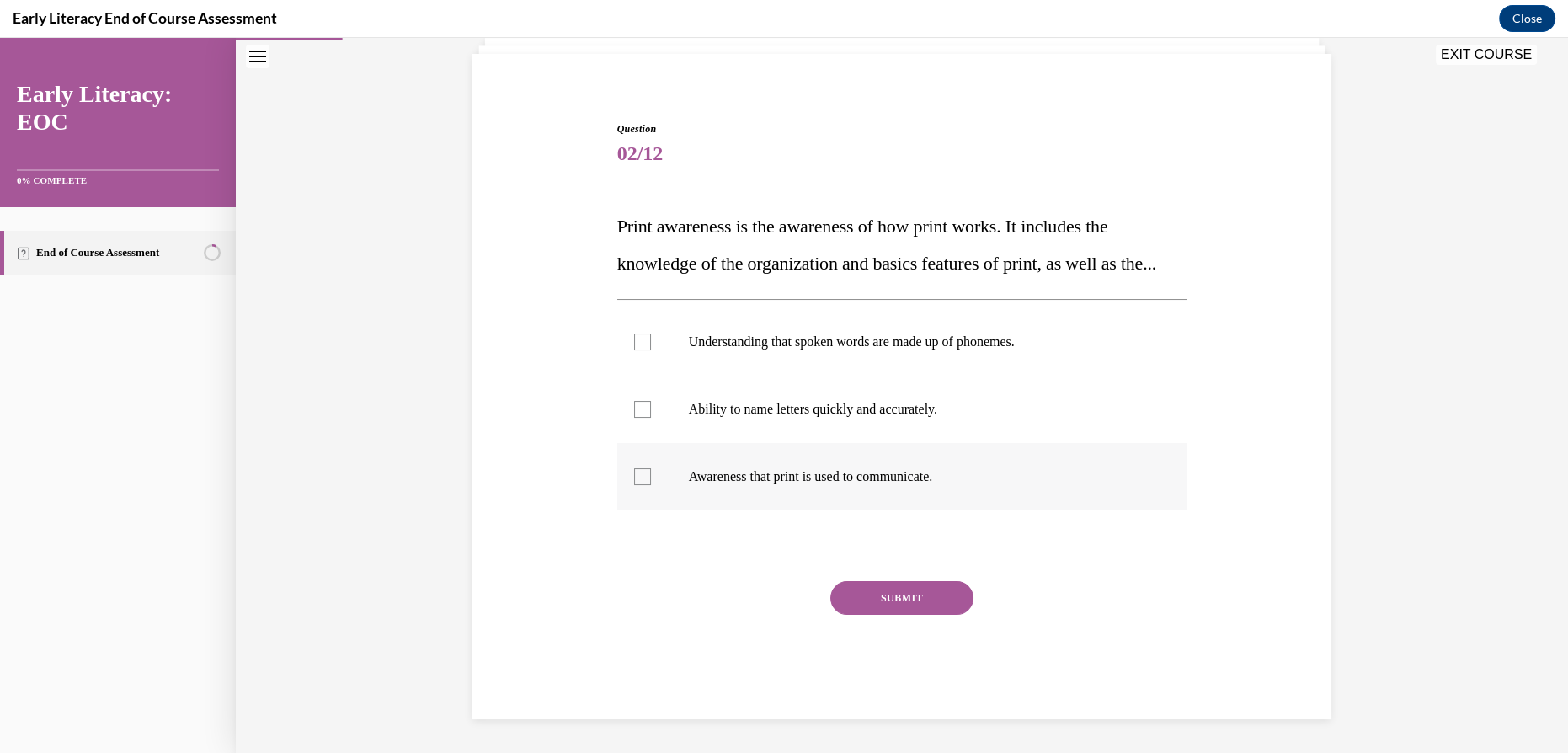
click at [791, 500] on div at bounding box center [902, 477] width 570 height 68
click at [907, 617] on div "SUBMIT" at bounding box center [902, 622] width 570 height 84
click at [910, 592] on button "SUBMIT" at bounding box center [901, 597] width 144 height 33
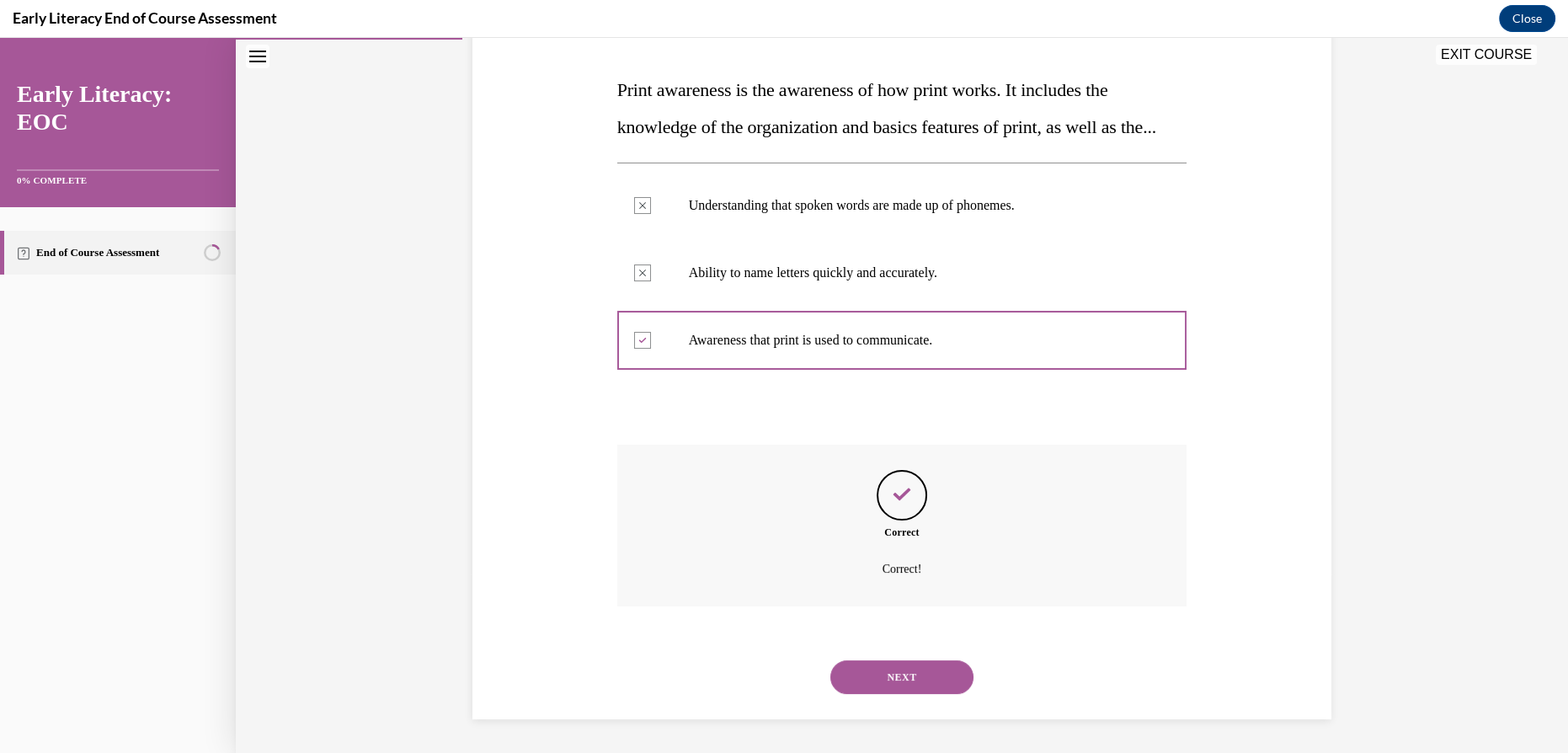
scroll to position [285, 0]
click at [892, 675] on button "NEXT" at bounding box center [901, 676] width 144 height 33
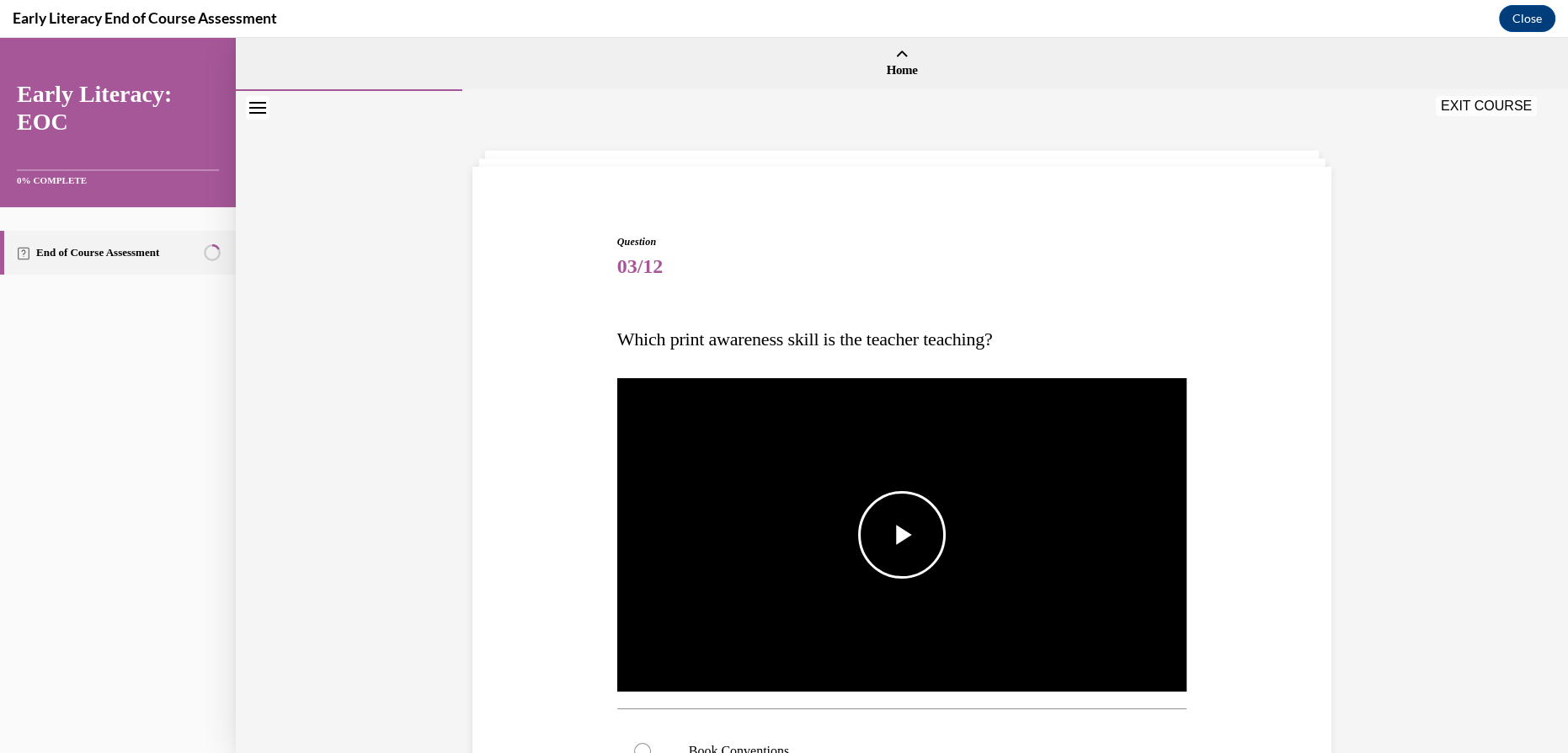
click at [902, 535] on span "Video player" at bounding box center [902, 535] width 0 height 0
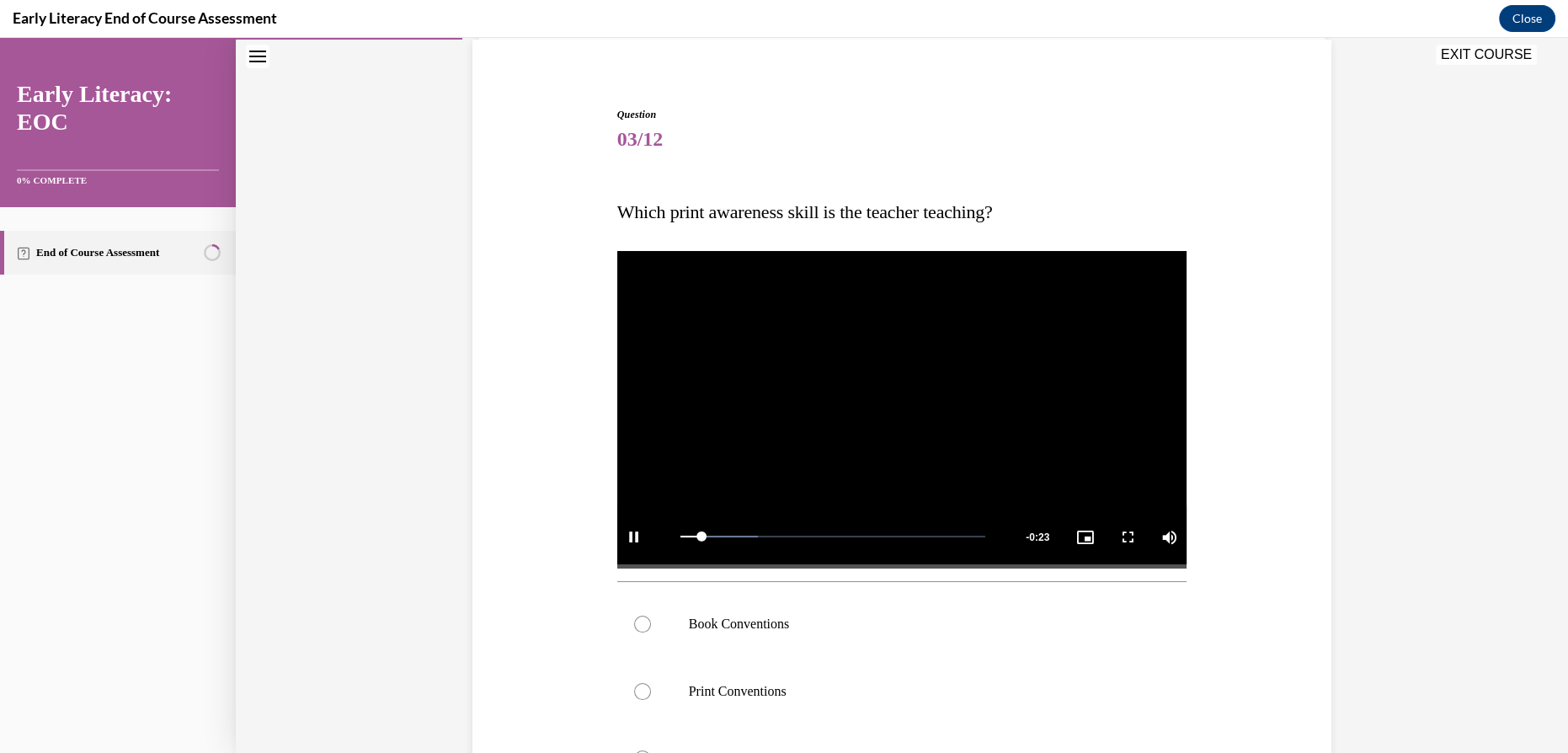
scroll to position [256, 0]
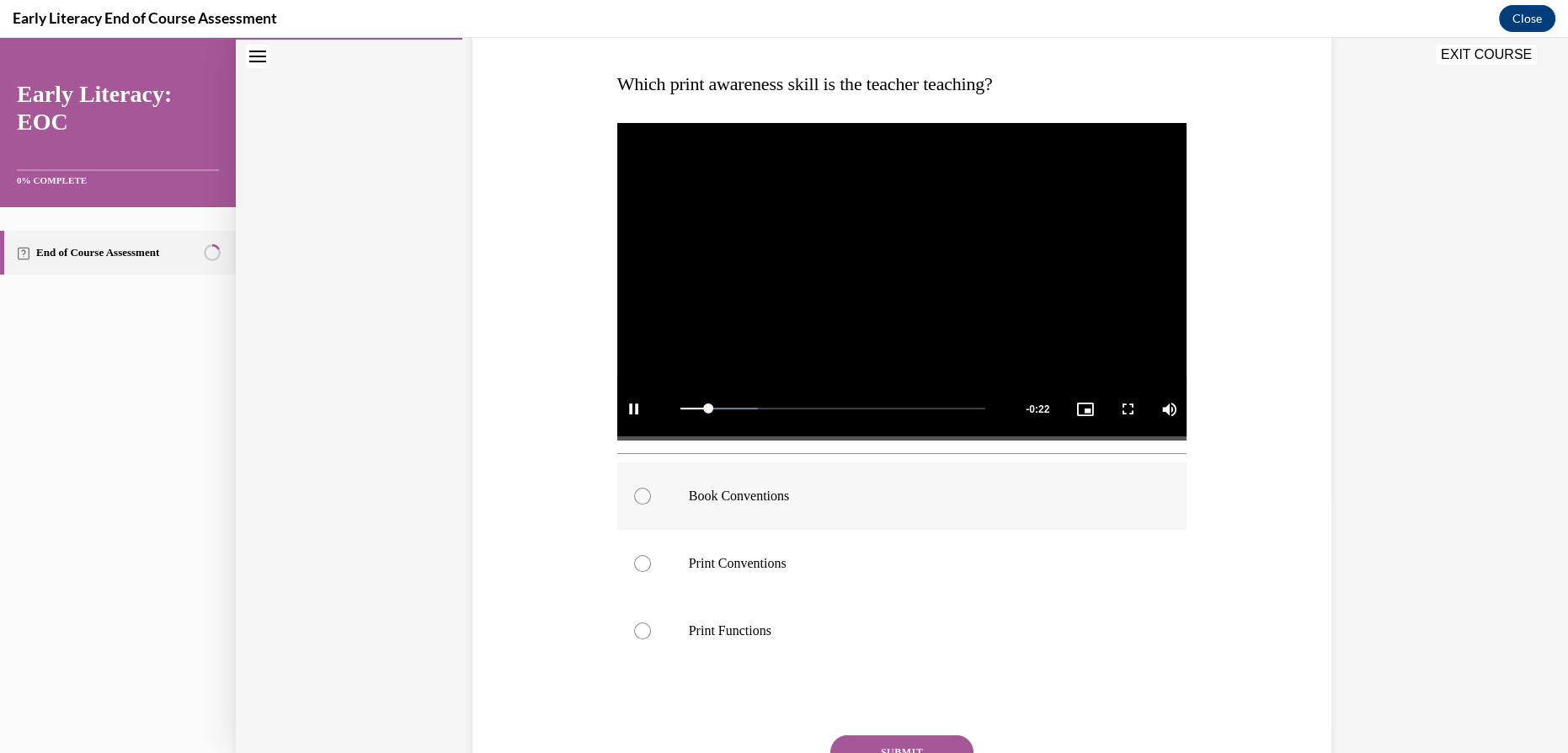
click at [835, 508] on div at bounding box center [902, 496] width 570 height 68
click at [890, 740] on button "SUBMIT" at bounding box center [901, 751] width 144 height 33
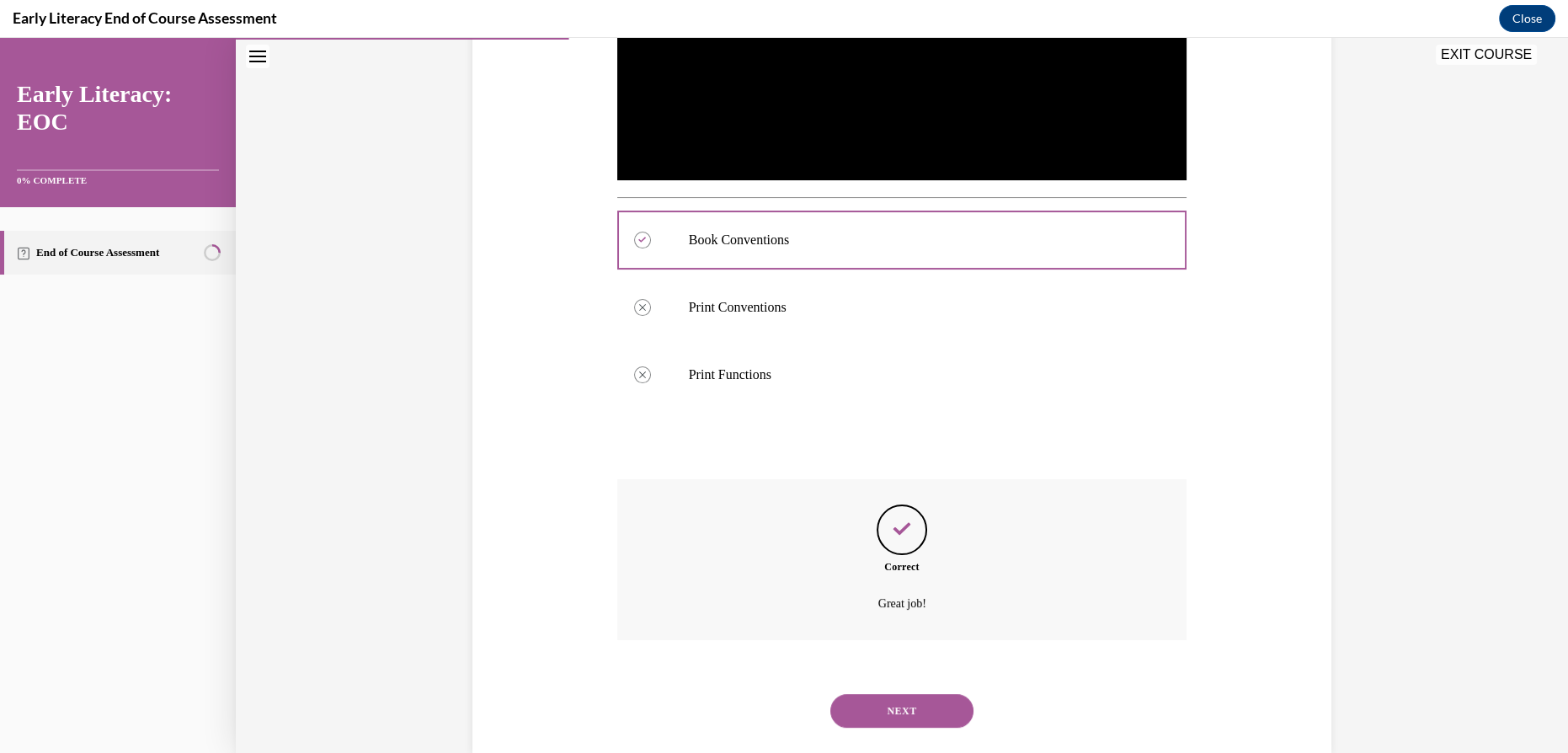
scroll to position [544, 0]
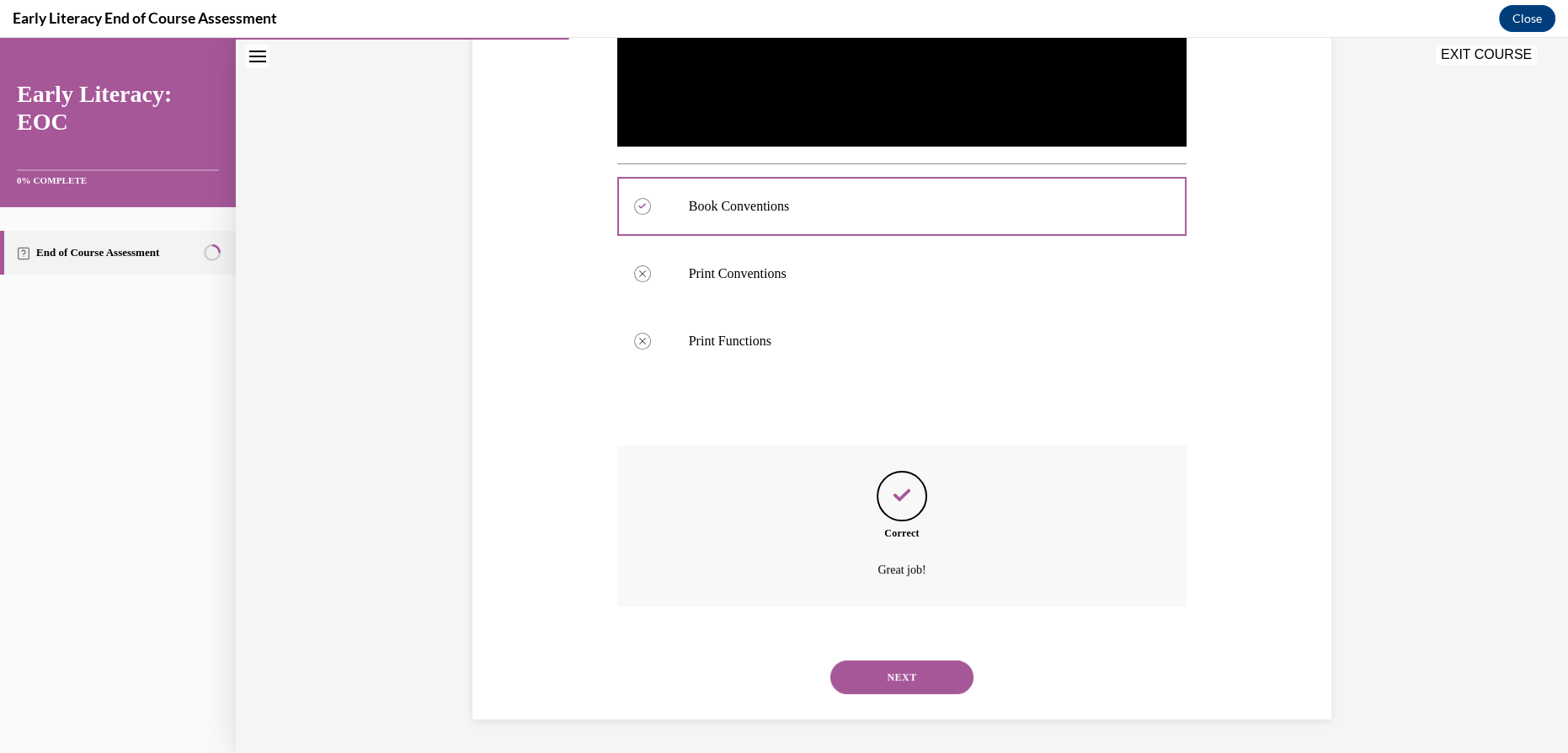
click at [892, 692] on button "NEXT" at bounding box center [901, 676] width 144 height 33
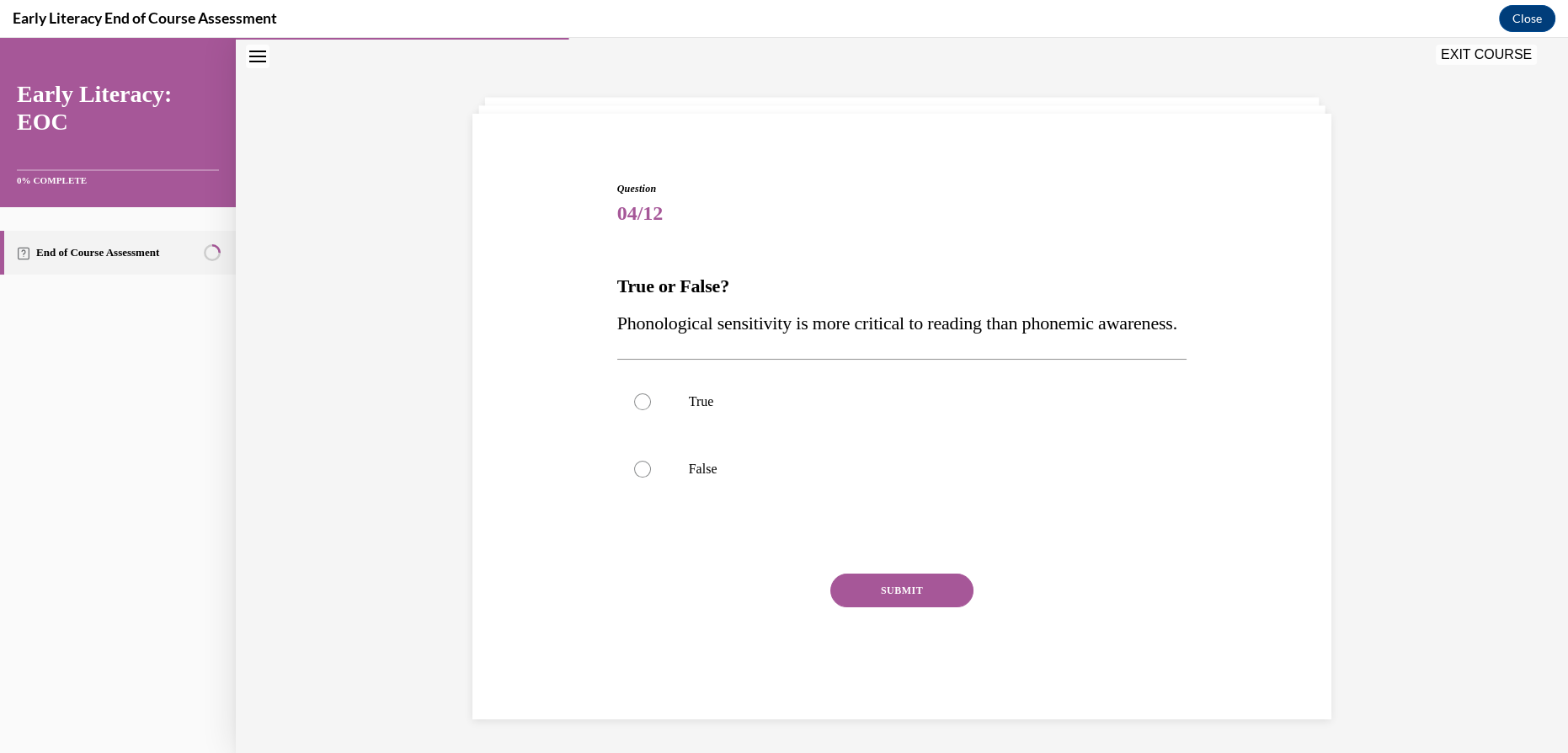
scroll to position [82, 0]
drag, startPoint x: 620, startPoint y: 480, endPoint x: 652, endPoint y: 493, distance: 34.5
click at [620, 480] on div at bounding box center [902, 469] width 570 height 68
click at [894, 605] on button "SUBMIT" at bounding box center [901, 590] width 144 height 33
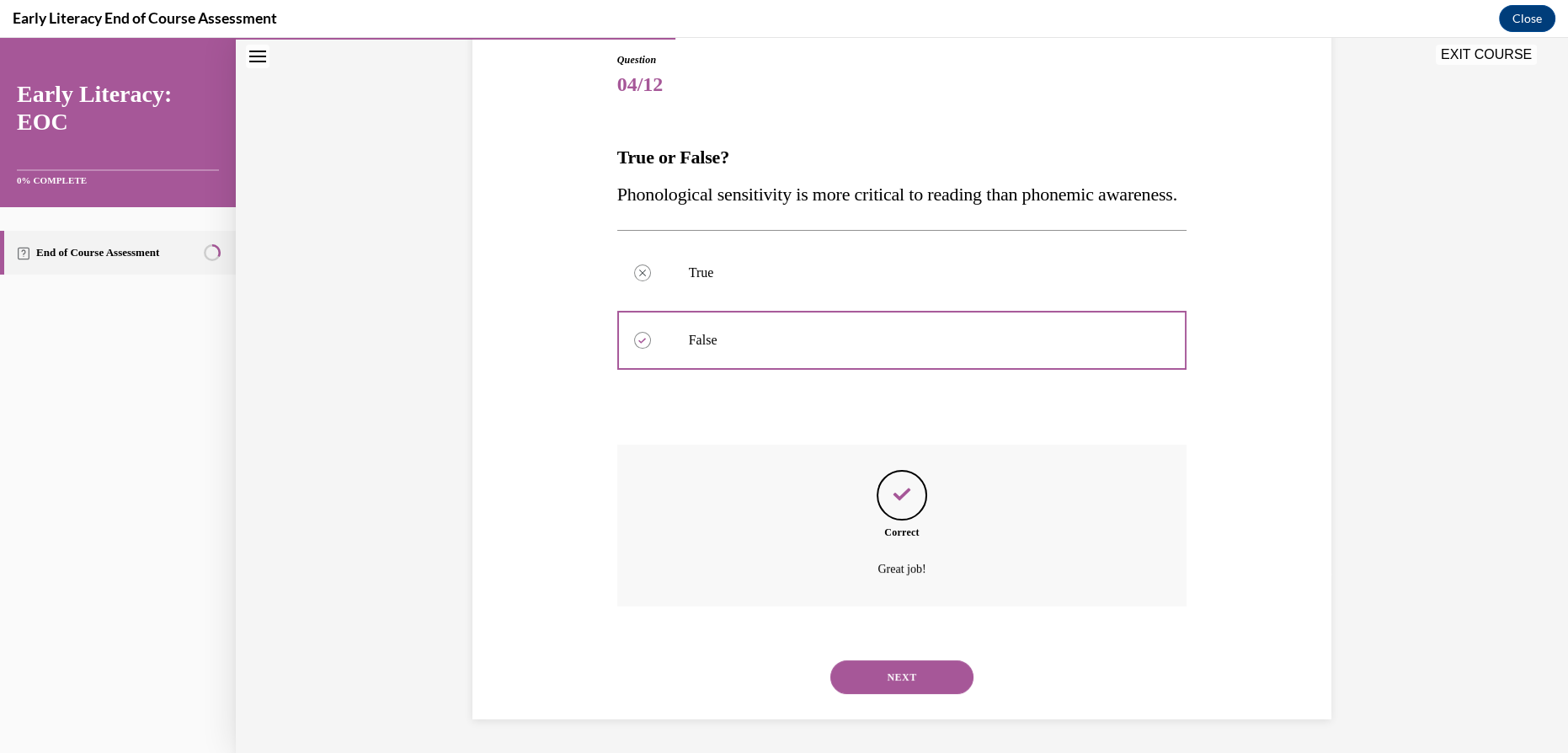
scroll to position [218, 0]
click at [881, 668] on button "NEXT" at bounding box center [901, 676] width 144 height 33
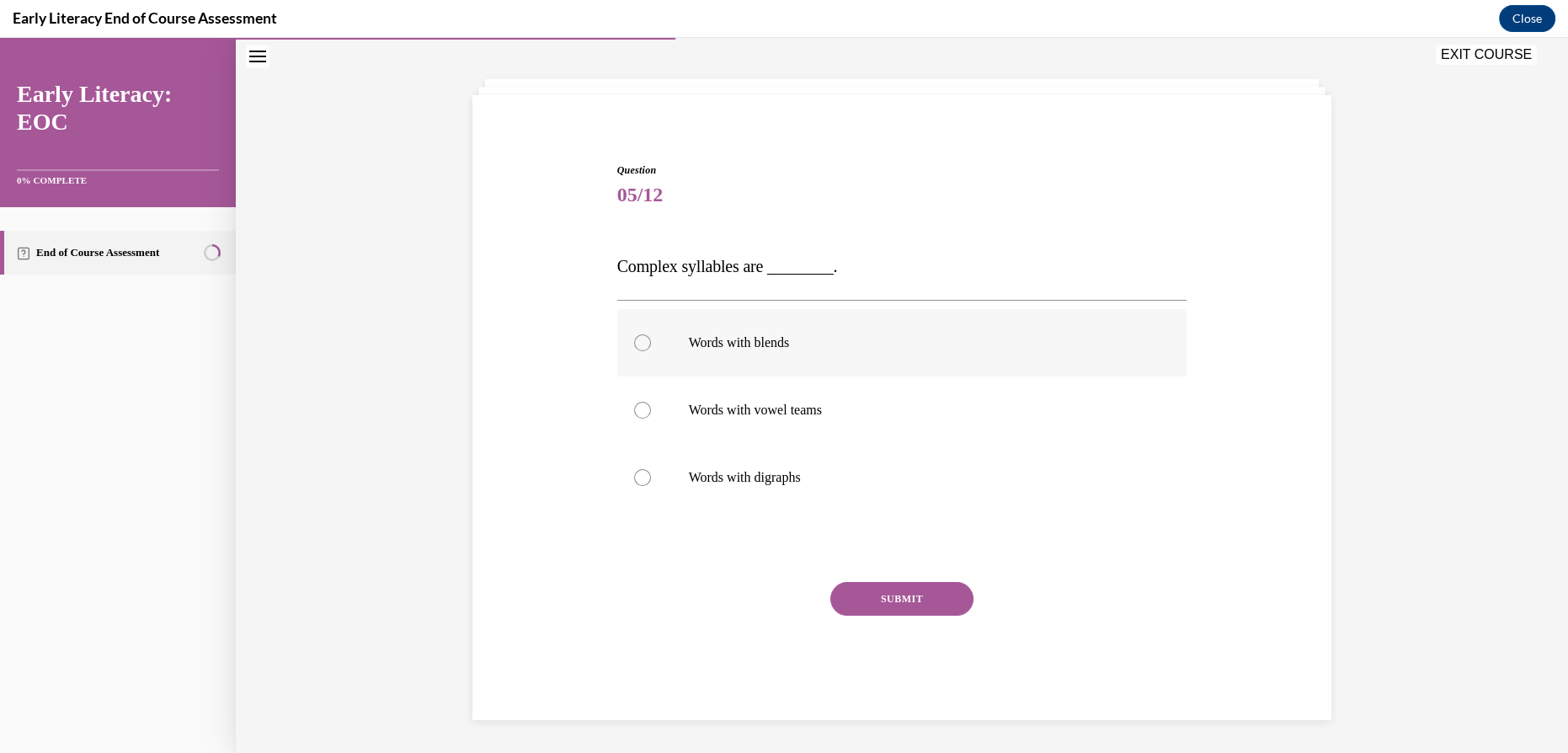
click at [756, 349] on p "Words with blends" at bounding box center [917, 342] width 456 height 17
click at [905, 620] on div "SUBMIT" at bounding box center [902, 623] width 570 height 84
click at [904, 617] on div "SUBMIT" at bounding box center [902, 623] width 570 height 84
click at [873, 587] on button "SUBMIT" at bounding box center [901, 598] width 144 height 33
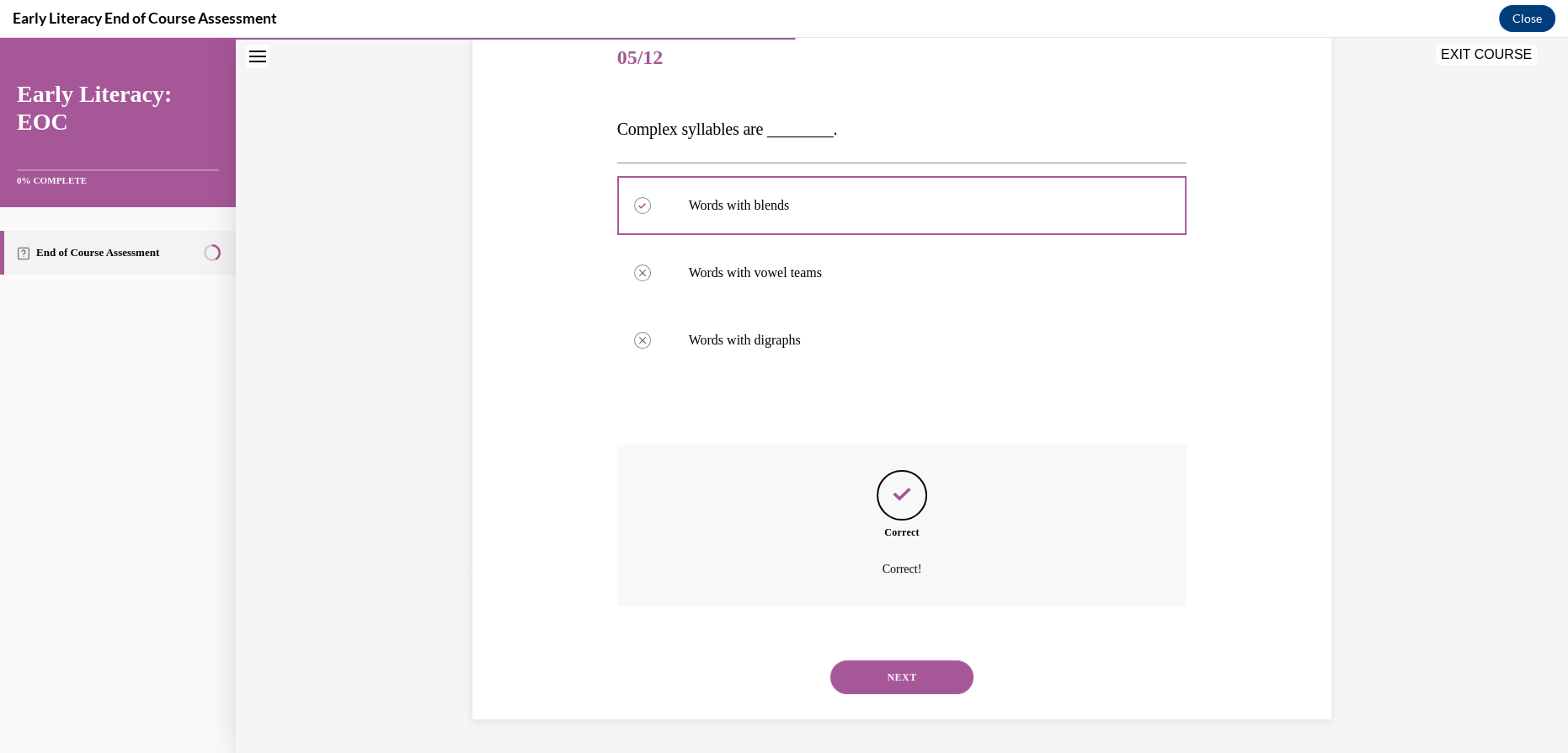
click at [903, 668] on button "NEXT" at bounding box center [901, 676] width 144 height 33
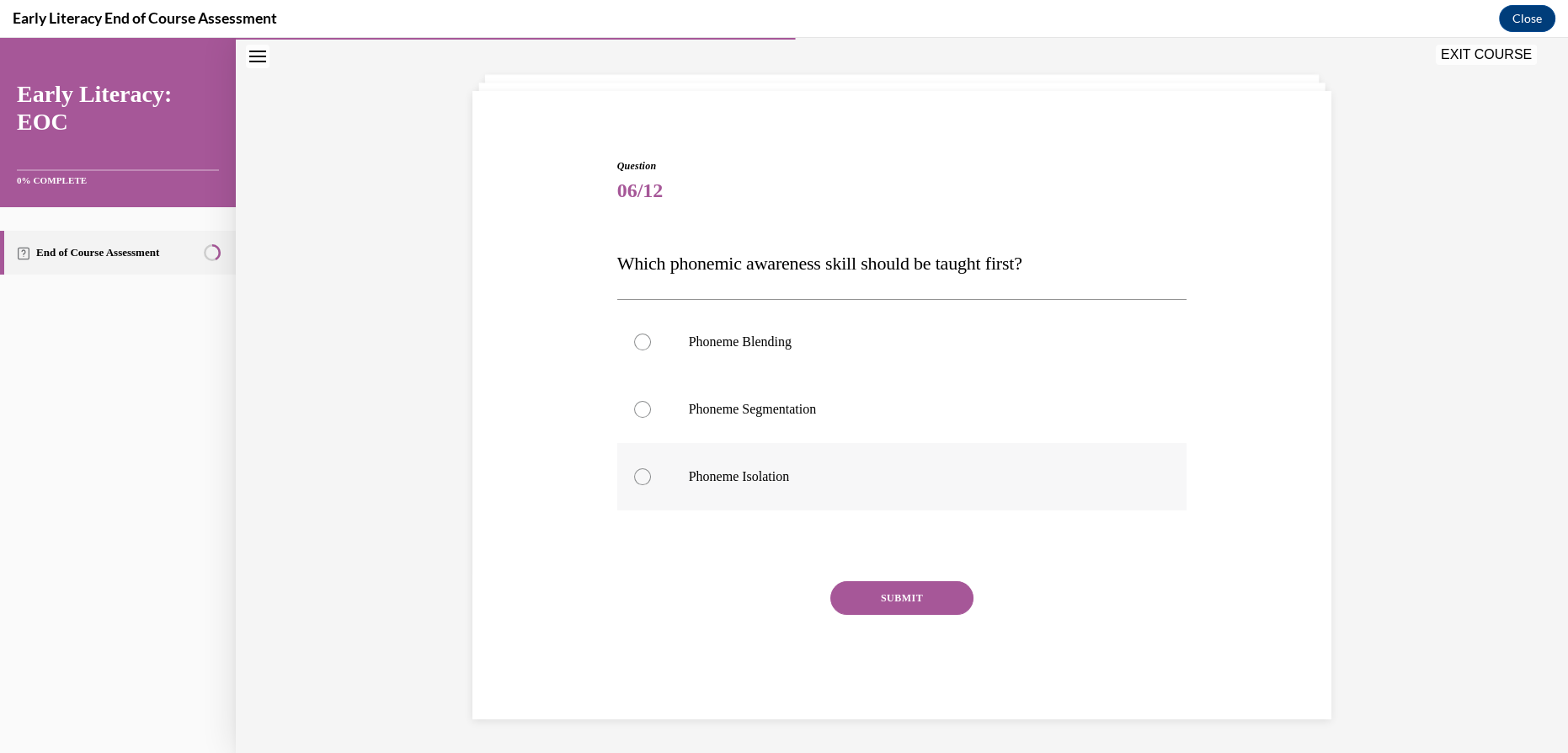
click at [758, 488] on div at bounding box center [902, 477] width 570 height 68
click at [871, 607] on button "SUBMIT" at bounding box center [901, 597] width 144 height 33
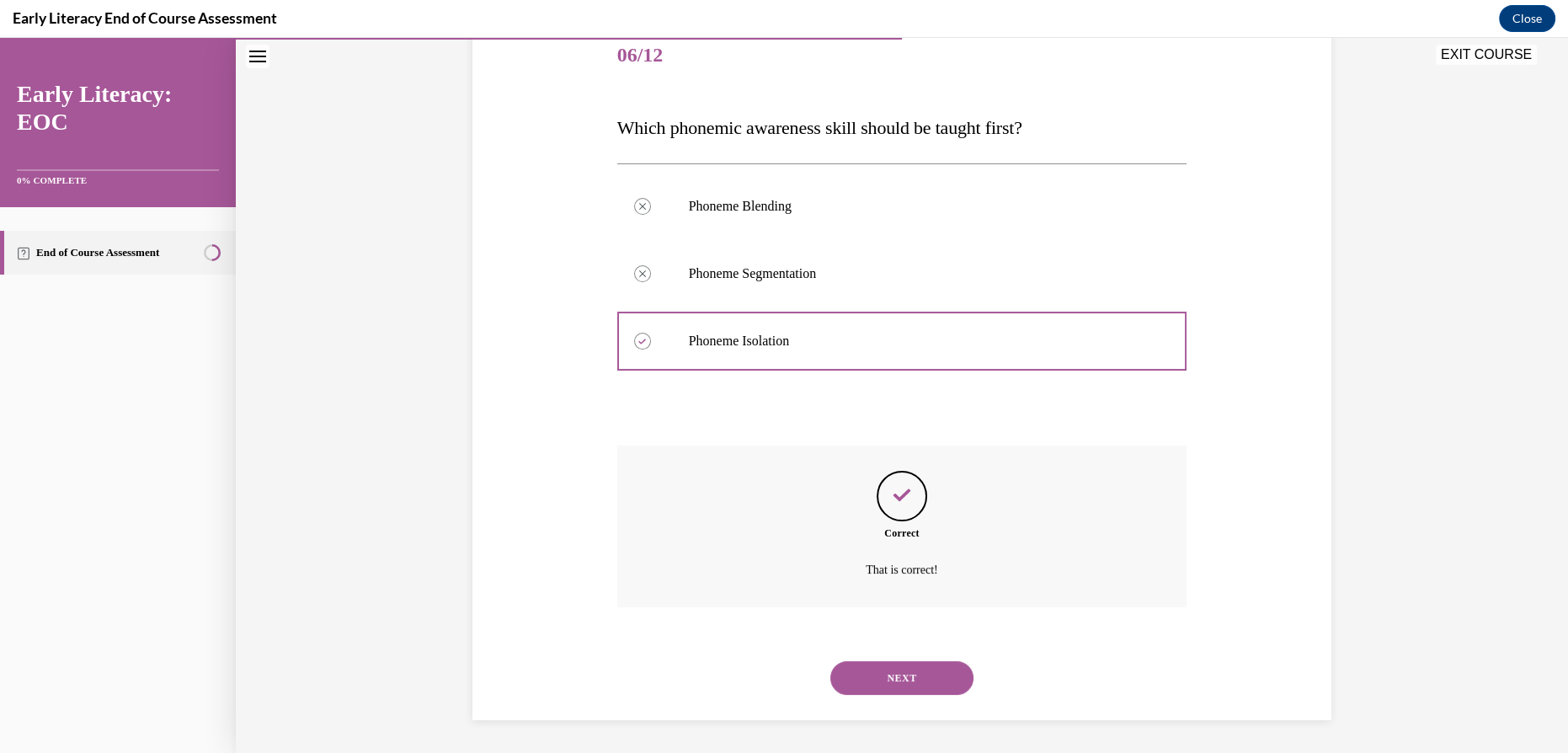
click at [907, 677] on button "NEXT" at bounding box center [901, 677] width 144 height 33
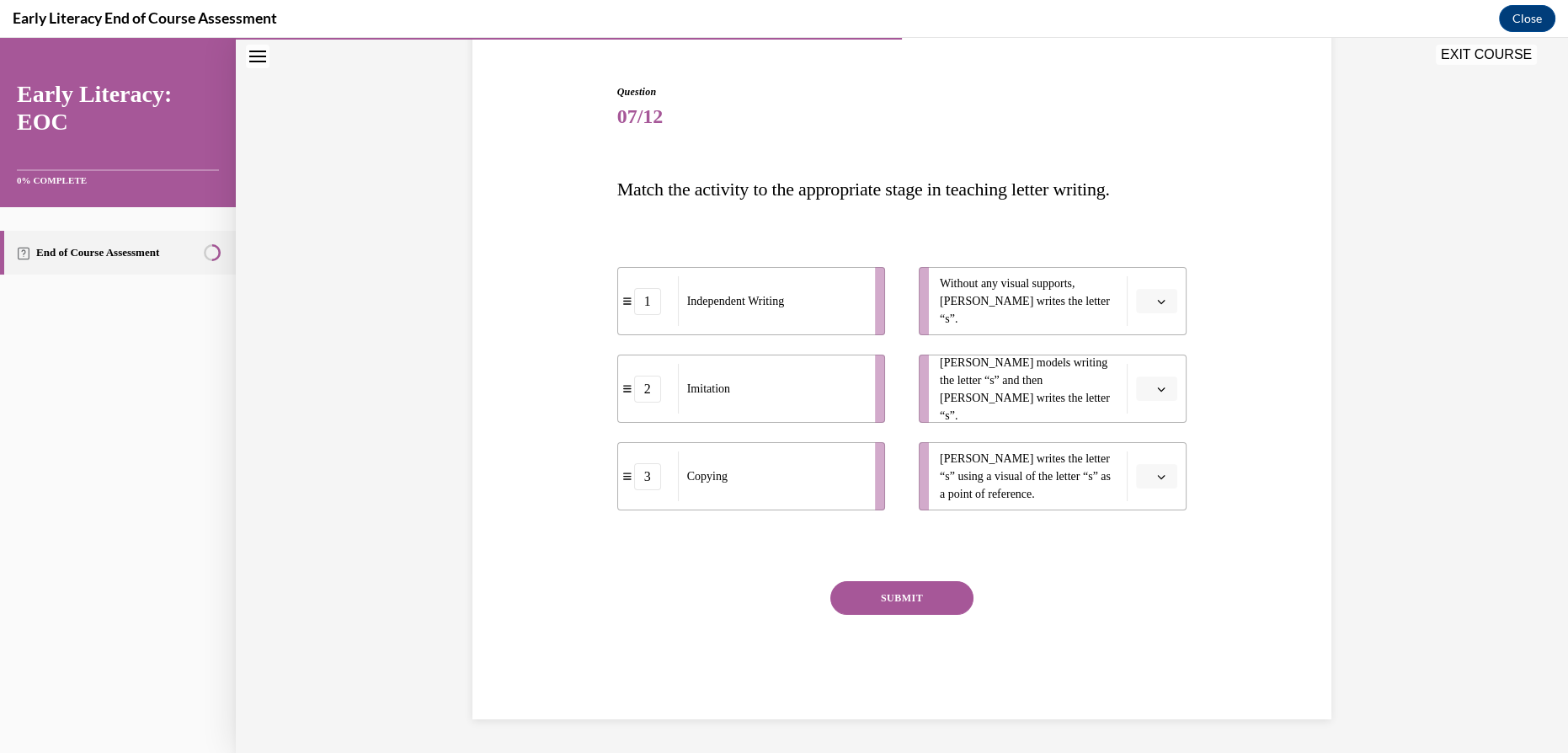
drag, startPoint x: 1145, startPoint y: 304, endPoint x: 866, endPoint y: 298, distance: 279.1
click at [868, 298] on div "1 Independent Writing 2 Imitation 3 Copying Without any visual supports, Tina w…" at bounding box center [902, 371] width 570 height 277
drag, startPoint x: 861, startPoint y: 299, endPoint x: 1213, endPoint y: 303, distance: 352.0
click at [1213, 304] on li "1 Independent Writing" at bounding box center [1095, 307] width 268 height 69
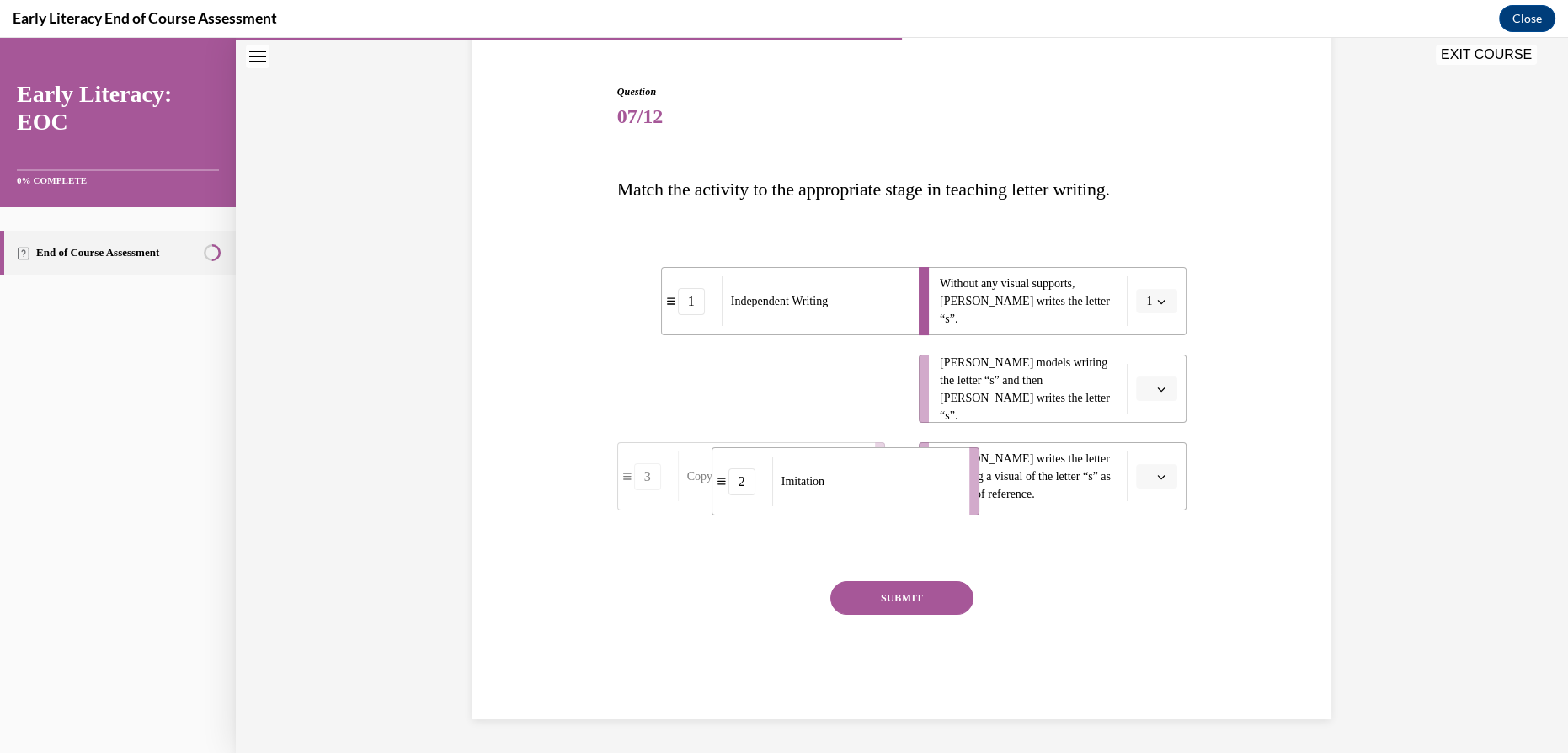
drag, startPoint x: 805, startPoint y: 386, endPoint x: 899, endPoint y: 479, distance: 132.2
drag, startPoint x: 762, startPoint y: 399, endPoint x: 829, endPoint y: 405, distance: 67.3
click at [829, 405] on div "Copying" at bounding box center [855, 402] width 186 height 50
click at [891, 593] on button "SUBMIT" at bounding box center [901, 597] width 144 height 33
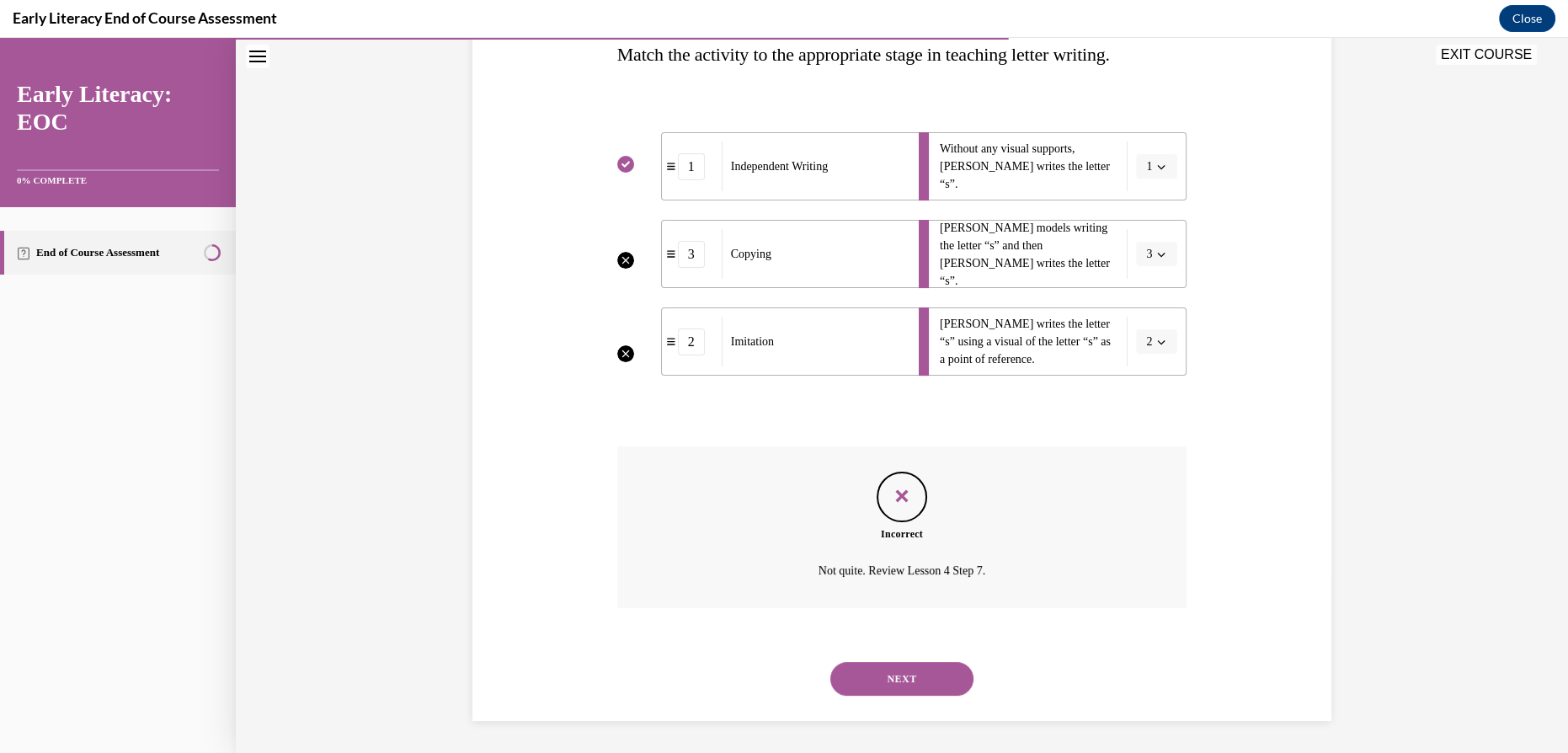
scroll to position [286, 0]
click at [924, 673] on button "NEXT" at bounding box center [901, 676] width 144 height 33
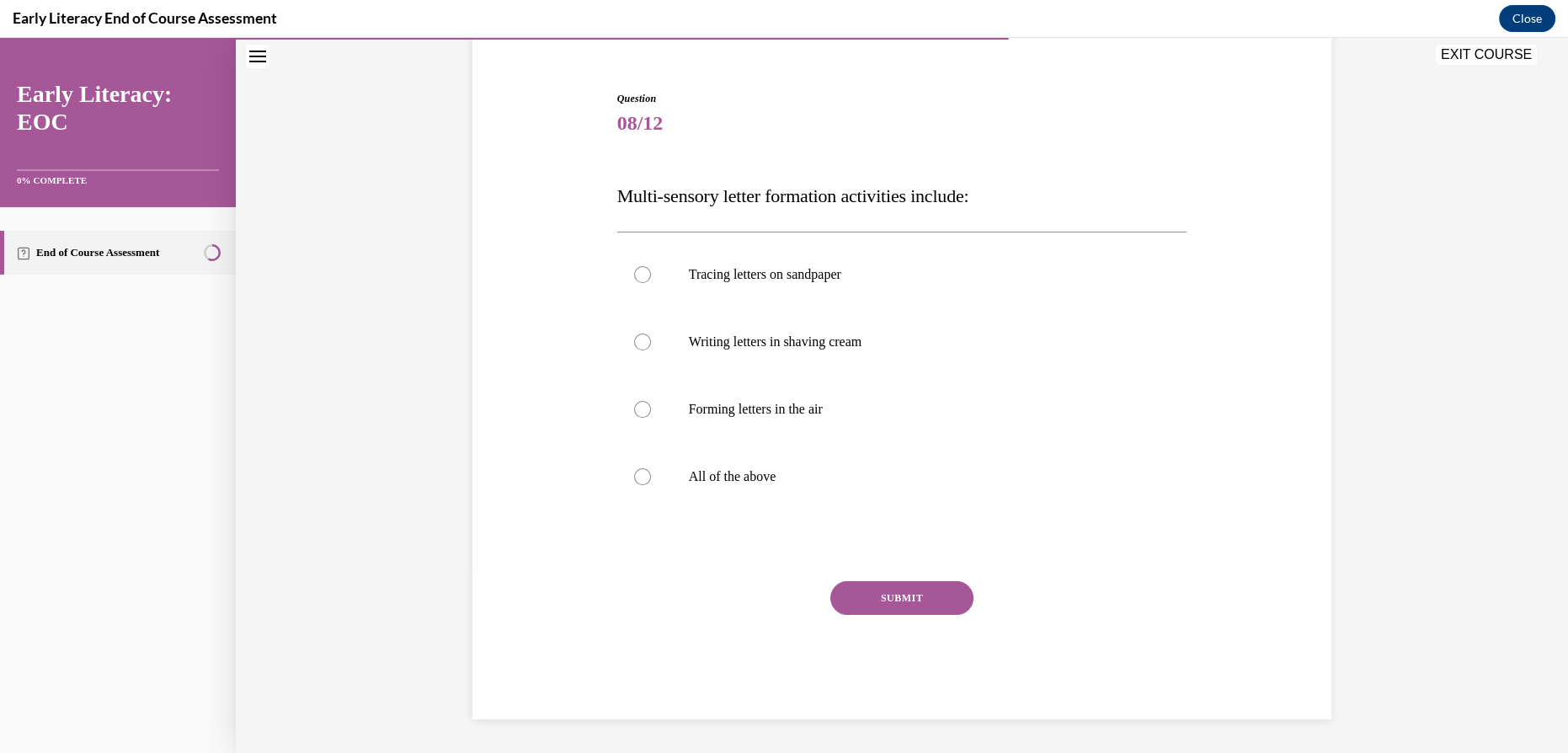
scroll to position [144, 0]
click at [750, 478] on p "All of the above" at bounding box center [917, 476] width 456 height 17
click at [783, 486] on div at bounding box center [902, 477] width 570 height 68
click at [791, 367] on div at bounding box center [902, 341] width 570 height 68
click at [799, 281] on p "Tracing letters on sandpaper" at bounding box center [917, 274] width 456 height 17
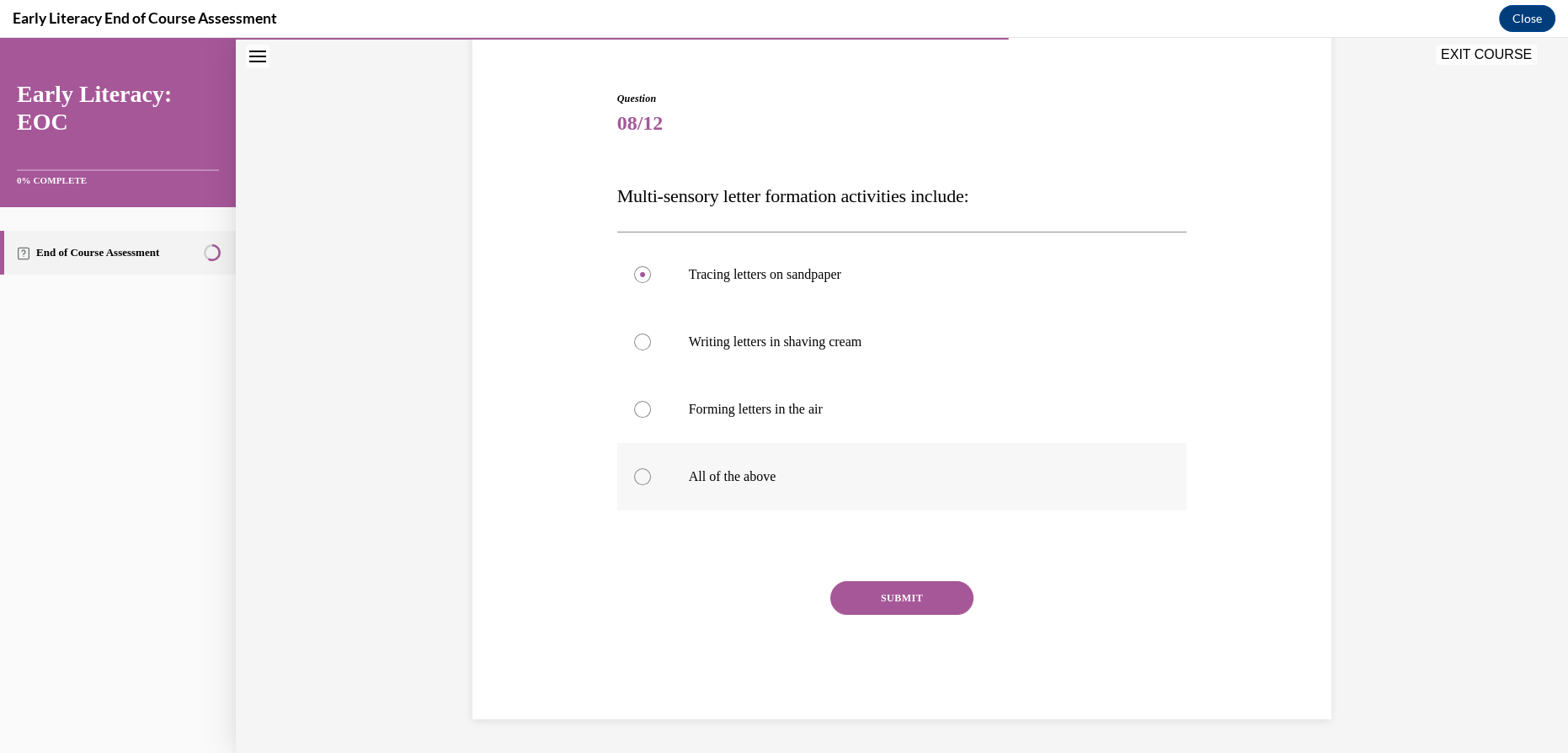
drag, startPoint x: 748, startPoint y: 483, endPoint x: 771, endPoint y: 506, distance: 32.5
click at [746, 482] on p "All of the above" at bounding box center [917, 476] width 456 height 17
click at [873, 604] on button "SUBMIT" at bounding box center [901, 597] width 144 height 33
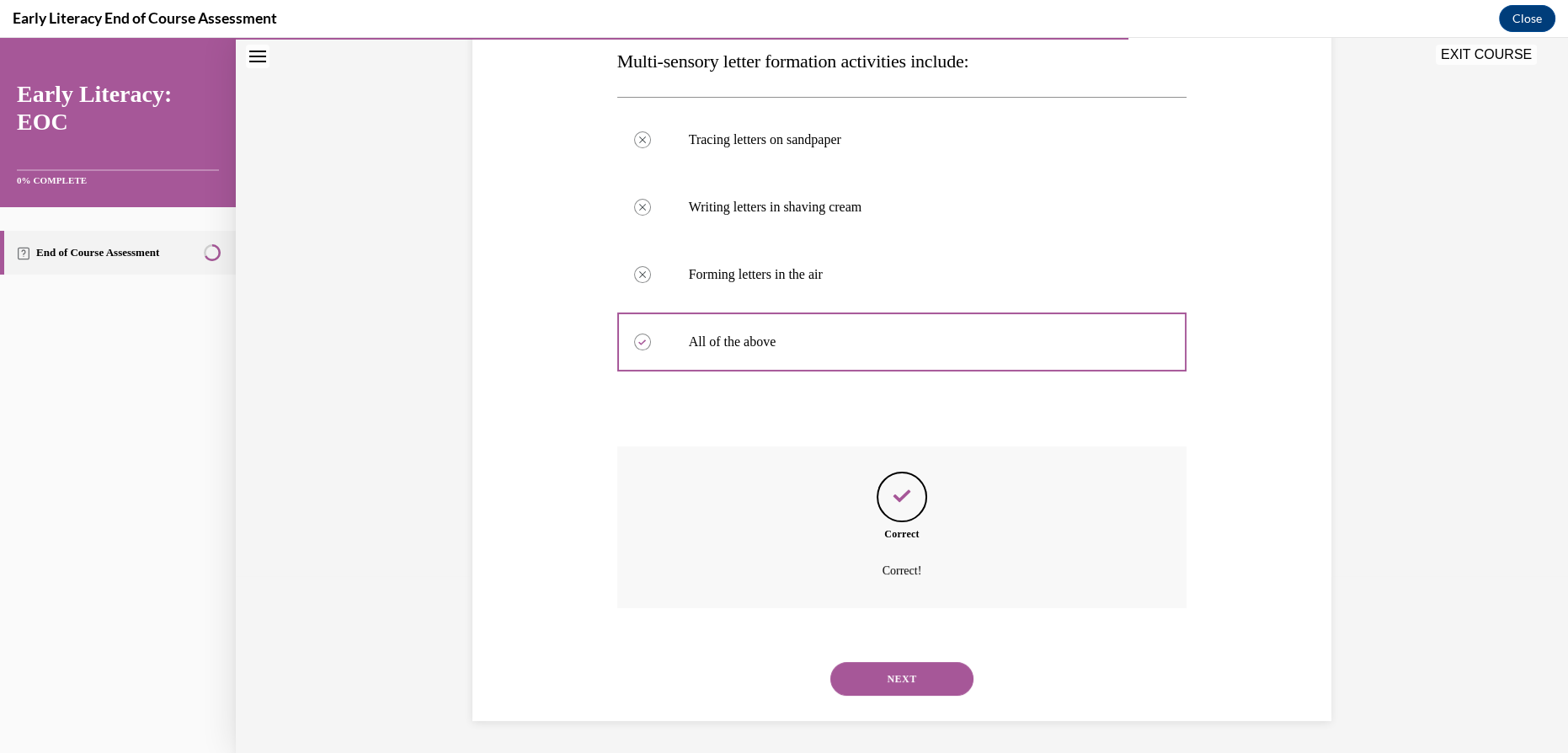
scroll to position [279, 0]
click at [917, 671] on button "NEXT" at bounding box center [901, 677] width 144 height 33
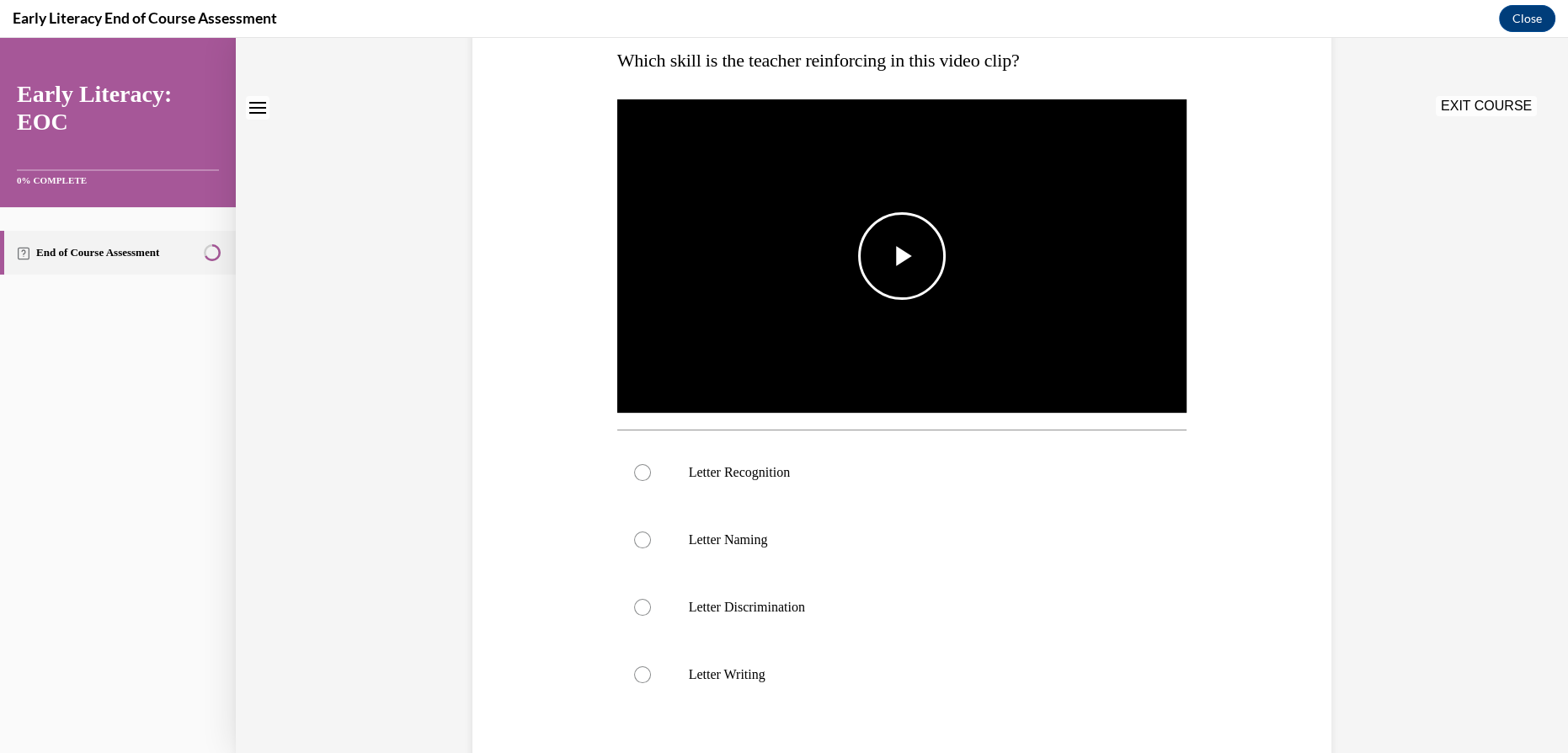
scroll to position [0, 0]
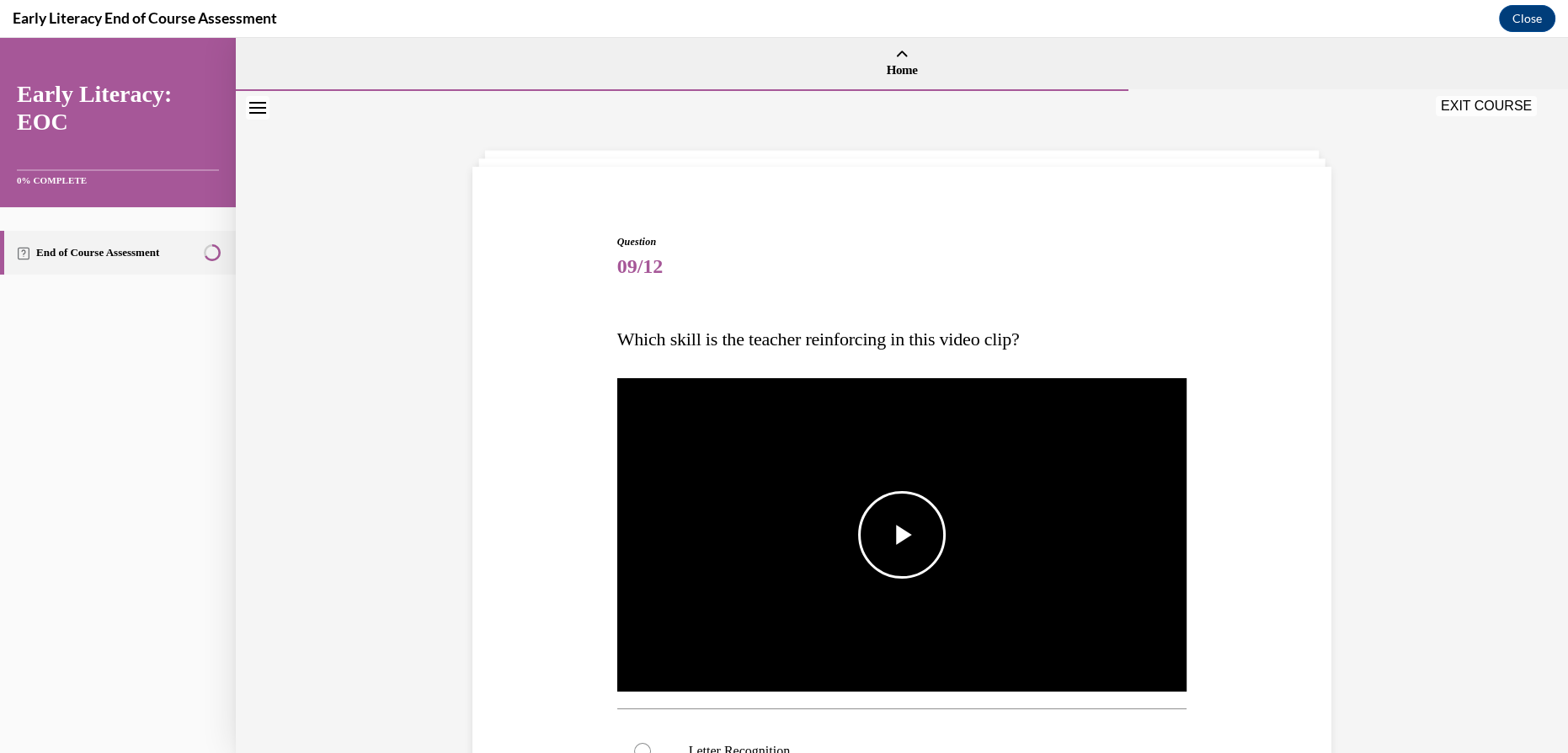
click at [902, 535] on span "Video player" at bounding box center [902, 535] width 0 height 0
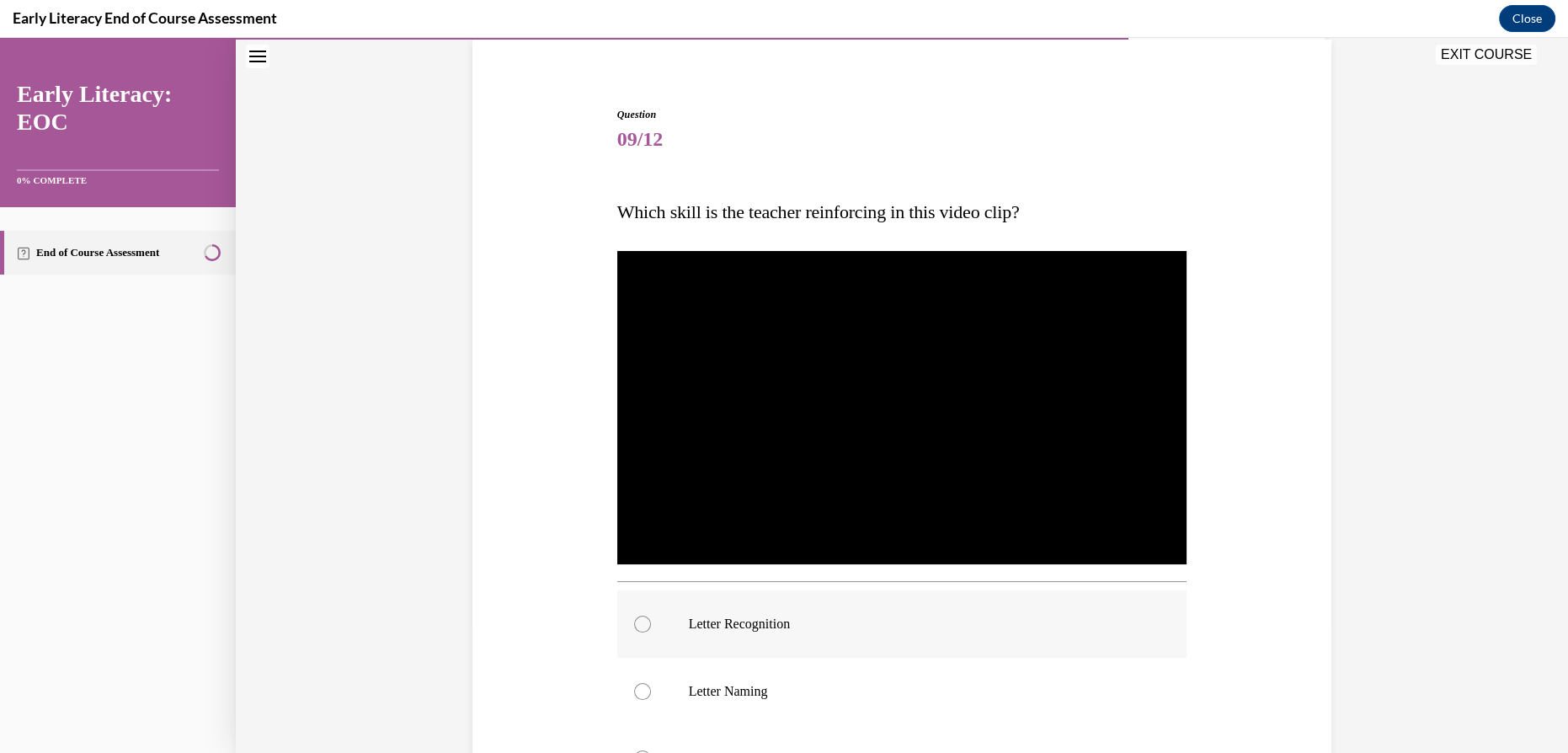
scroll to position [256, 0]
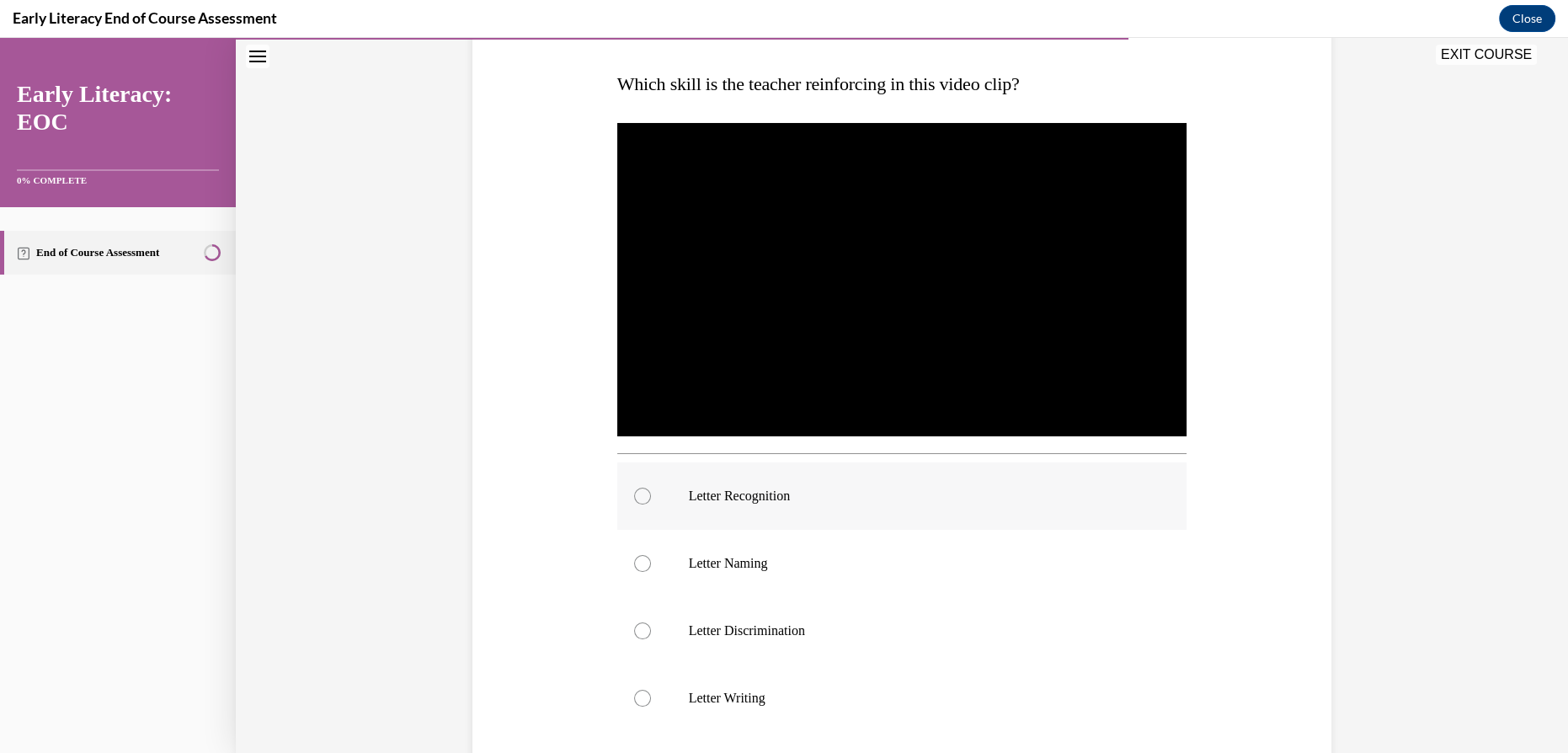
click at [852, 507] on div at bounding box center [902, 496] width 570 height 68
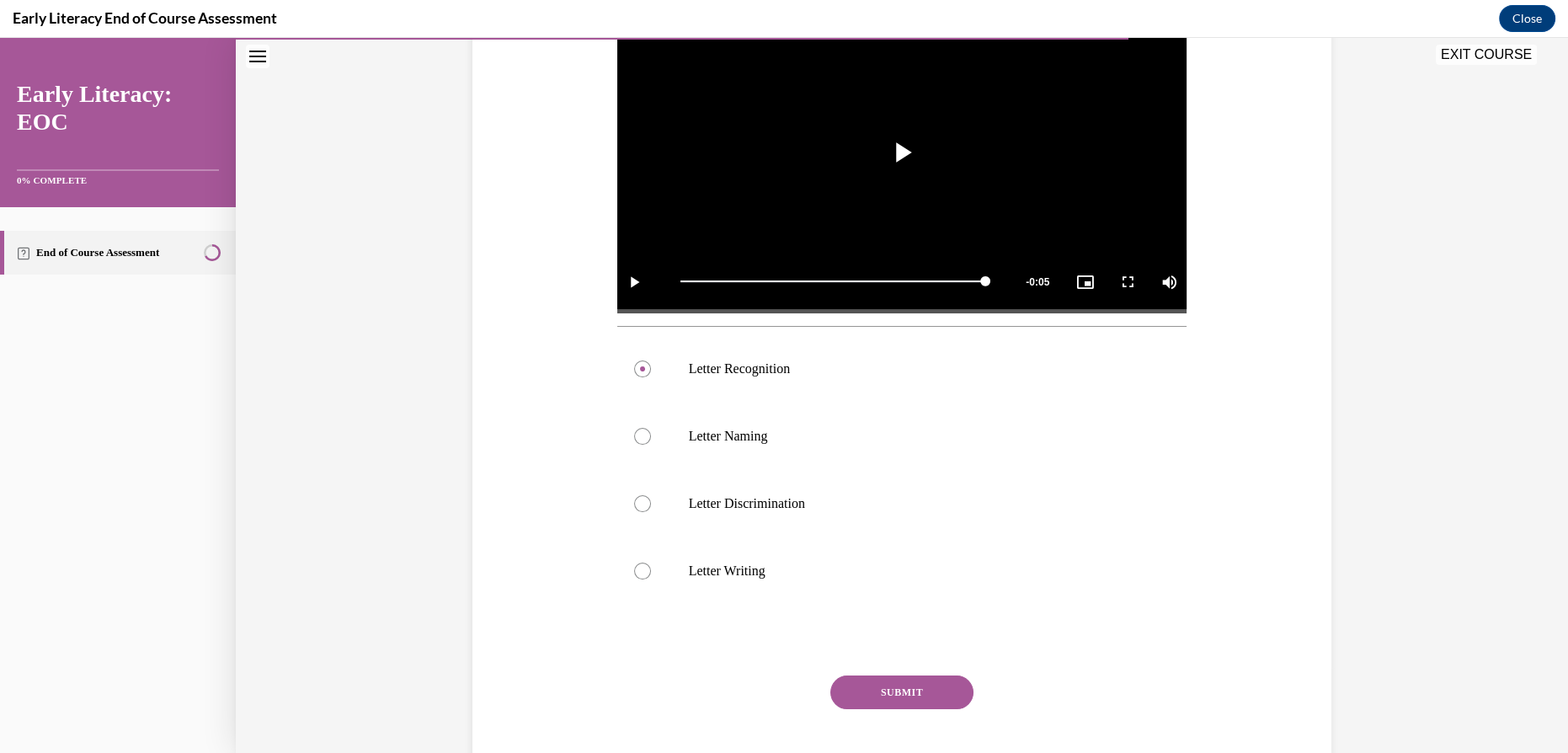
click at [926, 677] on button "SUBMIT" at bounding box center [901, 692] width 144 height 33
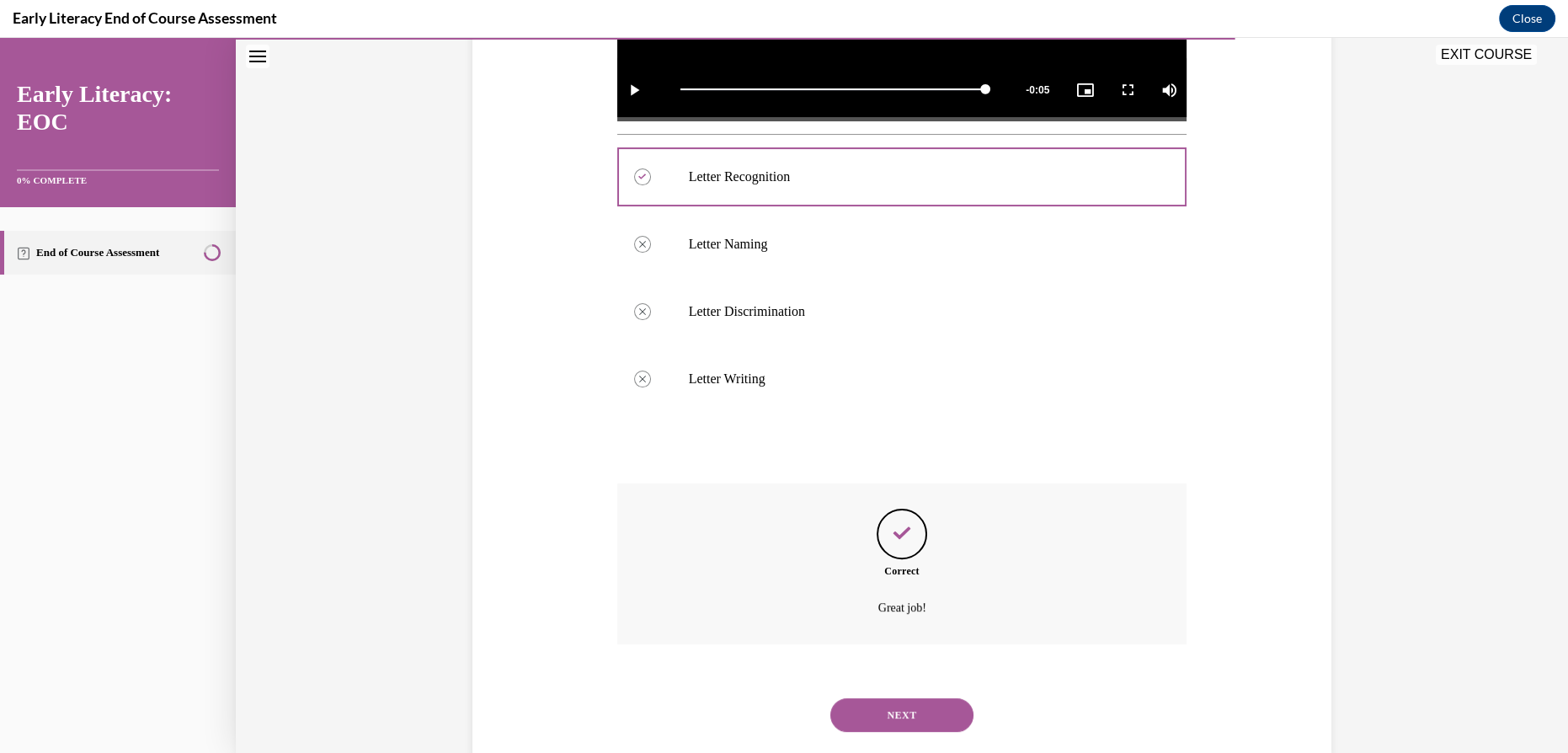
scroll to position [612, 0]
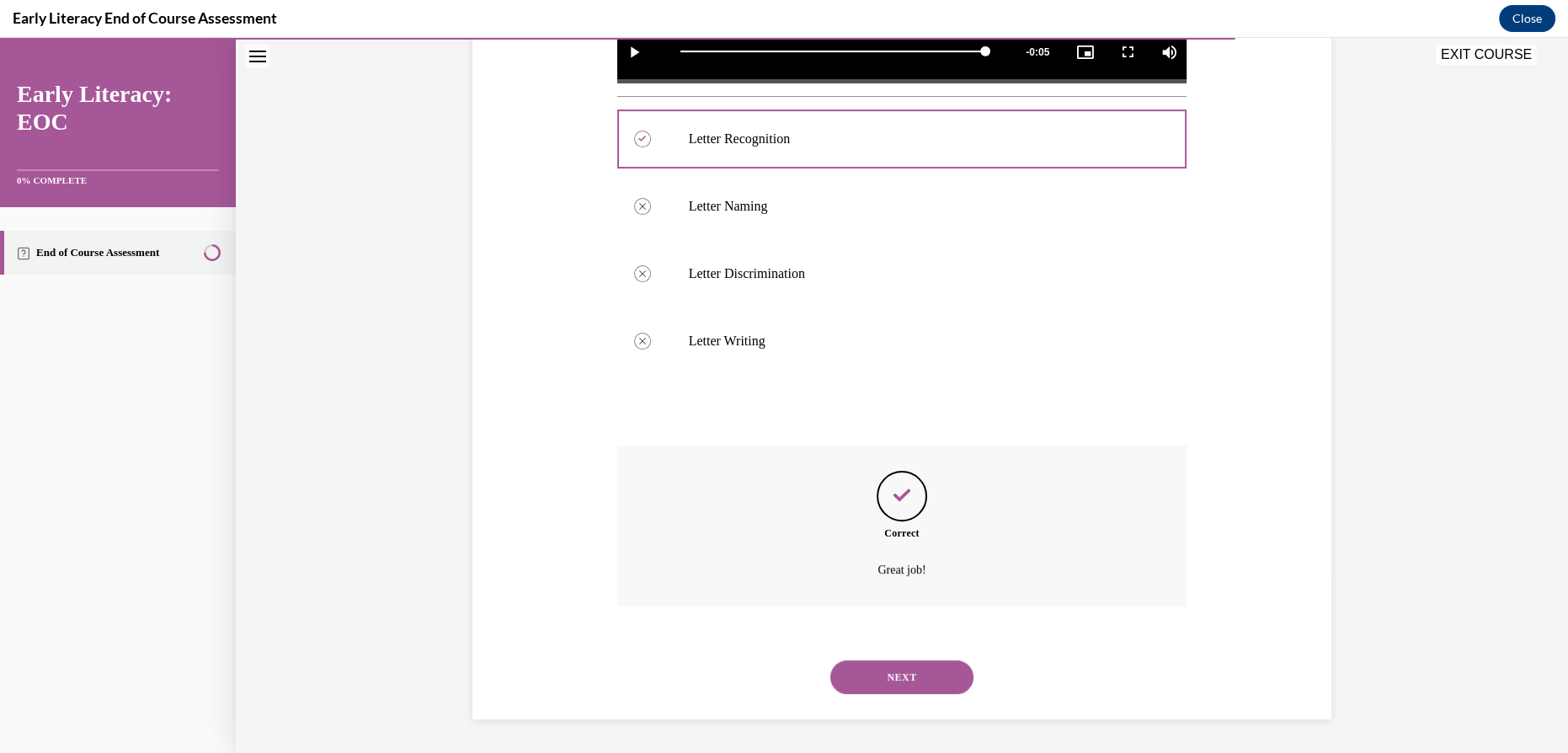
click at [910, 677] on button "NEXT" at bounding box center [901, 676] width 144 height 33
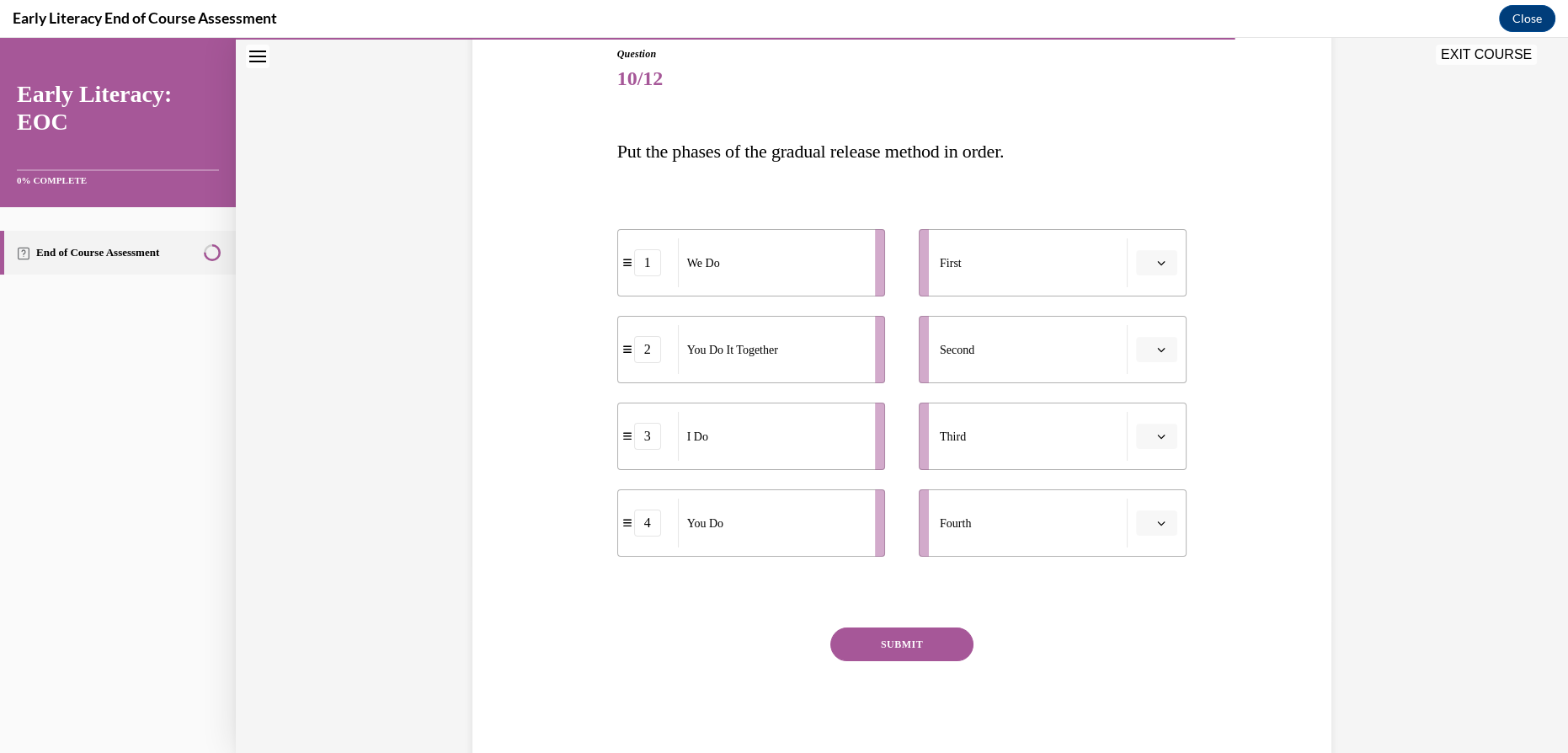
click at [1158, 266] on span "button" at bounding box center [1161, 262] width 12 height 12
click at [1147, 404] on span "3" at bounding box center [1145, 400] width 6 height 14
click at [1167, 343] on button "button" at bounding box center [1157, 349] width 42 height 25
click at [1140, 464] on div "2" at bounding box center [1150, 453] width 42 height 33
click at [1146, 431] on span "Please select an option" at bounding box center [1149, 436] width 6 height 17
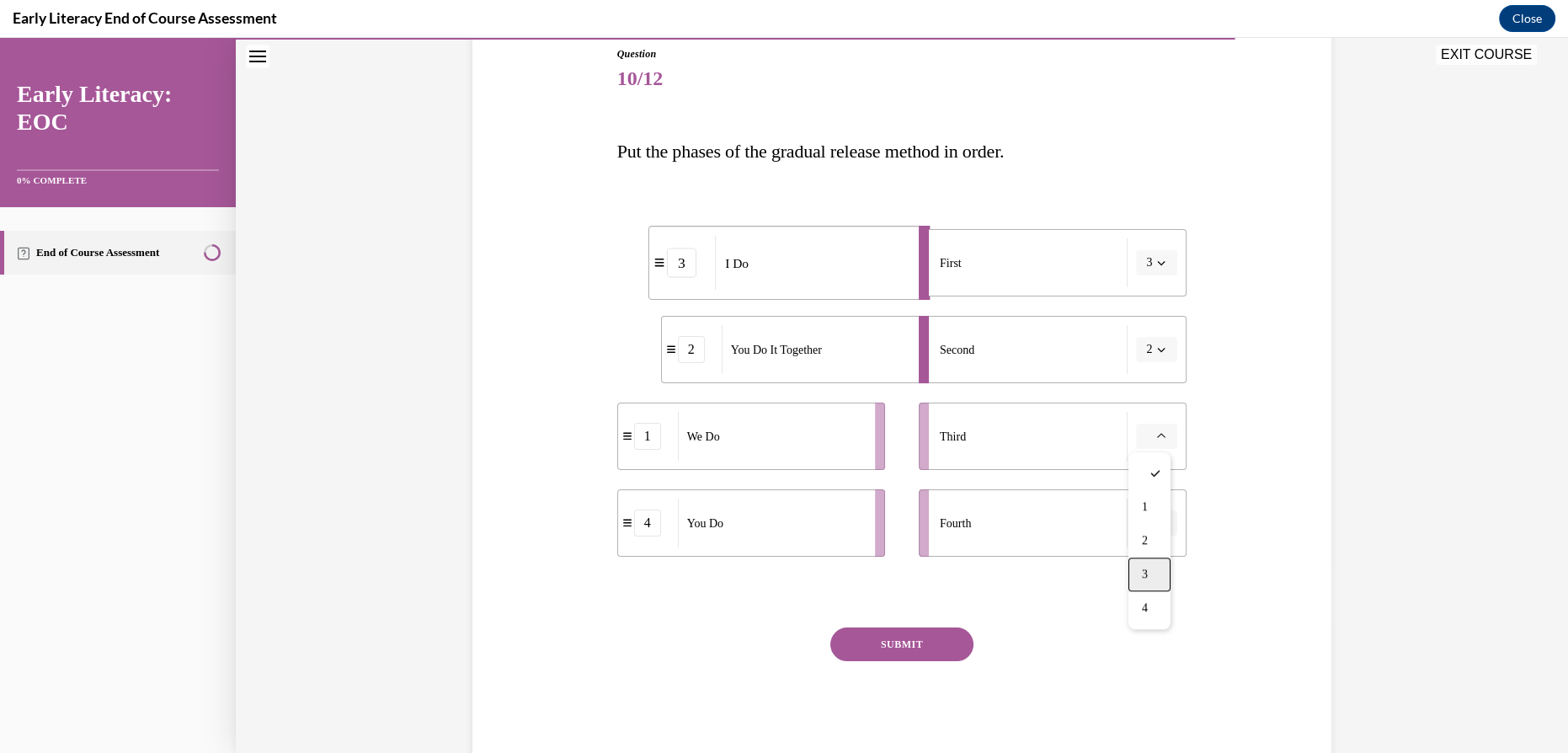
click at [1159, 569] on div "3" at bounding box center [1150, 573] width 42 height 33
click at [1140, 423] on button "3" at bounding box center [1157, 436] width 42 height 25
drag, startPoint x: 1305, startPoint y: 441, endPoint x: 1275, endPoint y: 450, distance: 31.3
click at [1302, 442] on div "Question 10/12 Put the phases of the gradual release method in order. 1 We Do 2…" at bounding box center [901, 380] width 868 height 769
drag, startPoint x: 862, startPoint y: 438, endPoint x: 885, endPoint y: 244, distance: 195.4
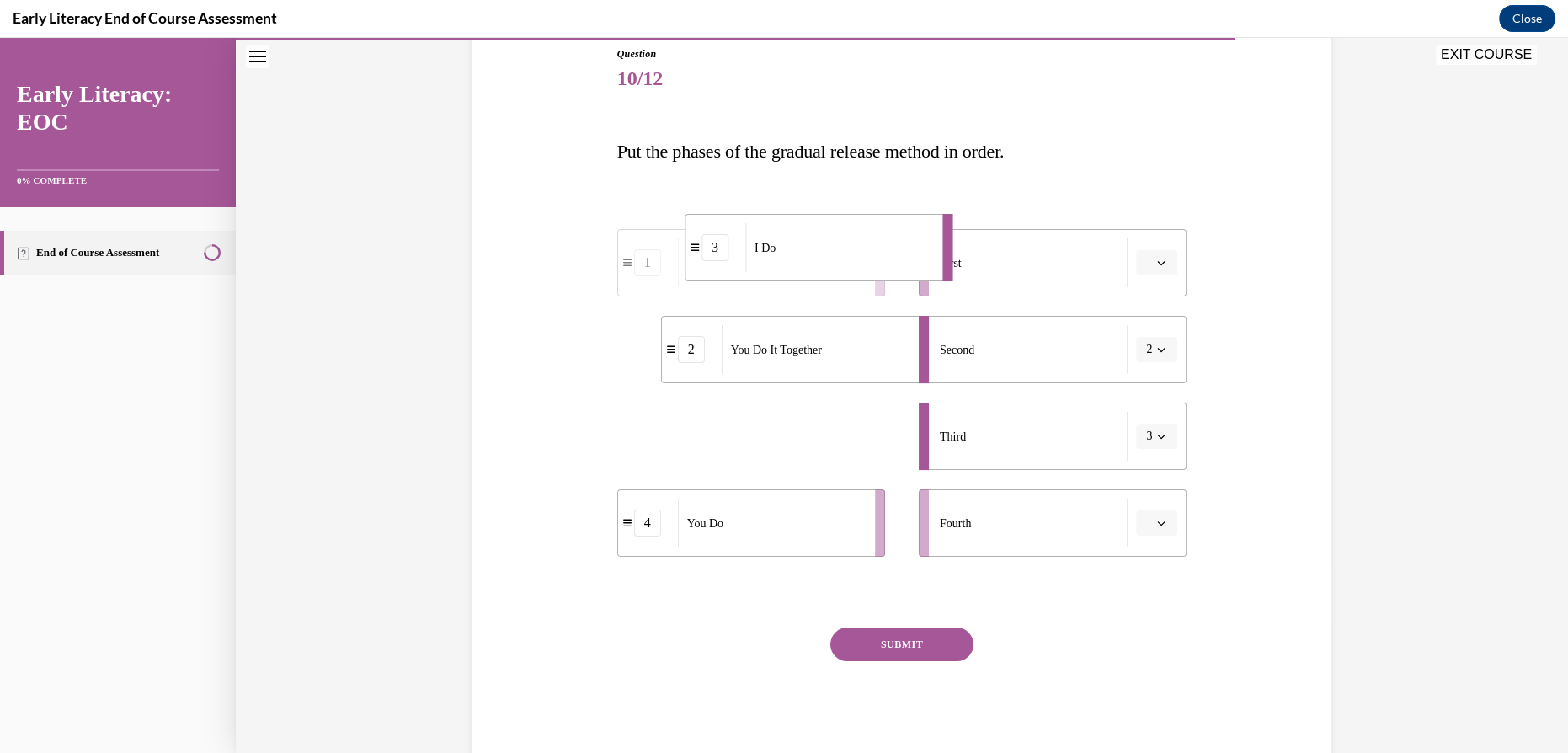
click at [885, 244] on div "I Do" at bounding box center [838, 247] width 186 height 49
drag, startPoint x: 846, startPoint y: 351, endPoint x: 738, endPoint y: 343, distance: 108.3
click at [738, 343] on div "You Do It Together" at bounding box center [788, 350] width 186 height 49
drag, startPoint x: 818, startPoint y: 445, endPoint x: 859, endPoint y: 349, distance: 104.4
click at [859, 349] on div "We Do" at bounding box center [811, 340] width 186 height 49
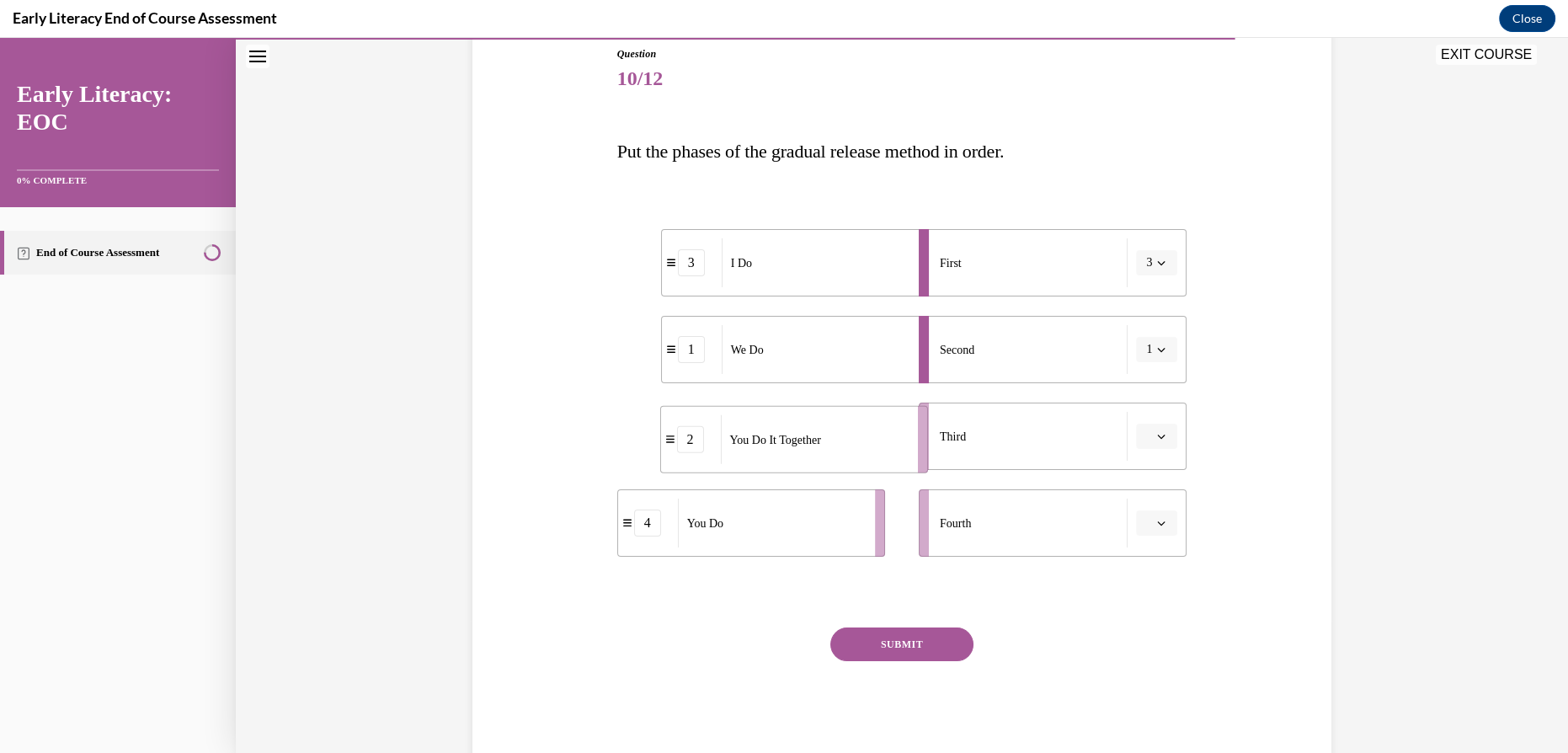
drag, startPoint x: 835, startPoint y: 442, endPoint x: 882, endPoint y: 448, distance: 47.4
click at [882, 448] on div "You Do It Together" at bounding box center [814, 440] width 186 height 49
drag, startPoint x: 827, startPoint y: 525, endPoint x: 877, endPoint y: 535, distance: 51.0
click at [877, 535] on div "You Do" at bounding box center [810, 530] width 186 height 49
click at [903, 642] on button "SUBMIT" at bounding box center [901, 644] width 144 height 33
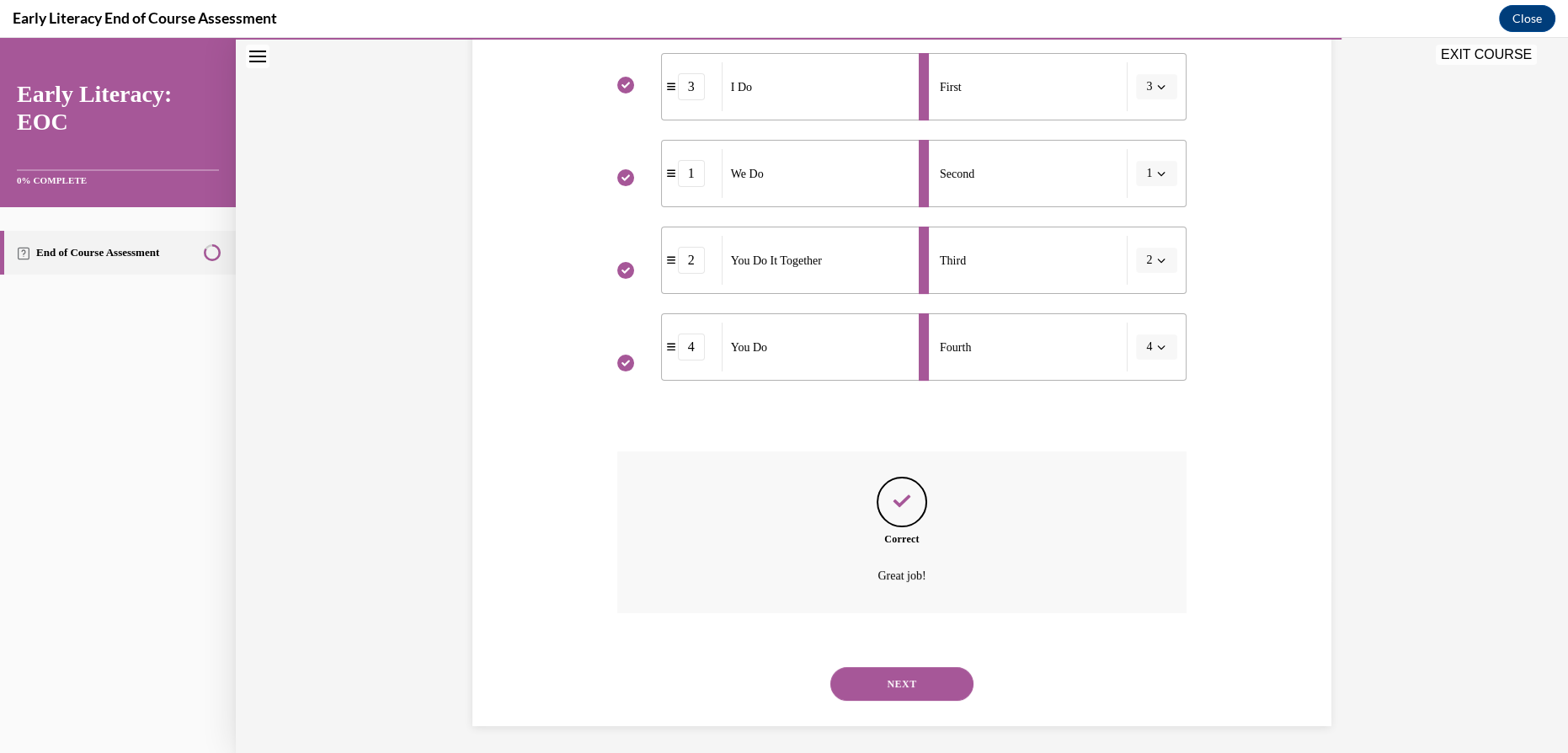
scroll to position [370, 0]
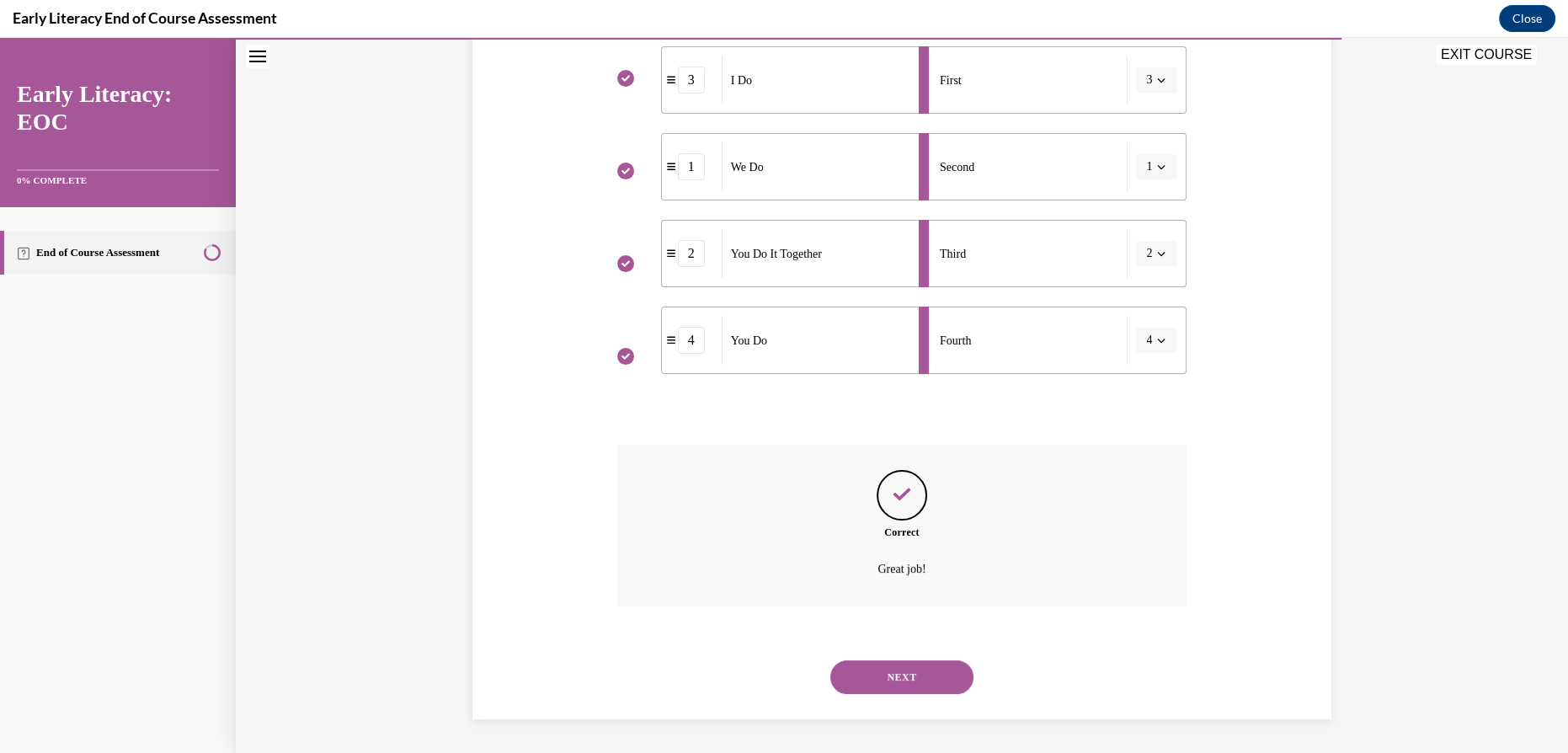
click at [918, 683] on button "NEXT" at bounding box center [901, 676] width 144 height 33
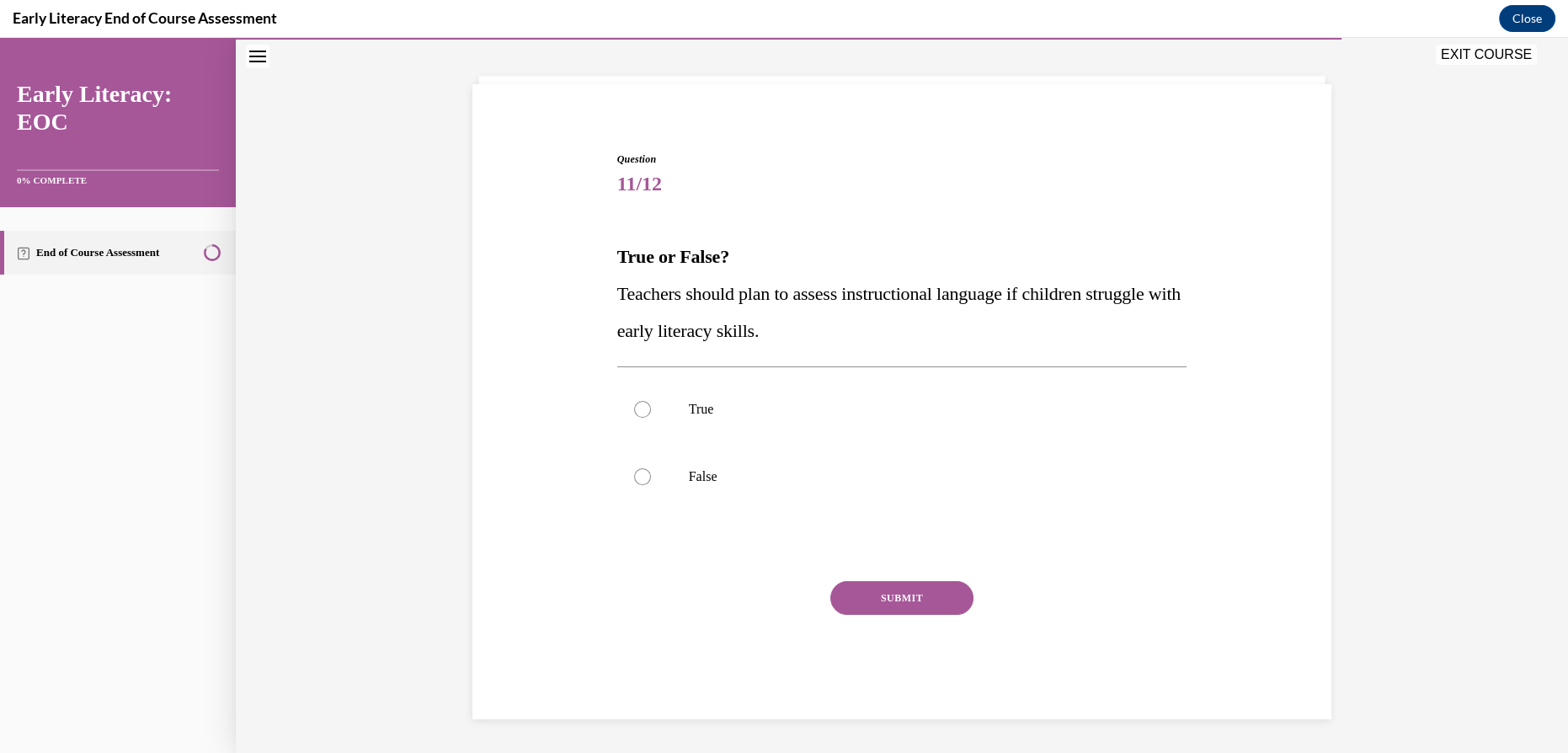
scroll to position [82, 0]
click at [832, 423] on div at bounding box center [902, 409] width 570 height 68
click at [857, 608] on button "SUBMIT" at bounding box center [901, 597] width 144 height 33
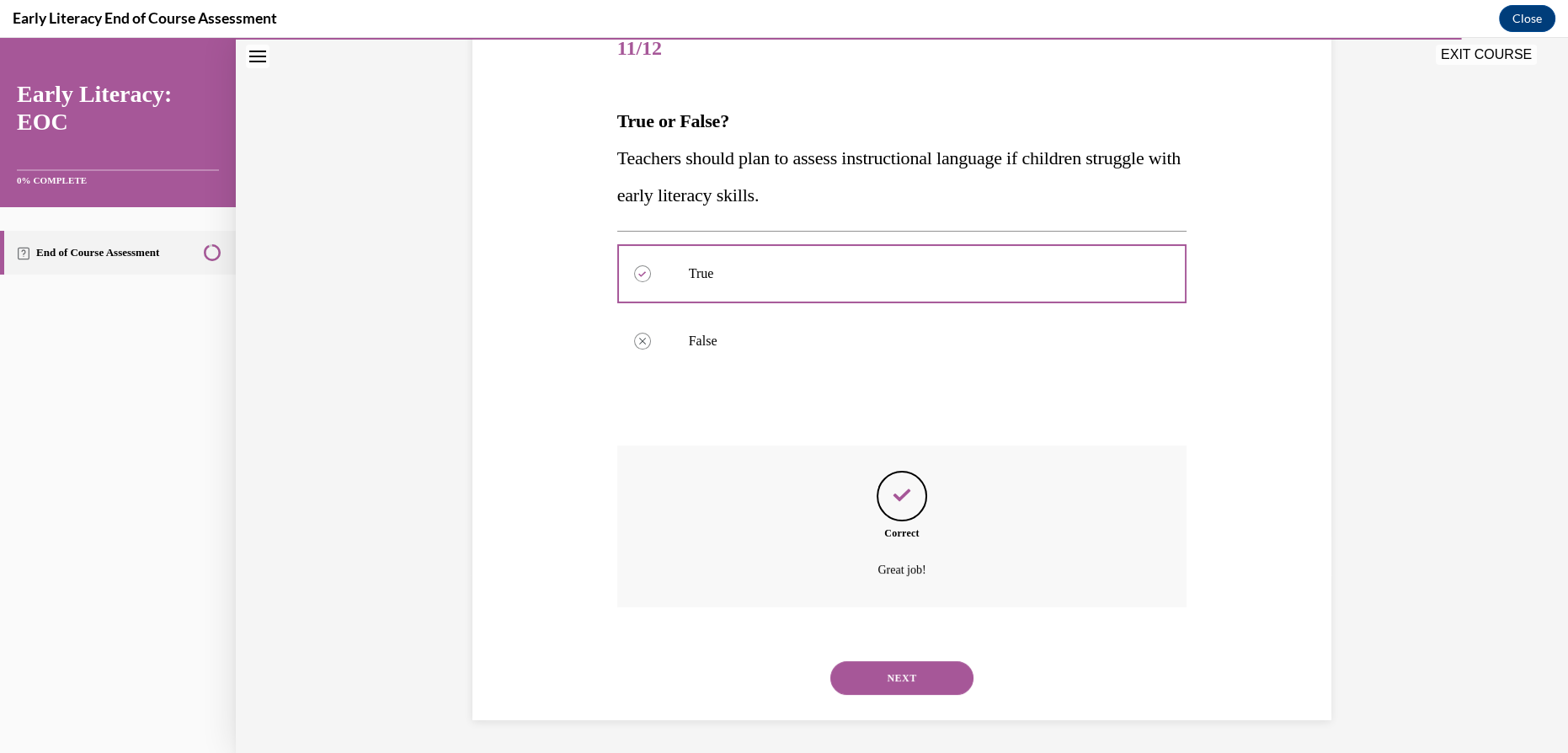
click at [887, 686] on button "NEXT" at bounding box center [901, 677] width 144 height 33
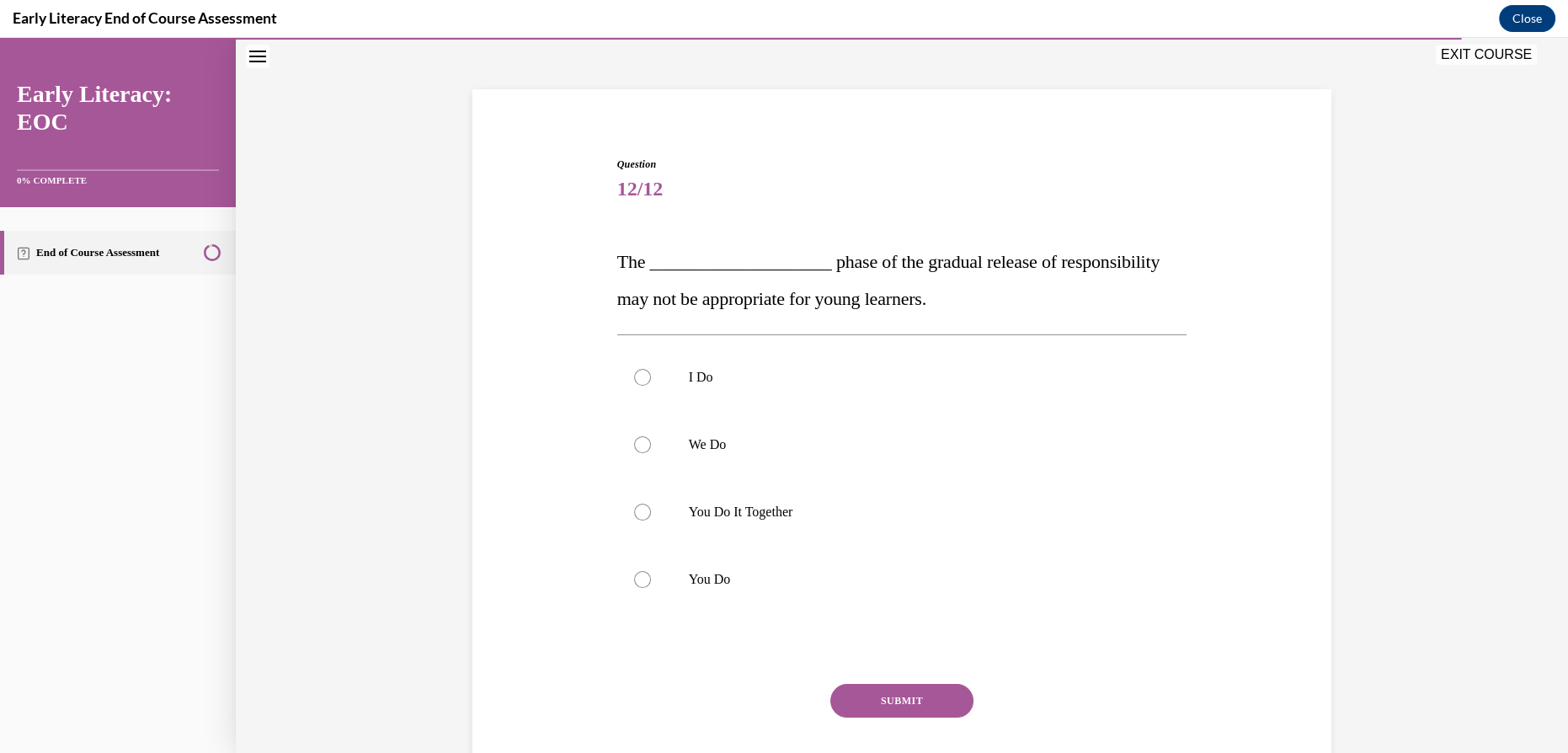
scroll to position [79, 0]
click at [800, 511] on p "You Do It Together" at bounding box center [917, 511] width 456 height 17
click at [782, 571] on p "You Do" at bounding box center [917, 578] width 456 height 17
click at [901, 690] on button "SUBMIT" at bounding box center [901, 699] width 144 height 33
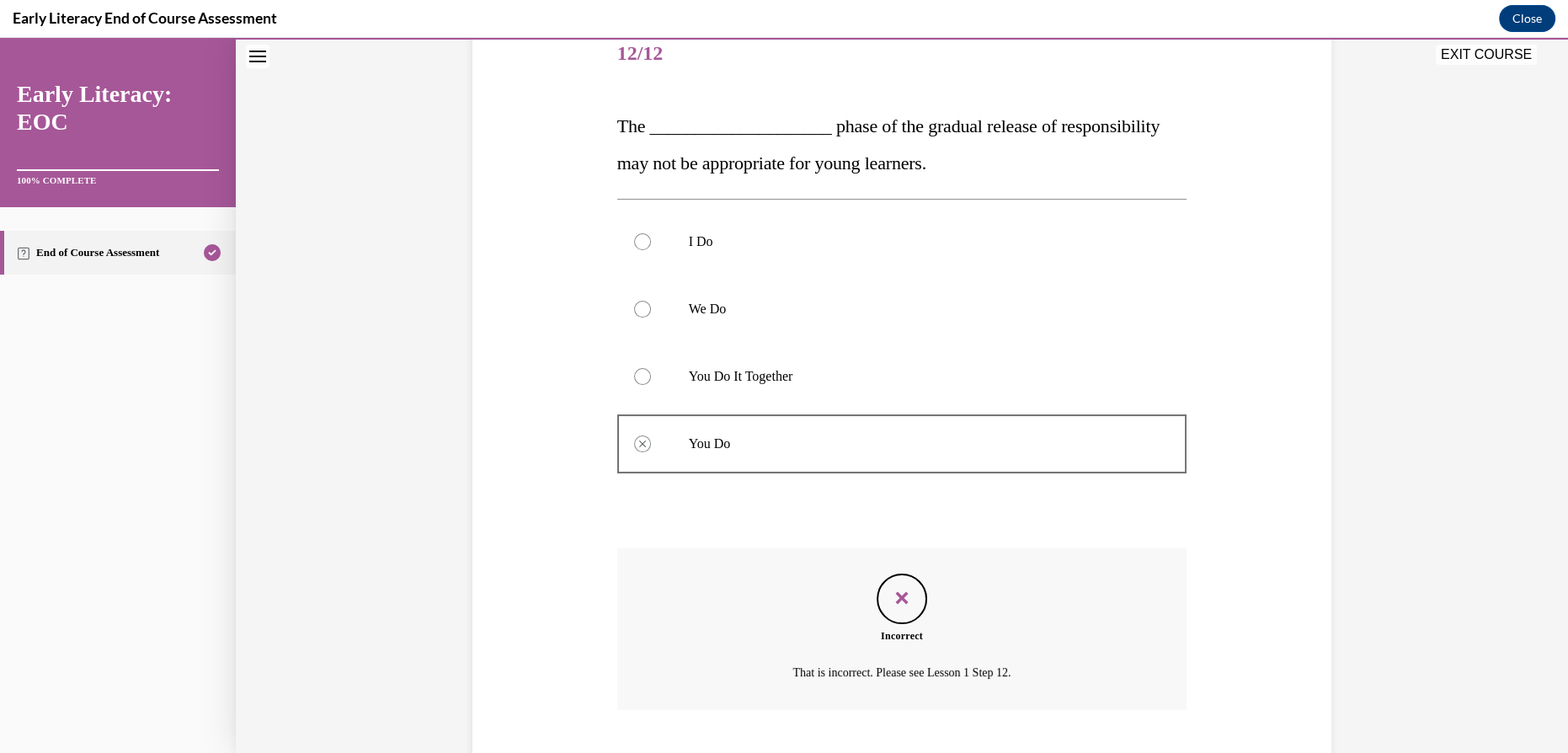
scroll to position [317, 0]
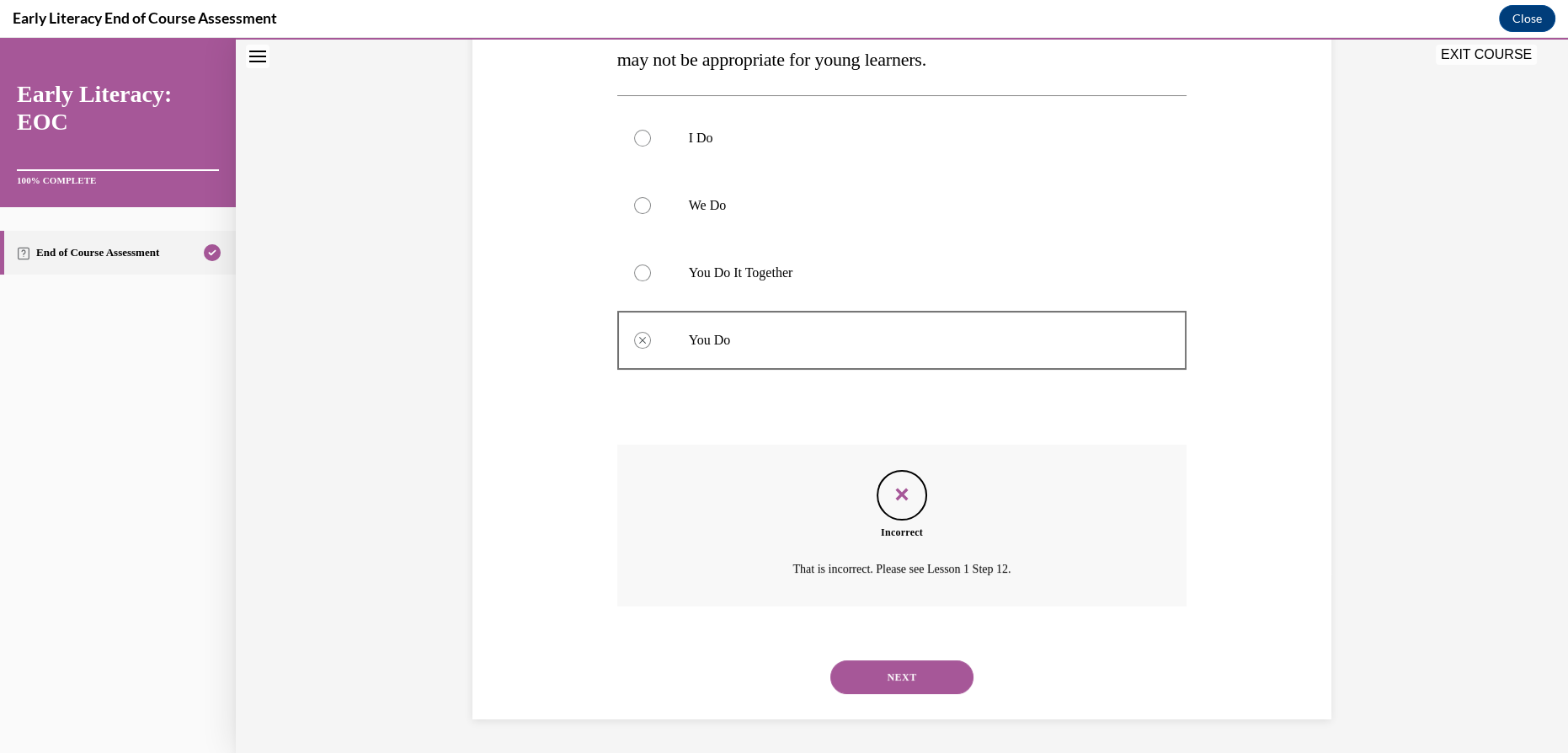
click at [877, 671] on button "NEXT" at bounding box center [901, 676] width 144 height 33
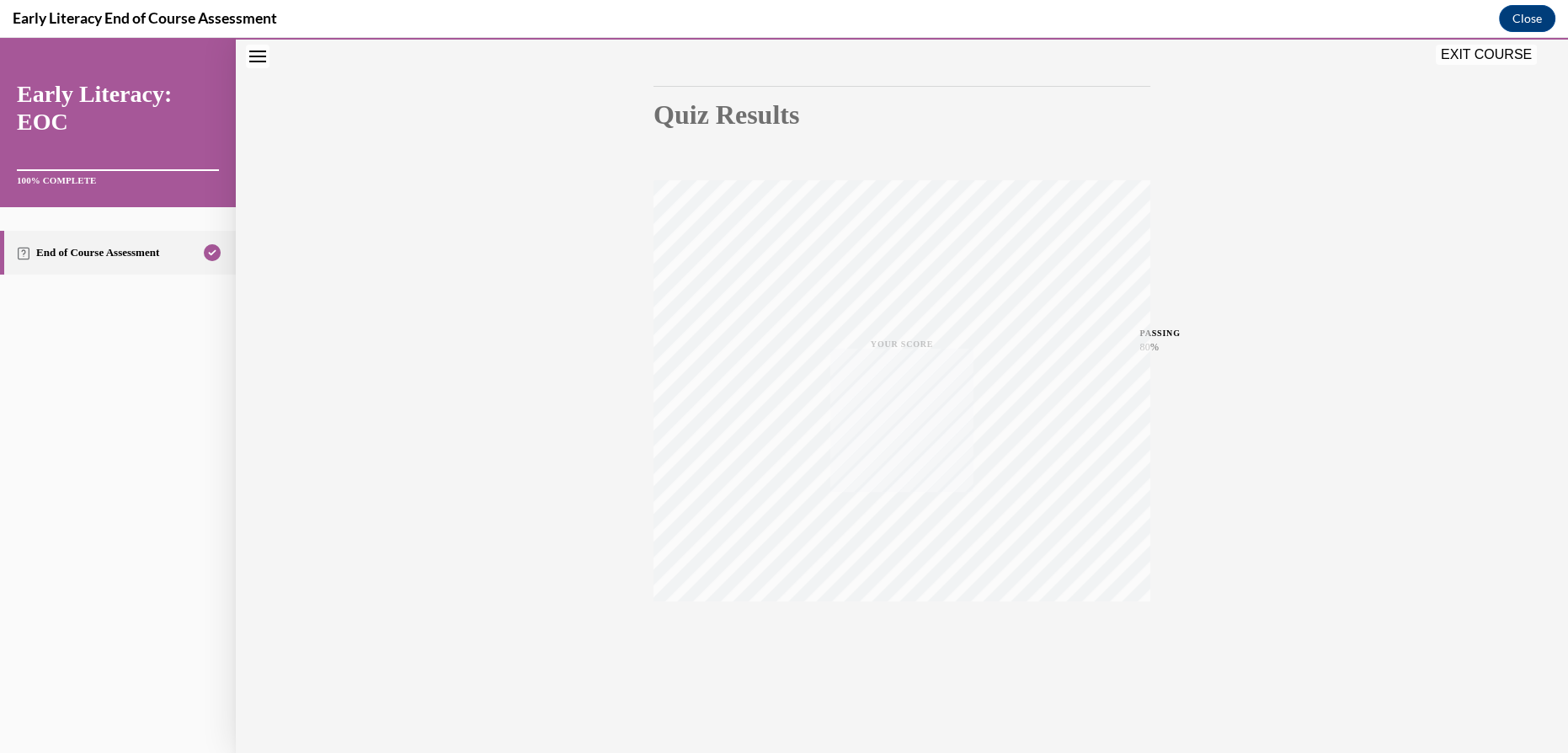
scroll to position [148, 0]
click at [1450, 55] on button "EXIT COURSE" at bounding box center [1487, 54] width 101 height 20
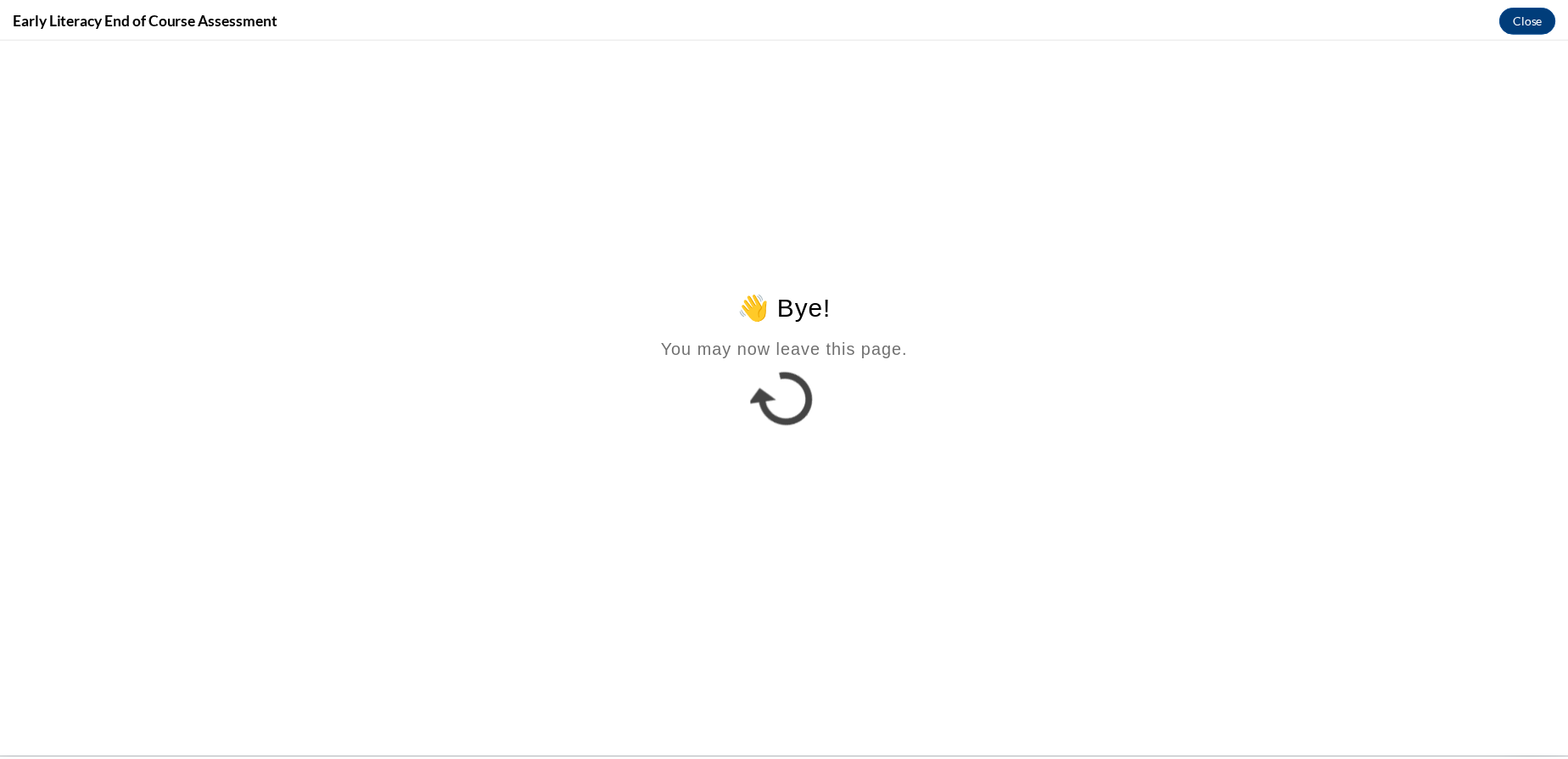
scroll to position [0, 0]
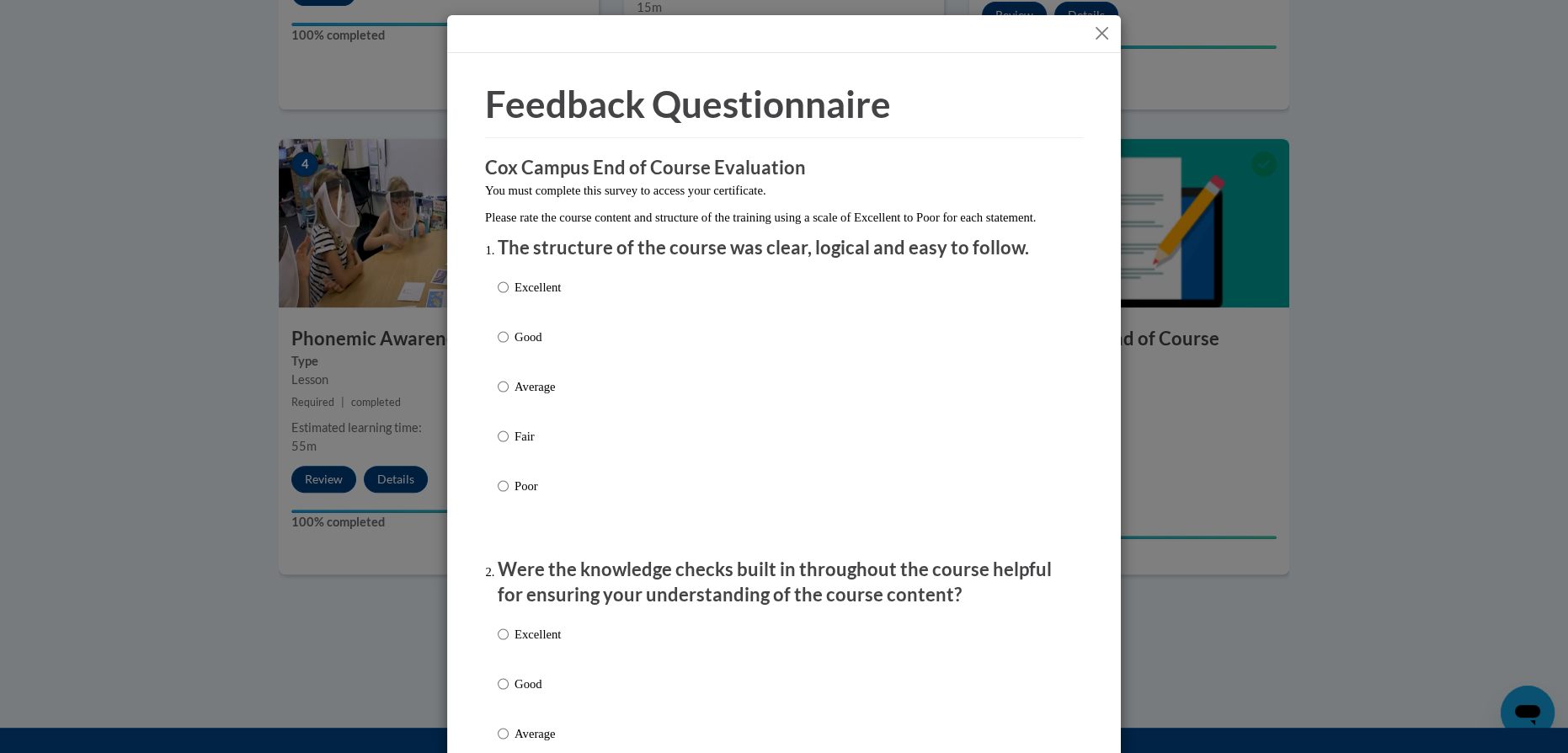
click at [1092, 21] on div at bounding box center [784, 34] width 674 height 38
click at [1093, 32] on button "Close" at bounding box center [1102, 33] width 21 height 21
